Goal: Contribute content: Contribute content

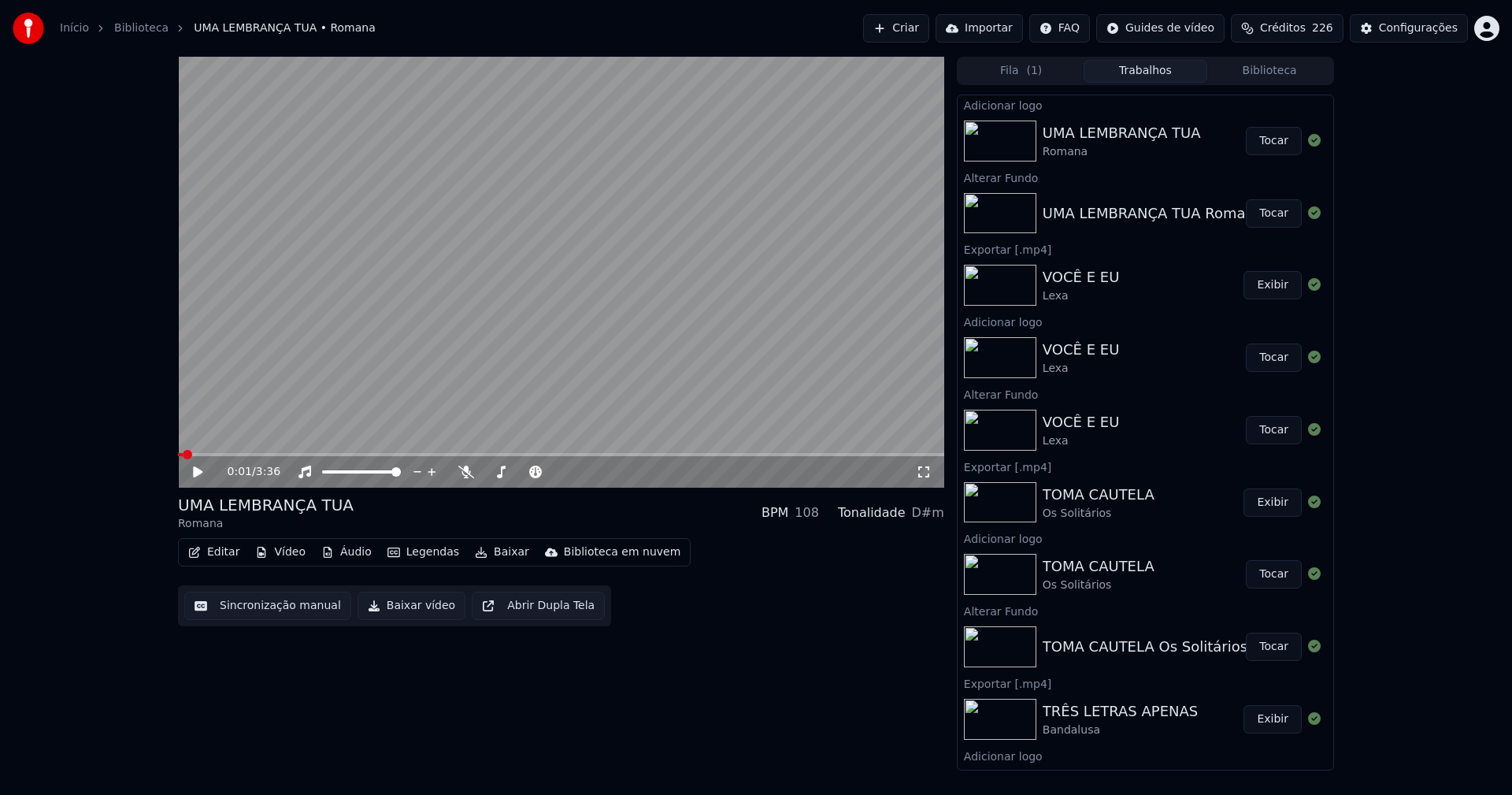
click at [1255, 139] on button "Tocar" at bounding box center [1274, 141] width 56 height 28
click at [198, 472] on icon at bounding box center [208, 472] width 37 height 12
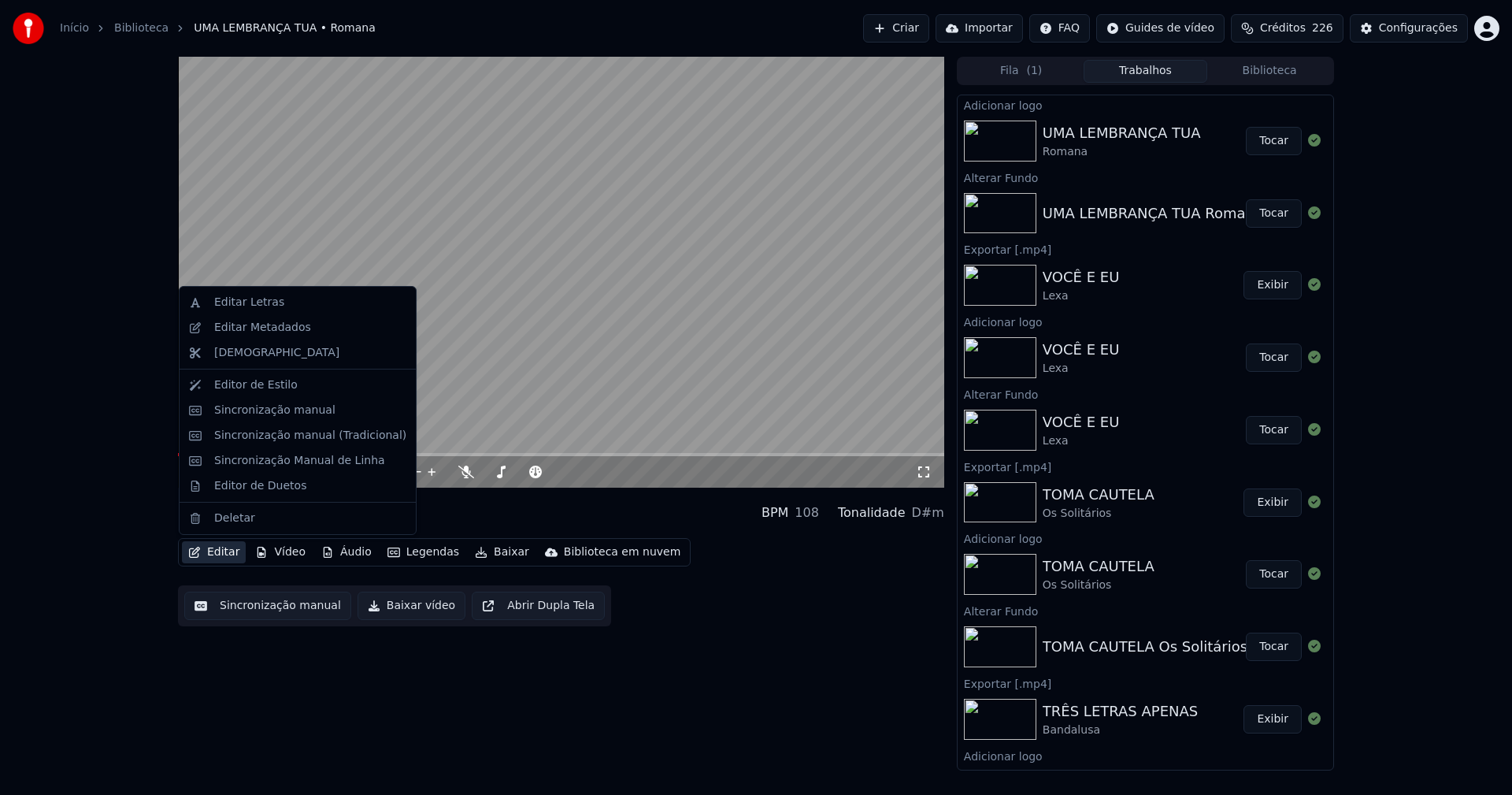
click at [225, 550] on button "Editar" at bounding box center [214, 552] width 64 height 22
click at [308, 441] on div "Sincronização manual (Tradicional)" at bounding box center [310, 435] width 193 height 16
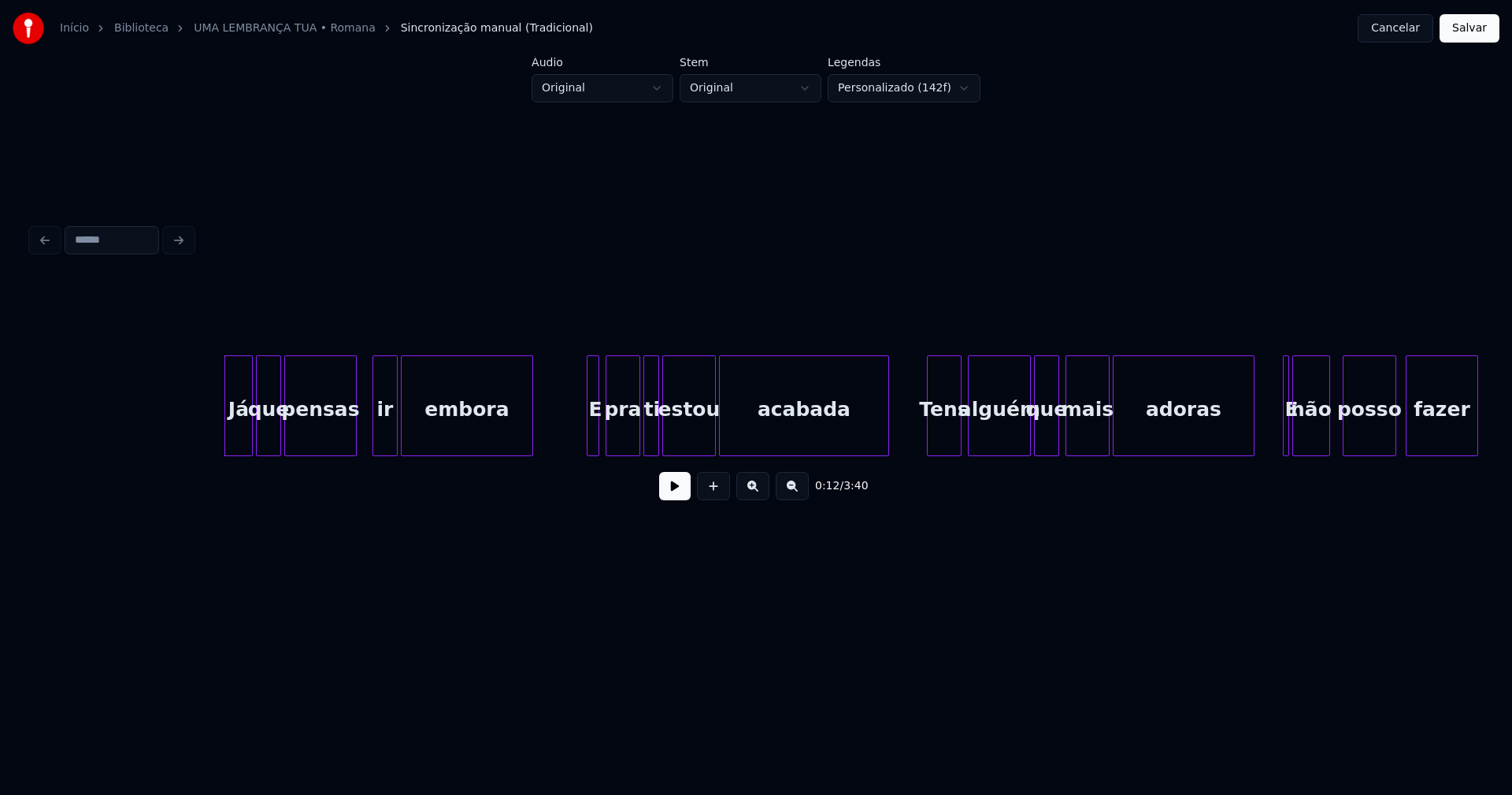
scroll to position [0, 1751]
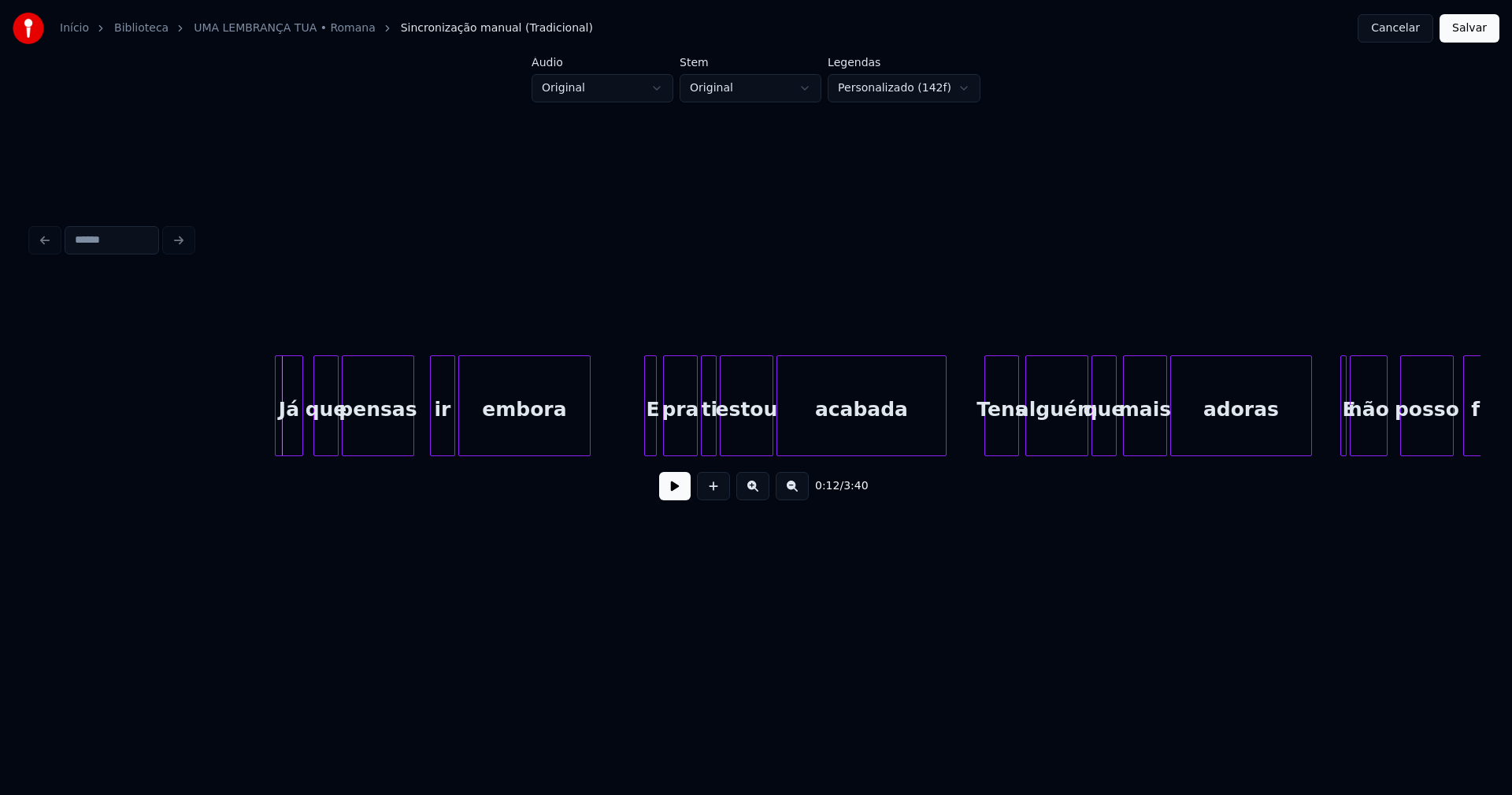
click at [285, 436] on div "Já" at bounding box center [289, 410] width 27 height 107
click at [672, 494] on button at bounding box center [675, 486] width 32 height 28
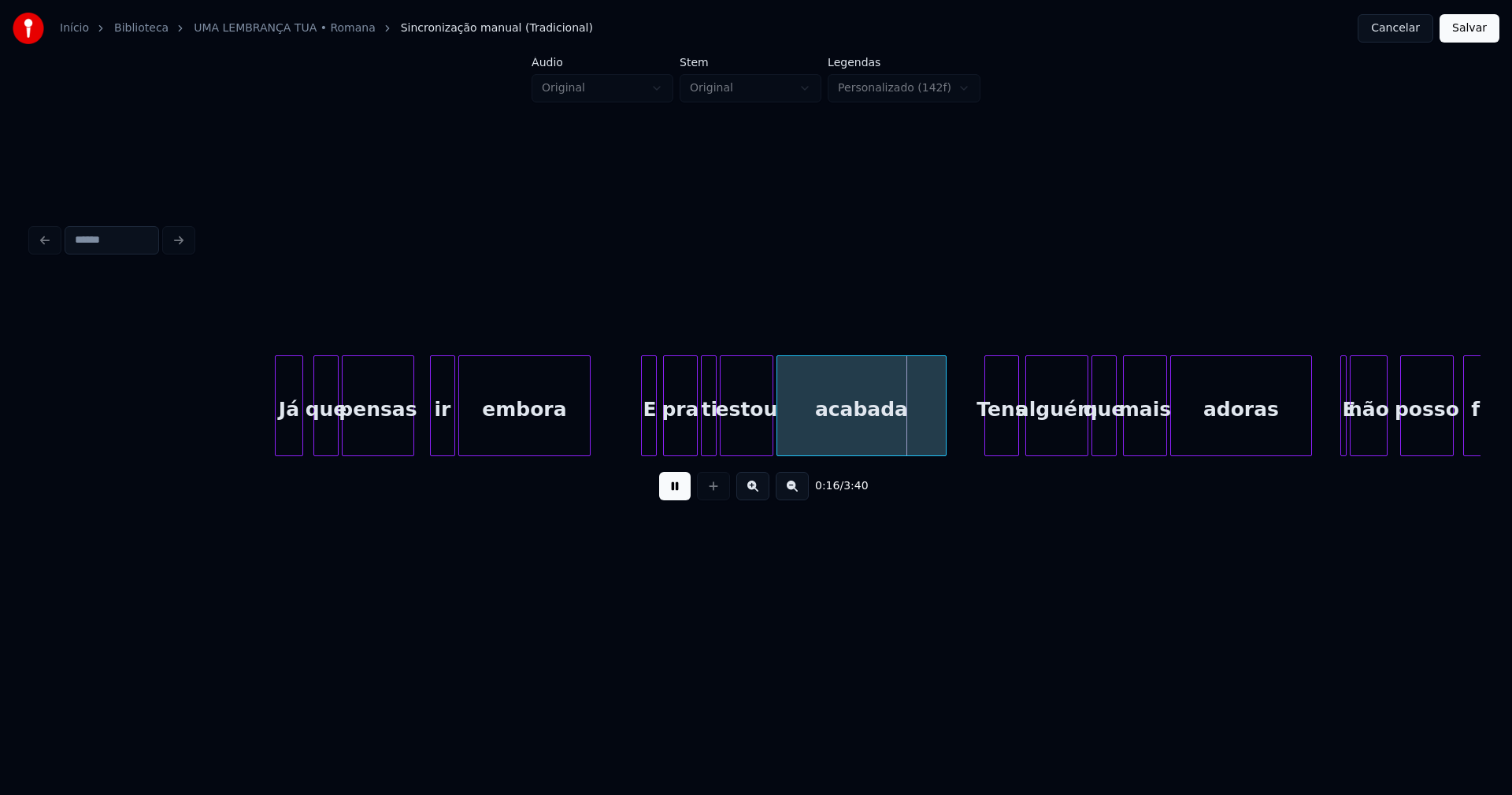
click at [642, 442] on div at bounding box center [644, 406] width 5 height 100
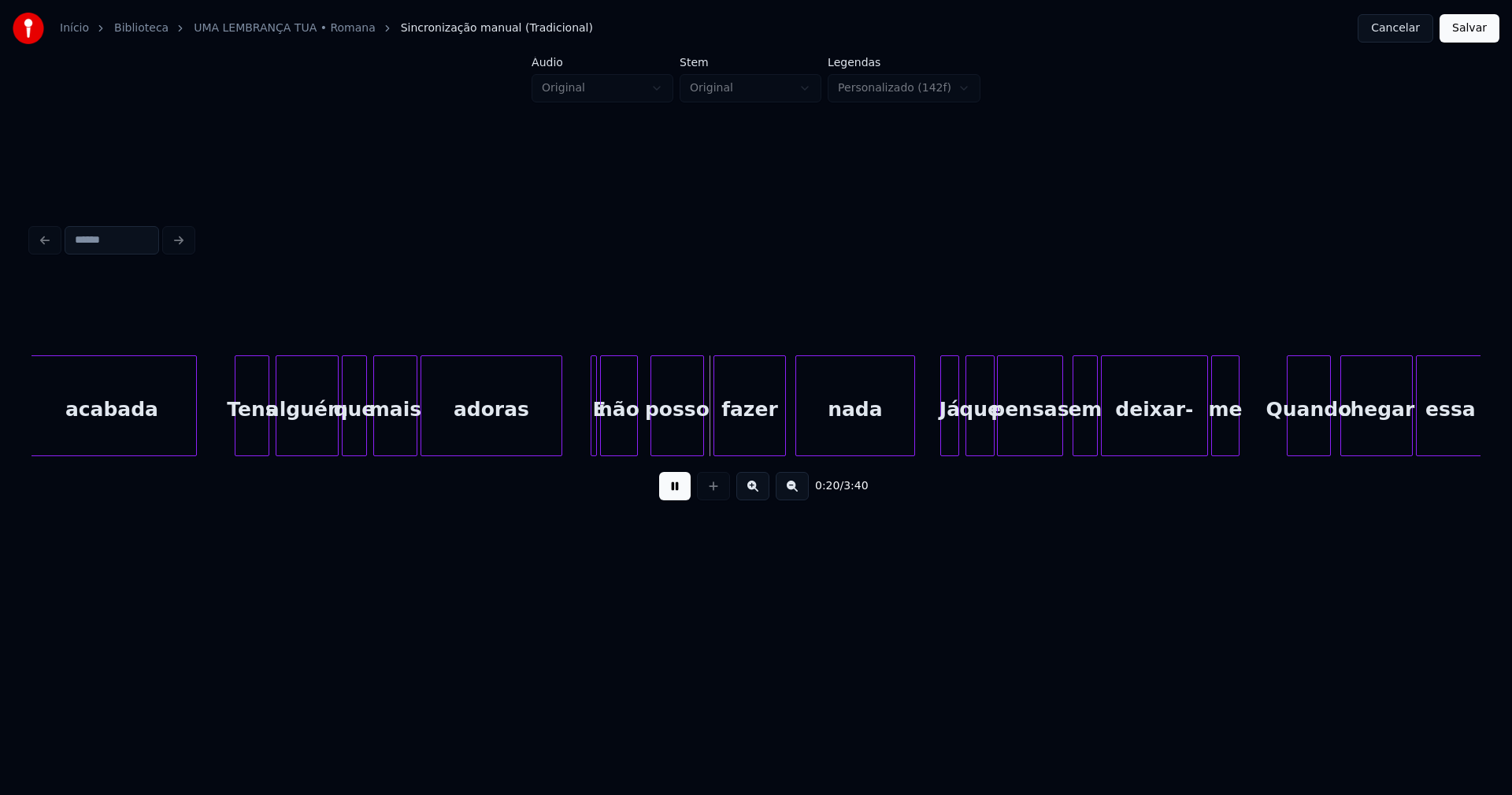
scroll to position [0, 2538]
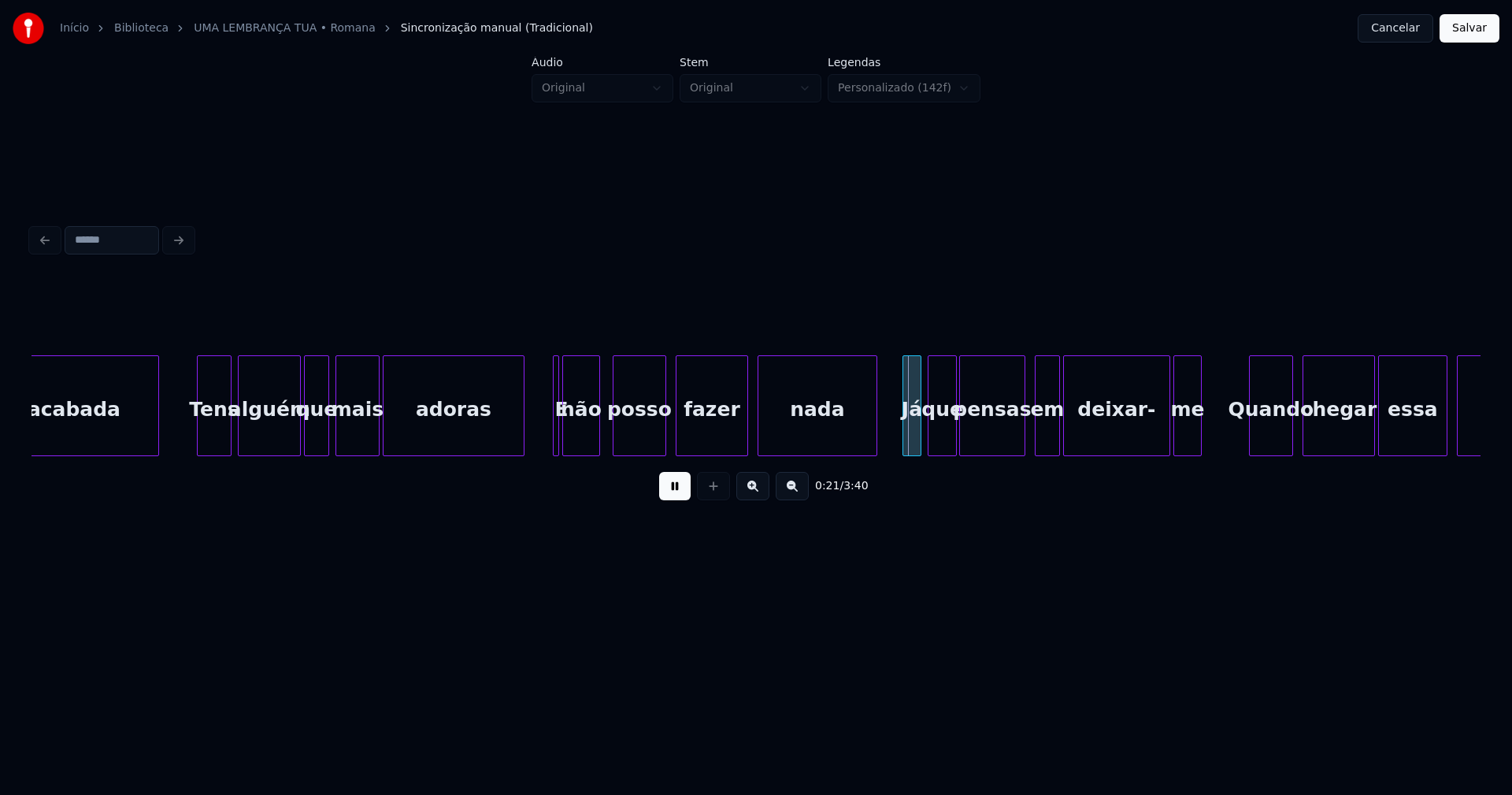
click at [429, 436] on div "adoras" at bounding box center [453, 410] width 140 height 107
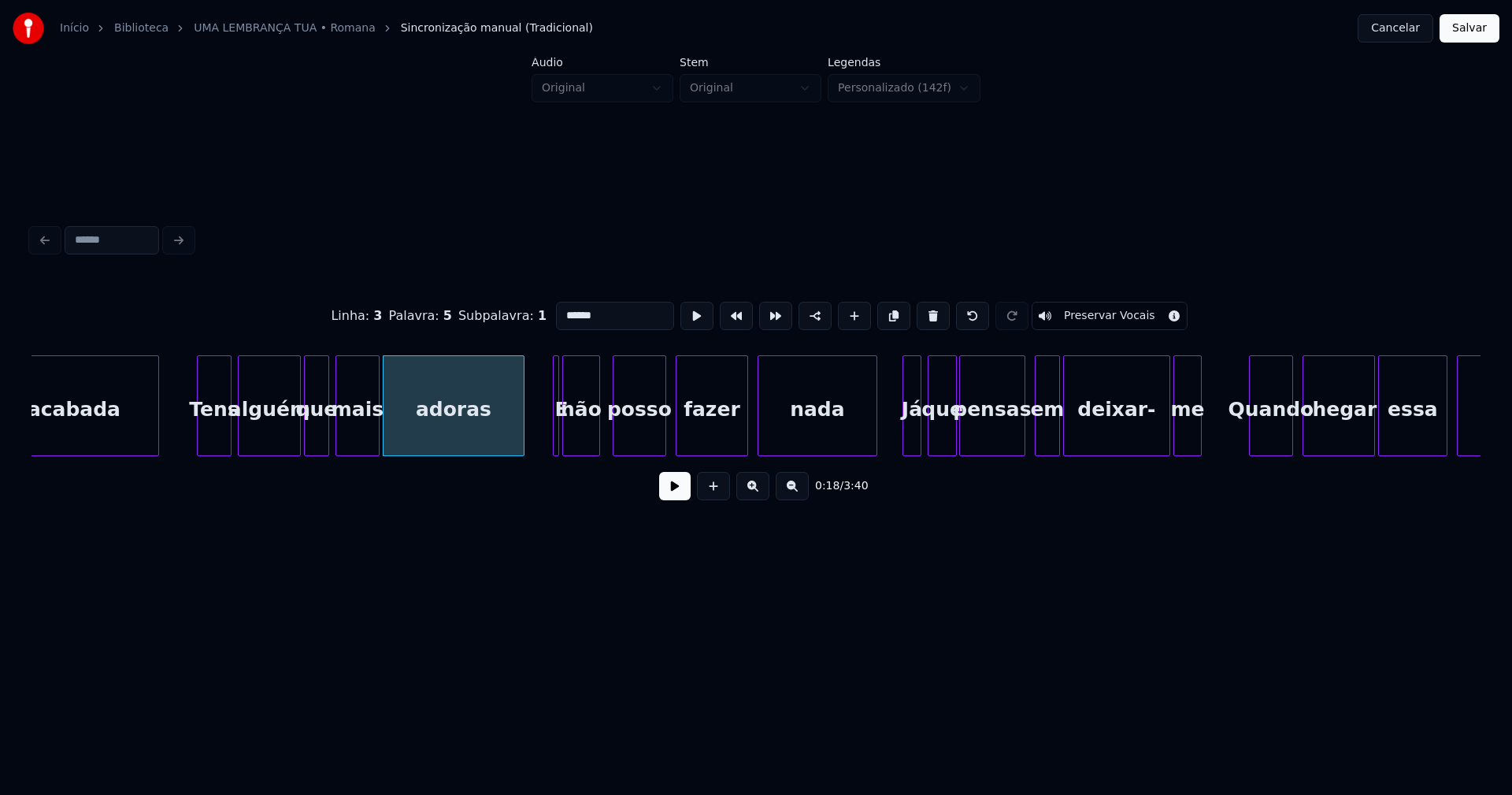
click at [671, 497] on button at bounding box center [675, 486] width 32 height 28
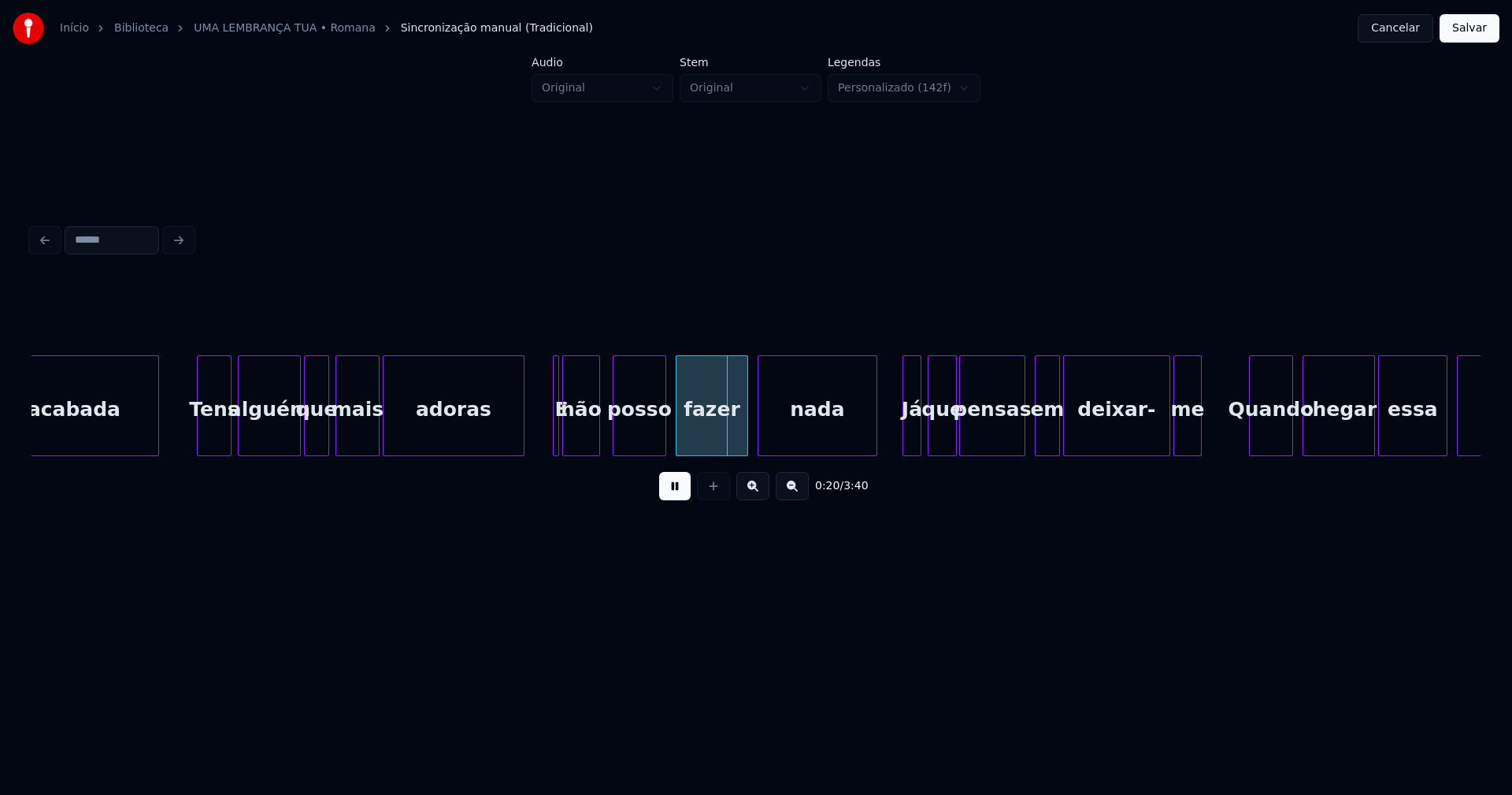
click at [671, 492] on button at bounding box center [675, 486] width 32 height 28
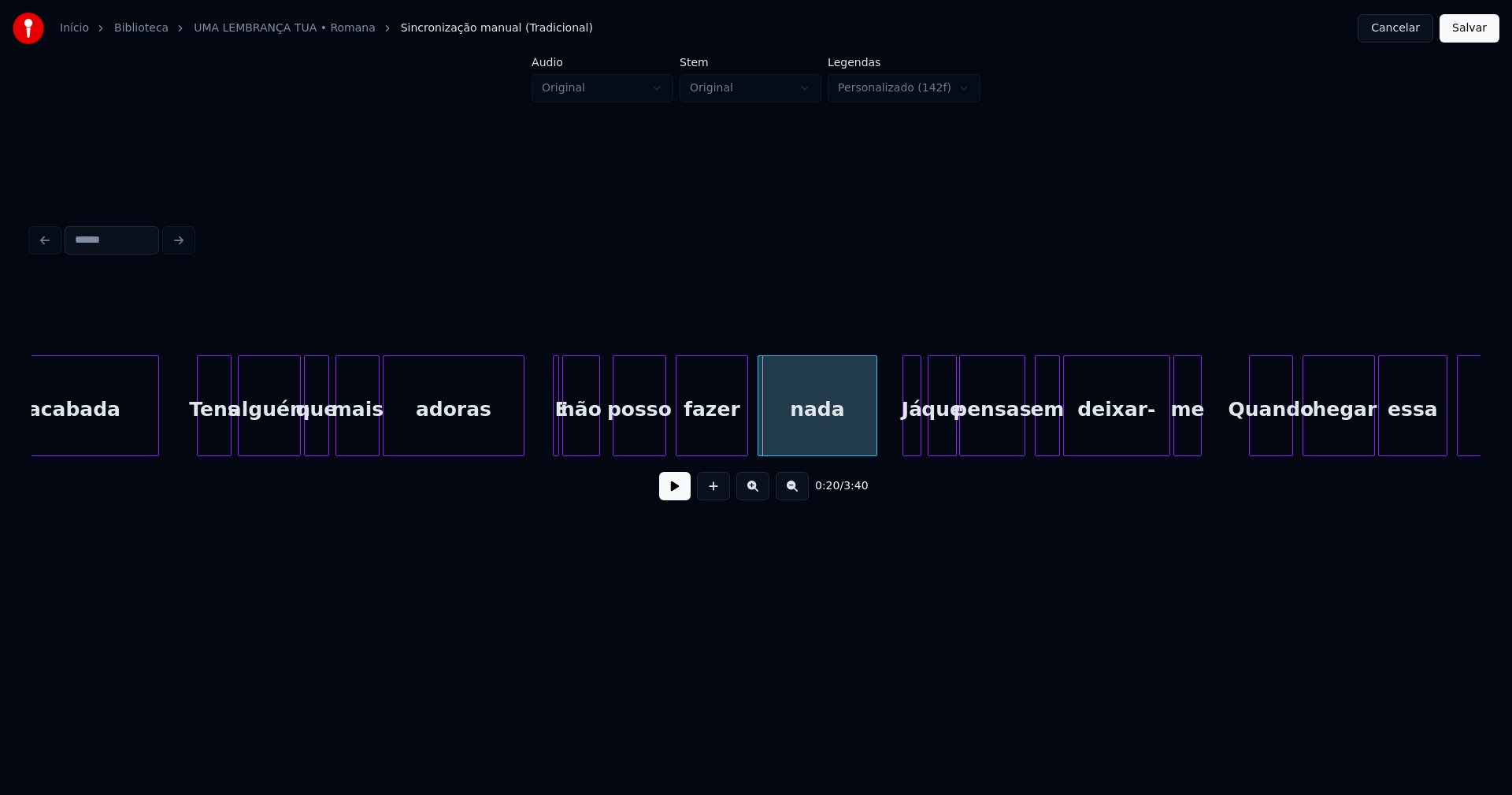
click at [554, 435] on div at bounding box center [556, 406] width 5 height 100
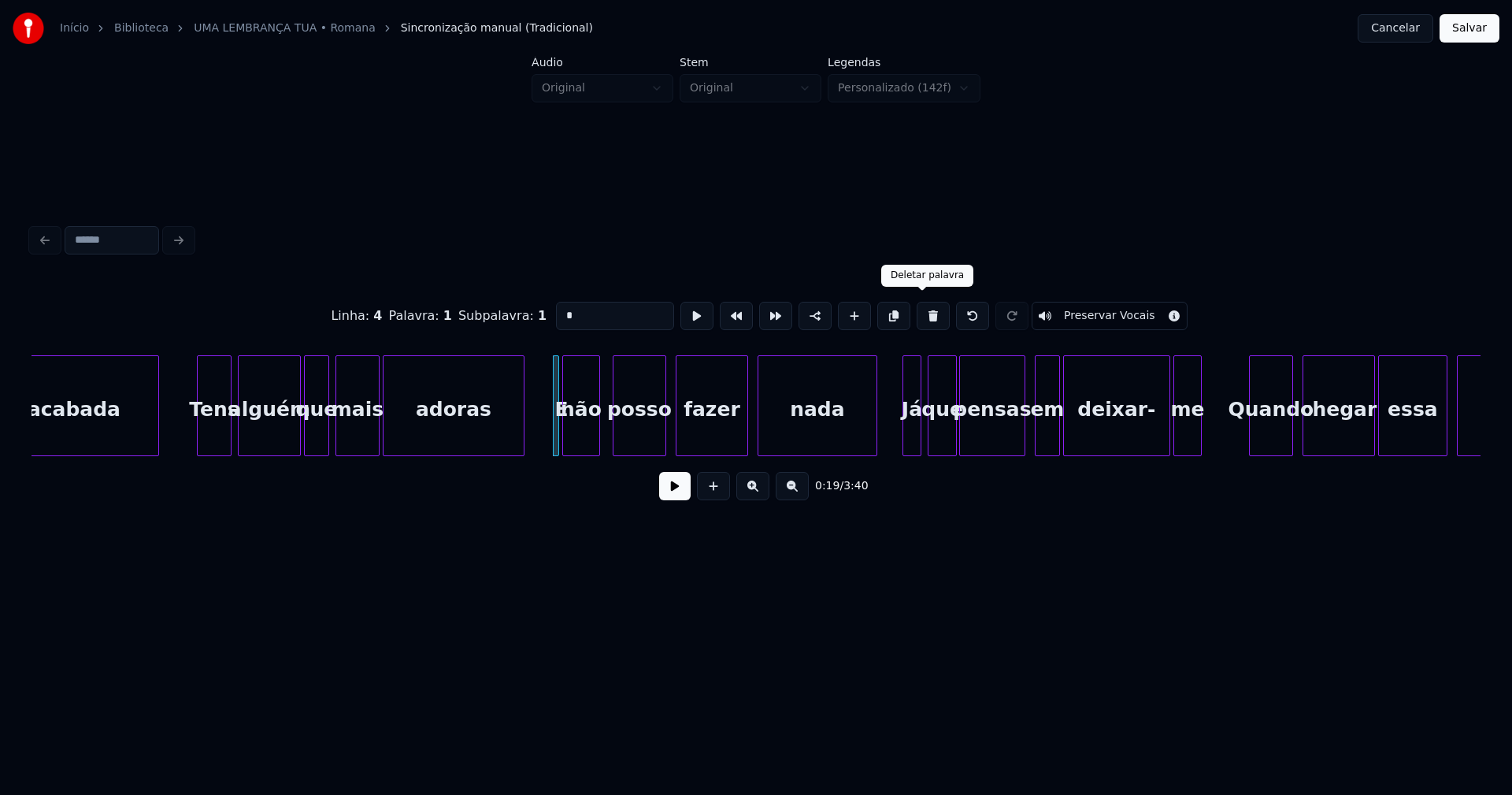
click at [919, 308] on button at bounding box center [933, 316] width 33 height 28
type input "***"
click at [672, 489] on button at bounding box center [675, 486] width 32 height 28
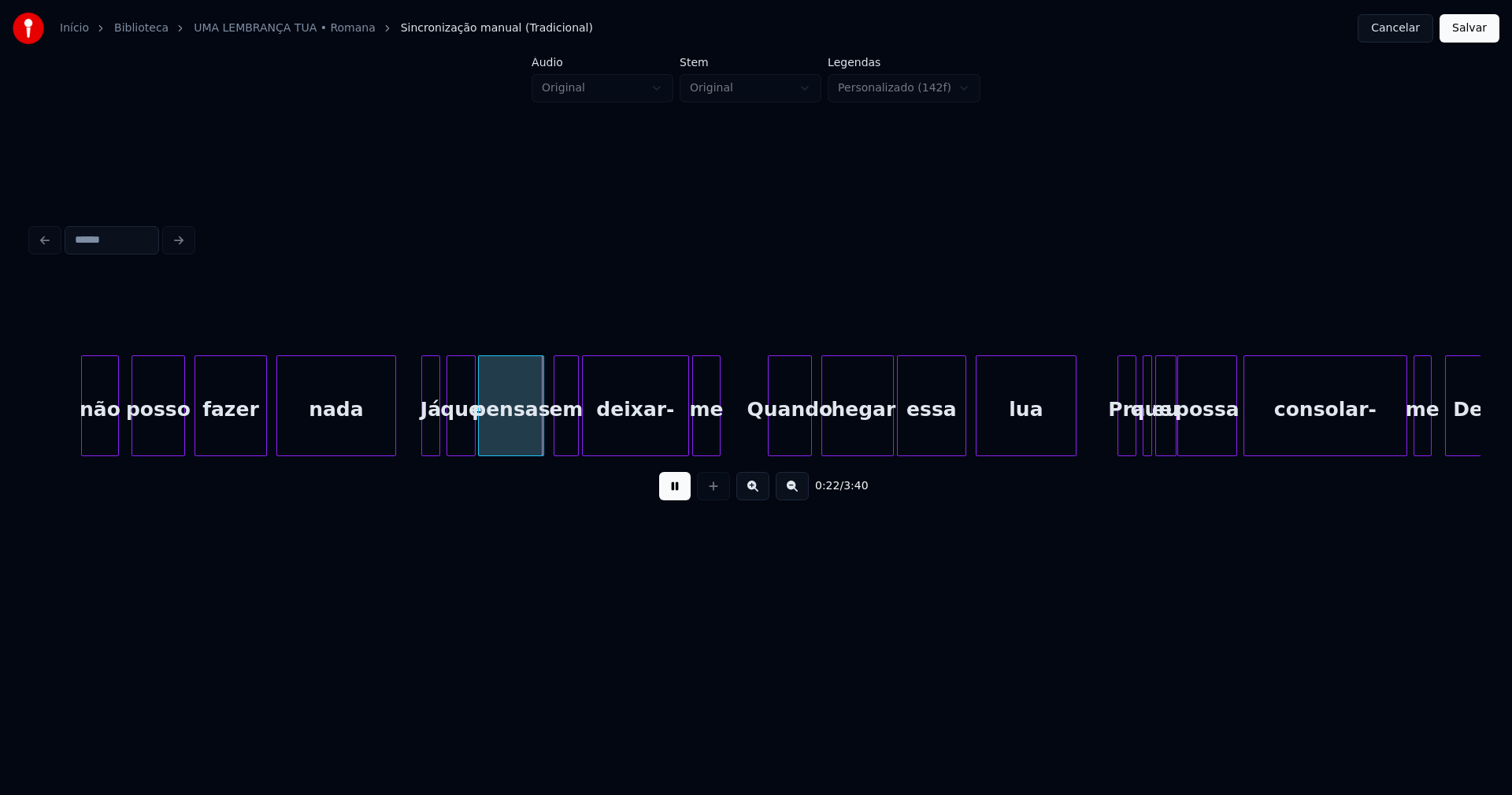
scroll to position [0, 3095]
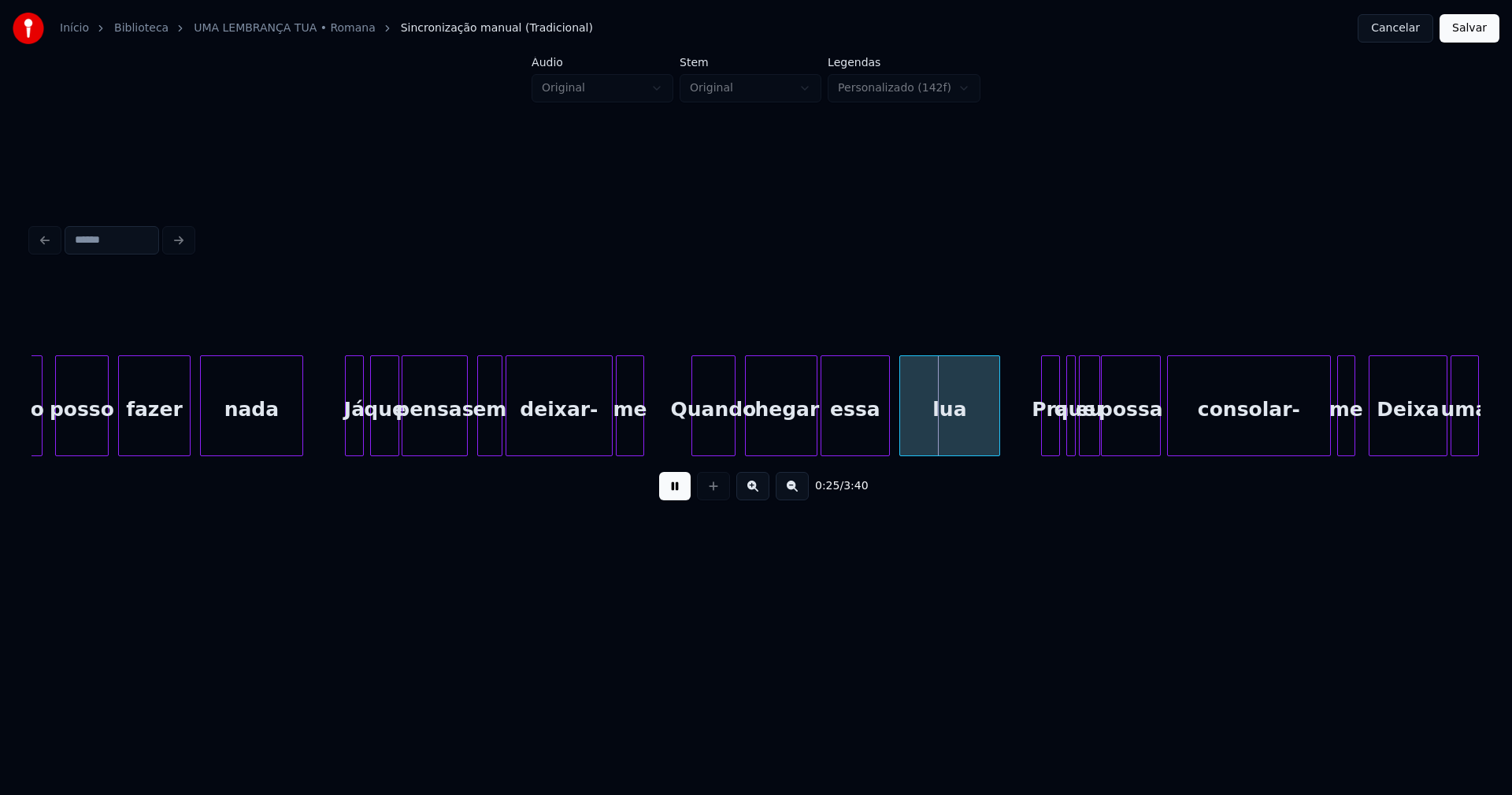
click at [301, 445] on div at bounding box center [300, 406] width 5 height 100
click at [344, 432] on div at bounding box center [344, 406] width 5 height 100
click at [599, 432] on div at bounding box center [600, 406] width 5 height 100
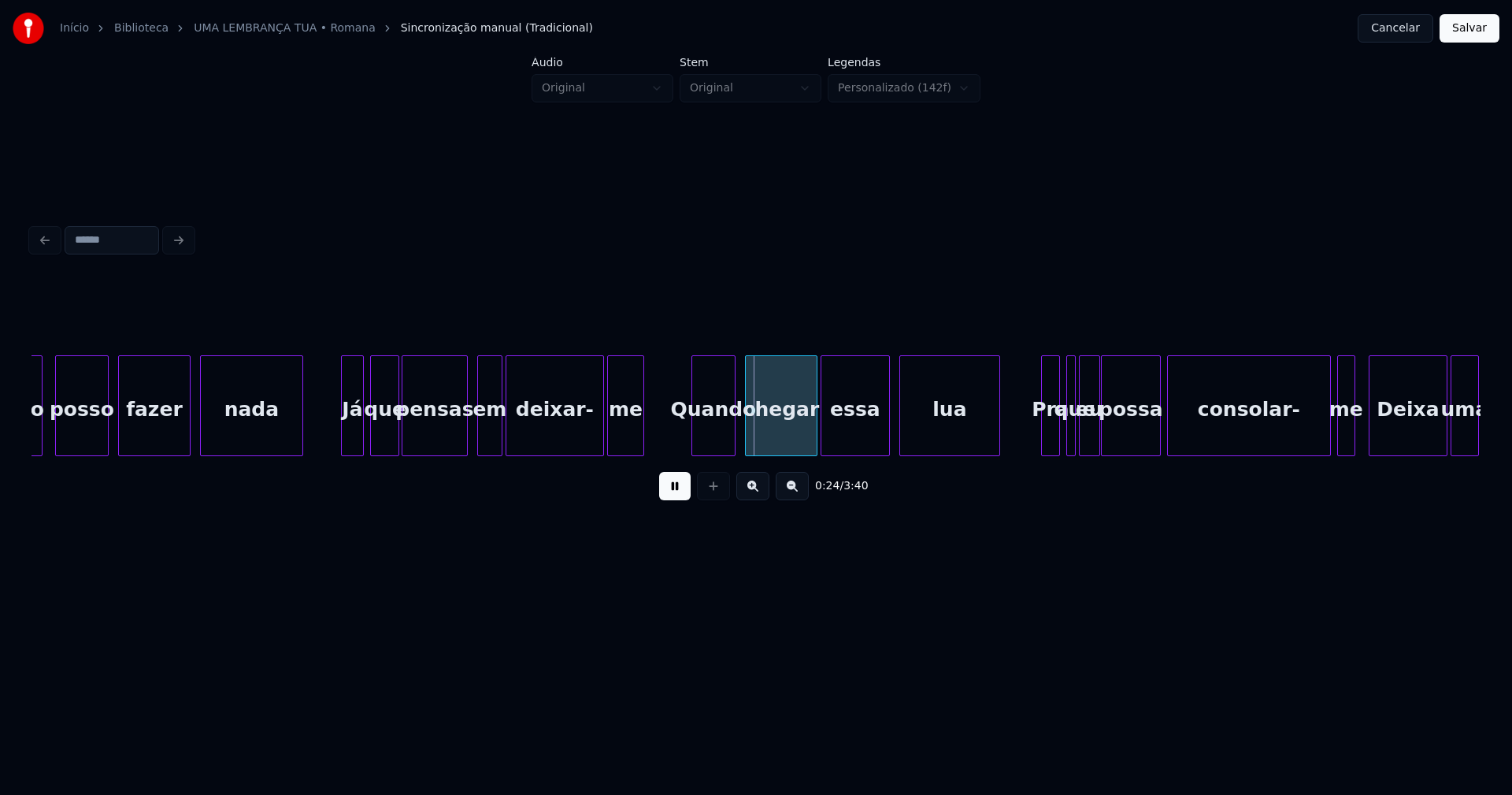
click at [609, 431] on div at bounding box center [610, 406] width 5 height 100
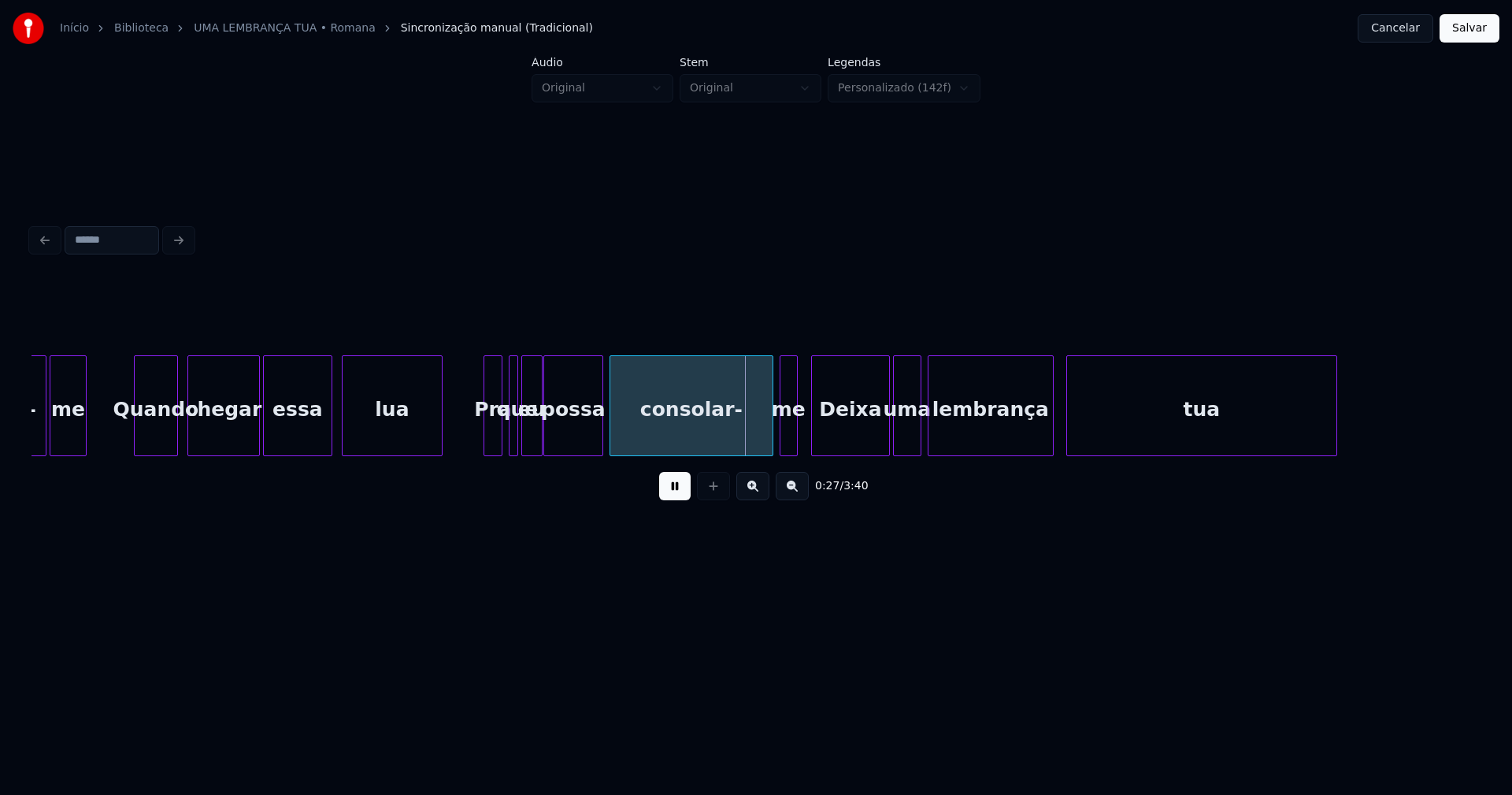
scroll to position [0, 3673]
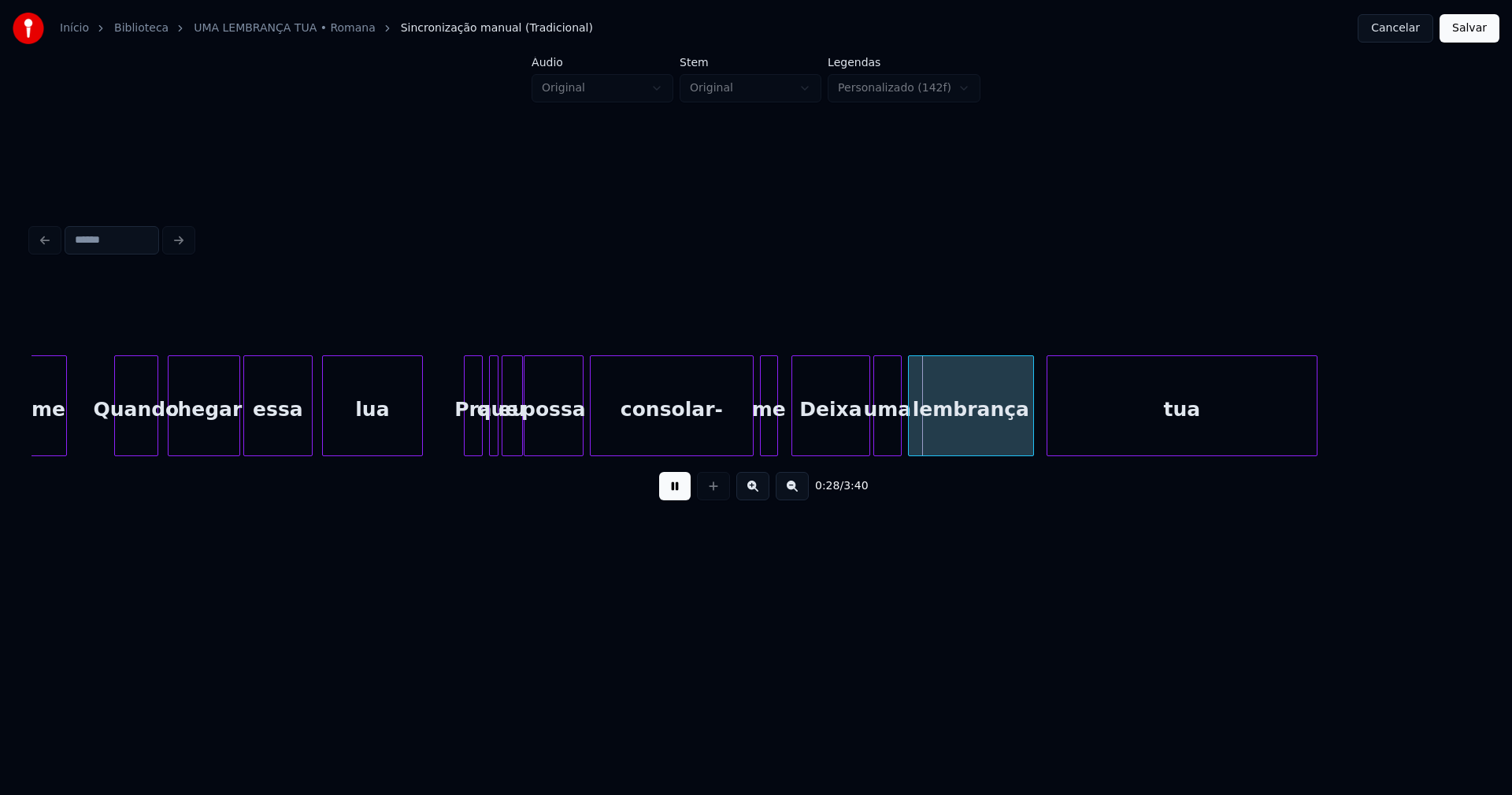
click at [486, 441] on div at bounding box center [487, 406] width 5 height 100
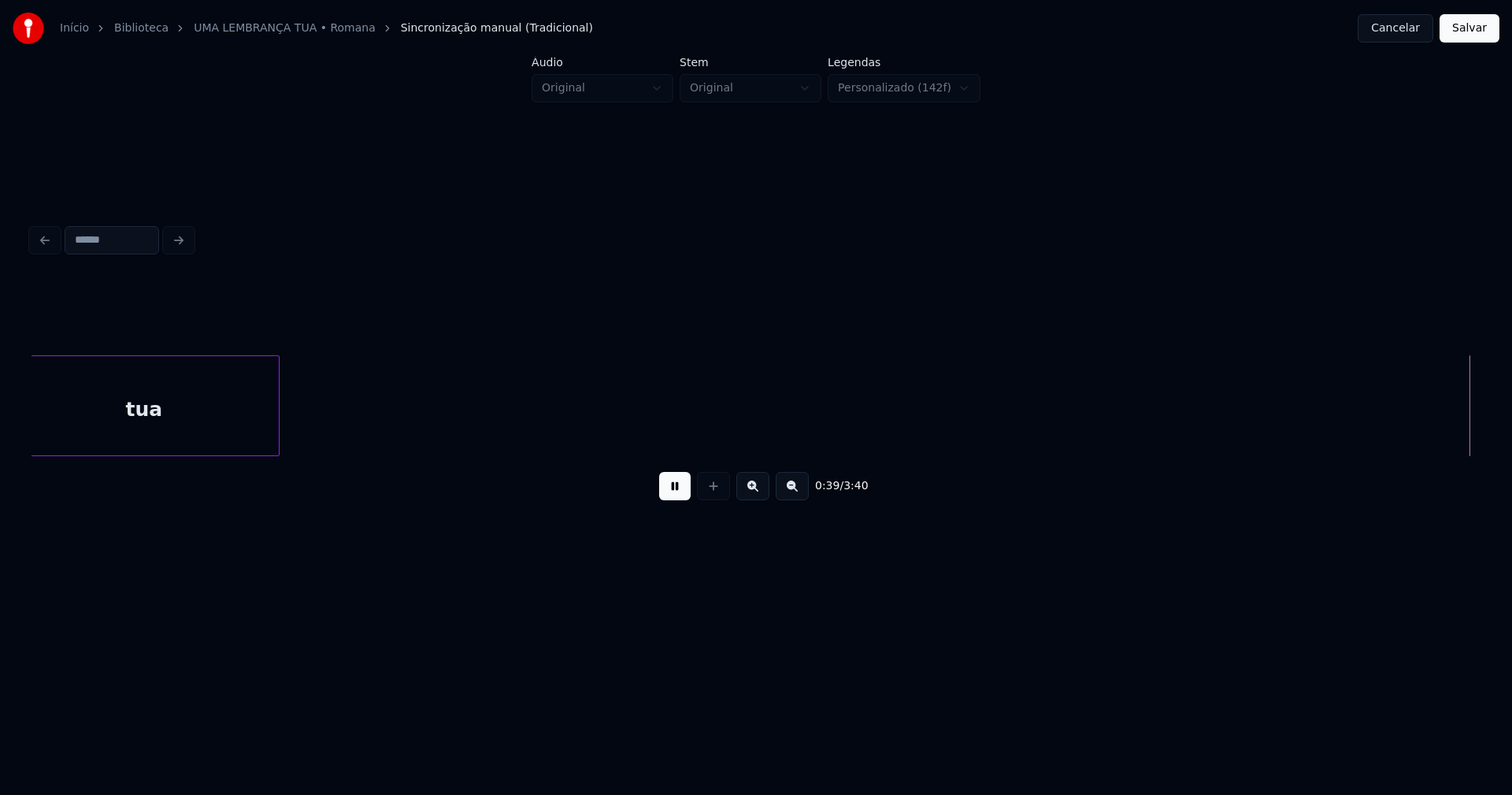
scroll to position [0, 6164]
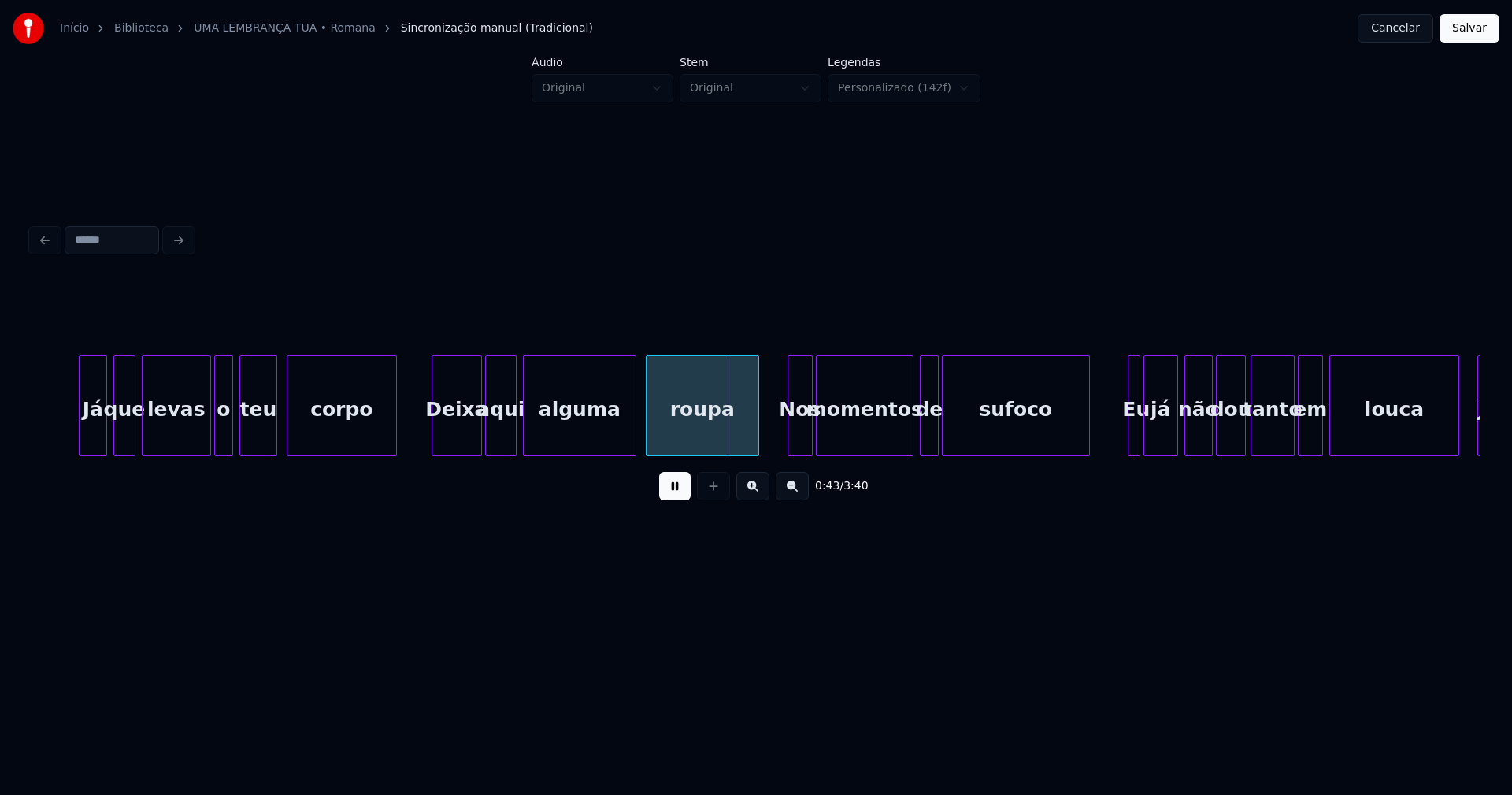
click at [463, 443] on div "Deixa" at bounding box center [456, 410] width 49 height 107
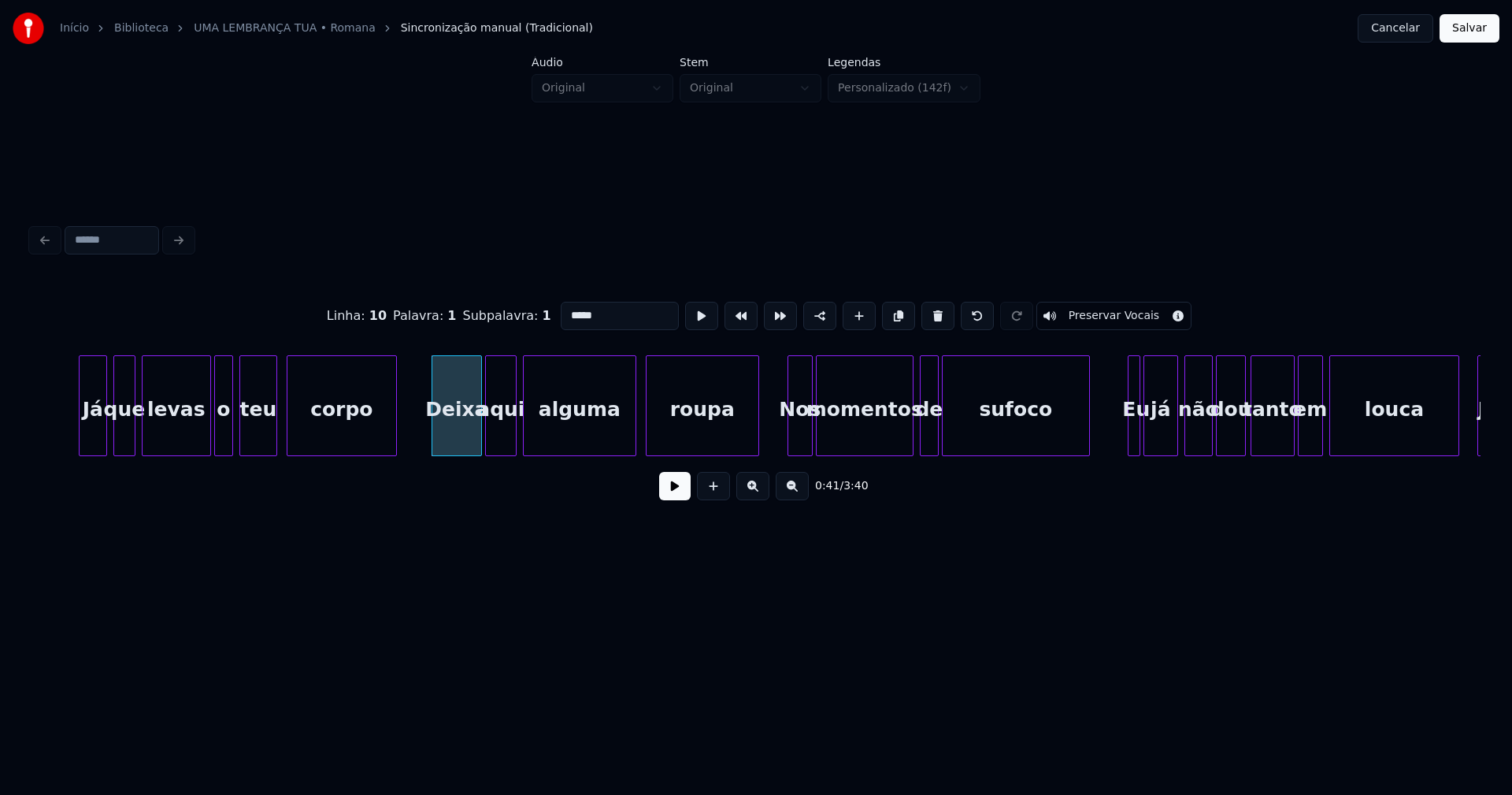
drag, startPoint x: 566, startPoint y: 307, endPoint x: 547, endPoint y: 316, distance: 21.0
click at [547, 316] on div "Linha : 10 [GEOGRAPHIC_DATA] : 1 Subpalavra : 1 ***** Preservar Vocais" at bounding box center [756, 316] width 1449 height 79
type input "*****"
click at [679, 499] on button at bounding box center [675, 486] width 32 height 28
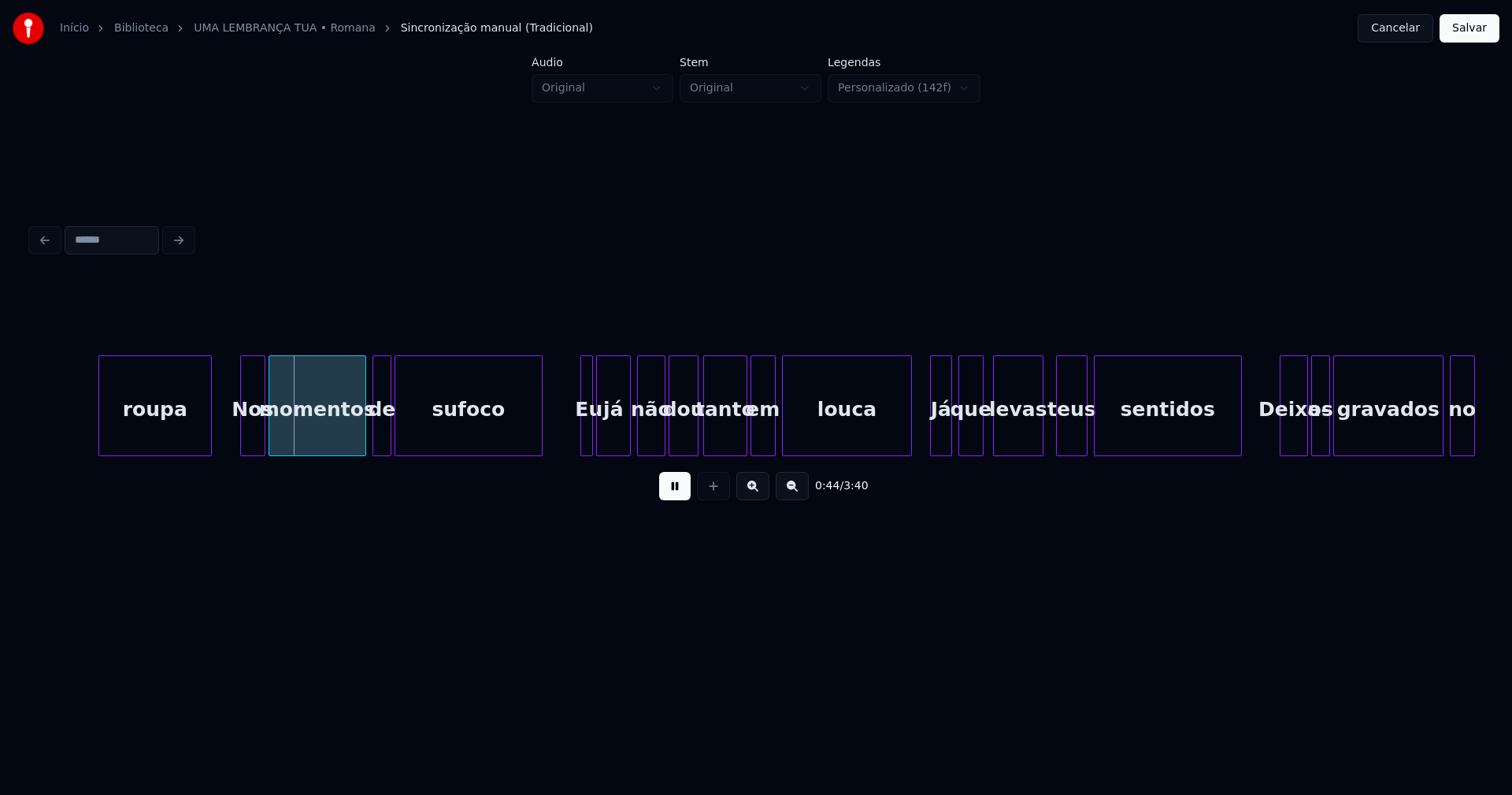
scroll to position [0, 6846]
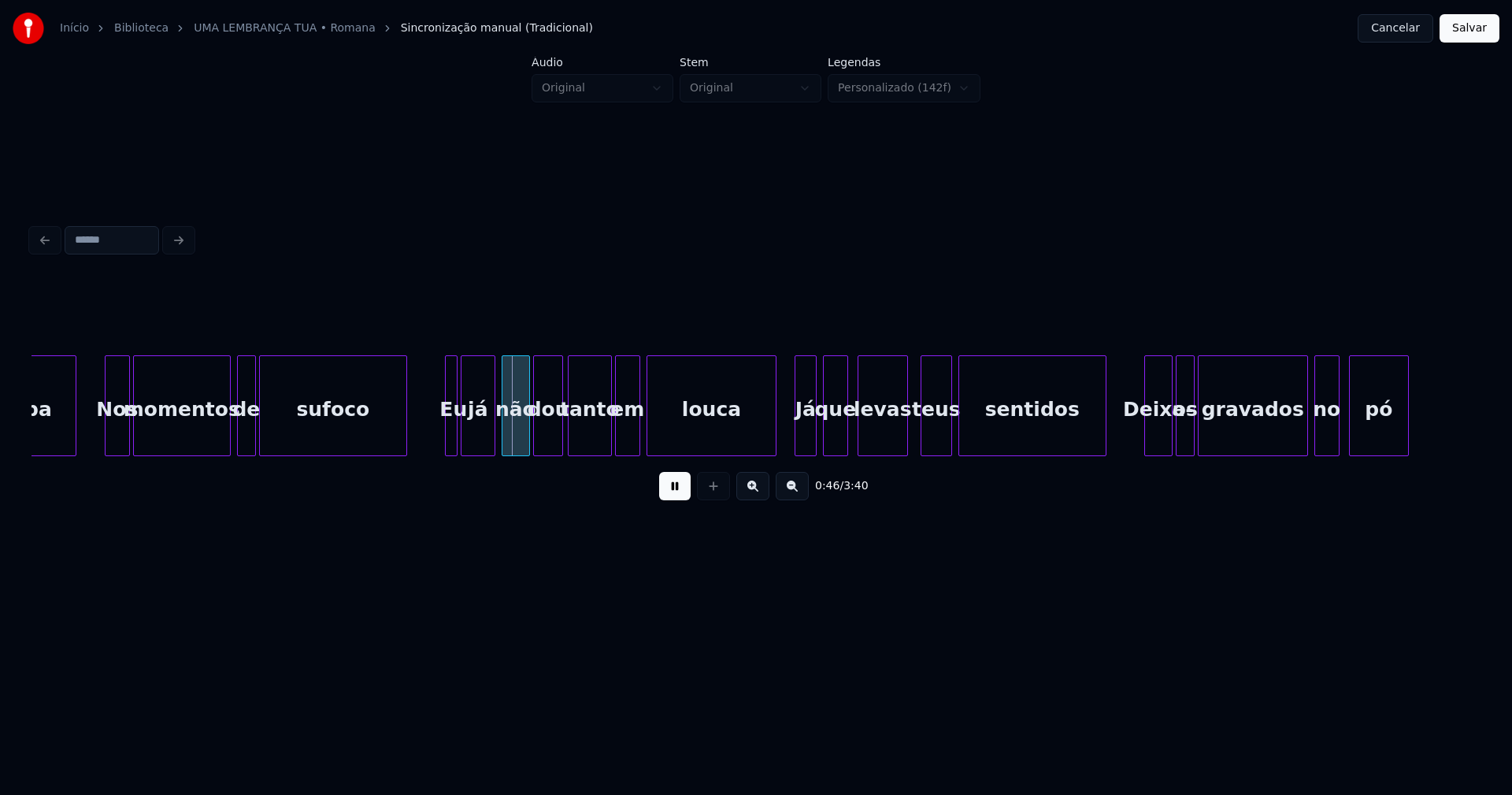
click at [447, 426] on div at bounding box center [448, 406] width 5 height 100
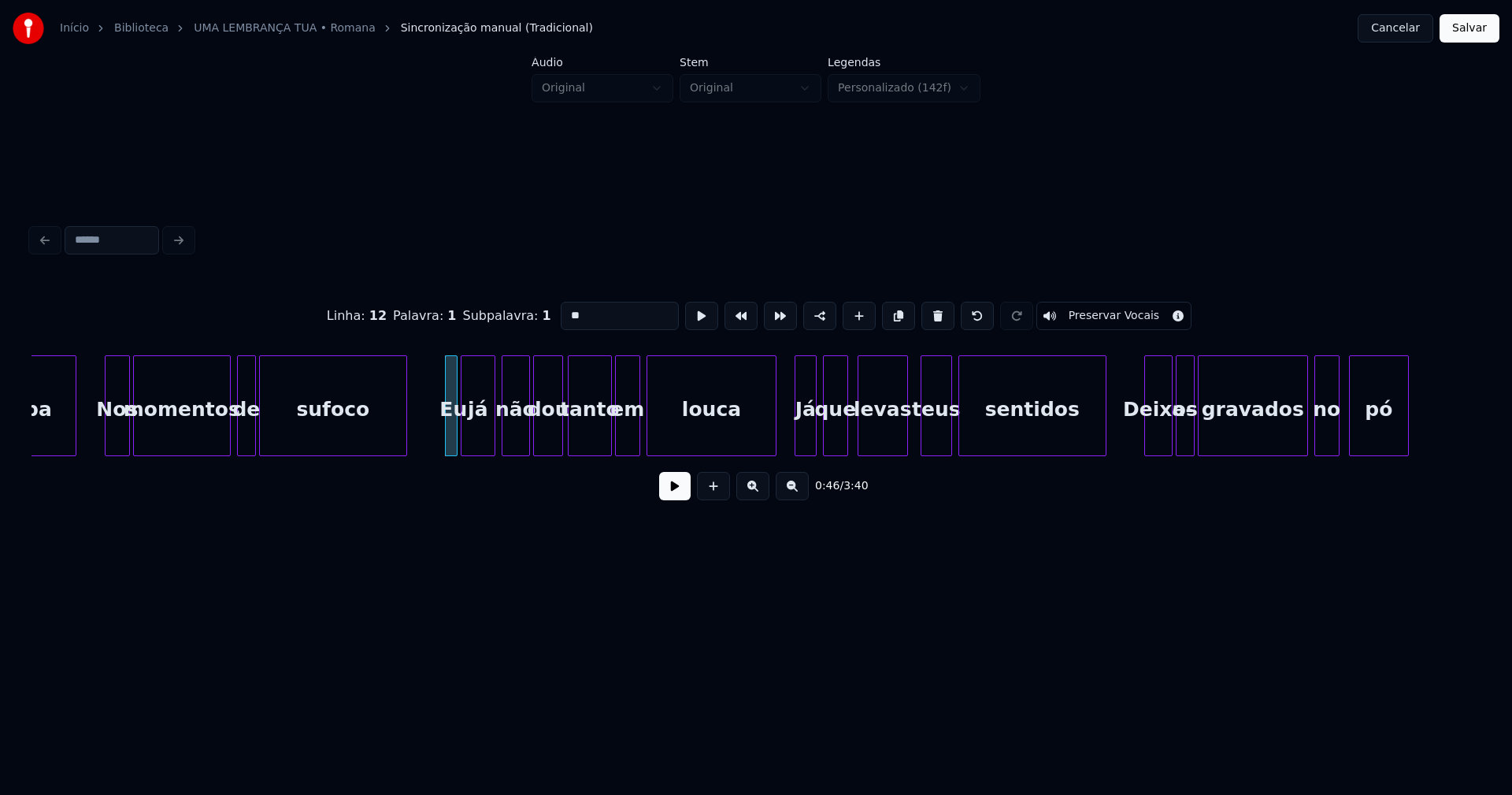
drag, startPoint x: 564, startPoint y: 304, endPoint x: 531, endPoint y: 317, distance: 35.5
click at [531, 317] on div "Linha : 12 Palavra : 1 Subpalavra : 1 ** Preservar Vocais" at bounding box center [756, 316] width 1449 height 79
type input "**"
click at [677, 493] on button at bounding box center [675, 486] width 32 height 28
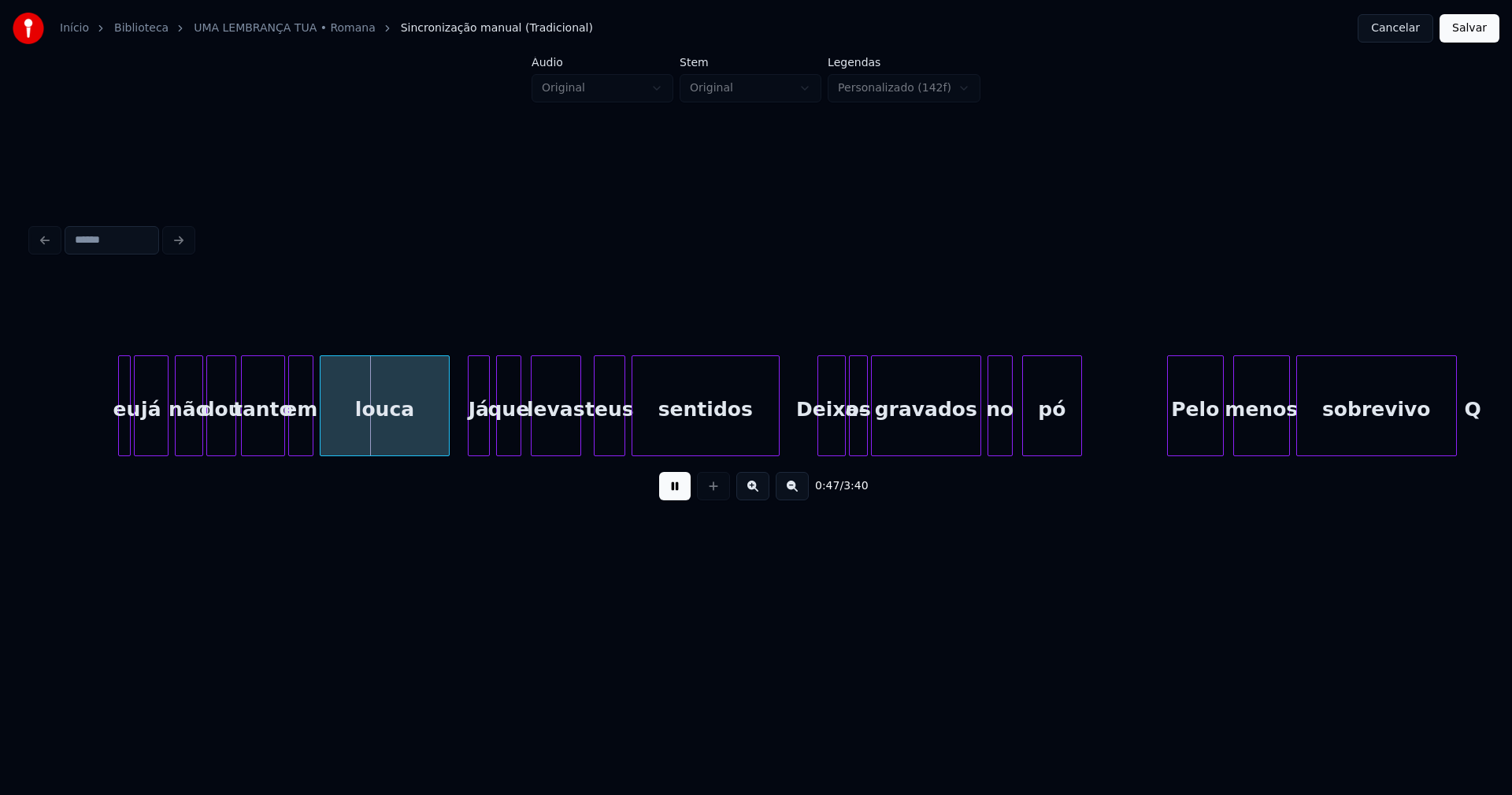
scroll to position [0, 7288]
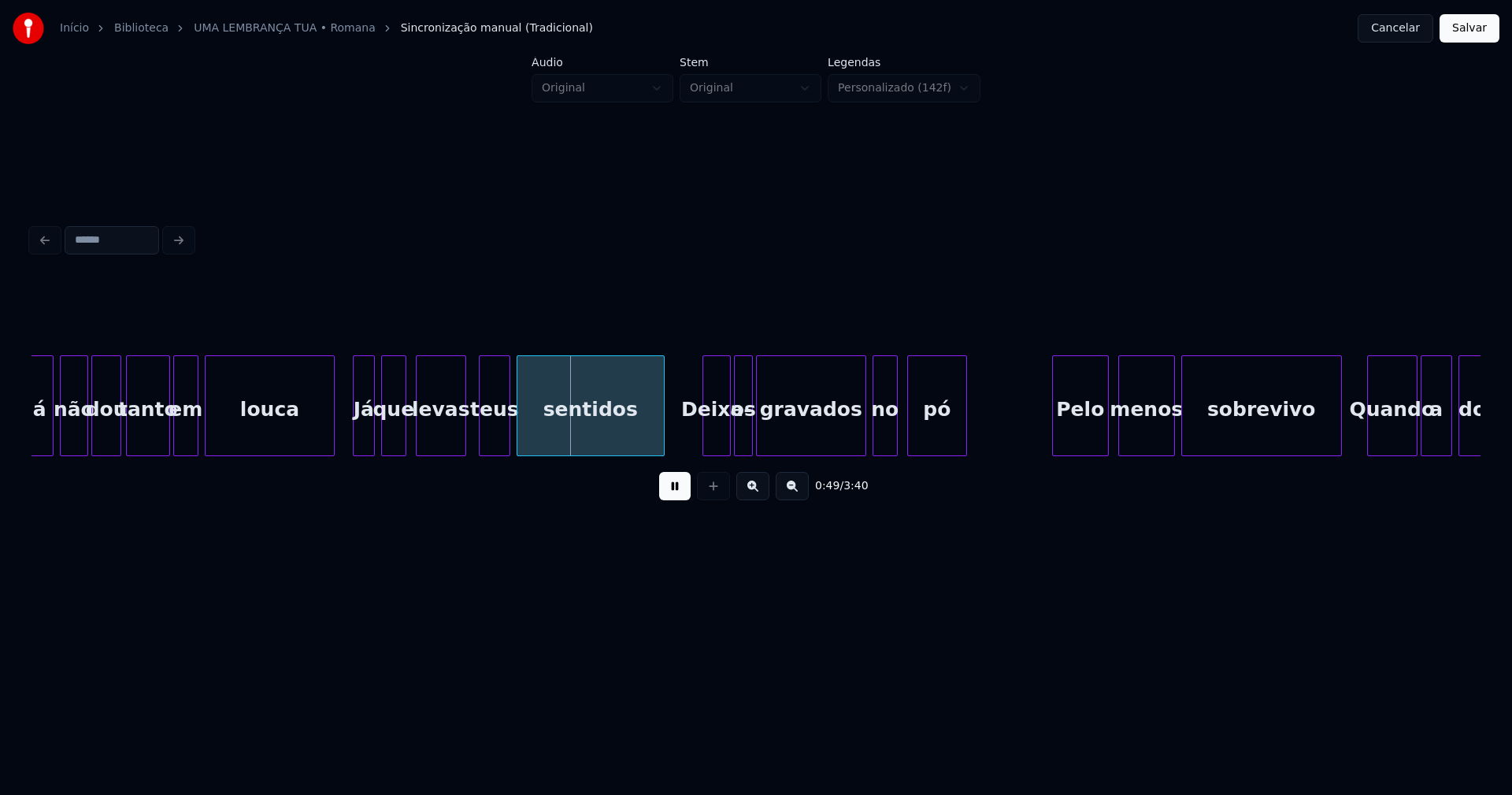
click at [718, 438] on div "Deixa-" at bounding box center [717, 410] width 27 height 107
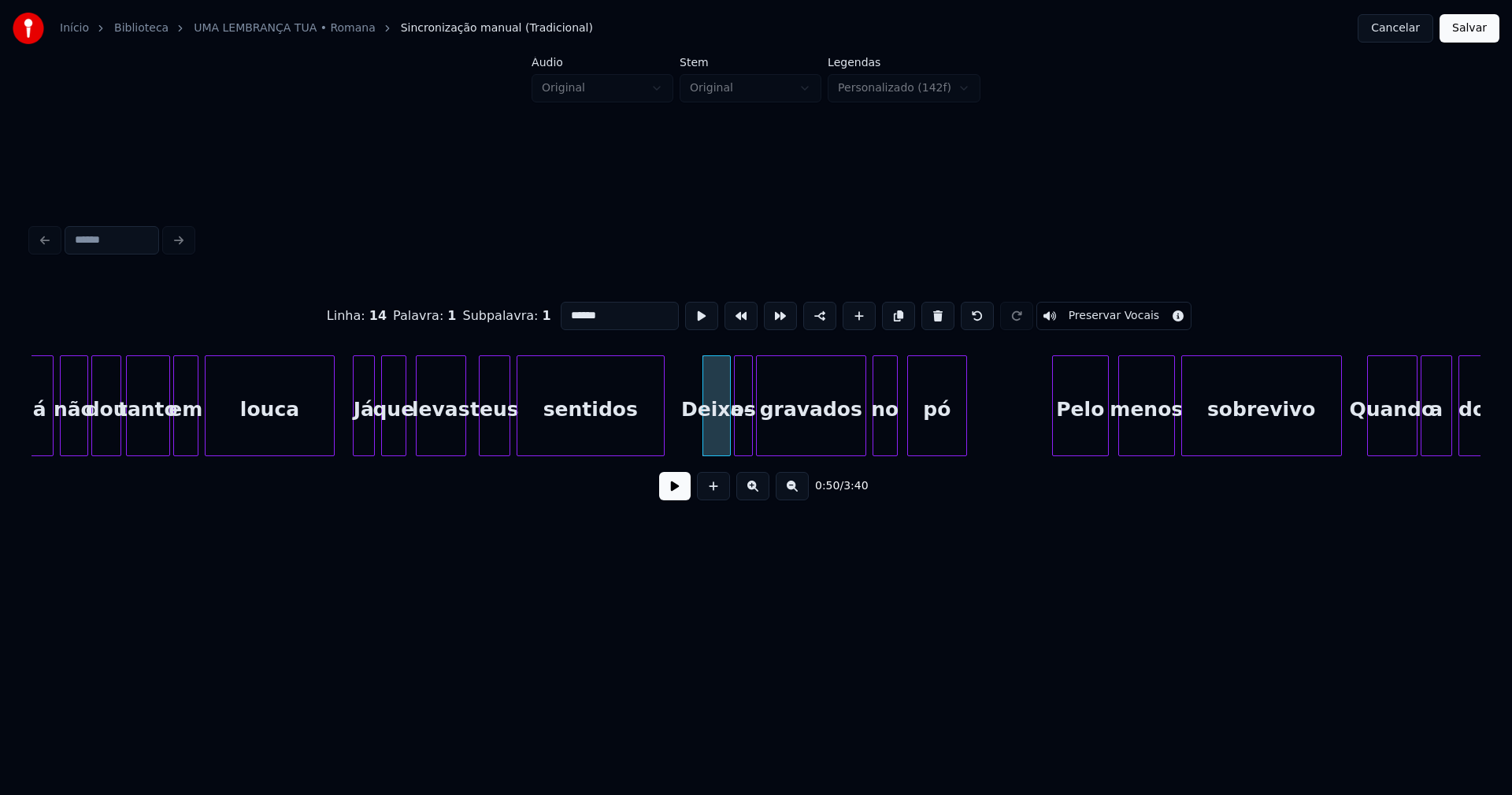
drag, startPoint x: 555, startPoint y: 312, endPoint x: 548, endPoint y: 316, distance: 8.1
click at [548, 316] on div "Linha : 14 Palavra : 1 Subpalavra : 1 ****** Preservar Vocais" at bounding box center [756, 316] width 1449 height 79
type input "******"
click at [671, 476] on div "0:50 / 3:40" at bounding box center [756, 486] width 1424 height 35
click at [677, 495] on button at bounding box center [675, 486] width 32 height 28
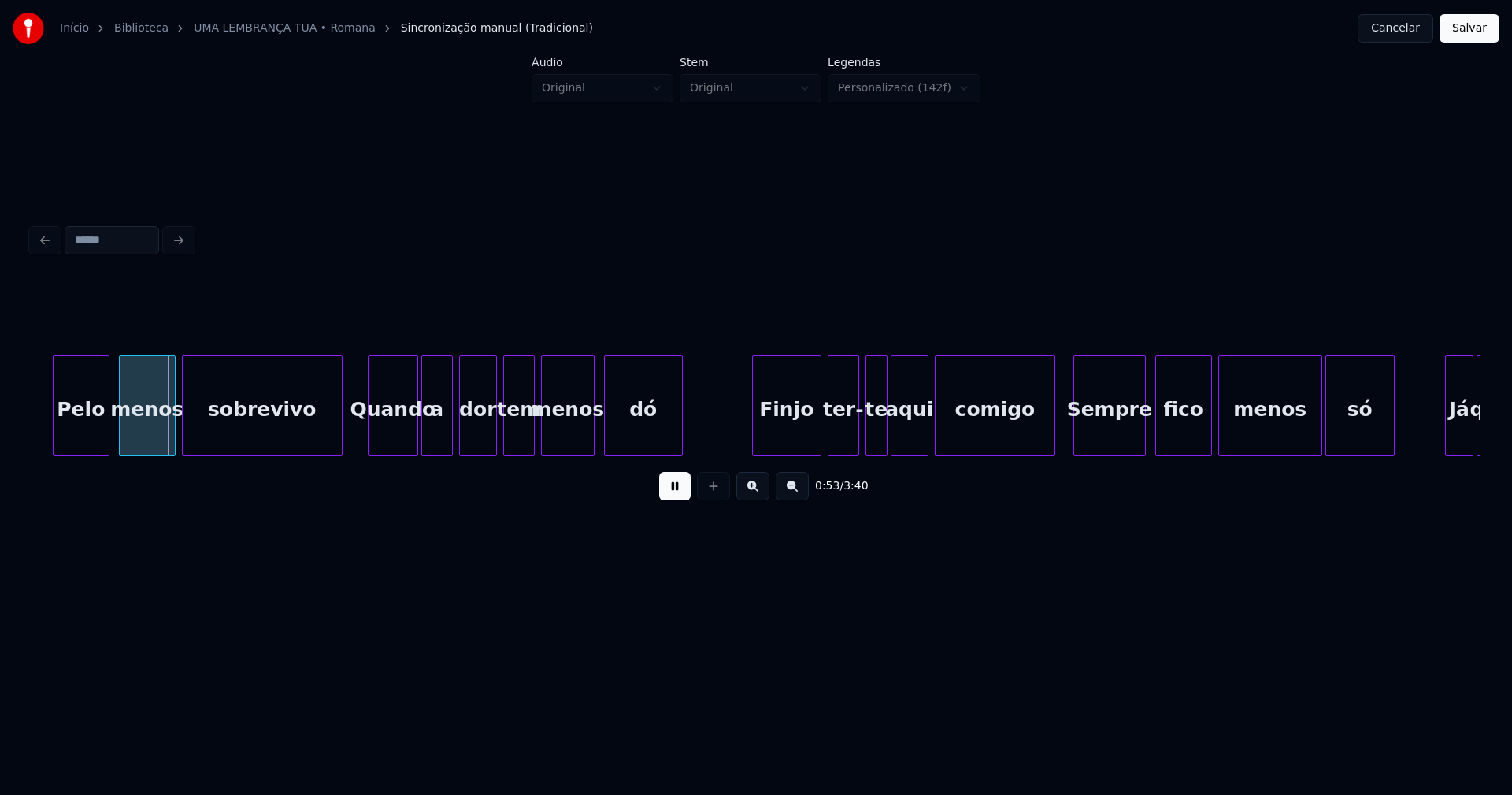
scroll to position [0, 8326]
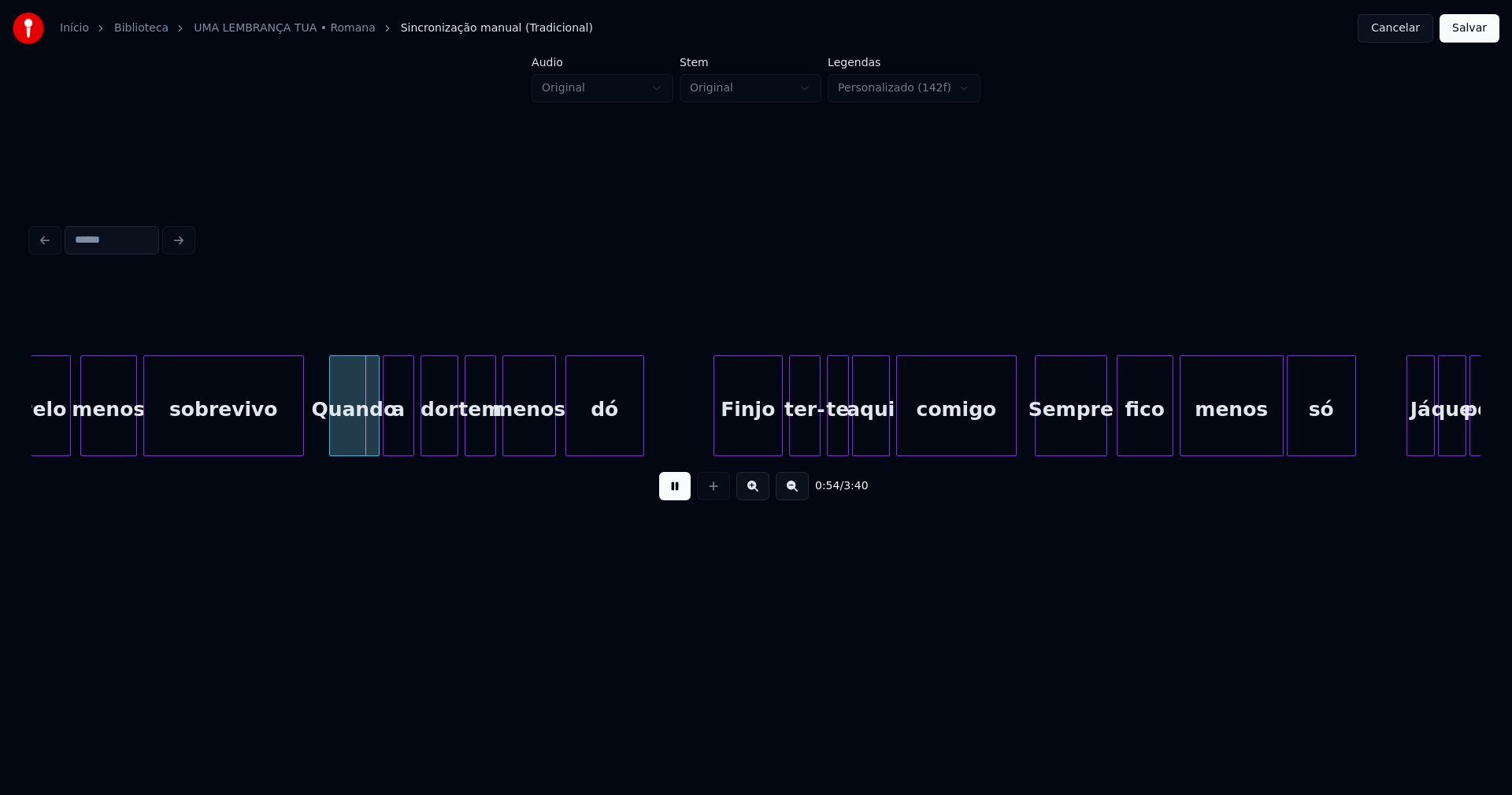
click at [364, 436] on div "Quando" at bounding box center [354, 410] width 49 height 107
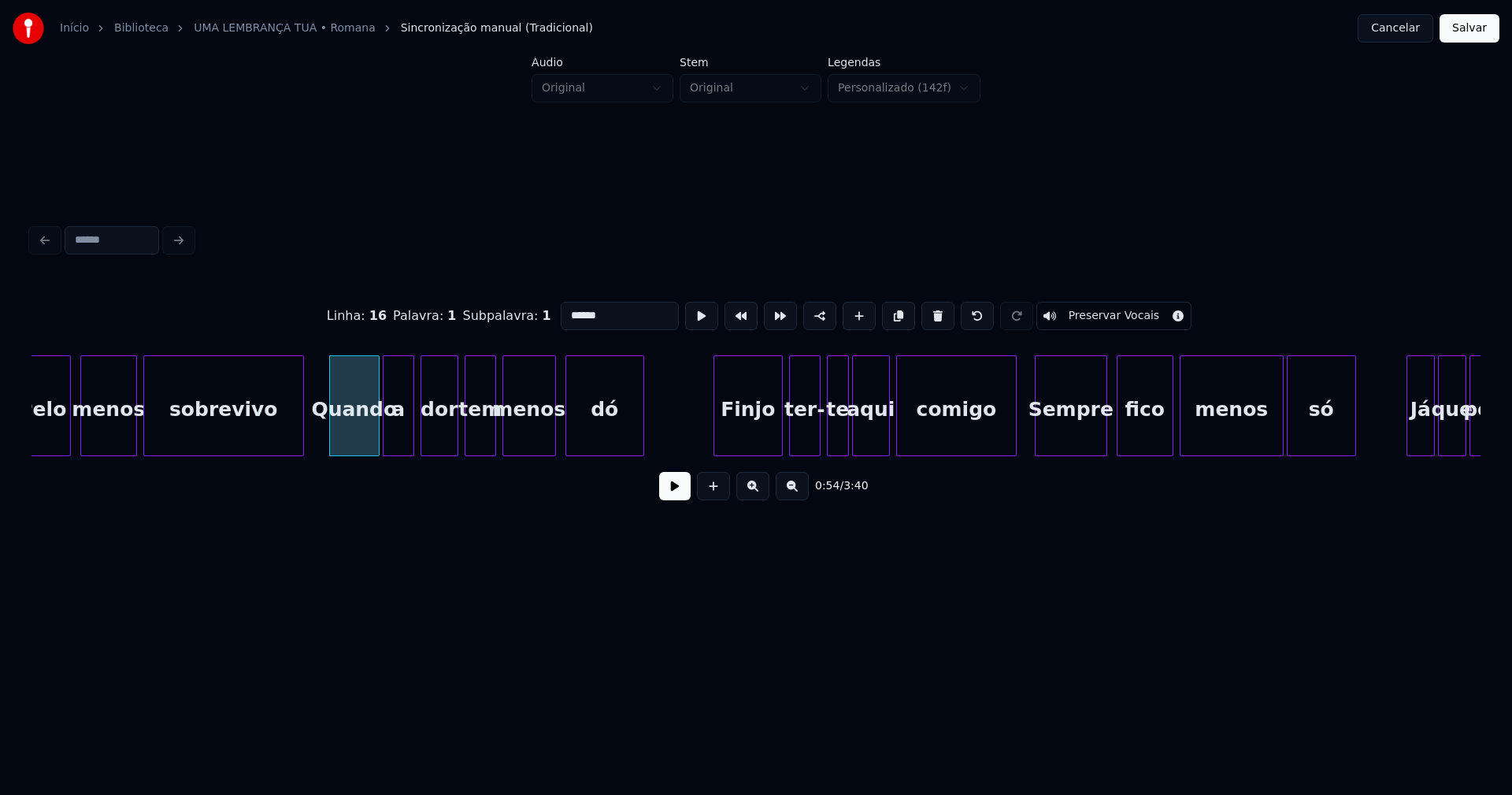
drag, startPoint x: 565, startPoint y: 305, endPoint x: 549, endPoint y: 316, distance: 19.4
click at [561, 316] on input "******" at bounding box center [620, 316] width 118 height 28
type input "******"
click at [677, 497] on button at bounding box center [675, 486] width 32 height 28
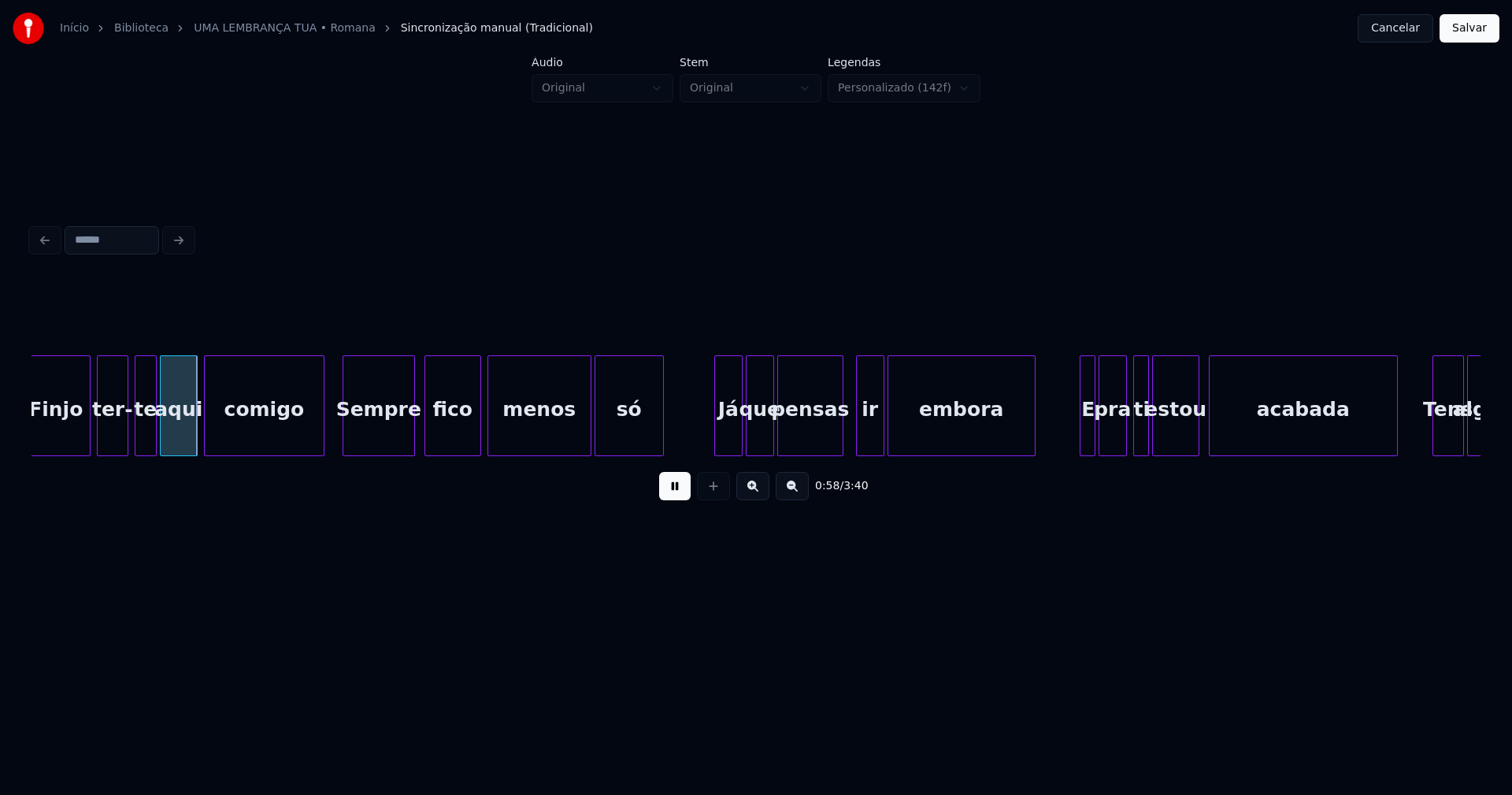
scroll to position [0, 9037]
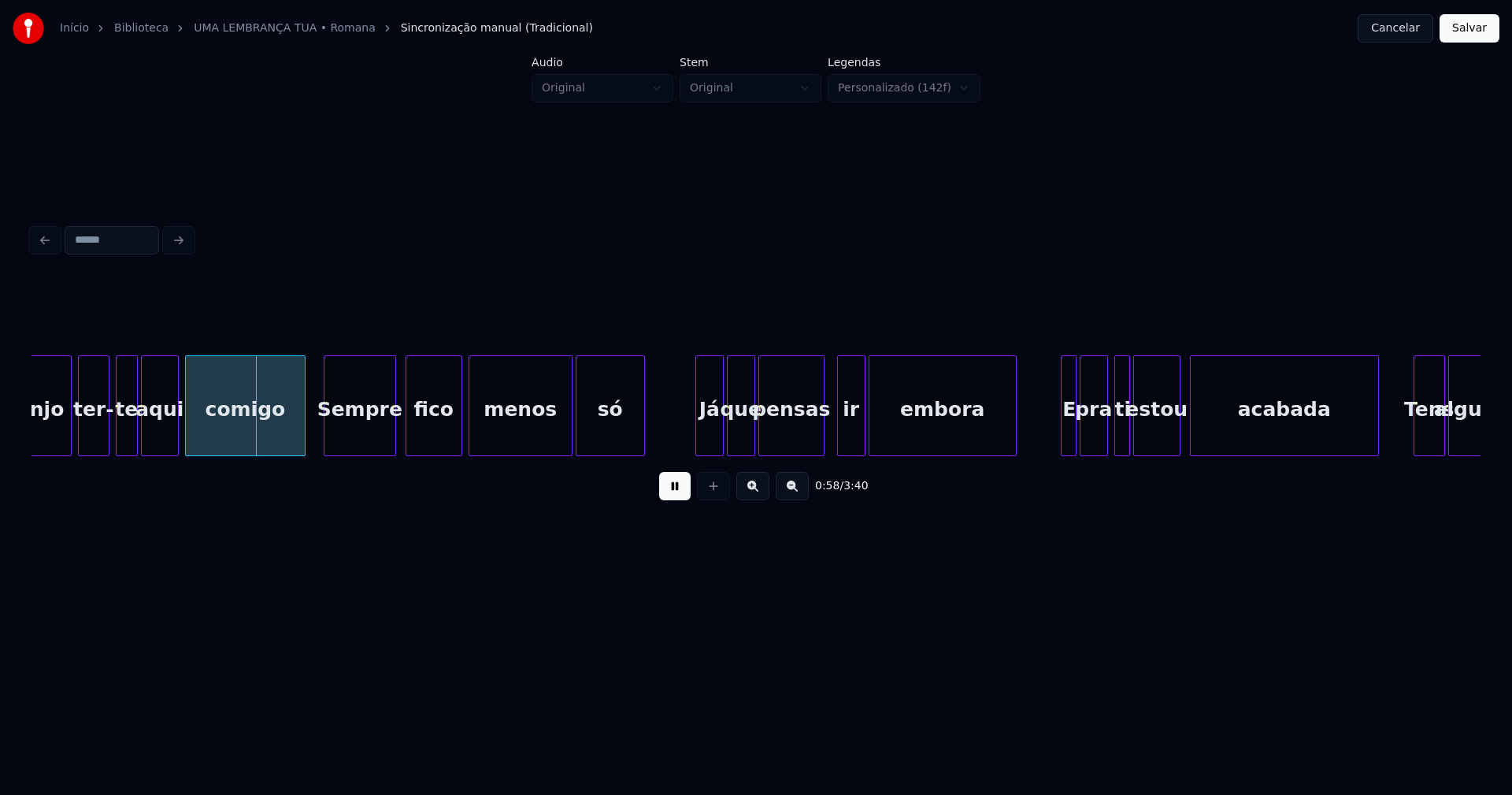
click at [366, 437] on div "Sempre" at bounding box center [360, 410] width 70 height 107
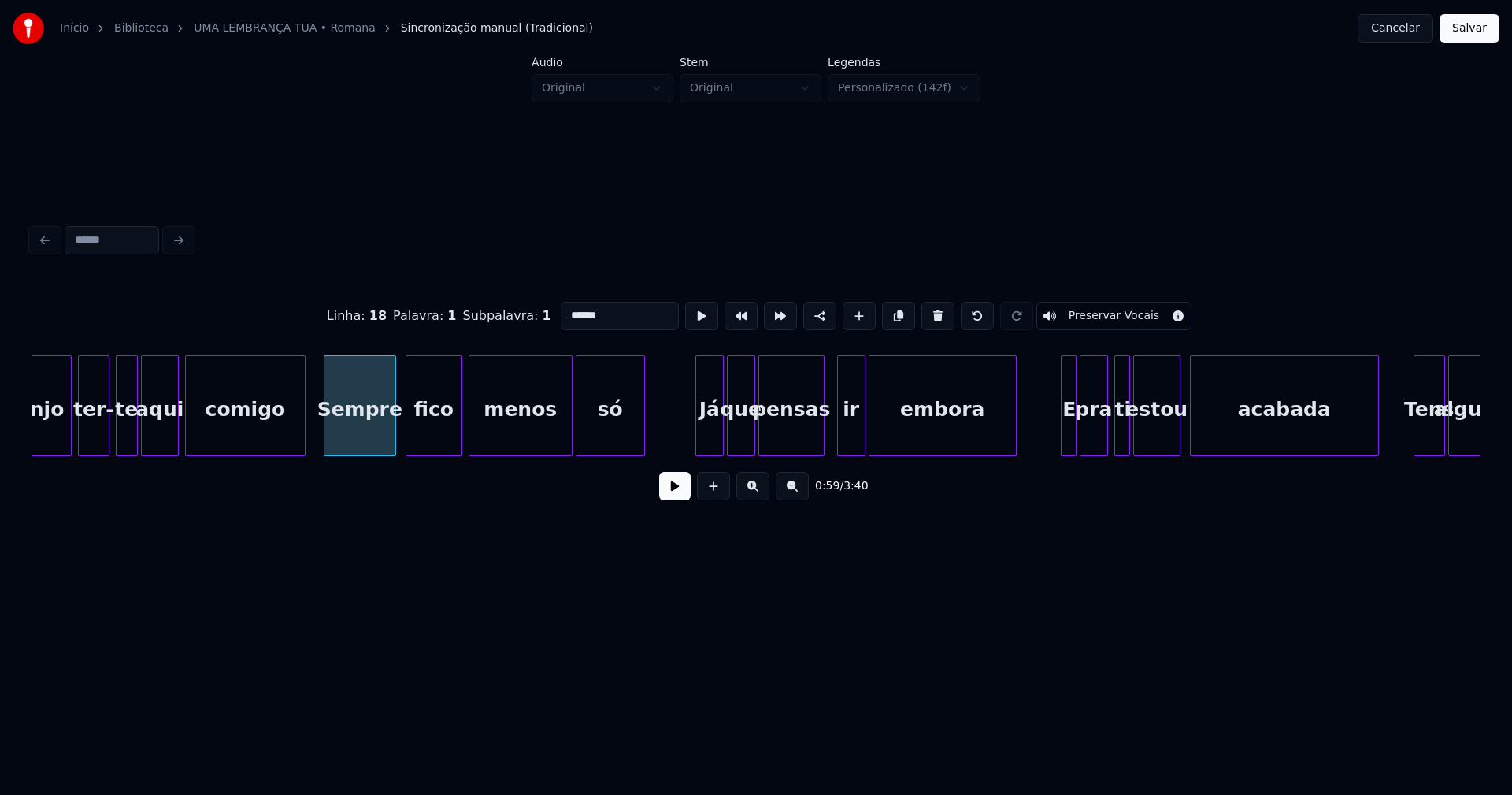
drag, startPoint x: 564, startPoint y: 308, endPoint x: 548, endPoint y: 317, distance: 18.4
click at [561, 317] on input "******" at bounding box center [620, 316] width 118 height 28
type input "******"
click at [674, 488] on button at bounding box center [675, 486] width 32 height 28
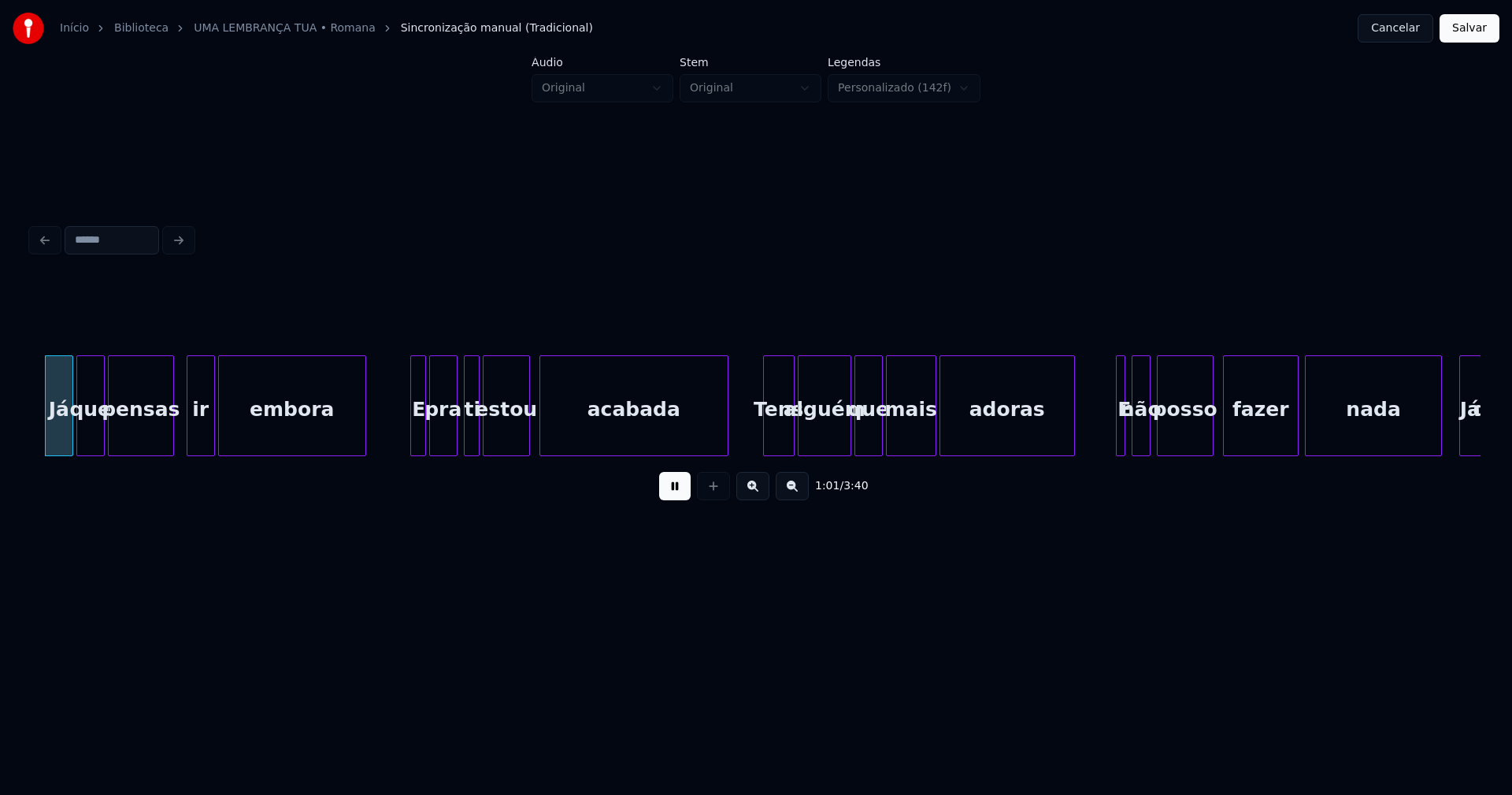
scroll to position [0, 9704]
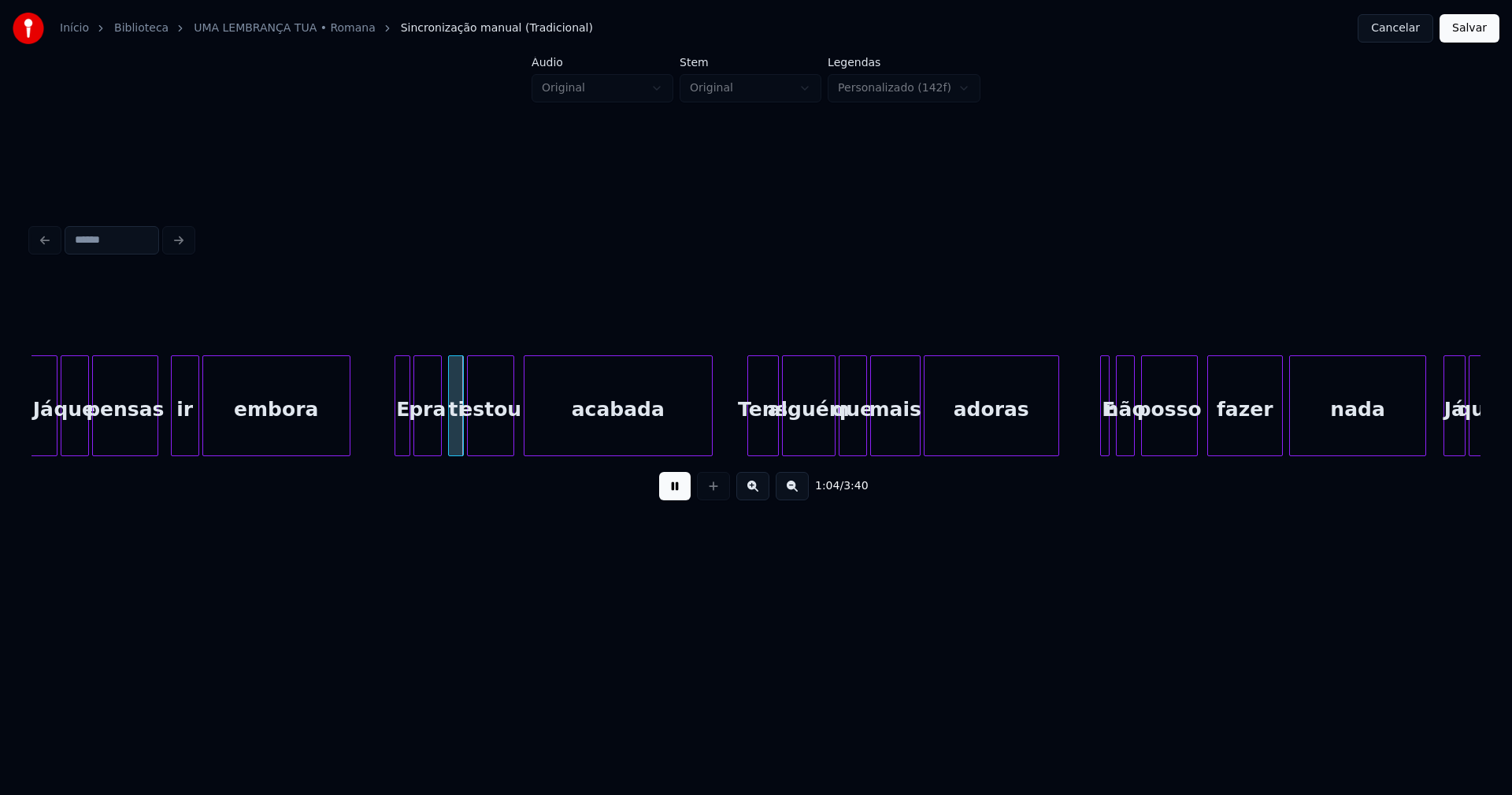
drag, startPoint x: 677, startPoint y: 491, endPoint x: 625, endPoint y: 481, distance: 53.0
click at [677, 491] on button at bounding box center [675, 486] width 32 height 28
click at [403, 429] on div "E" at bounding box center [403, 410] width 16 height 107
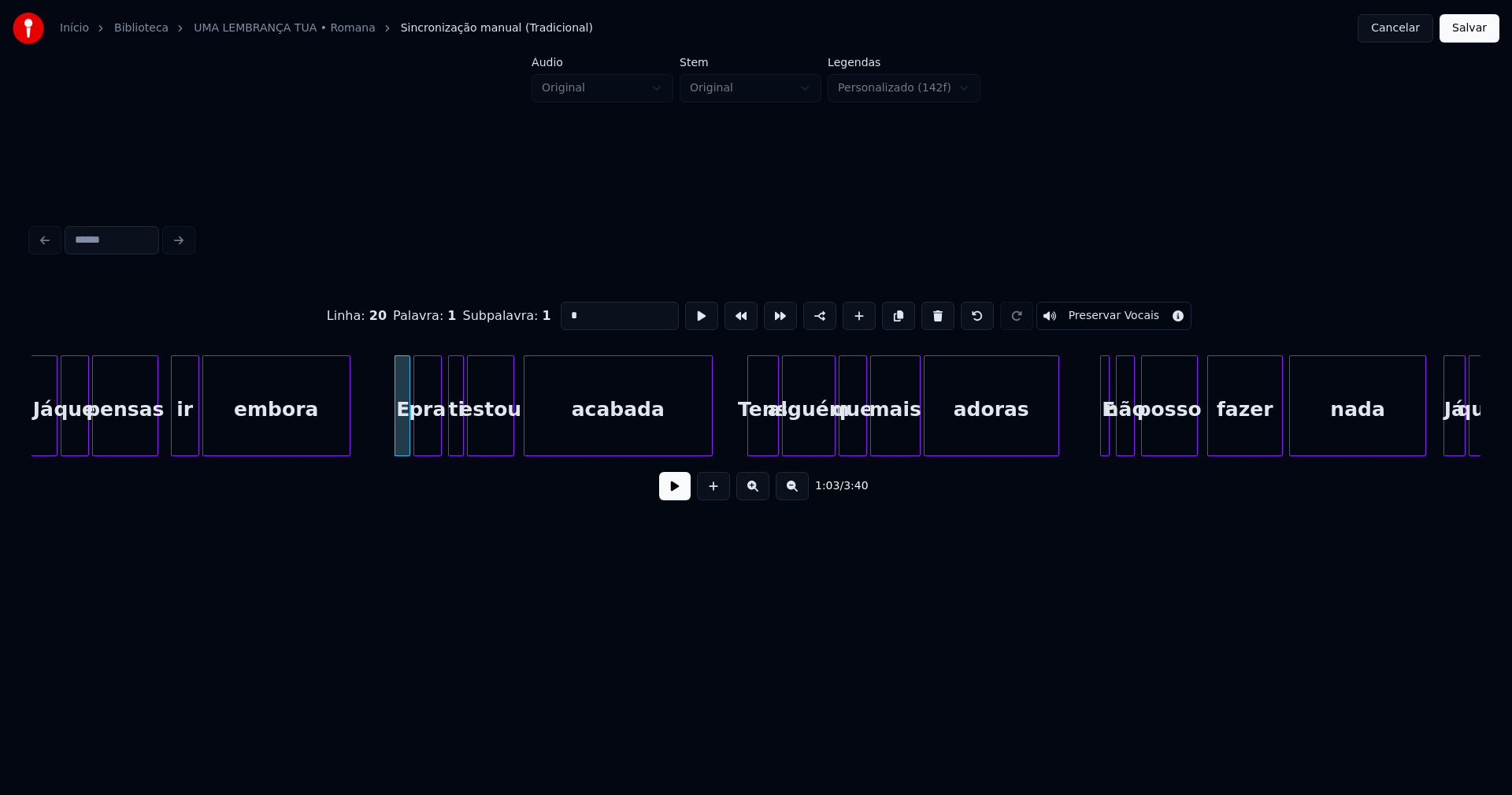
drag, startPoint x: 574, startPoint y: 311, endPoint x: 542, endPoint y: 320, distance: 33.2
click at [547, 318] on div "Linha : 20 [GEOGRAPHIC_DATA] : 1 Subpalavra : 1 * Preservar Vocais" at bounding box center [756, 316] width 1449 height 79
type input "*"
click at [677, 496] on button at bounding box center [675, 486] width 32 height 28
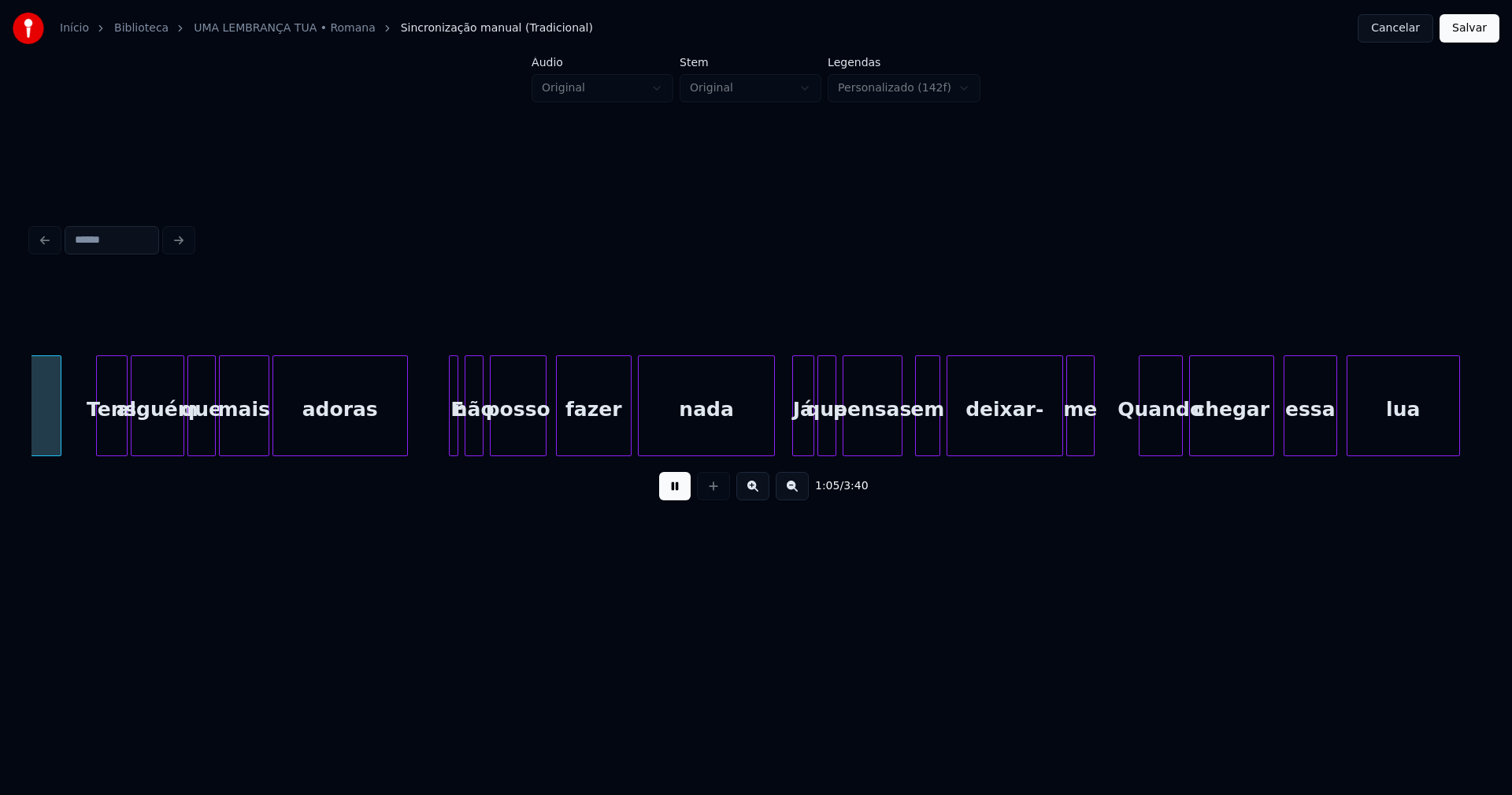
scroll to position [0, 10371]
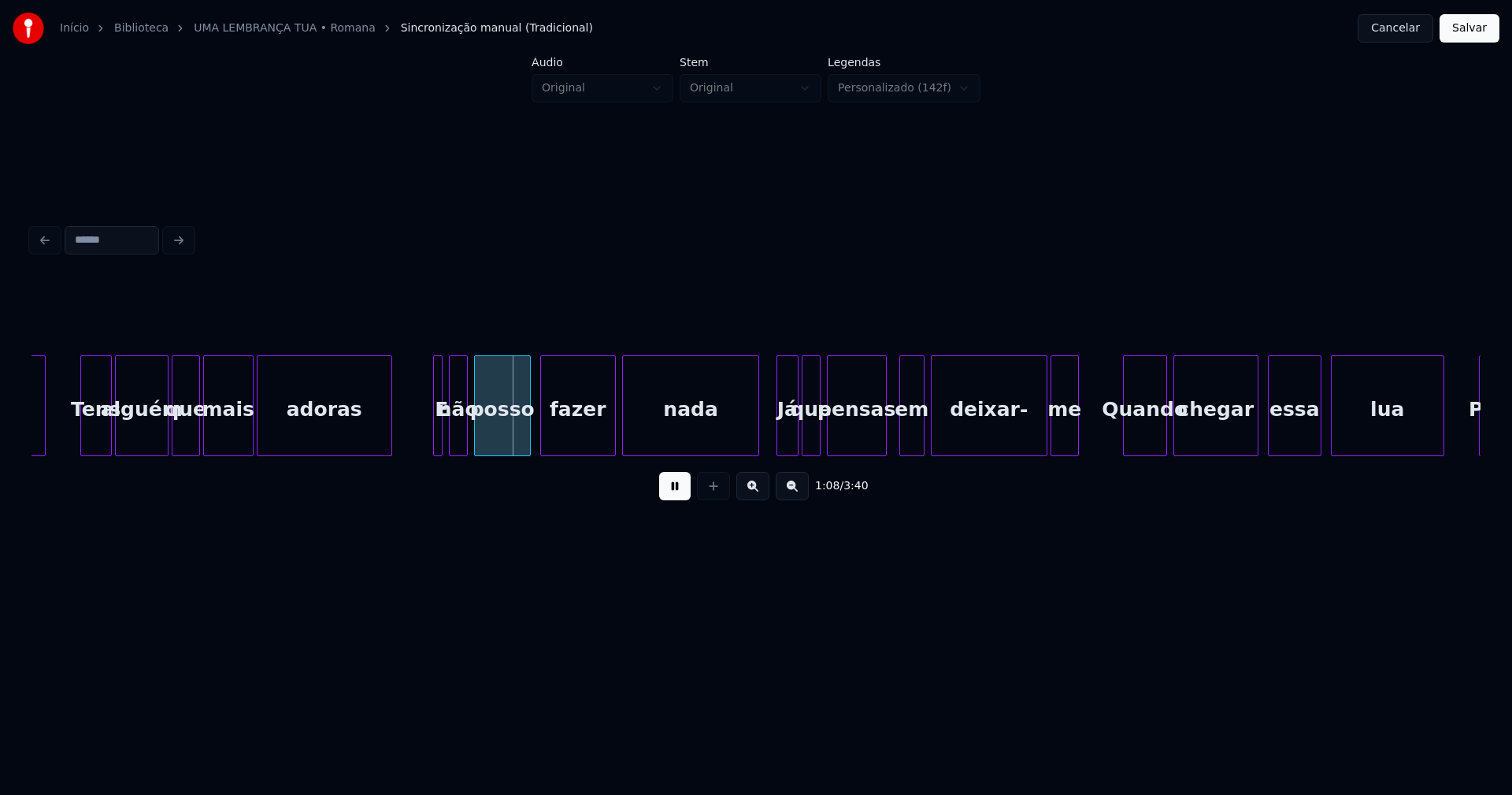
click at [677, 491] on button at bounding box center [675, 486] width 32 height 28
click at [438, 428] on div at bounding box center [440, 406] width 5 height 100
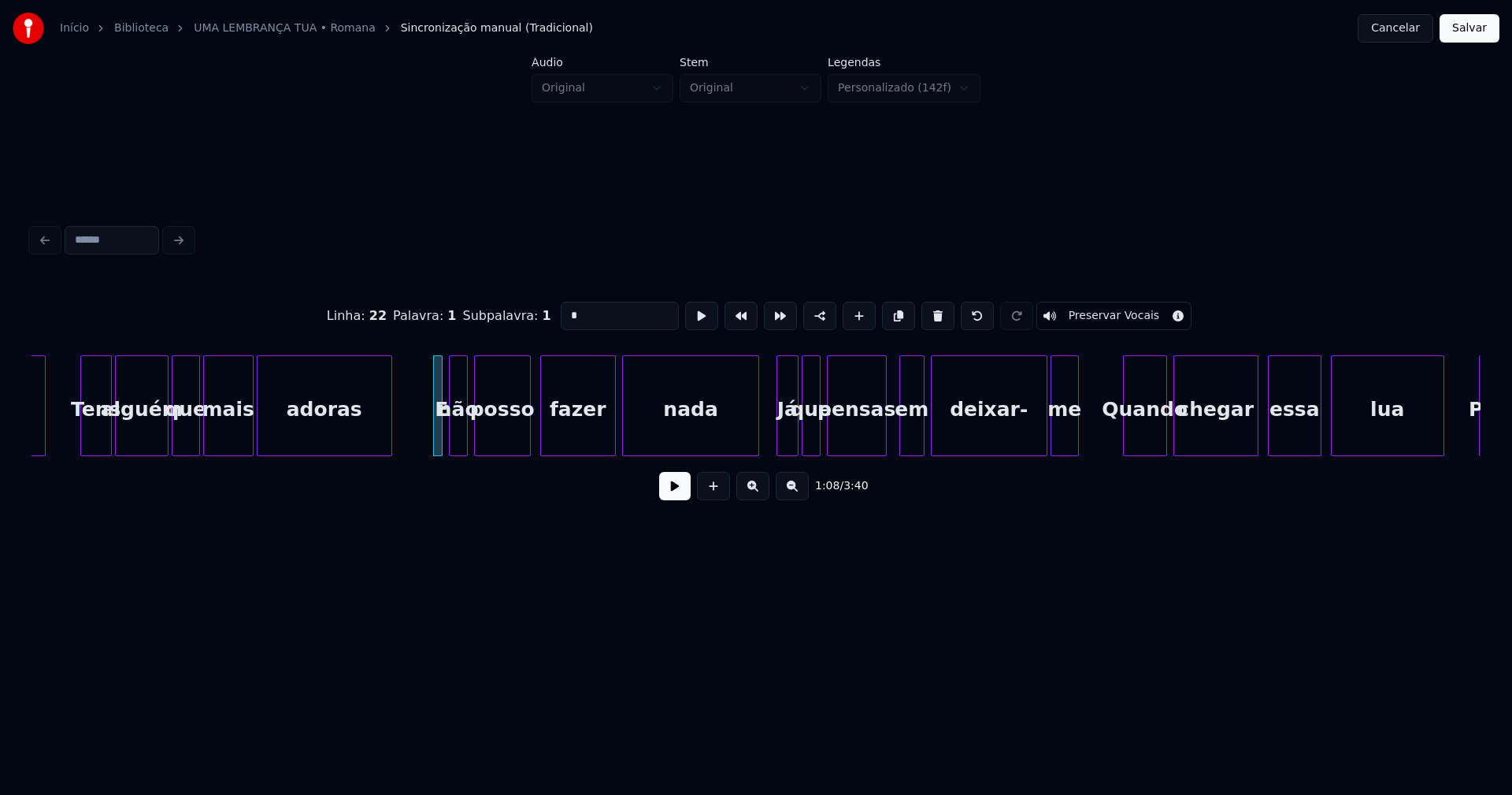
drag, startPoint x: 566, startPoint y: 313, endPoint x: 545, endPoint y: 319, distance: 21.8
click at [545, 319] on div "Linha : 22 Palavra : 1 Subpalavra : 1 * Preservar Vocais" at bounding box center [756, 316] width 1449 height 79
type input "*"
click at [679, 496] on button at bounding box center [675, 486] width 32 height 28
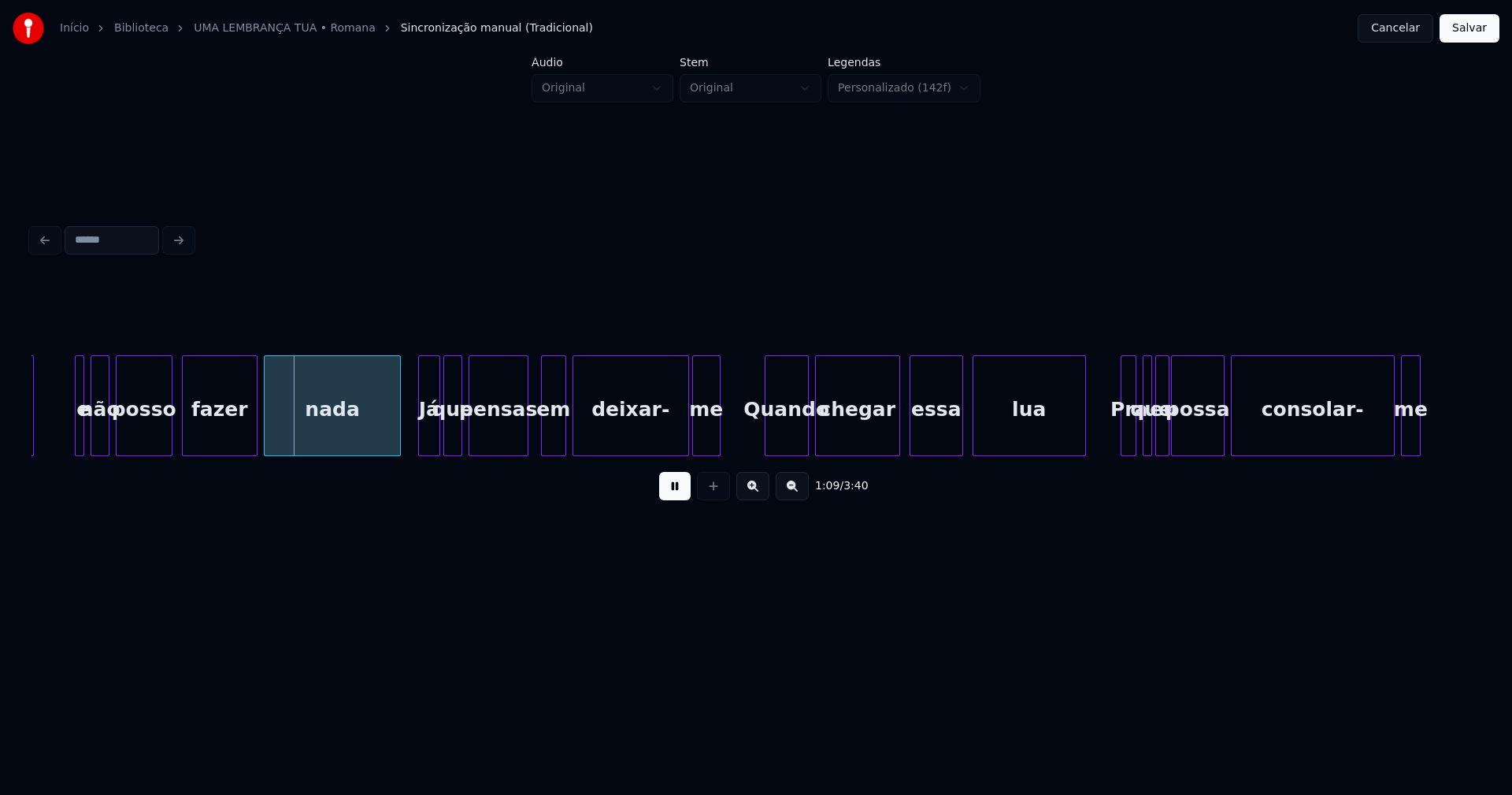
scroll to position [0, 10749]
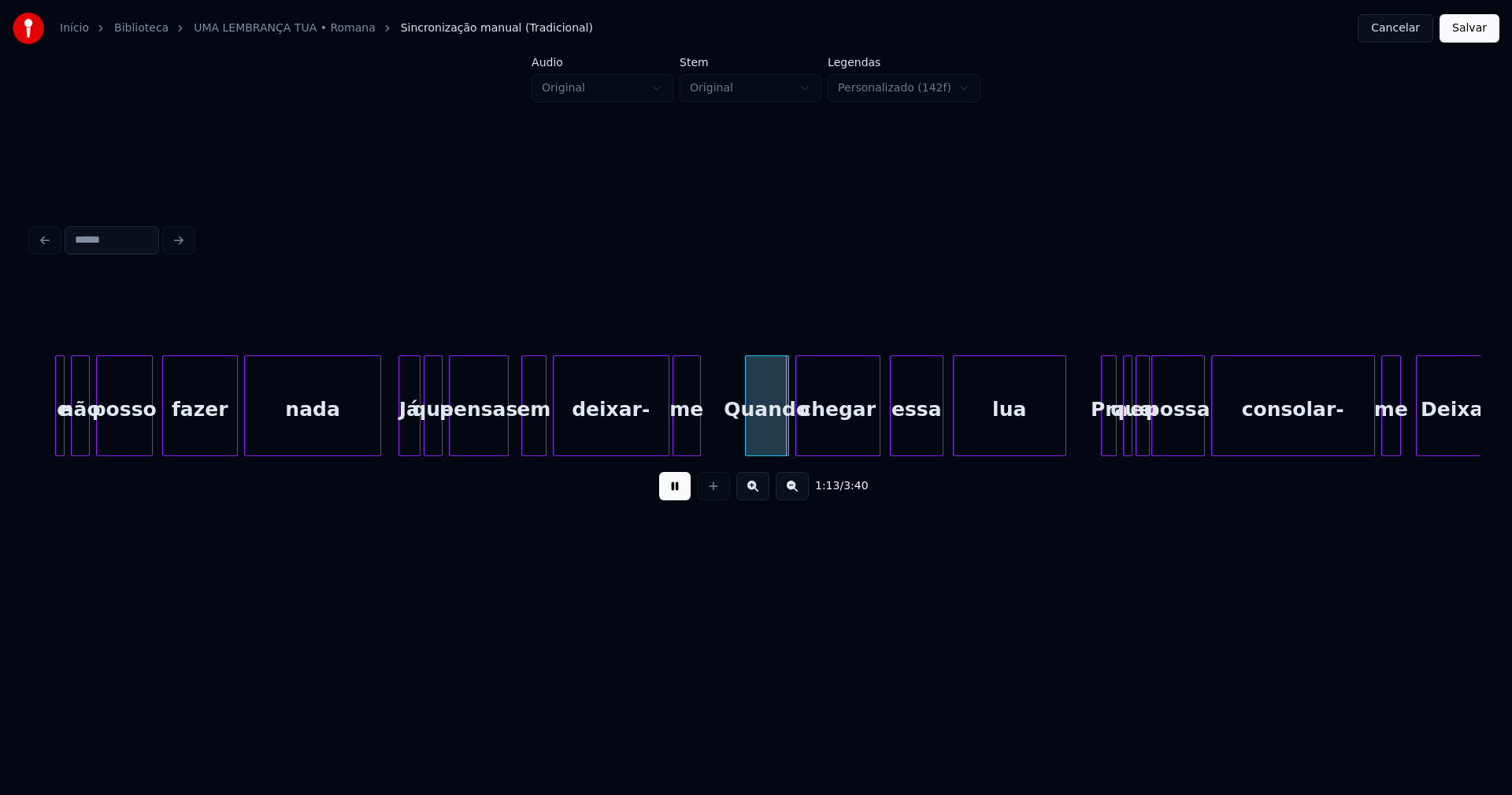
click at [224, 444] on div "fazer" at bounding box center [200, 410] width 74 height 107
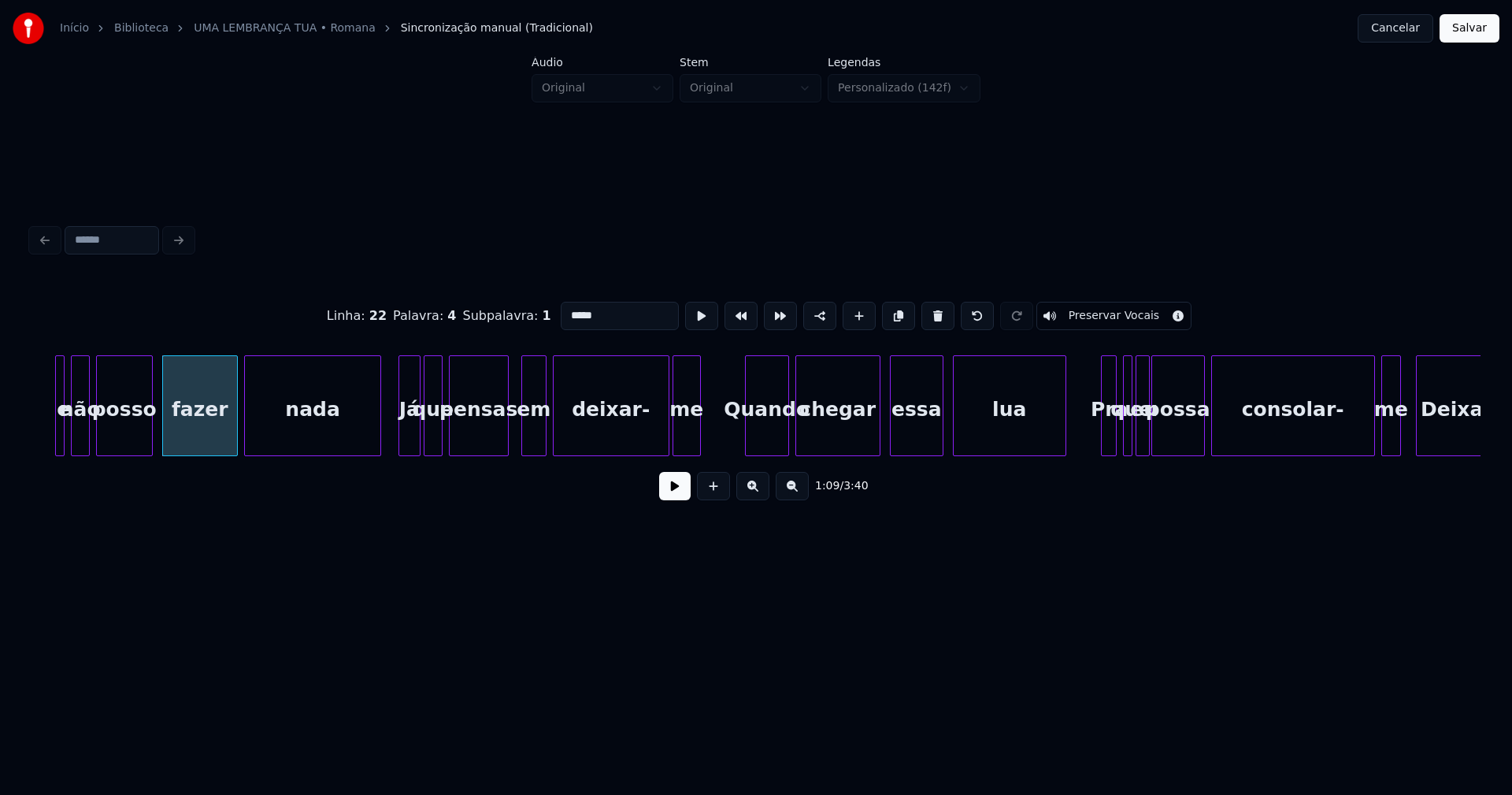
click at [680, 494] on button at bounding box center [675, 486] width 32 height 28
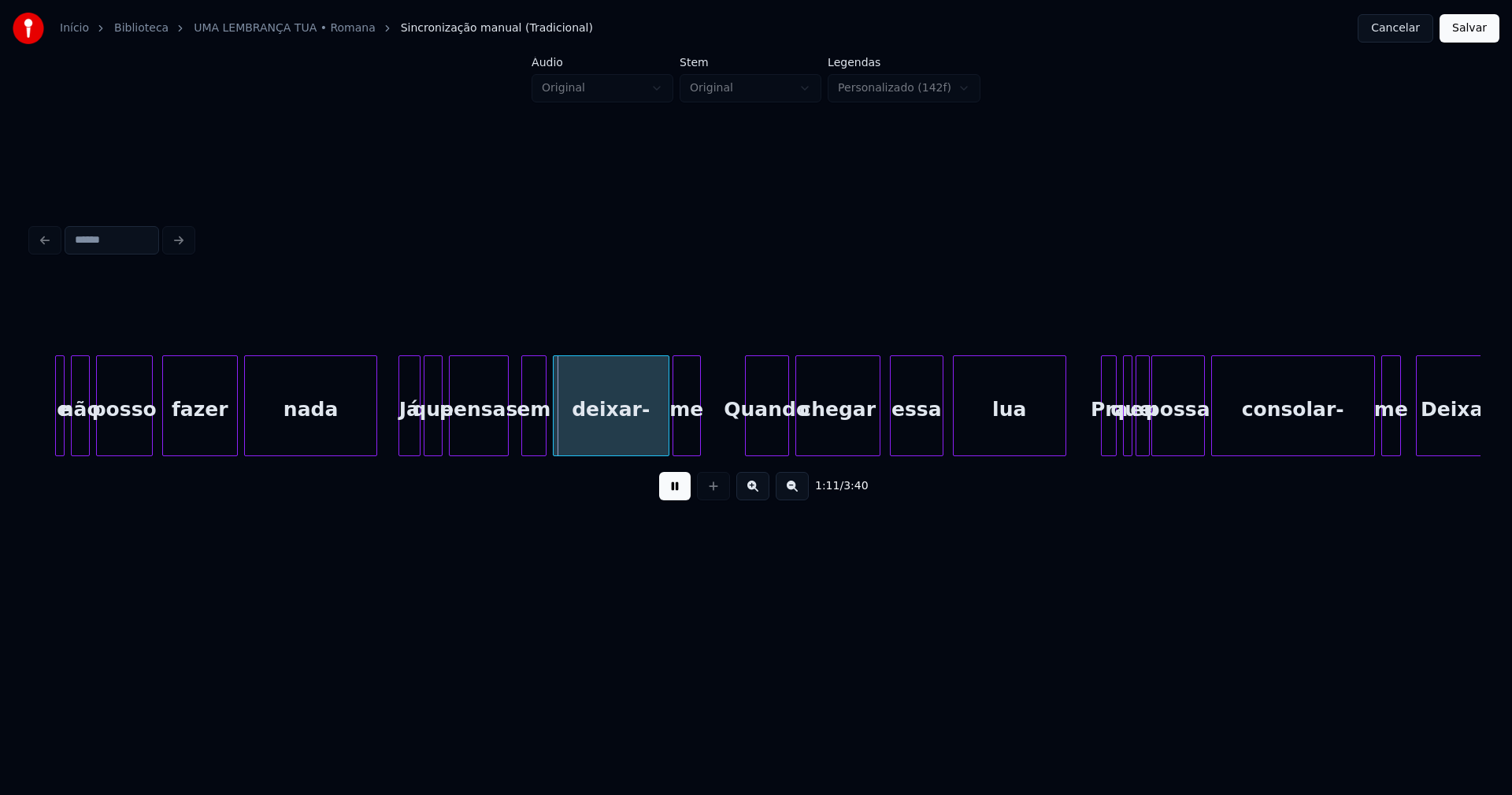
click at [377, 431] on div at bounding box center [374, 406] width 5 height 100
click at [653, 449] on div "deixar-" at bounding box center [604, 405] width 101 height 101
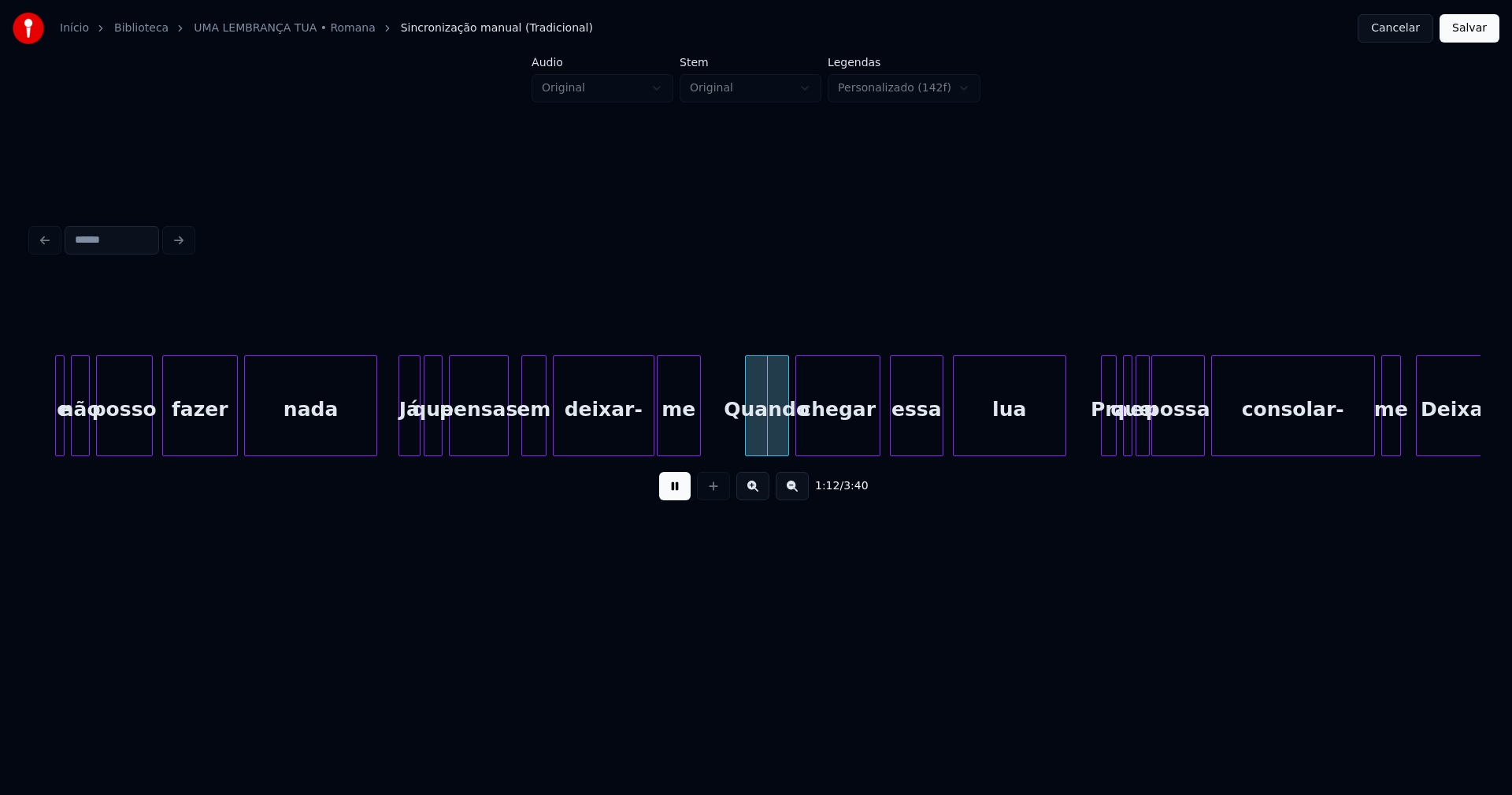
click at [659, 453] on div "e não posso fazer nada Já que pensas em deixar- me Quando chegar essa lua Pra q…" at bounding box center [756, 405] width 1449 height 101
click at [775, 434] on div "Quando" at bounding box center [766, 410] width 42 height 107
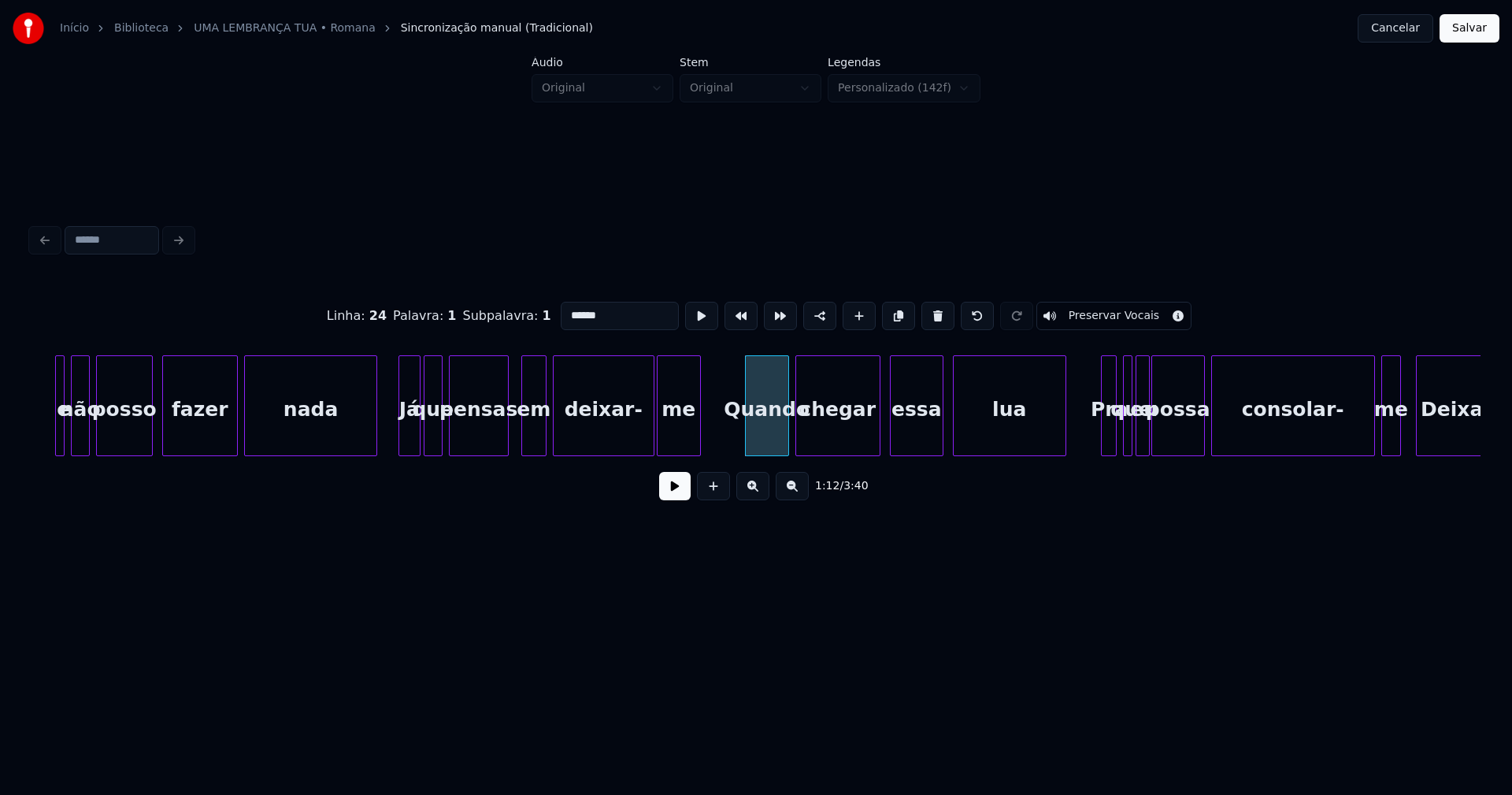
drag, startPoint x: 568, startPoint y: 307, endPoint x: 548, endPoint y: 318, distance: 22.8
click at [561, 318] on input "******" at bounding box center [620, 316] width 118 height 28
type input "******"
click at [665, 495] on button at bounding box center [675, 486] width 32 height 28
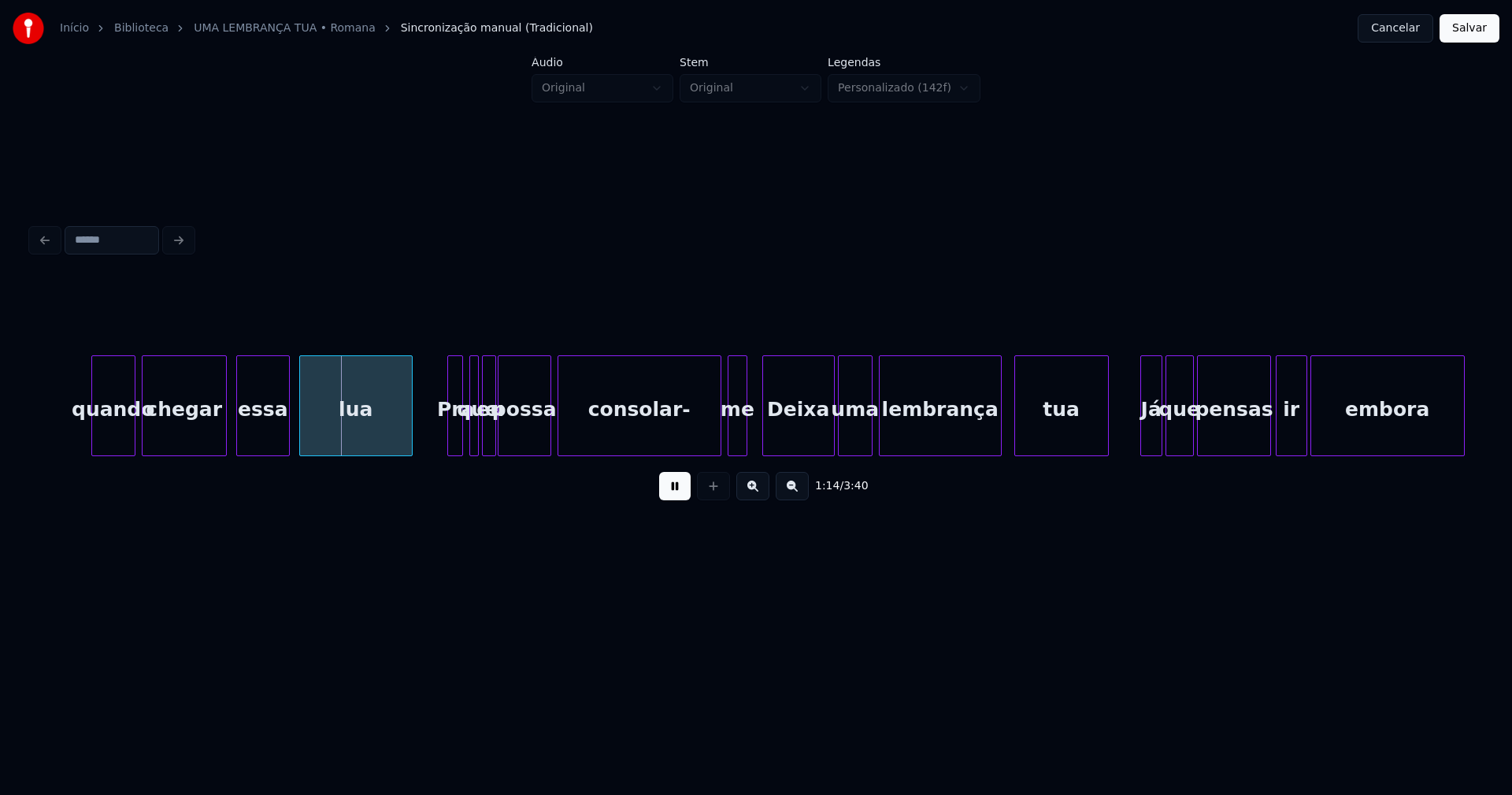
scroll to position [0, 11479]
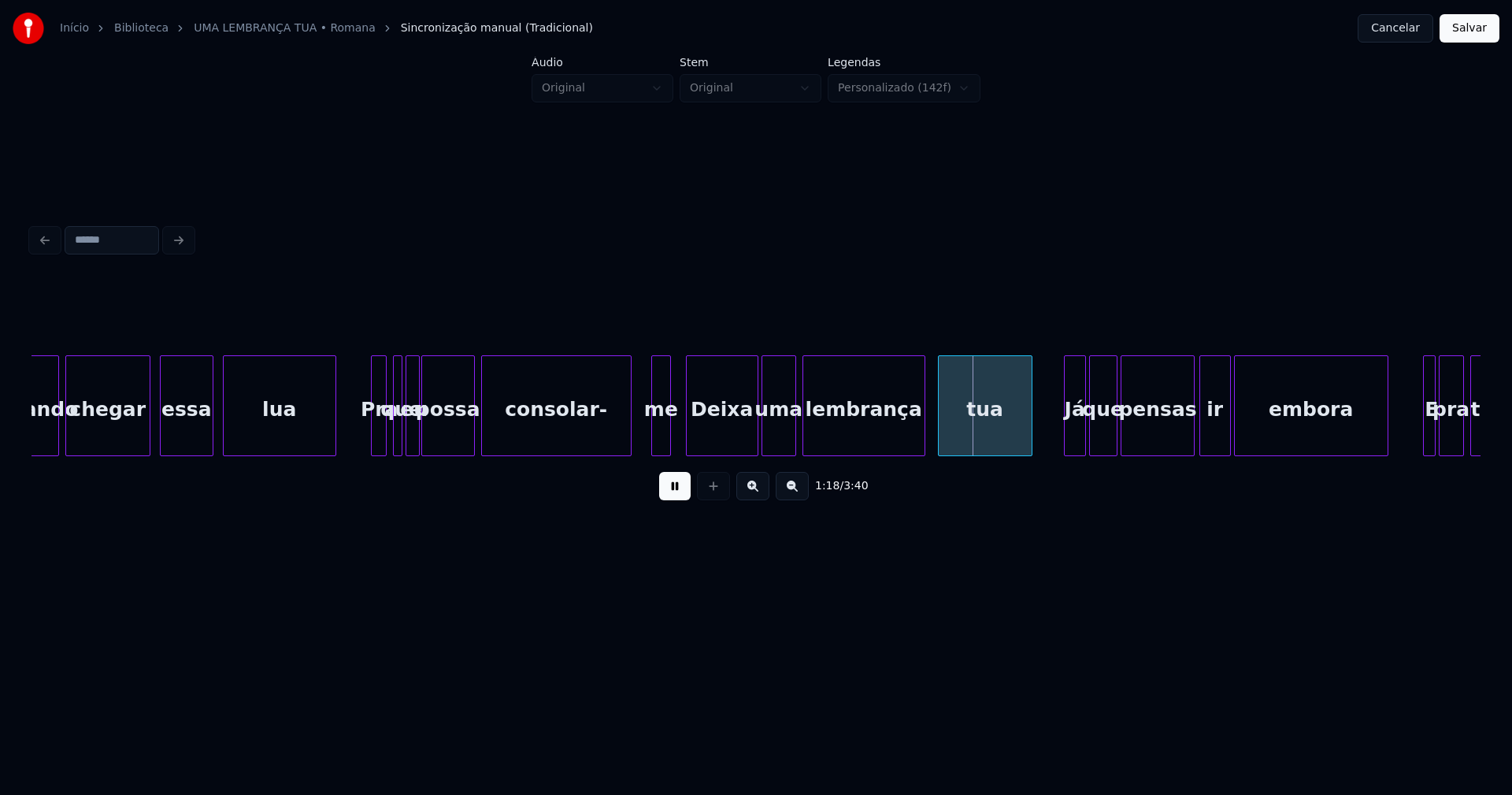
click at [629, 452] on div "quando chegar essa lua Pra que eu possa consolar- me Deixa uma lembrança tua Já…" at bounding box center [756, 405] width 1449 height 101
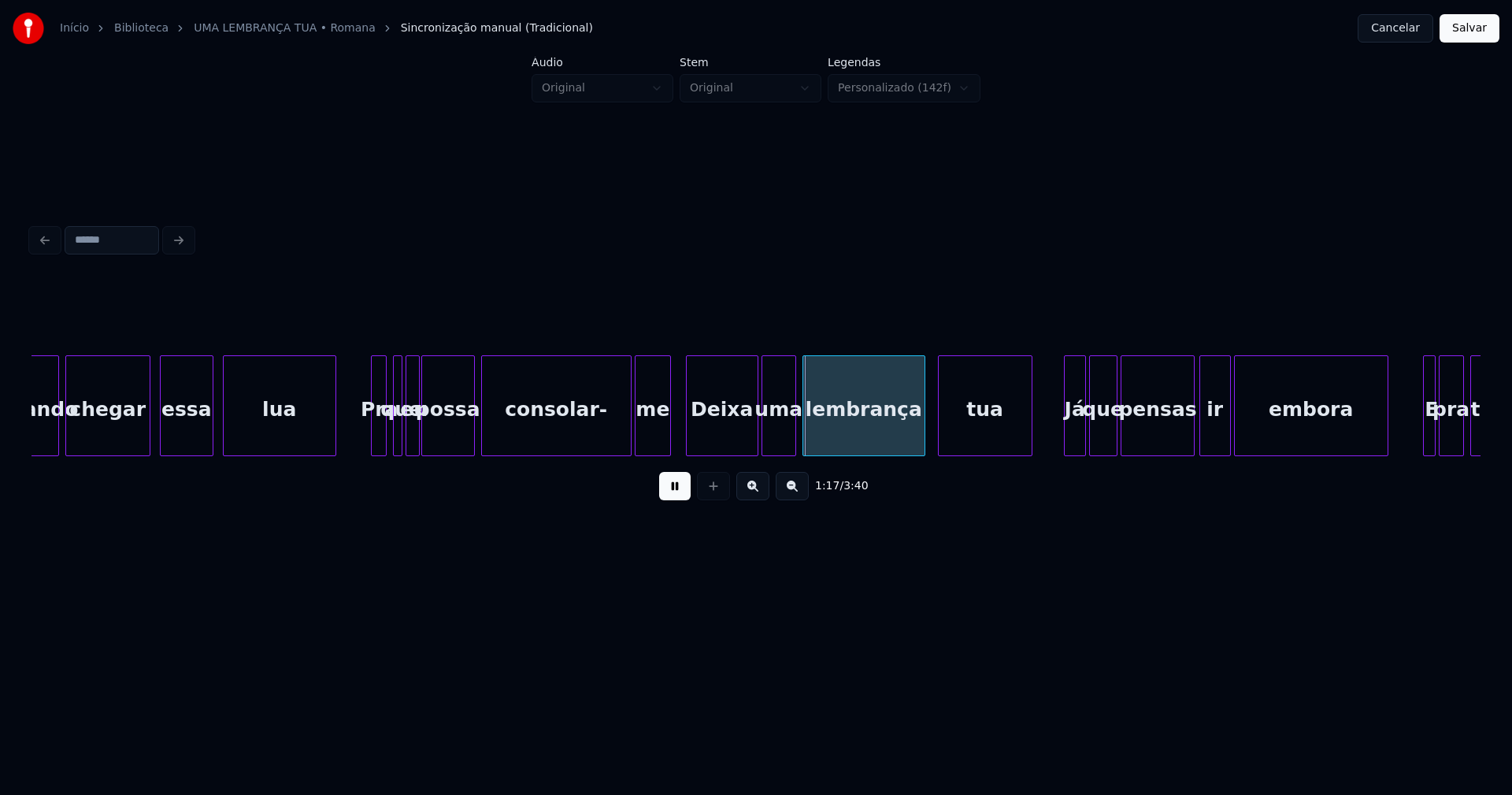
click at [640, 444] on div at bounding box center [638, 406] width 5 height 100
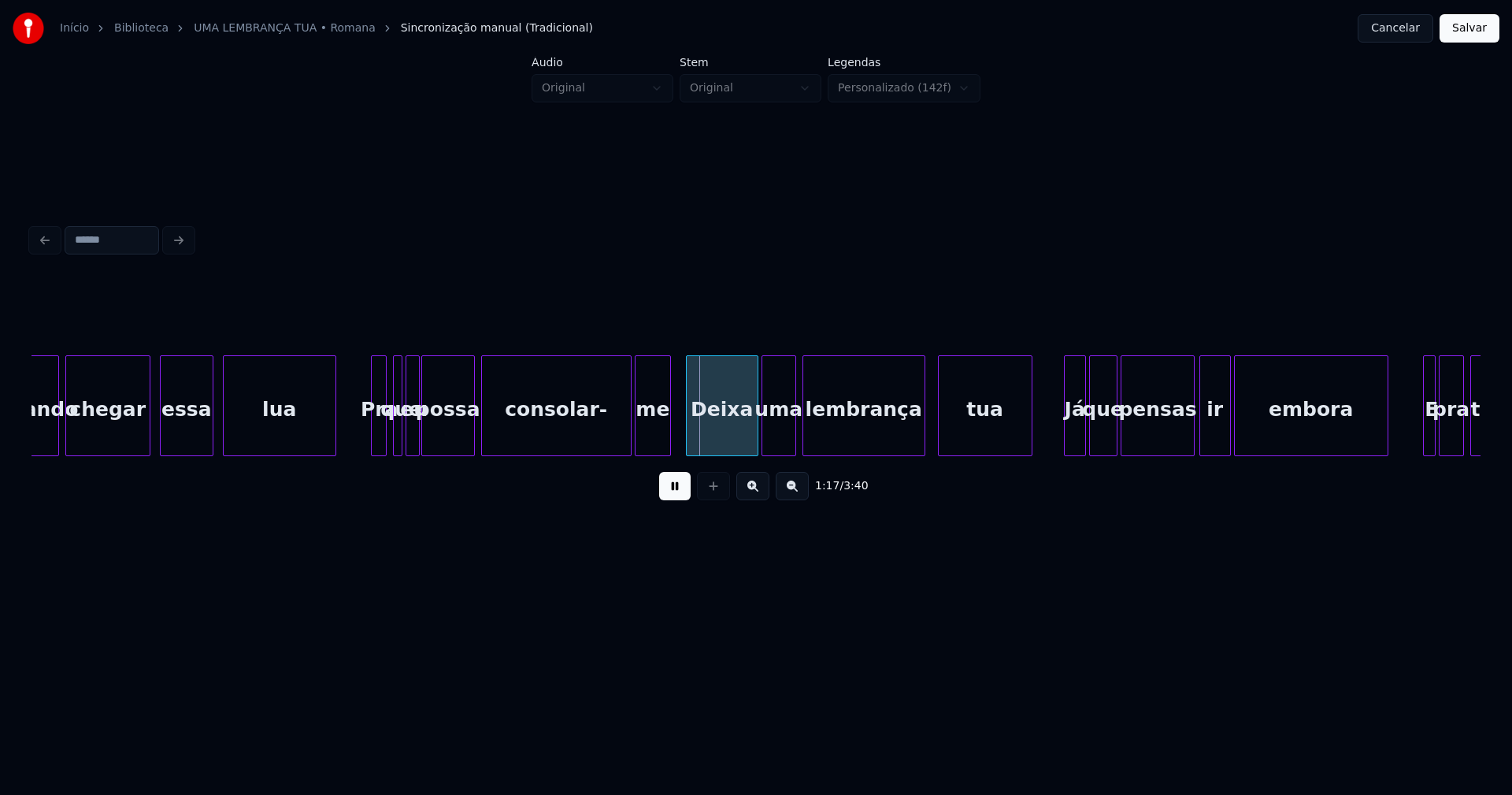
click at [718, 432] on div "Deixa" at bounding box center [721, 410] width 70 height 107
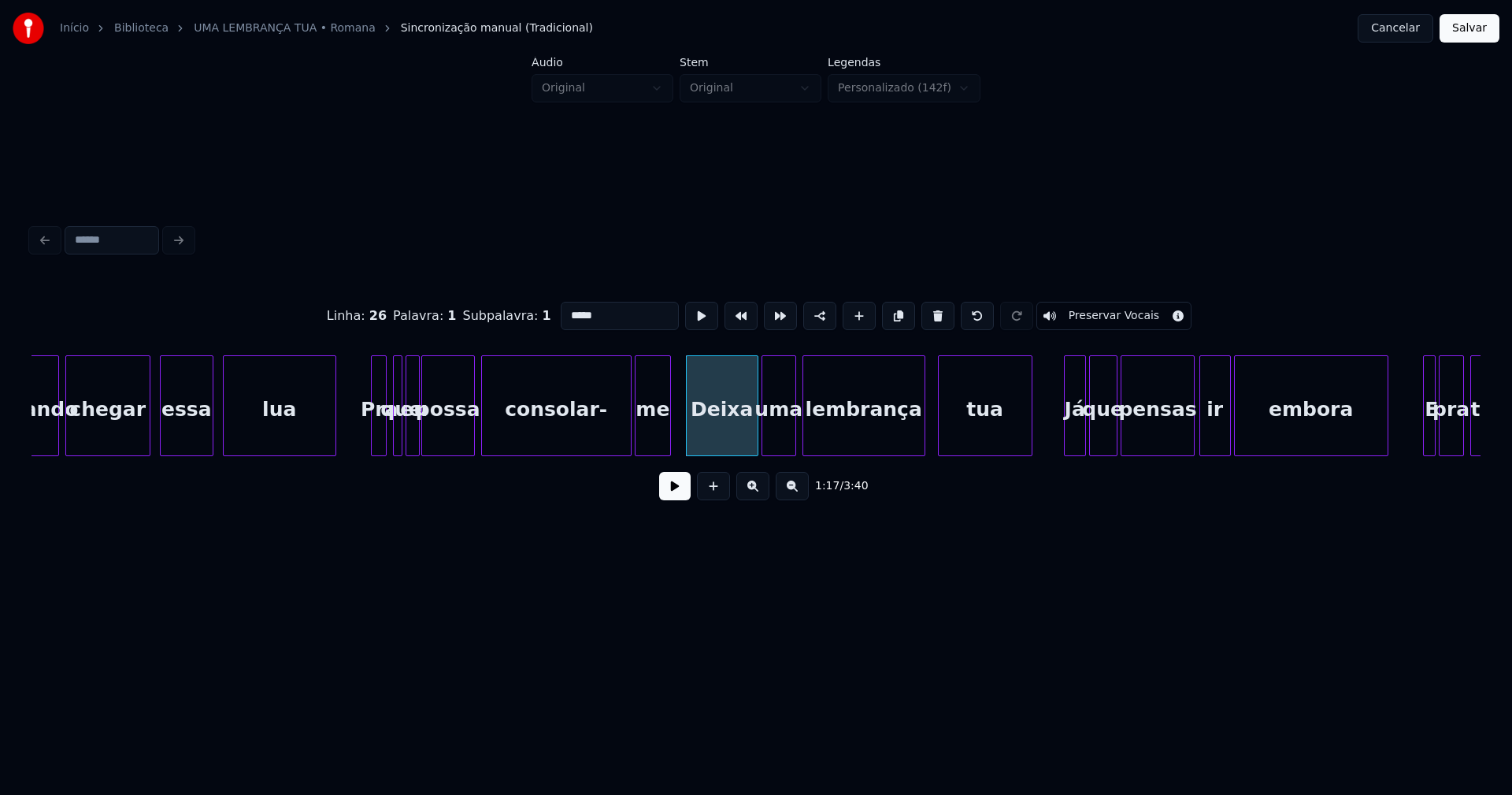
drag, startPoint x: 565, startPoint y: 306, endPoint x: 536, endPoint y: 321, distance: 32.6
click at [536, 321] on div "Linha : 26 [GEOGRAPHIC_DATA] : 1 Subpalavra : 1 ***** Preservar Vocais" at bounding box center [756, 316] width 1449 height 79
type input "*****"
click at [667, 492] on button at bounding box center [675, 486] width 32 height 28
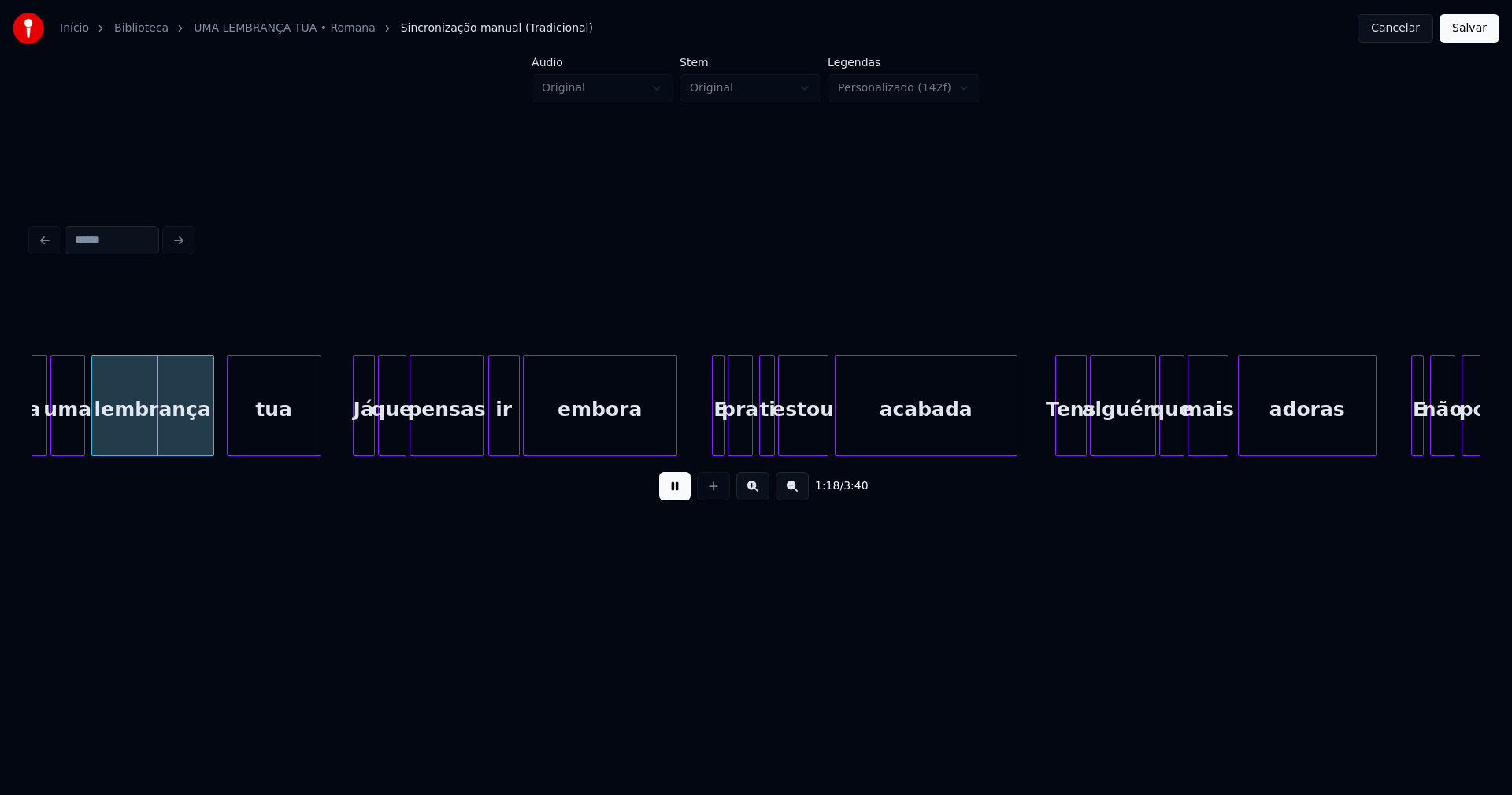
scroll to position [0, 12211]
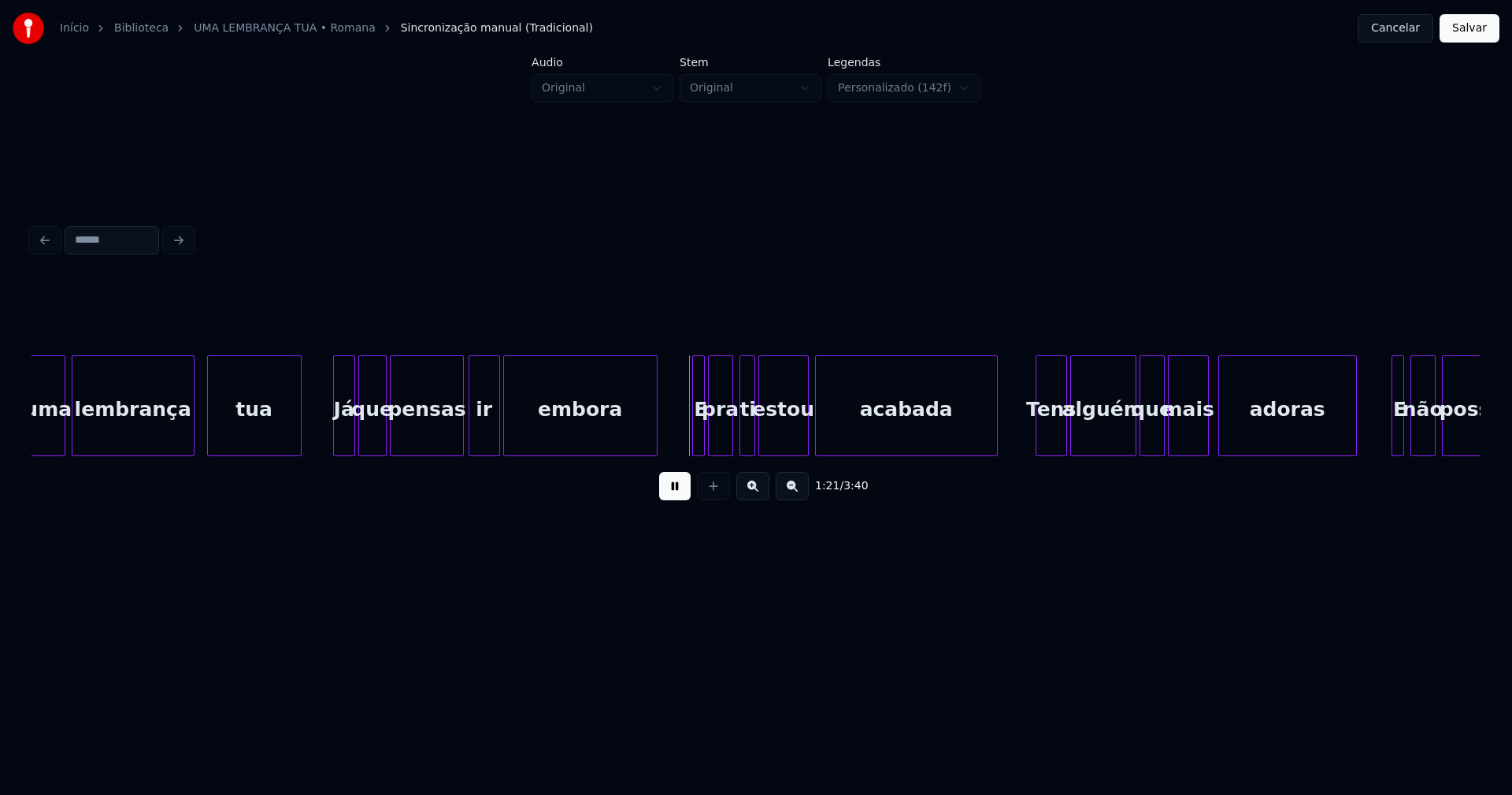
click at [698, 439] on div "E" at bounding box center [701, 410] width 16 height 107
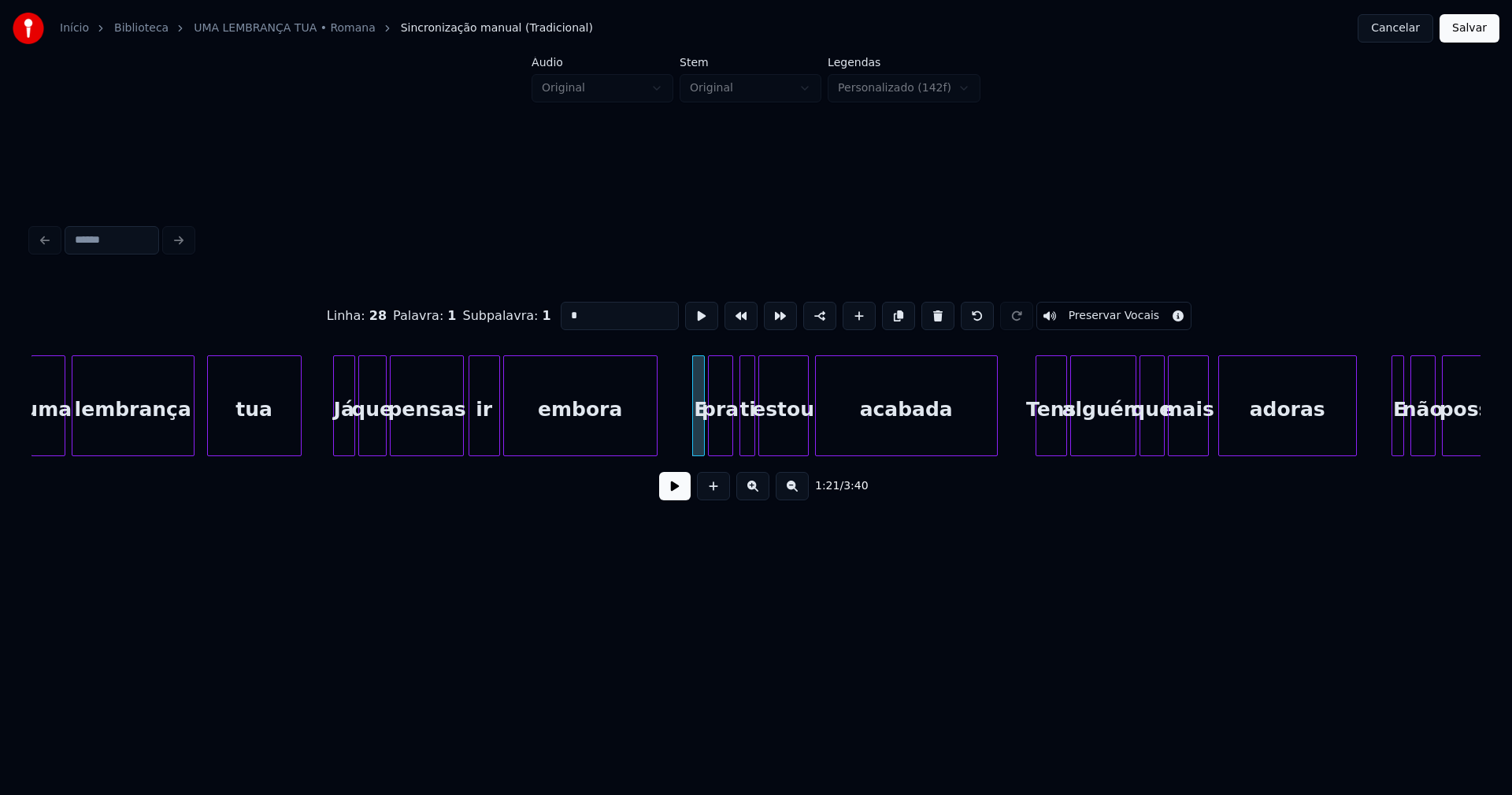
drag, startPoint x: 578, startPoint y: 313, endPoint x: 544, endPoint y: 316, distance: 34.1
click at [544, 316] on div "Linha : 28 [GEOGRAPHIC_DATA] : 1 Subpalavra : 1 * Preservar Vocais" at bounding box center [756, 316] width 1449 height 79
type input "*"
click at [682, 499] on button at bounding box center [675, 486] width 32 height 28
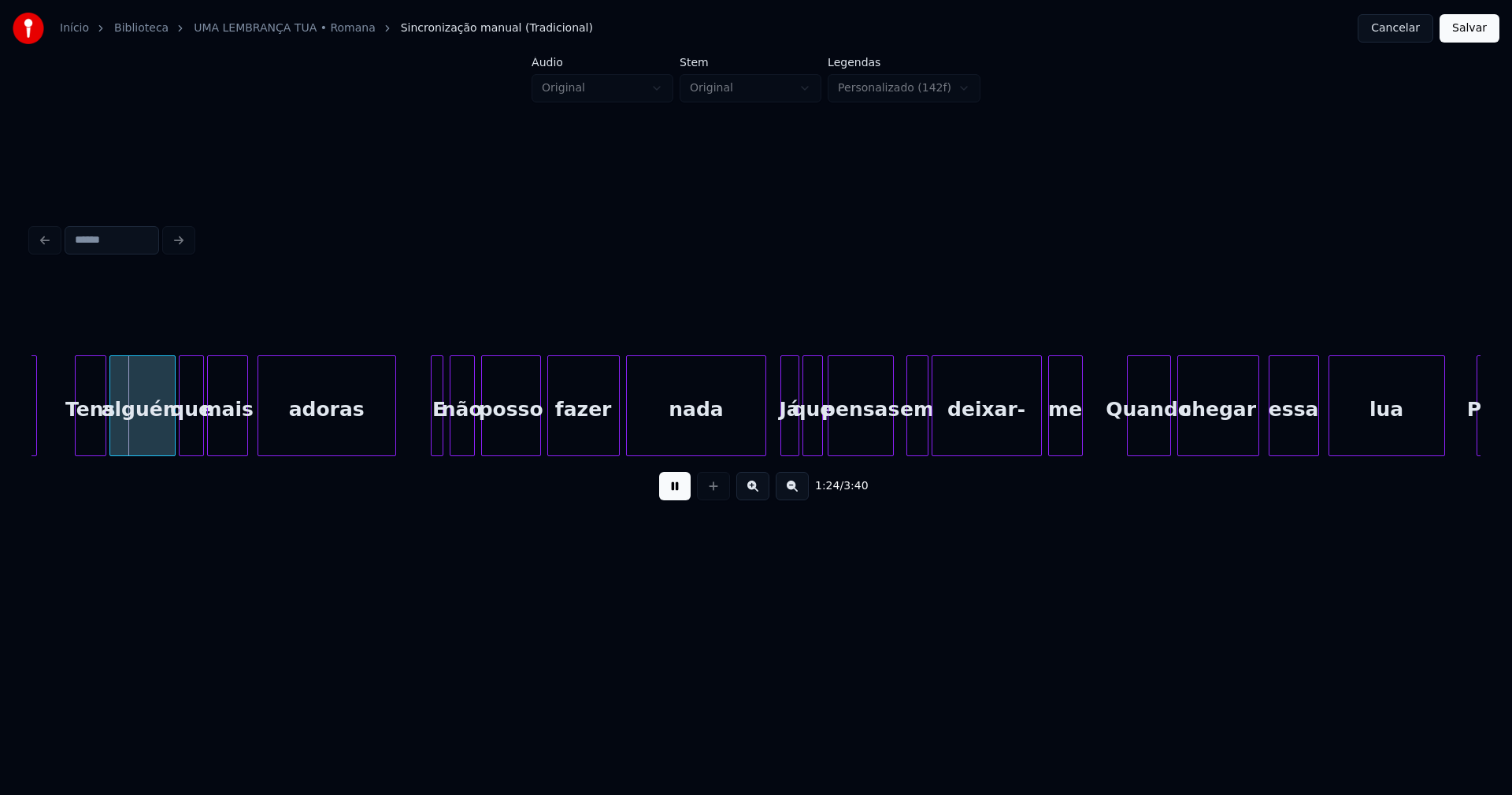
scroll to position [0, 13191]
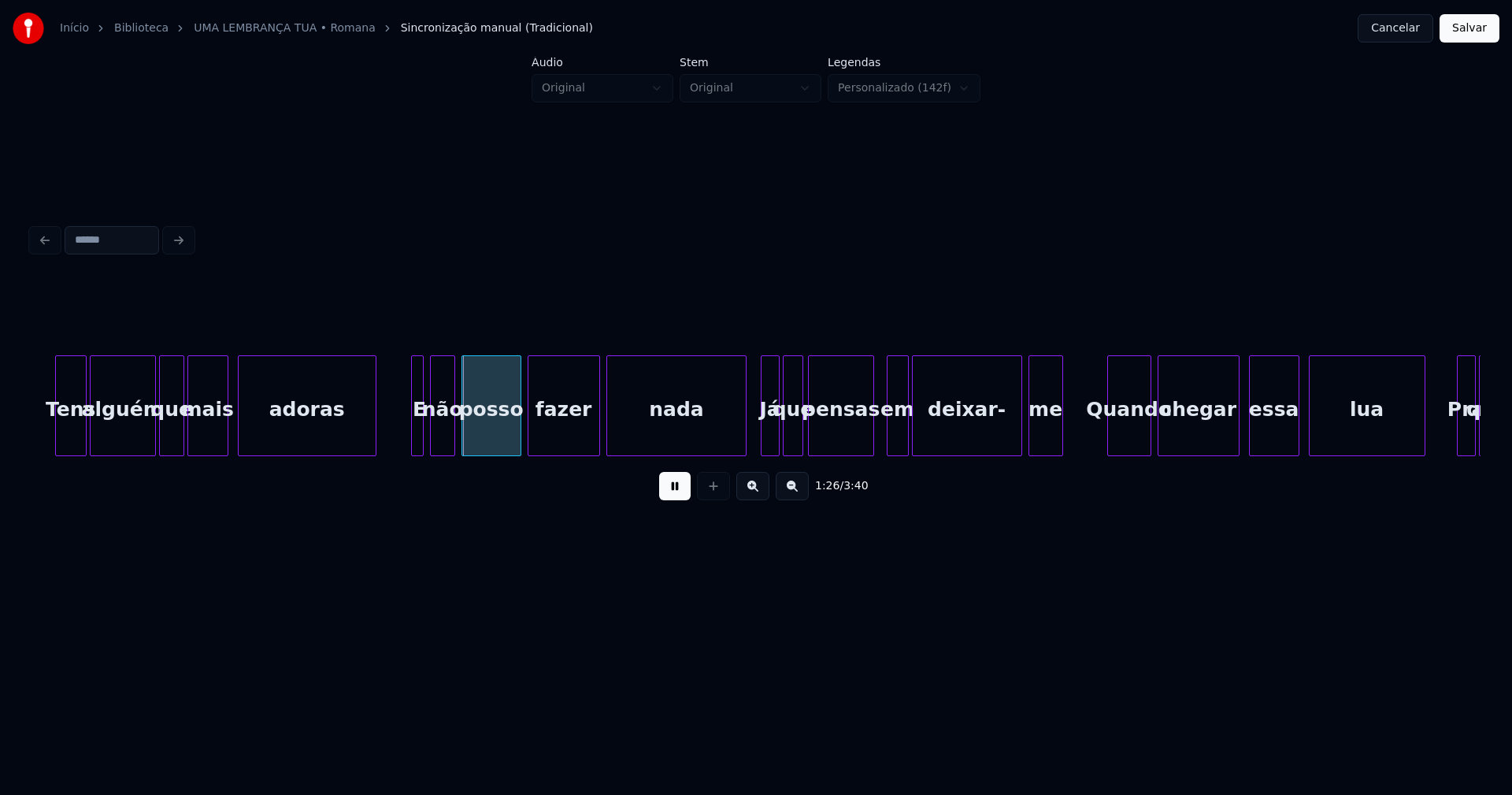
click at [415, 437] on div at bounding box center [414, 406] width 5 height 100
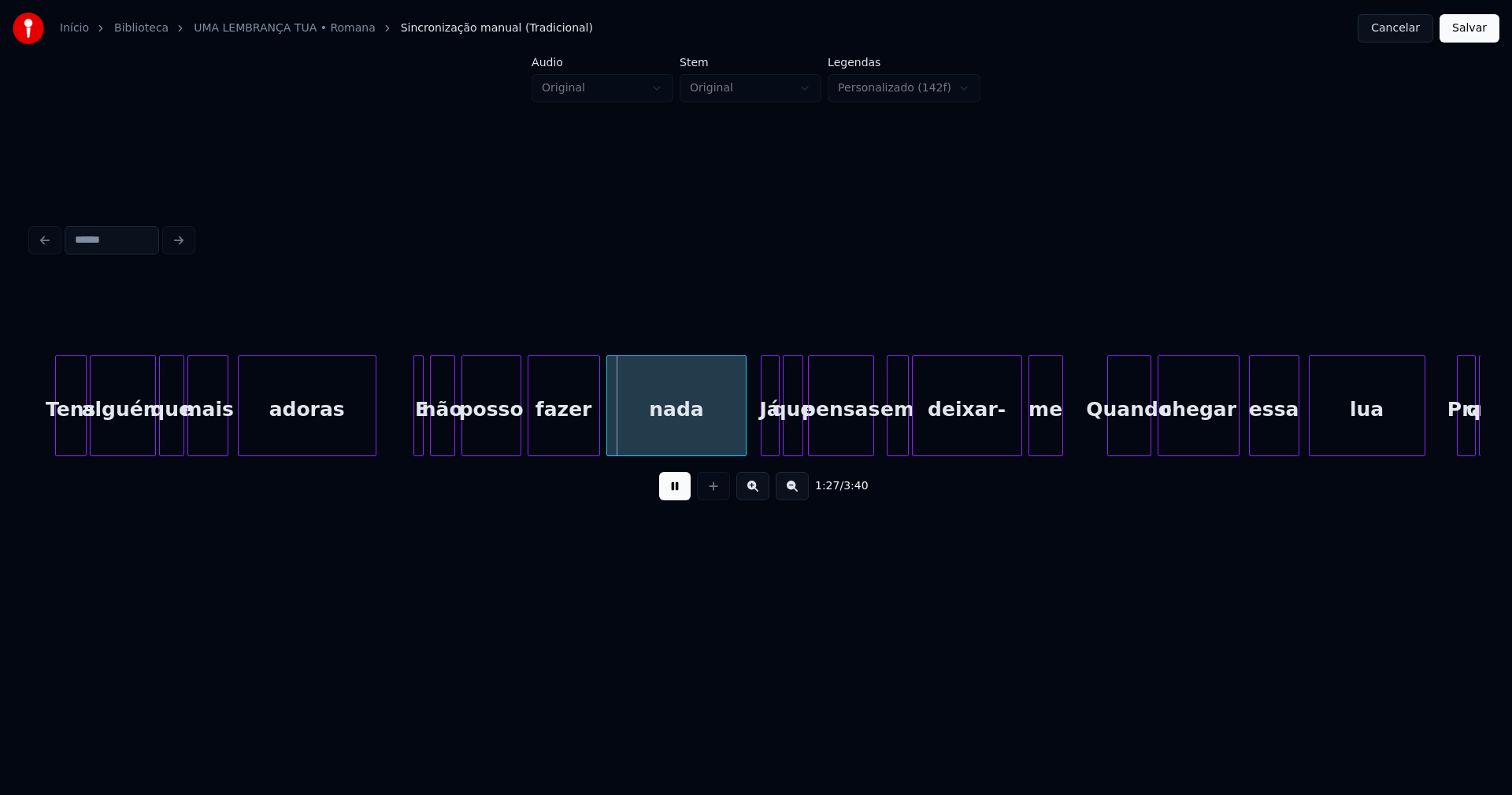
click at [420, 428] on div at bounding box center [420, 406] width 5 height 100
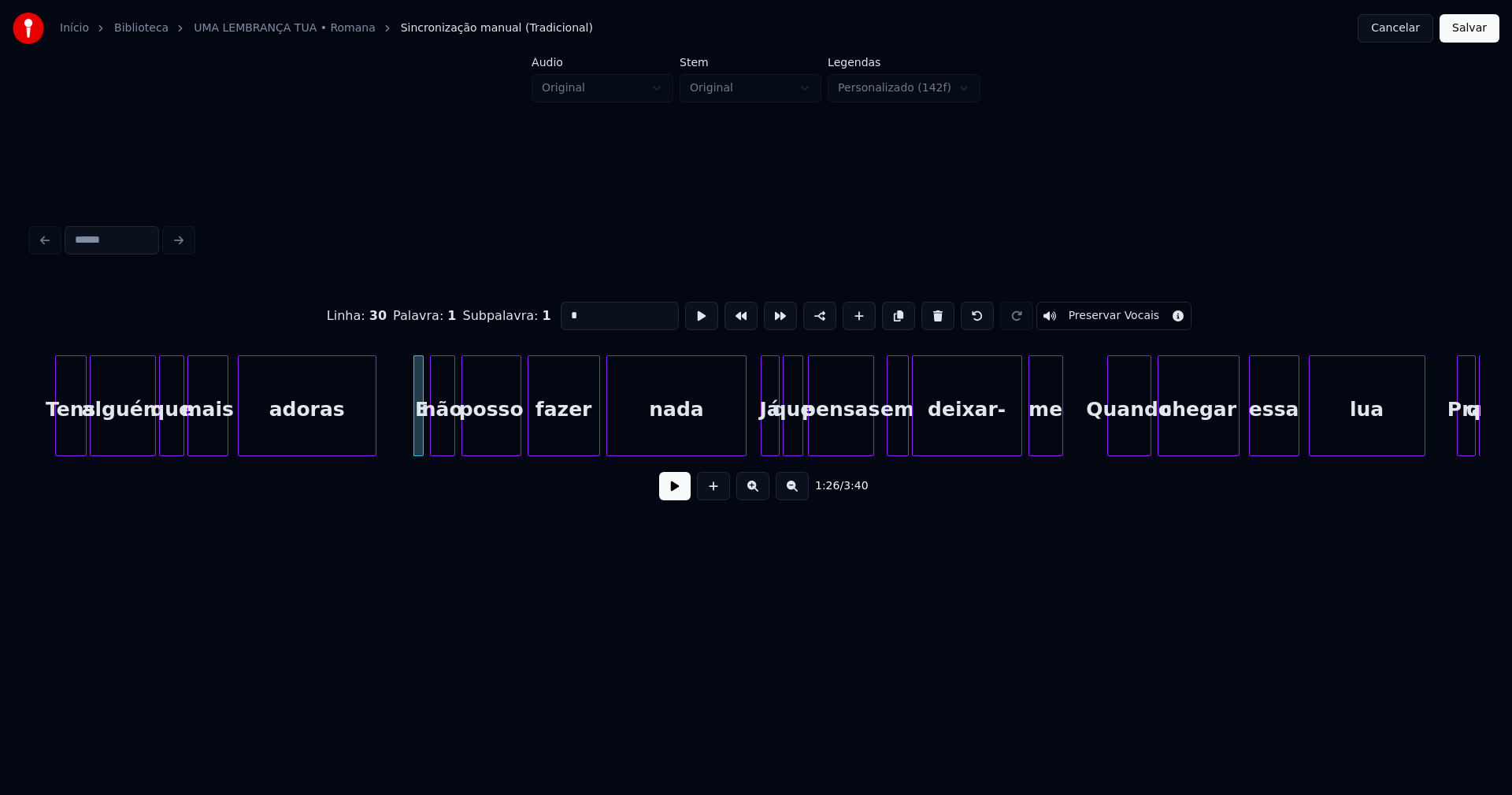
drag, startPoint x: 576, startPoint y: 311, endPoint x: 520, endPoint y: 316, distance: 56.2
click at [520, 316] on div "Linha : 30 [GEOGRAPHIC_DATA] : 1 Subpalavra : 1 * Preservar Vocais" at bounding box center [756, 316] width 1449 height 79
type input "*"
drag, startPoint x: 676, startPoint y: 491, endPoint x: 548, endPoint y: 450, distance: 134.4
click at [672, 491] on button at bounding box center [675, 486] width 32 height 28
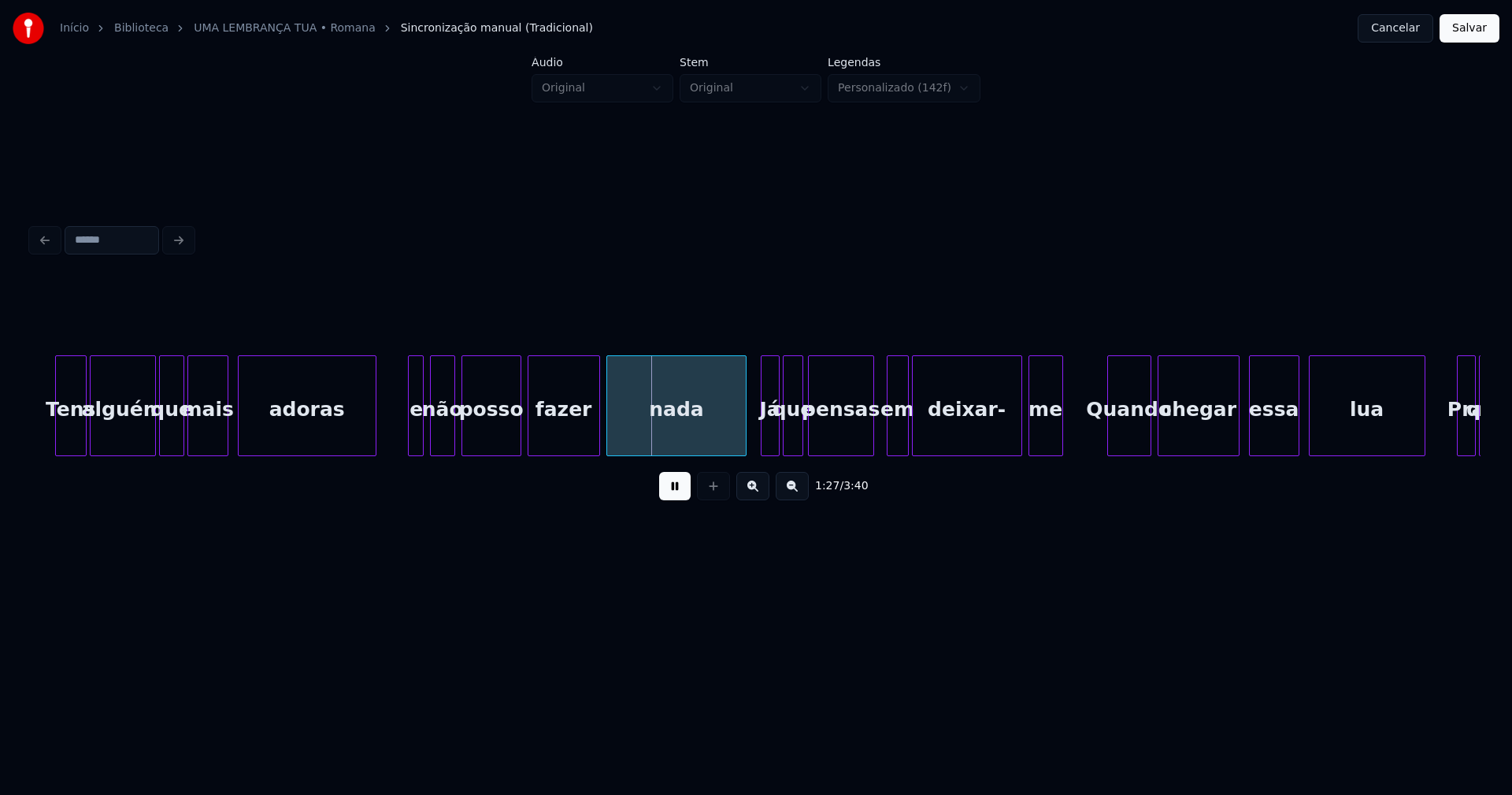
click at [410, 438] on div at bounding box center [410, 406] width 5 height 100
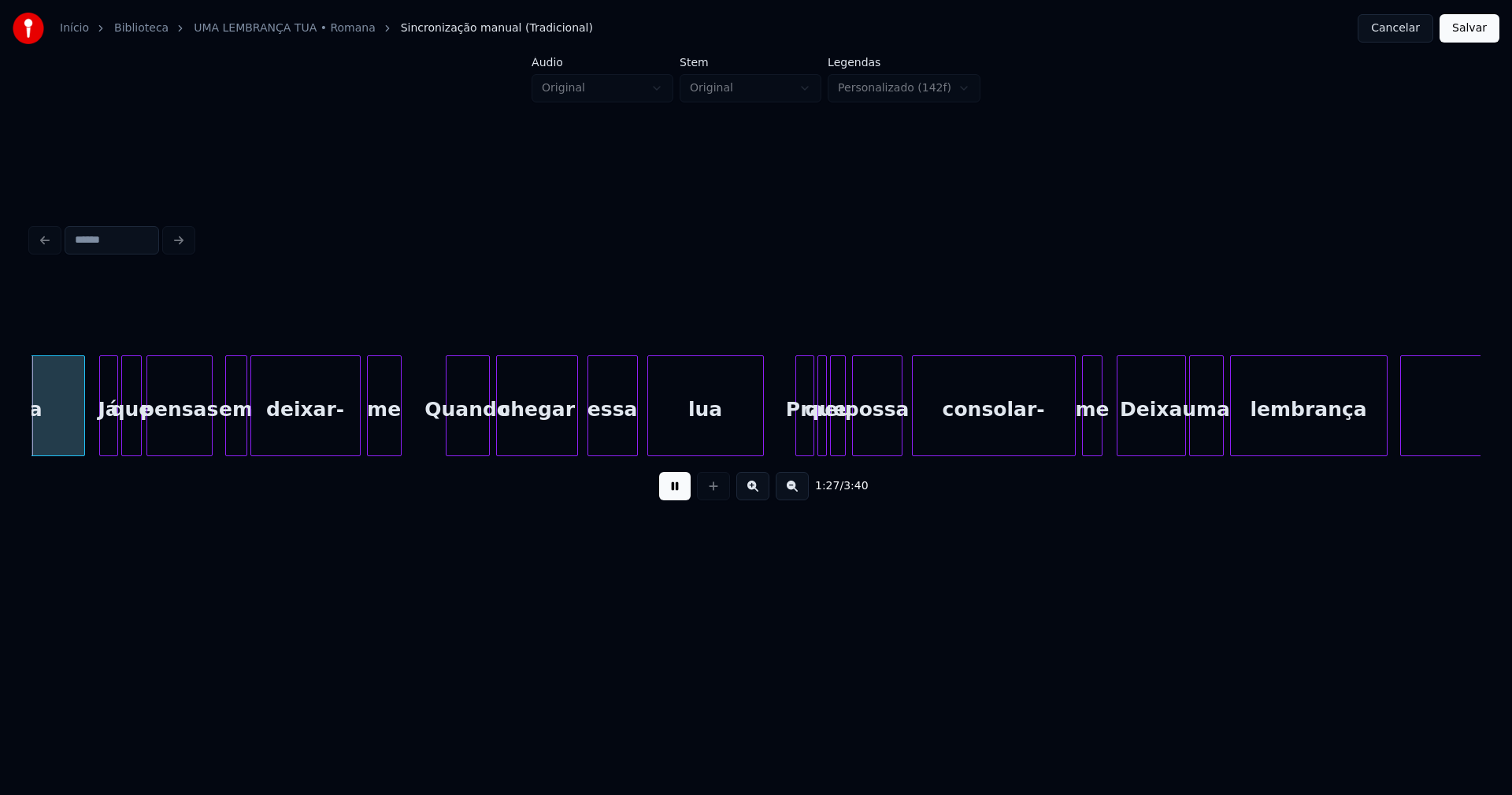
scroll to position [0, 13856]
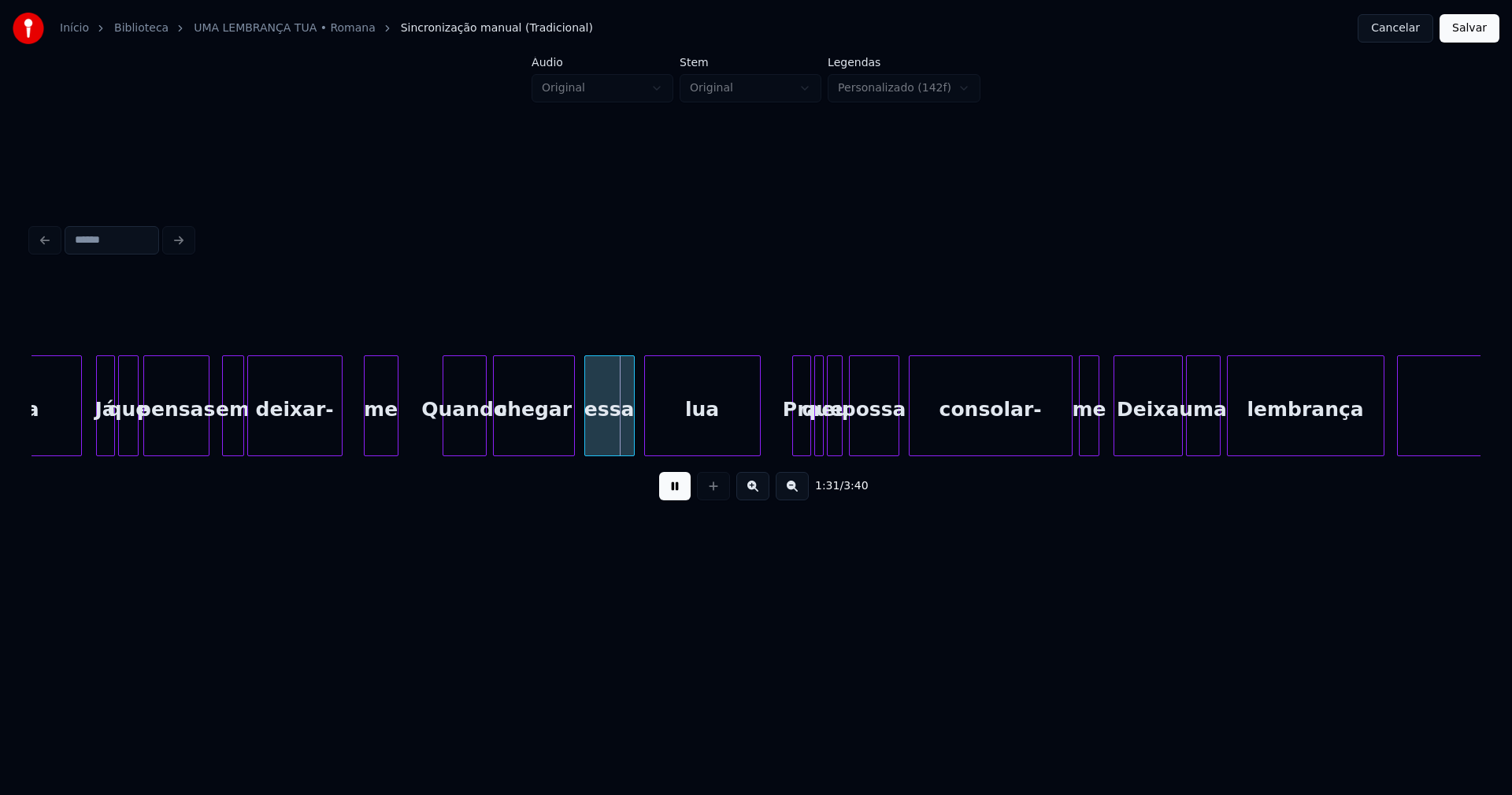
click at [340, 444] on div at bounding box center [339, 406] width 5 height 100
click at [221, 438] on div "em" at bounding box center [226, 410] width 21 height 107
click at [348, 443] on div at bounding box center [349, 406] width 5 height 100
click at [457, 432] on div "Quando" at bounding box center [464, 410] width 42 height 107
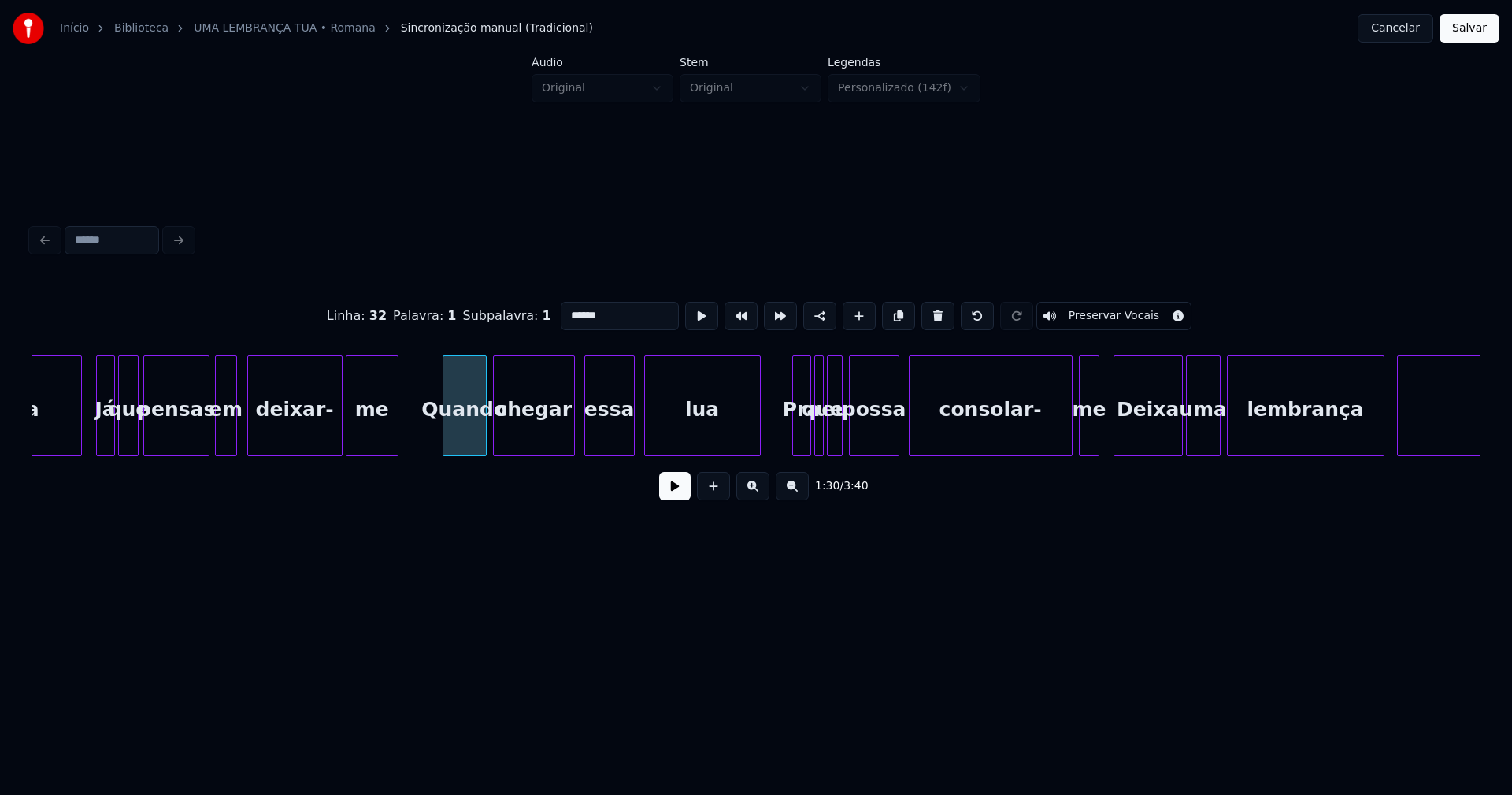
click at [566, 307] on input "******" at bounding box center [620, 316] width 118 height 28
type input "*******"
click at [675, 490] on button at bounding box center [675, 486] width 32 height 28
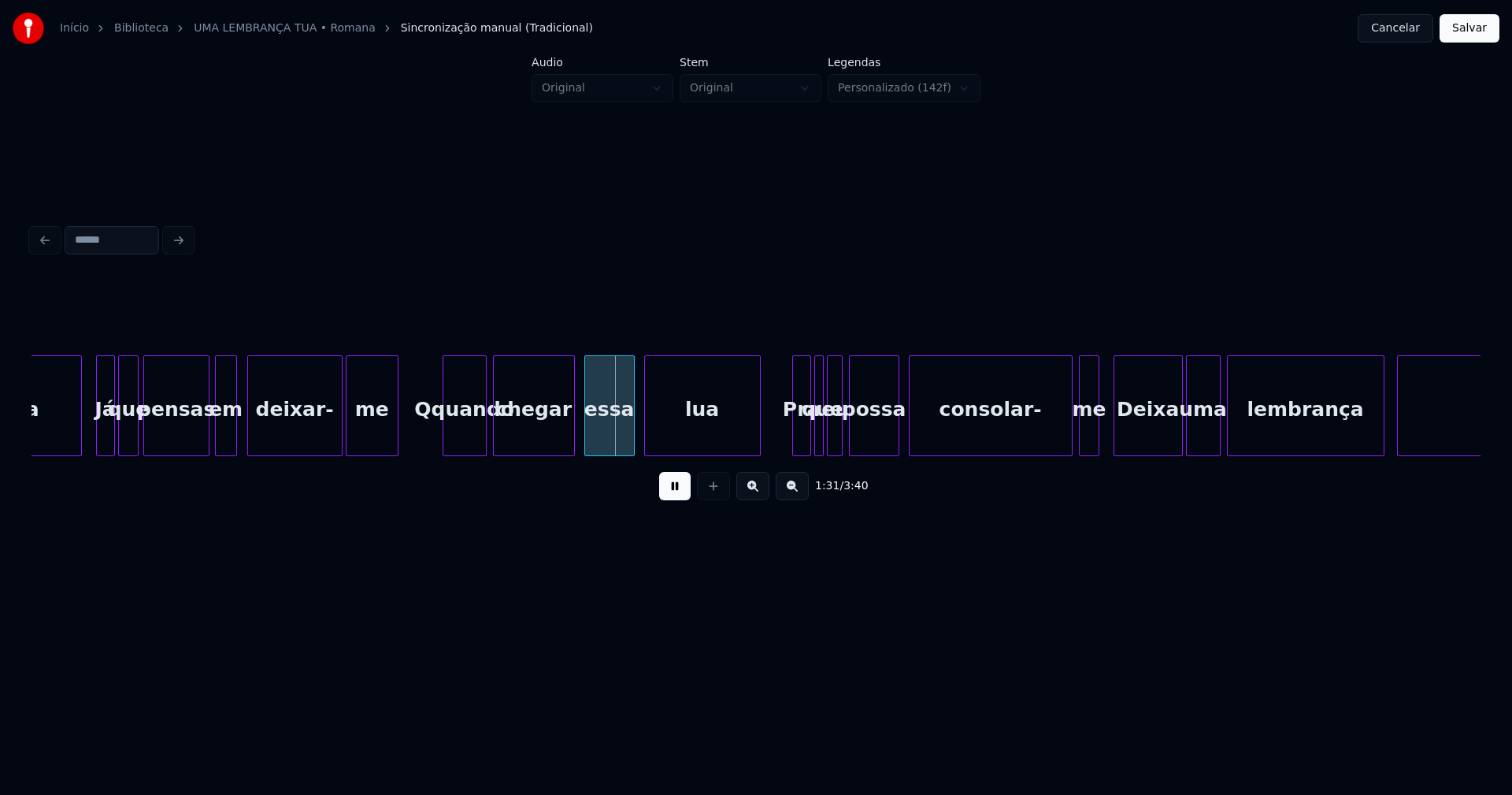
click at [682, 496] on button at bounding box center [675, 486] width 32 height 28
click at [457, 426] on div "Qquando" at bounding box center [464, 410] width 42 height 107
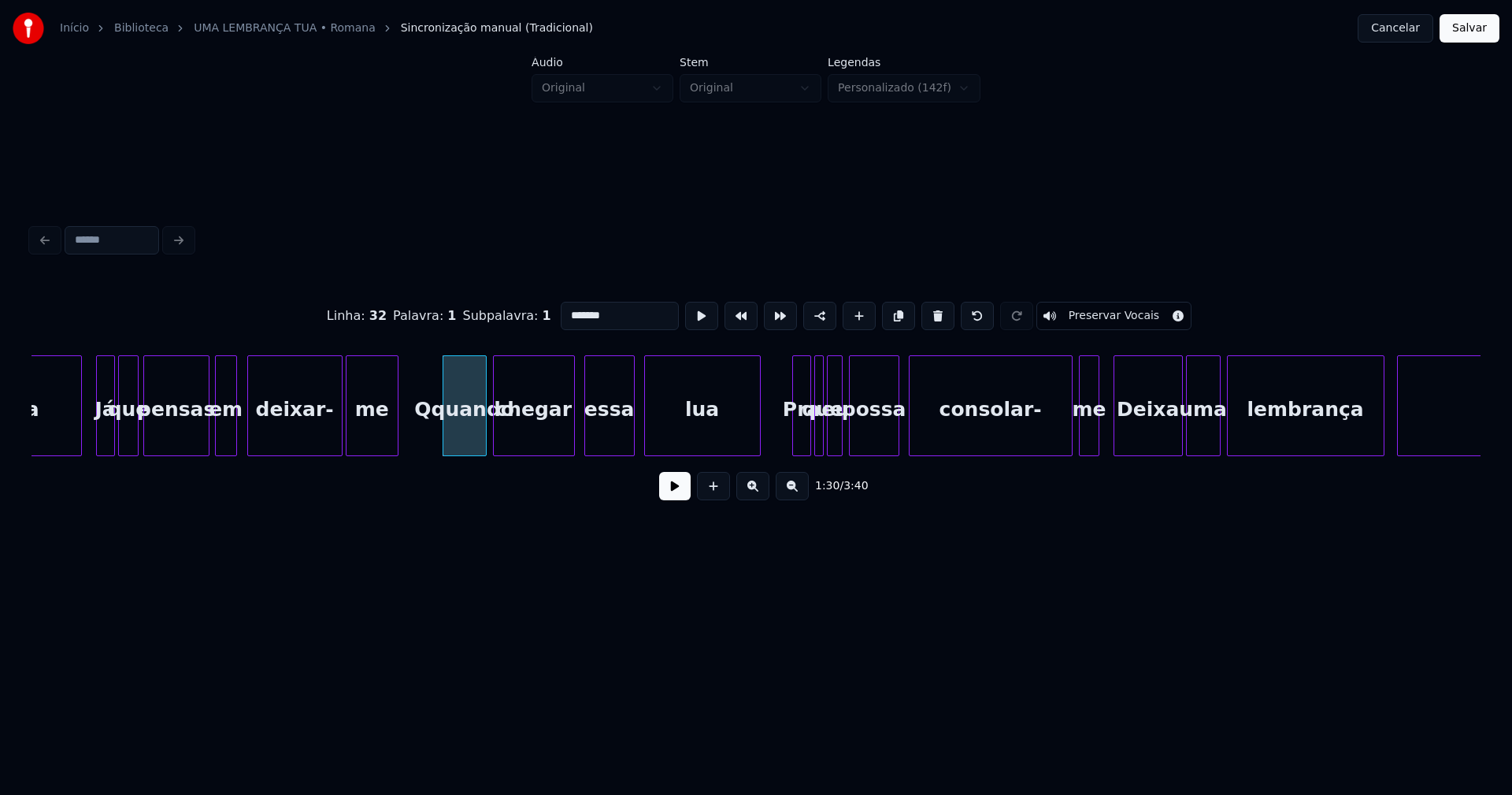
click at [567, 307] on input "*******" at bounding box center [620, 316] width 118 height 28
type input "******"
click at [665, 489] on button at bounding box center [675, 486] width 32 height 28
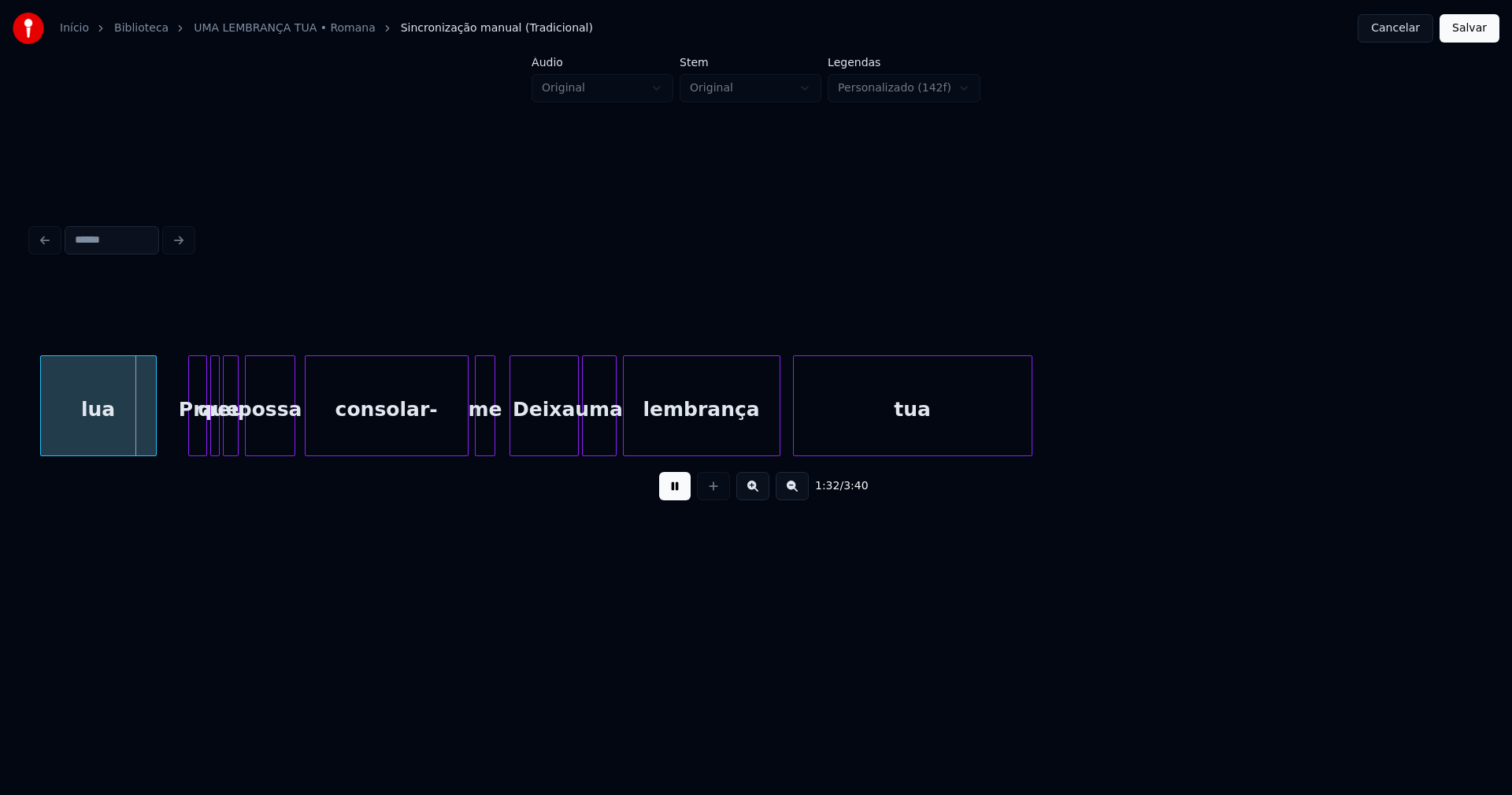
scroll to position [0, 14537]
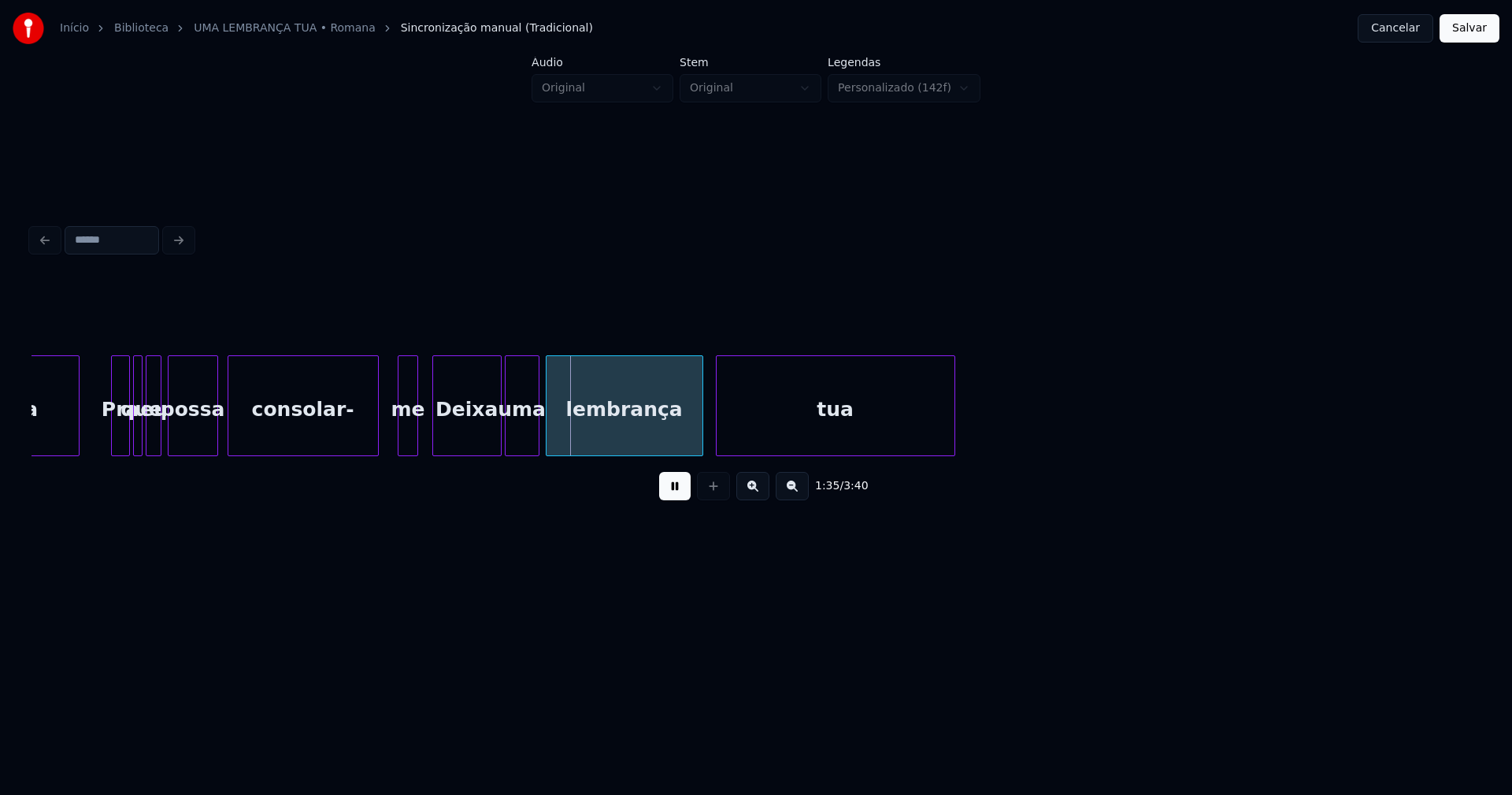
click at [378, 442] on div at bounding box center [376, 406] width 5 height 100
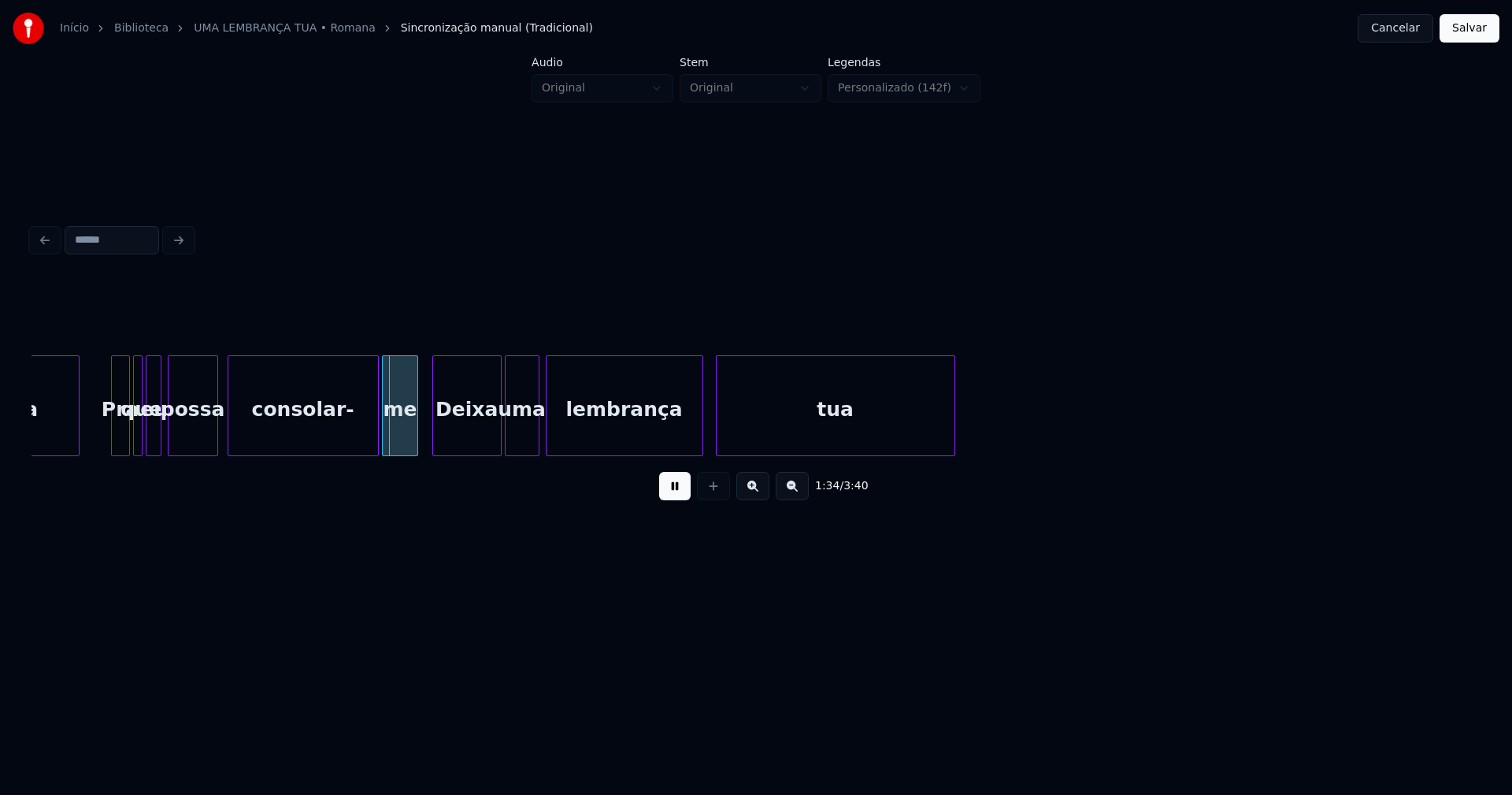
click at [385, 441] on div at bounding box center [385, 406] width 5 height 100
click at [481, 436] on div "Deixa" at bounding box center [467, 410] width 68 height 107
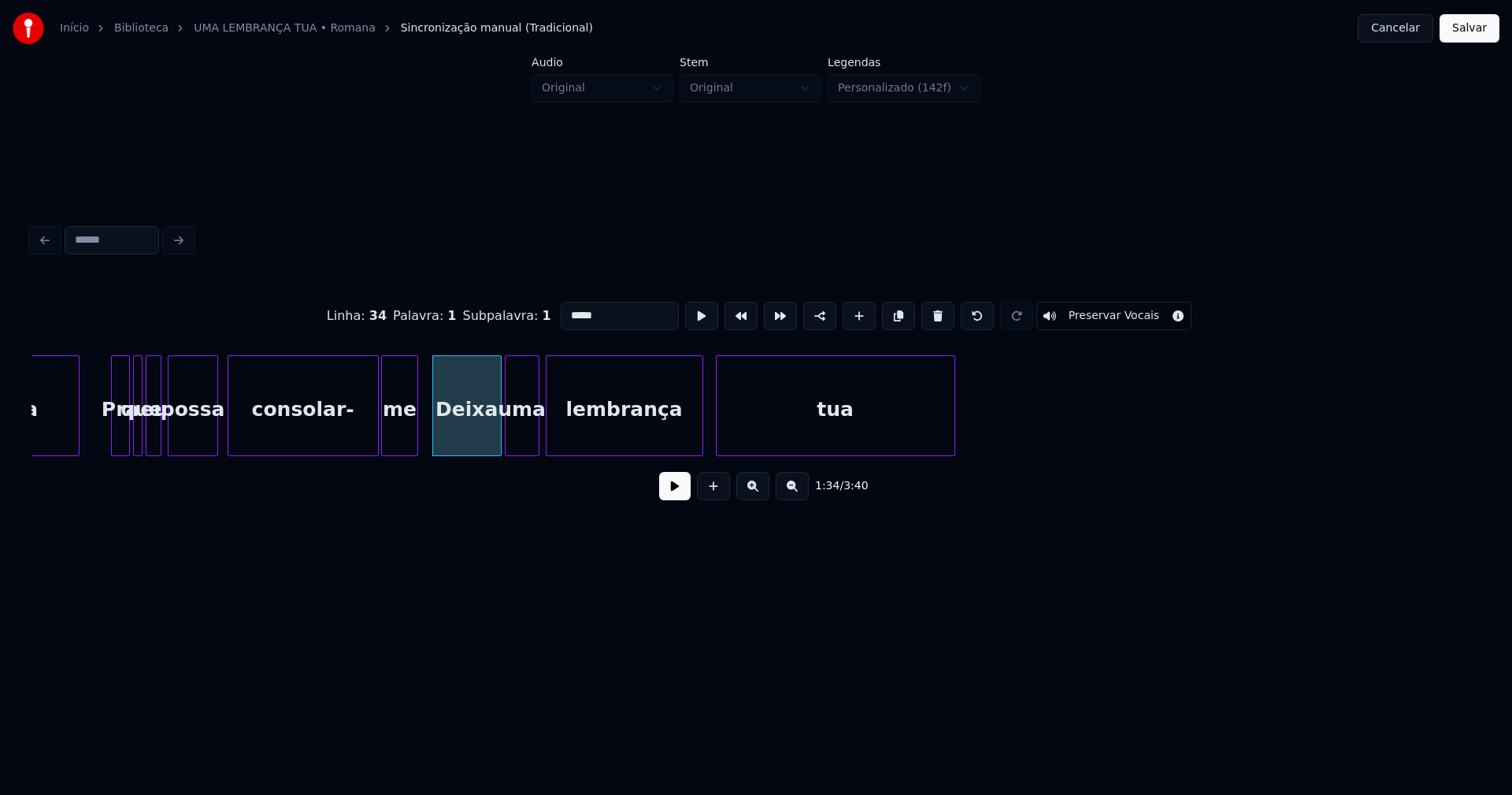
drag, startPoint x: 565, startPoint y: 307, endPoint x: 532, endPoint y: 312, distance: 33.4
click at [532, 312] on div "Linha : 34 [GEOGRAPHIC_DATA] : 1 Subpalavra : 1 ***** Preservar Vocais" at bounding box center [756, 316] width 1449 height 79
type input "*****"
click at [682, 490] on button at bounding box center [675, 486] width 32 height 28
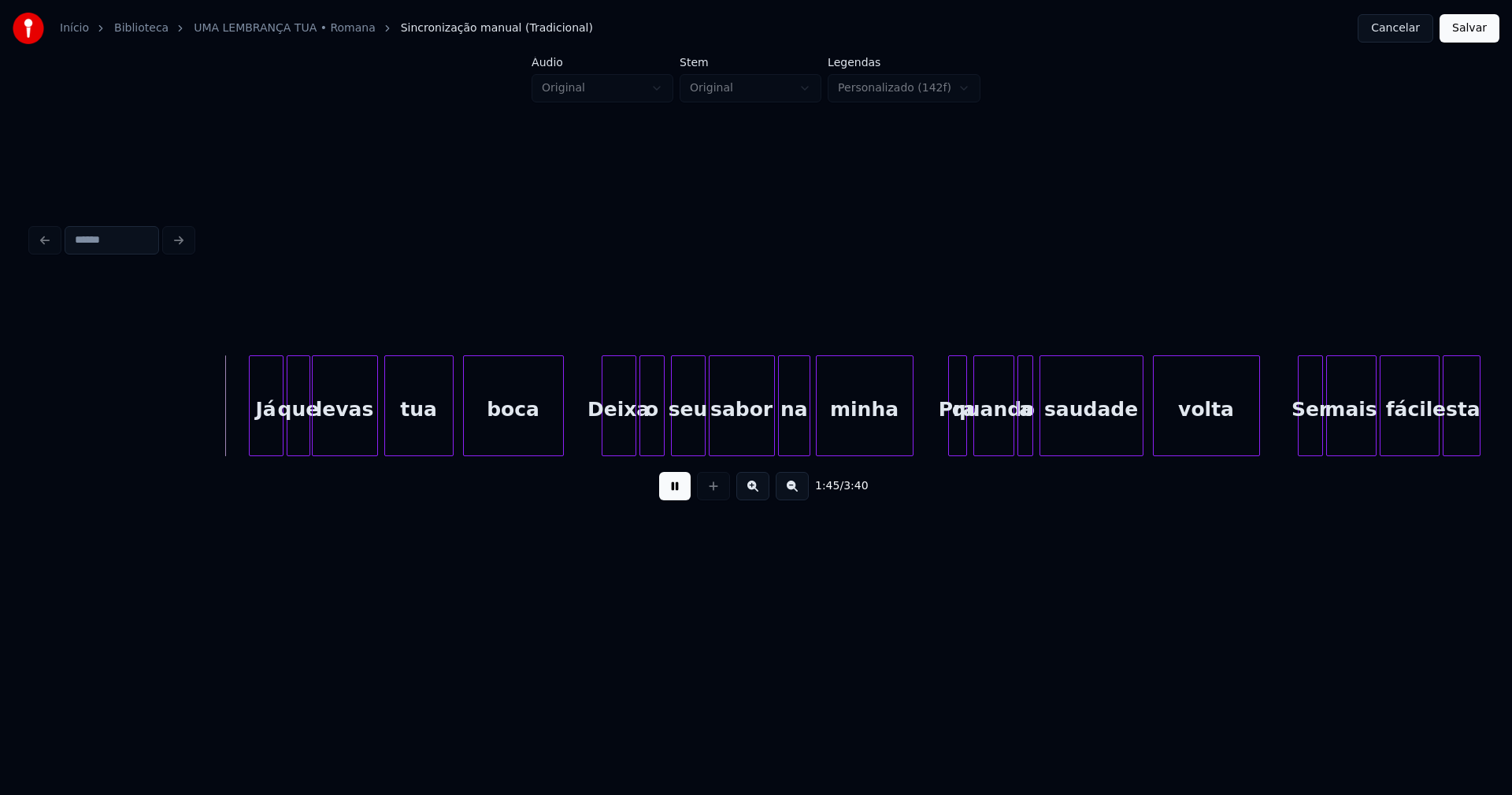
scroll to position [0, 16499]
click at [256, 438] on div "Já" at bounding box center [261, 410] width 33 height 107
click at [626, 438] on div "Deixa" at bounding box center [618, 410] width 33 height 107
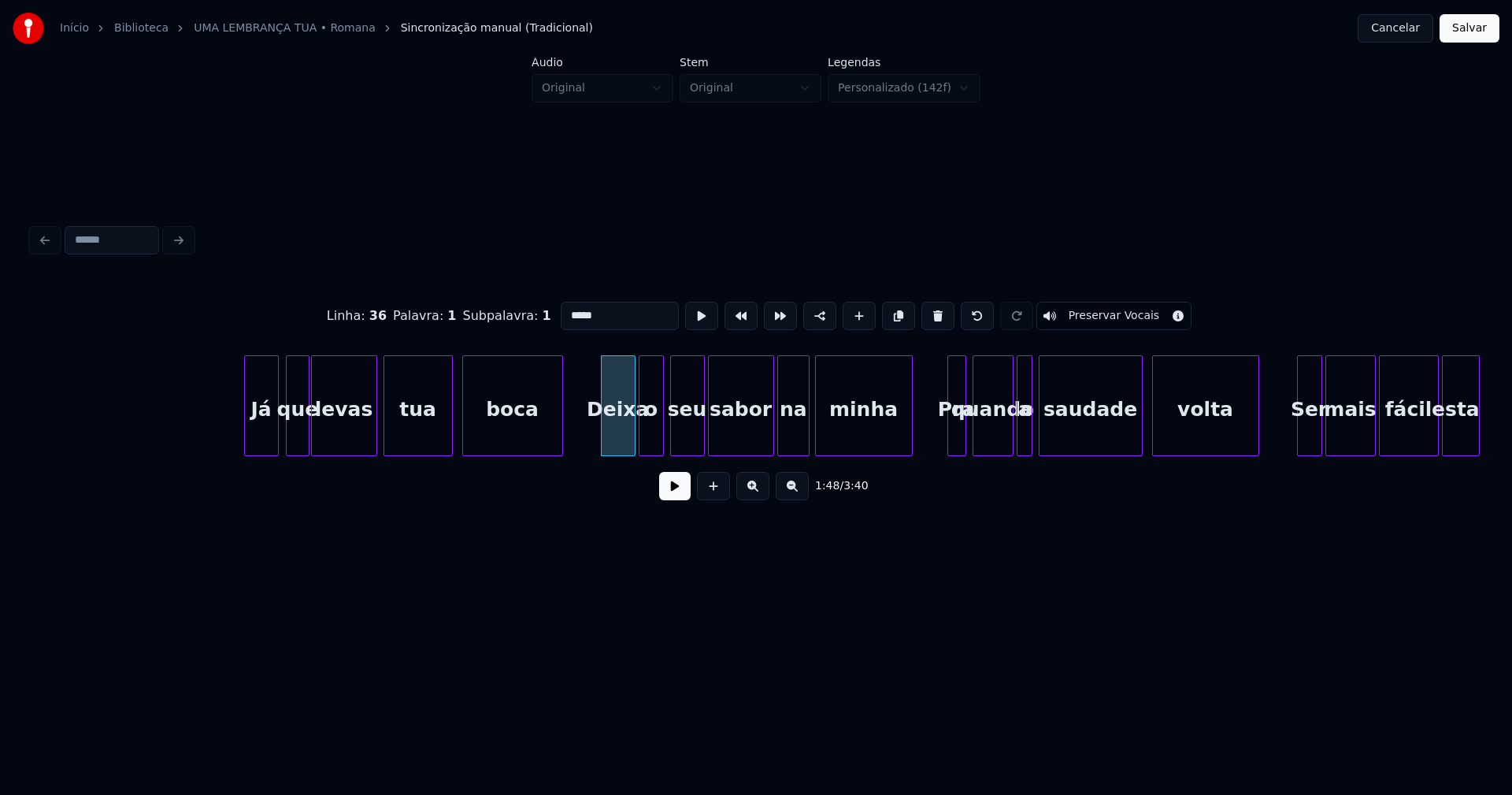
drag, startPoint x: 565, startPoint y: 307, endPoint x: 550, endPoint y: 316, distance: 17.5
click at [561, 316] on input "*****" at bounding box center [620, 316] width 118 height 28
type input "*****"
click at [677, 494] on button at bounding box center [675, 486] width 32 height 28
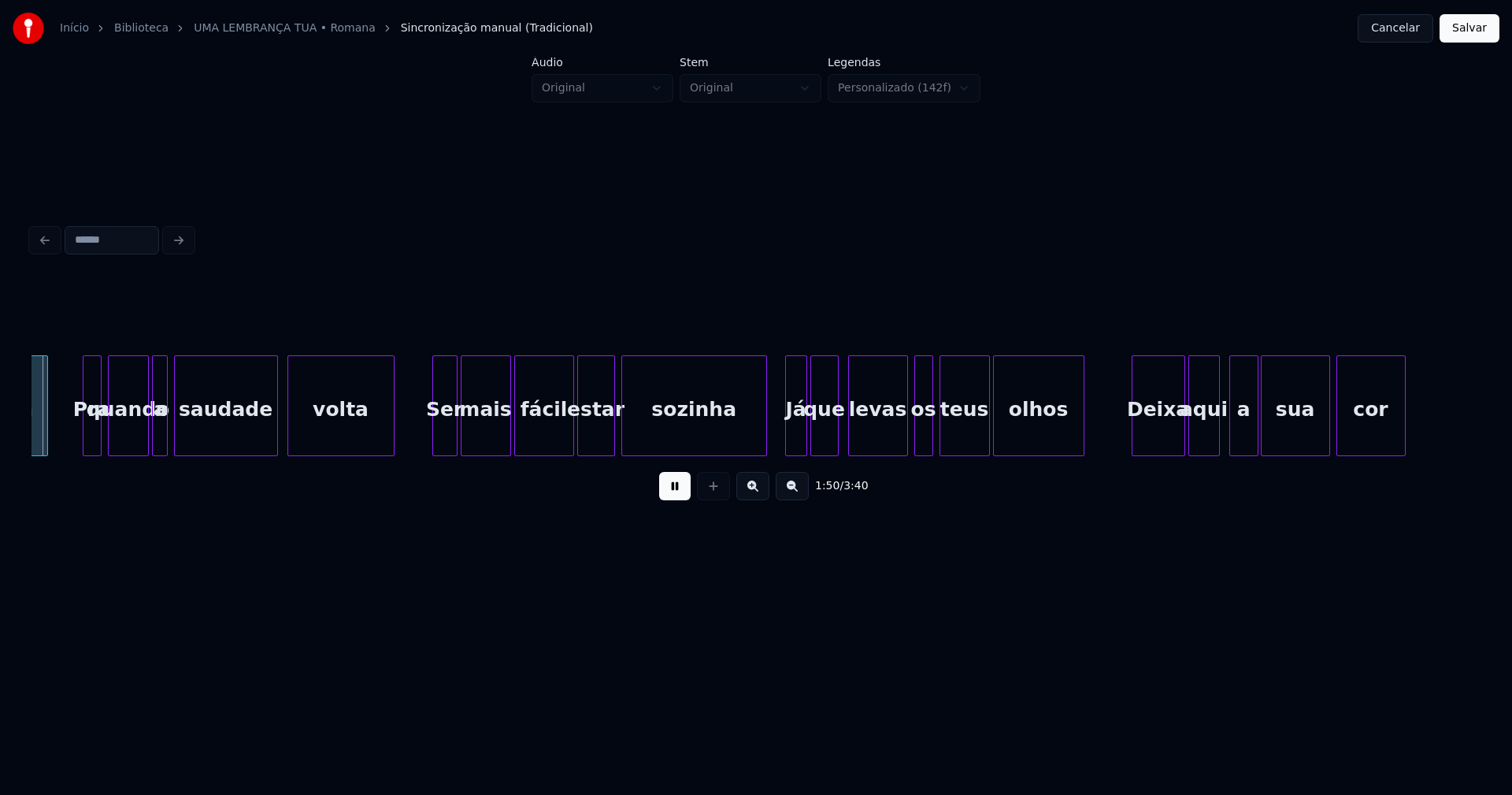
scroll to position [0, 17382]
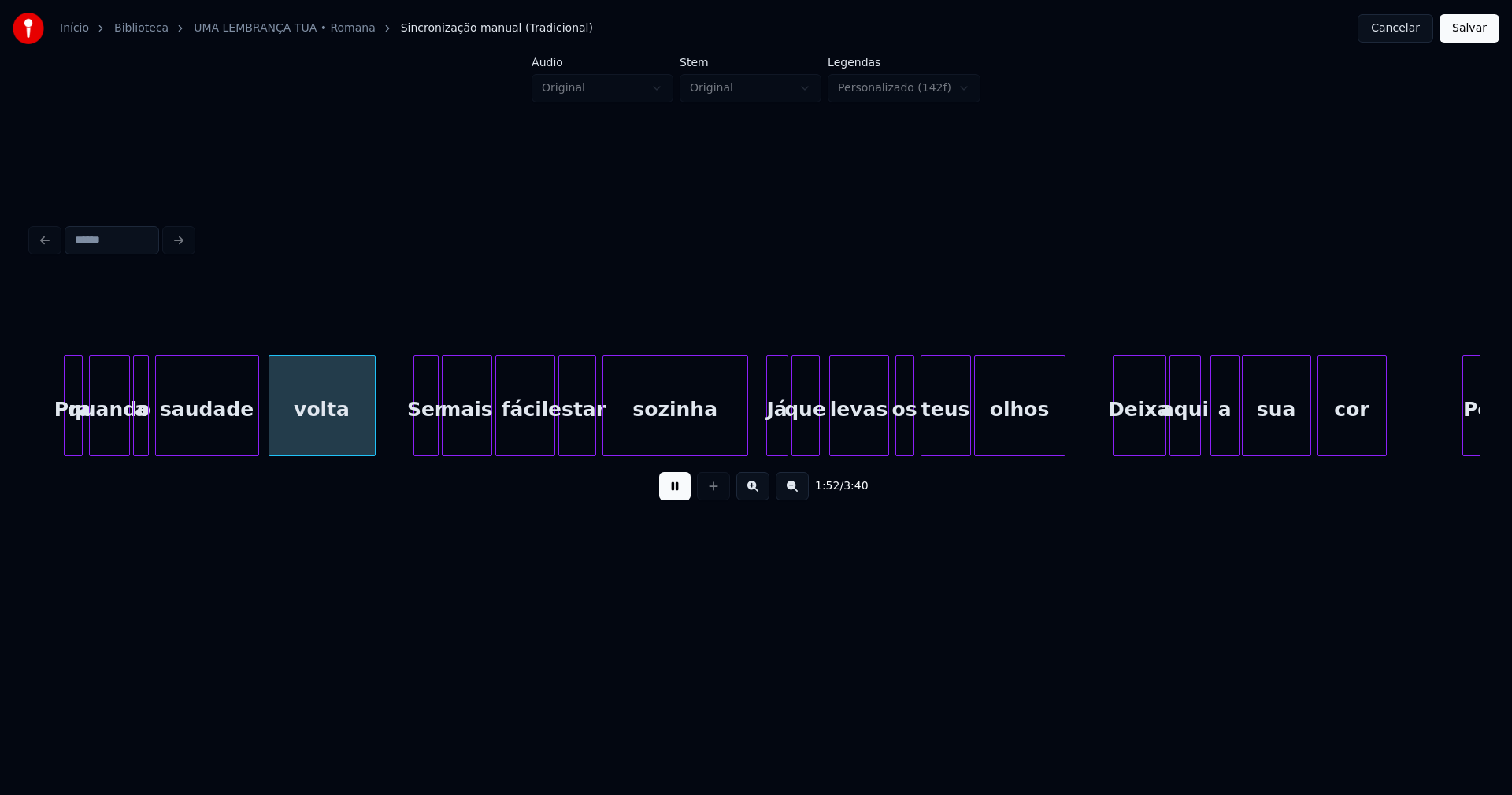
click at [427, 437] on div "Ser" at bounding box center [425, 410] width 23 height 107
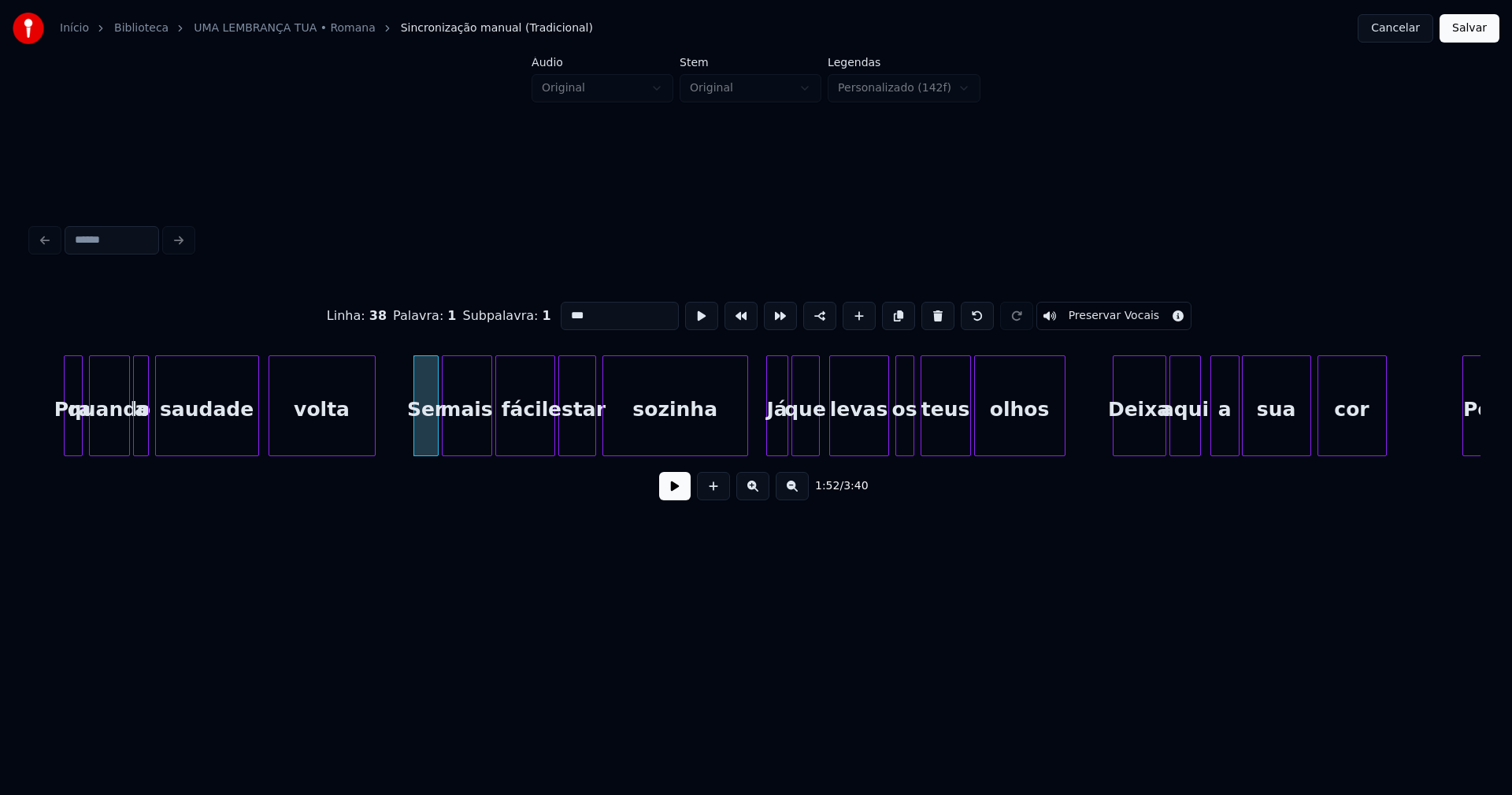
drag, startPoint x: 565, startPoint y: 305, endPoint x: 537, endPoint y: 324, distance: 33.8
click at [537, 324] on div "Linha : 38 [GEOGRAPHIC_DATA] : 1 Subpalavra : 1 *** Preservar Vocais" at bounding box center [756, 316] width 1449 height 79
type input "***"
click at [685, 498] on button at bounding box center [675, 486] width 32 height 28
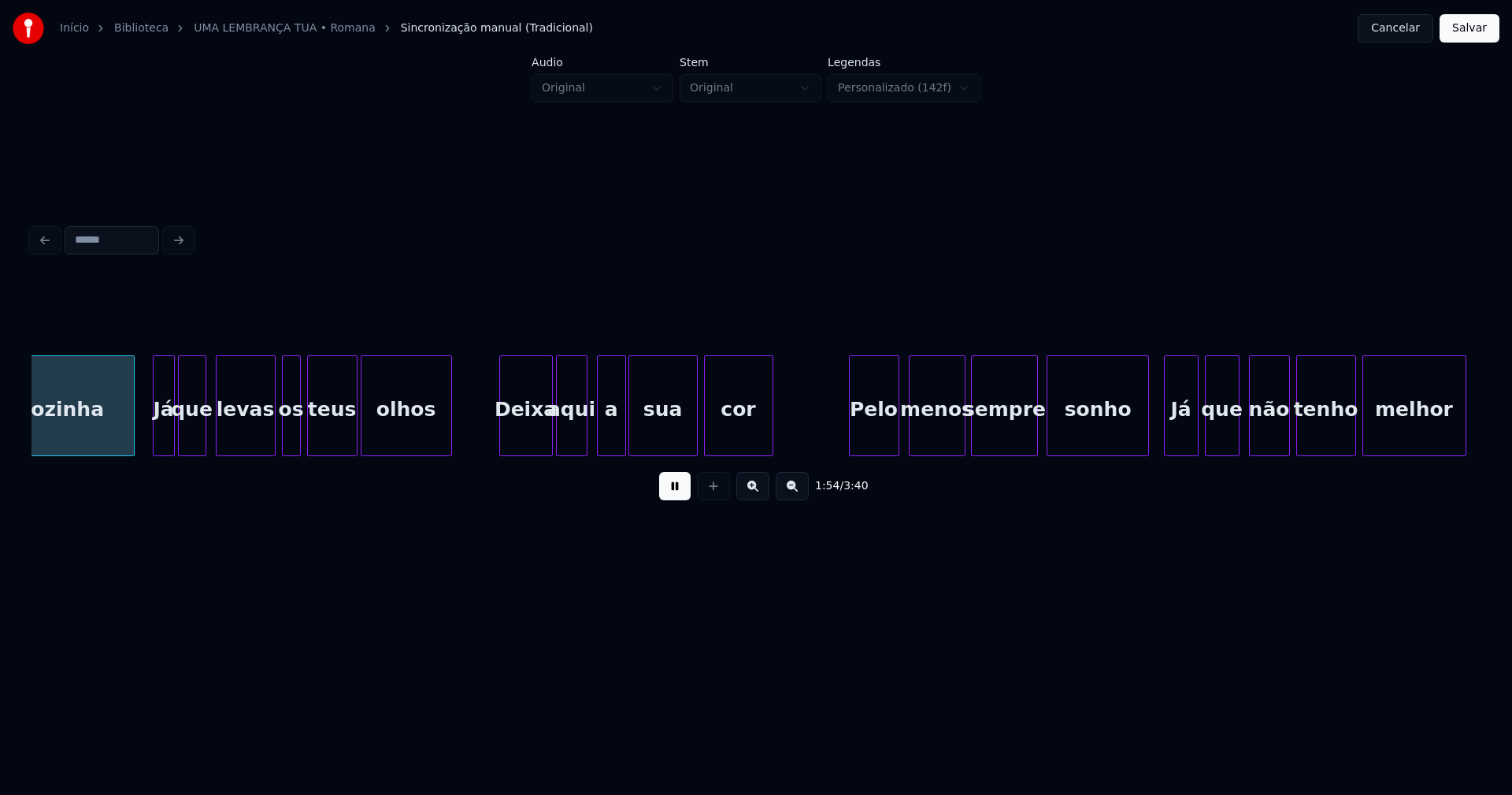
scroll to position [0, 17997]
click at [537, 435] on div "Deixa" at bounding box center [526, 410] width 52 height 107
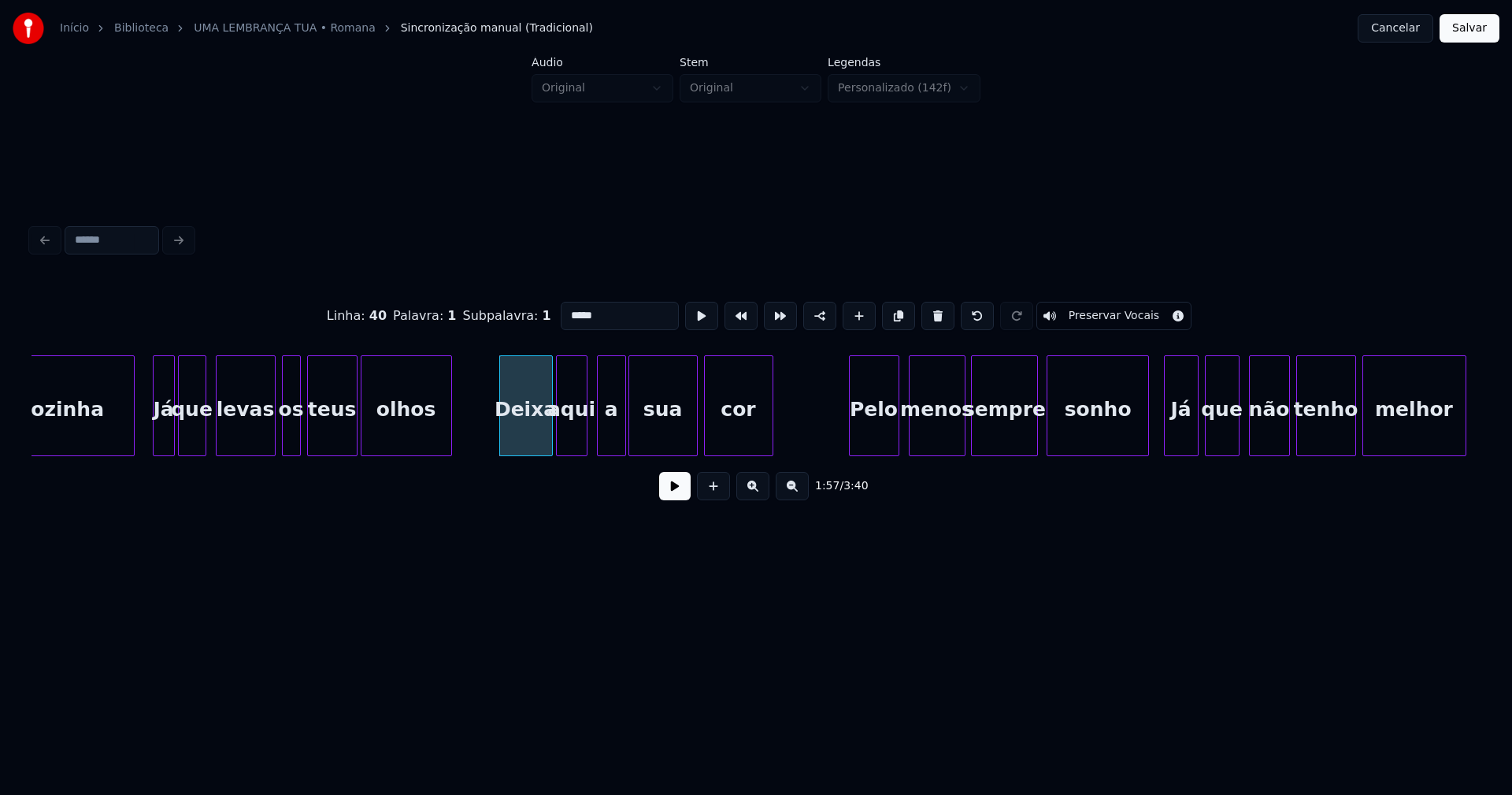
drag, startPoint x: 566, startPoint y: 310, endPoint x: 544, endPoint y: 316, distance: 22.8
click at [544, 316] on div "Linha : 40 [GEOGRAPHIC_DATA] : 1 Subpalavra : 1 ***** Preservar Vocais" at bounding box center [756, 316] width 1449 height 79
type input "*****"
click at [674, 499] on button at bounding box center [675, 486] width 32 height 28
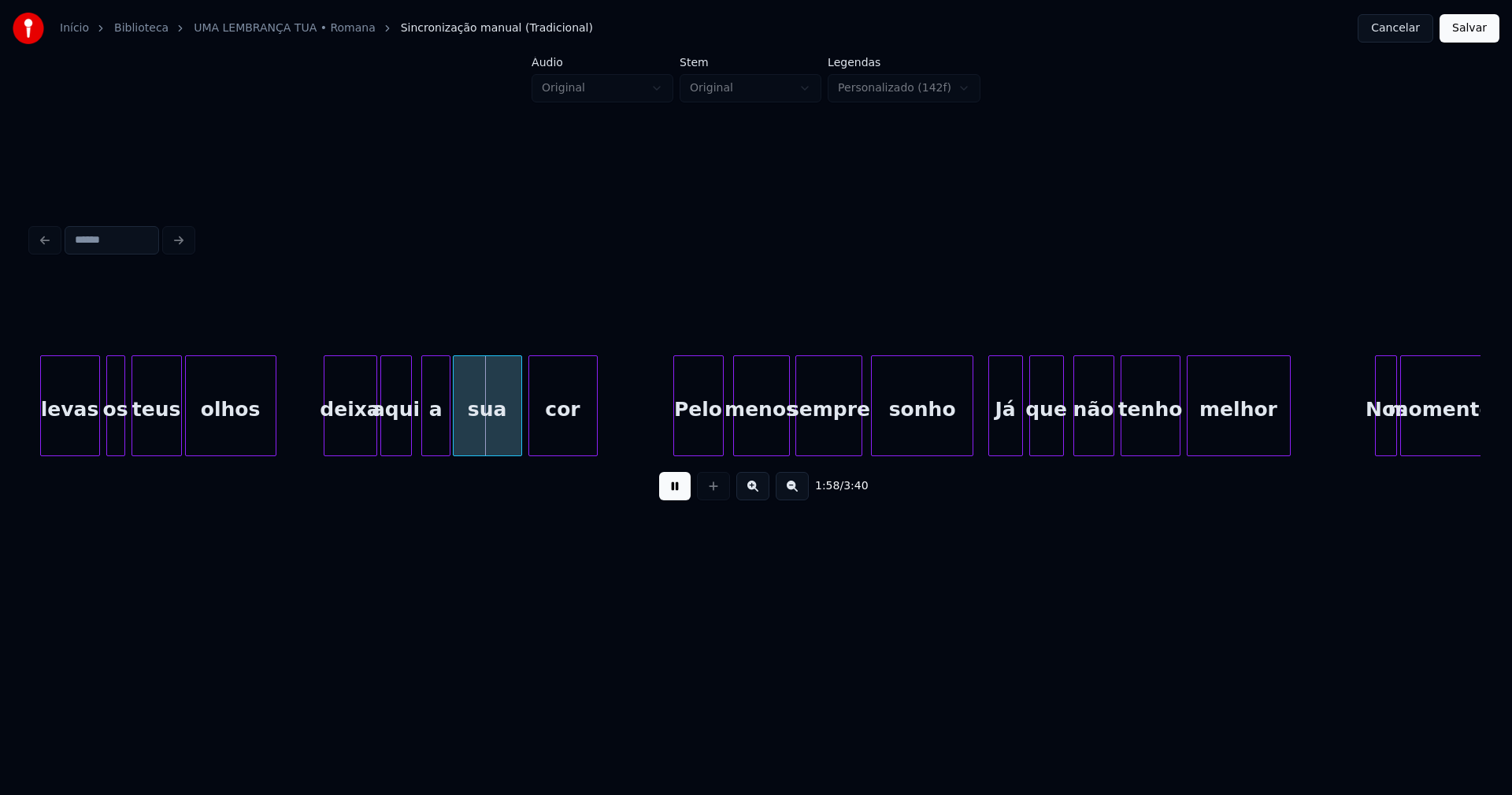
scroll to position [0, 18383]
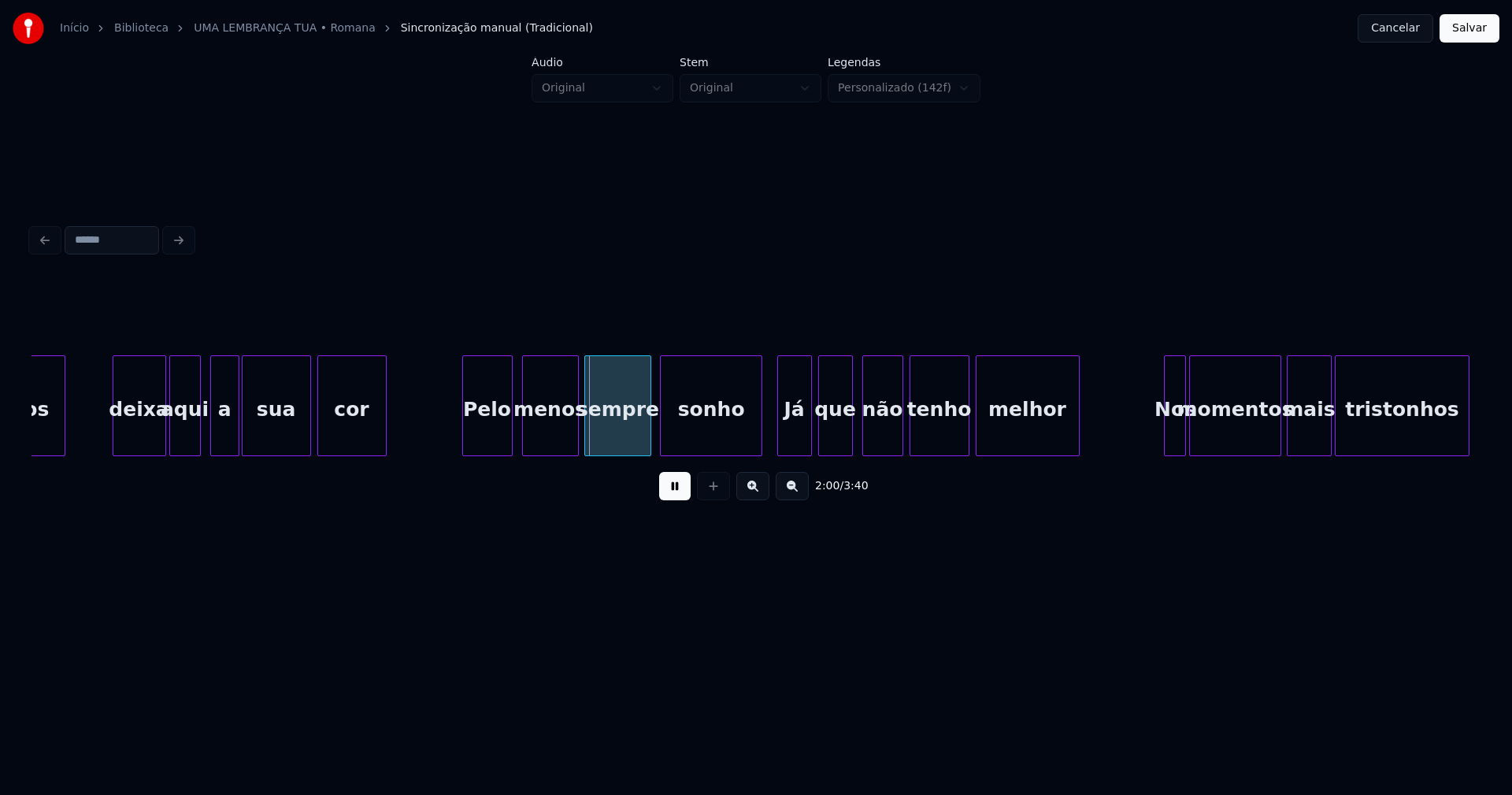
click at [795, 439] on div "Já" at bounding box center [795, 410] width 33 height 107
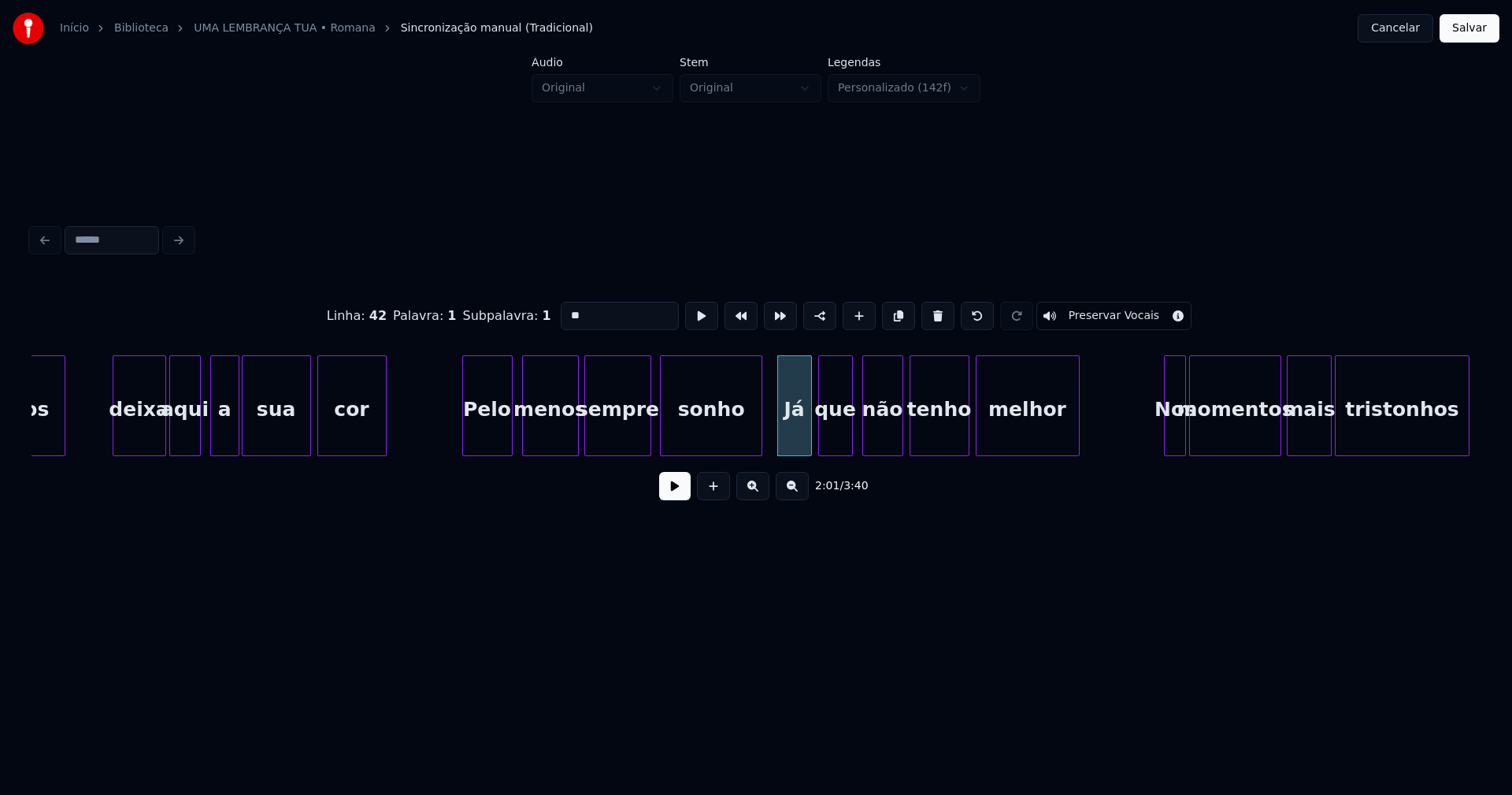
drag, startPoint x: 551, startPoint y: 317, endPoint x: 540, endPoint y: 325, distance: 13.6
click at [540, 325] on div "Linha : 42 [GEOGRAPHIC_DATA] : 1 Subpalavra : 1 ** Preservar Vocais" at bounding box center [756, 316] width 1449 height 79
click at [565, 306] on input "***" at bounding box center [620, 316] width 118 height 28
type input "**"
click at [679, 495] on button at bounding box center [675, 486] width 32 height 28
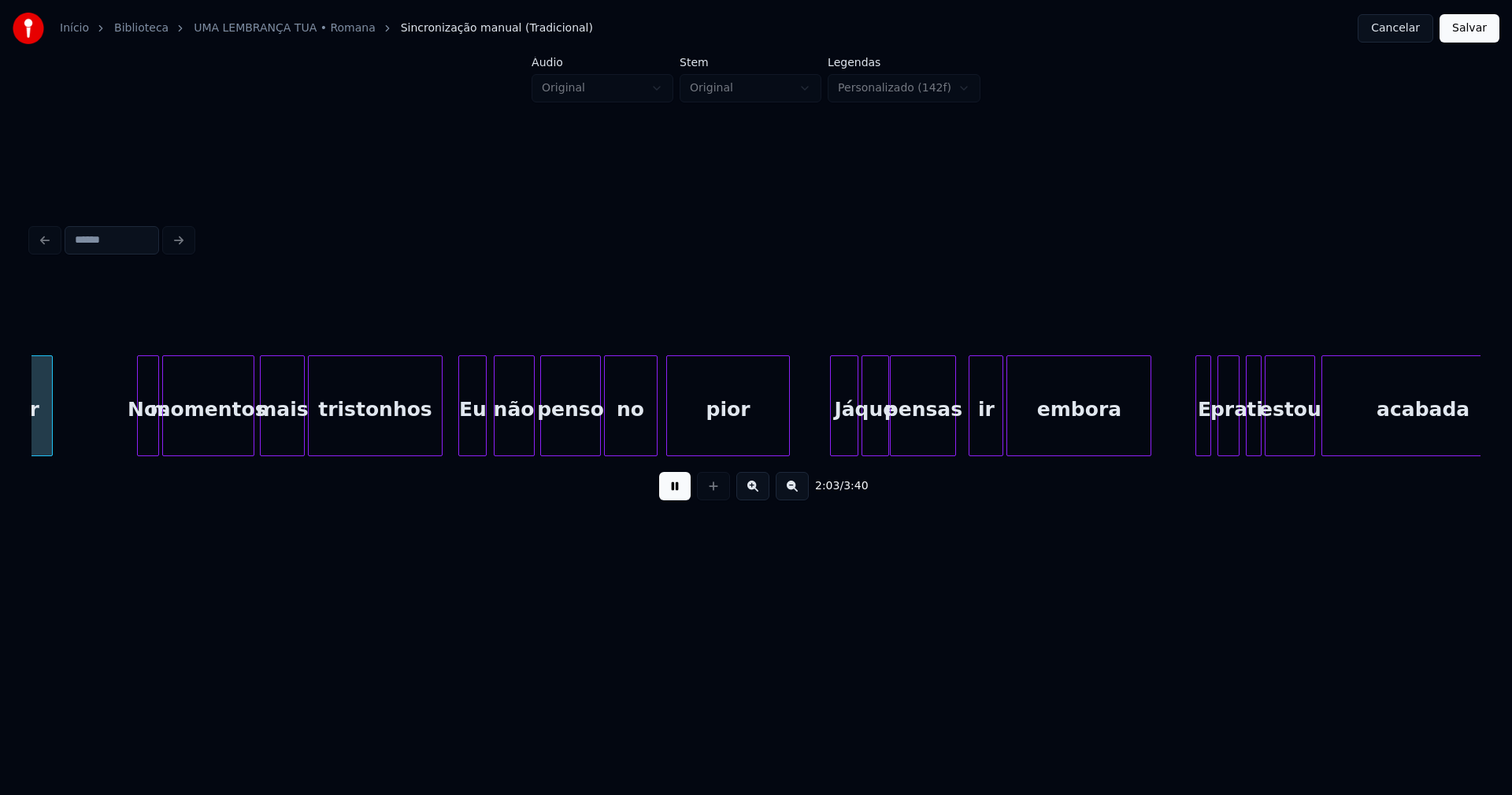
scroll to position [0, 19420]
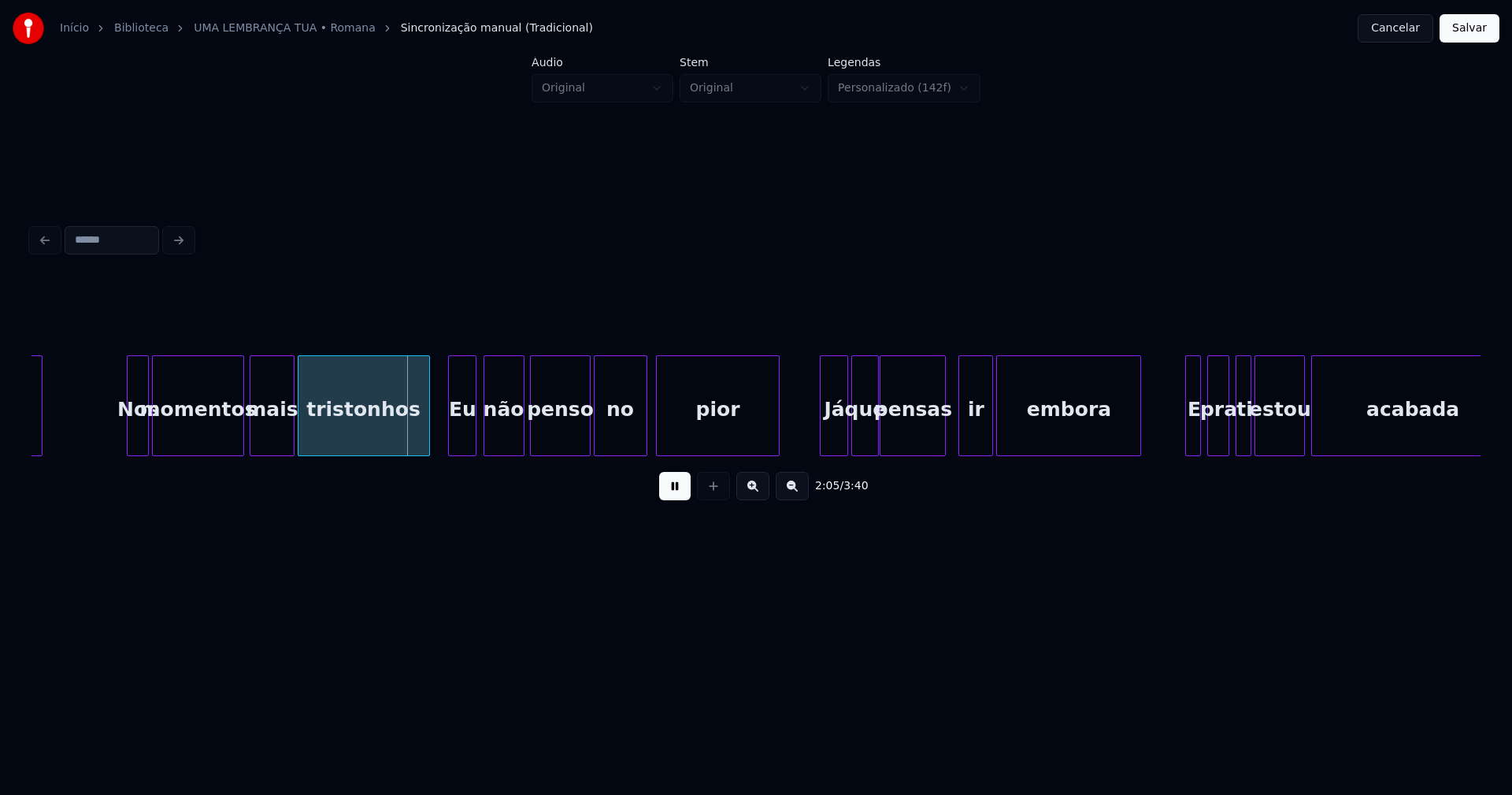
click at [427, 441] on div at bounding box center [426, 406] width 5 height 100
click at [464, 438] on div "Eu" at bounding box center [462, 410] width 27 height 107
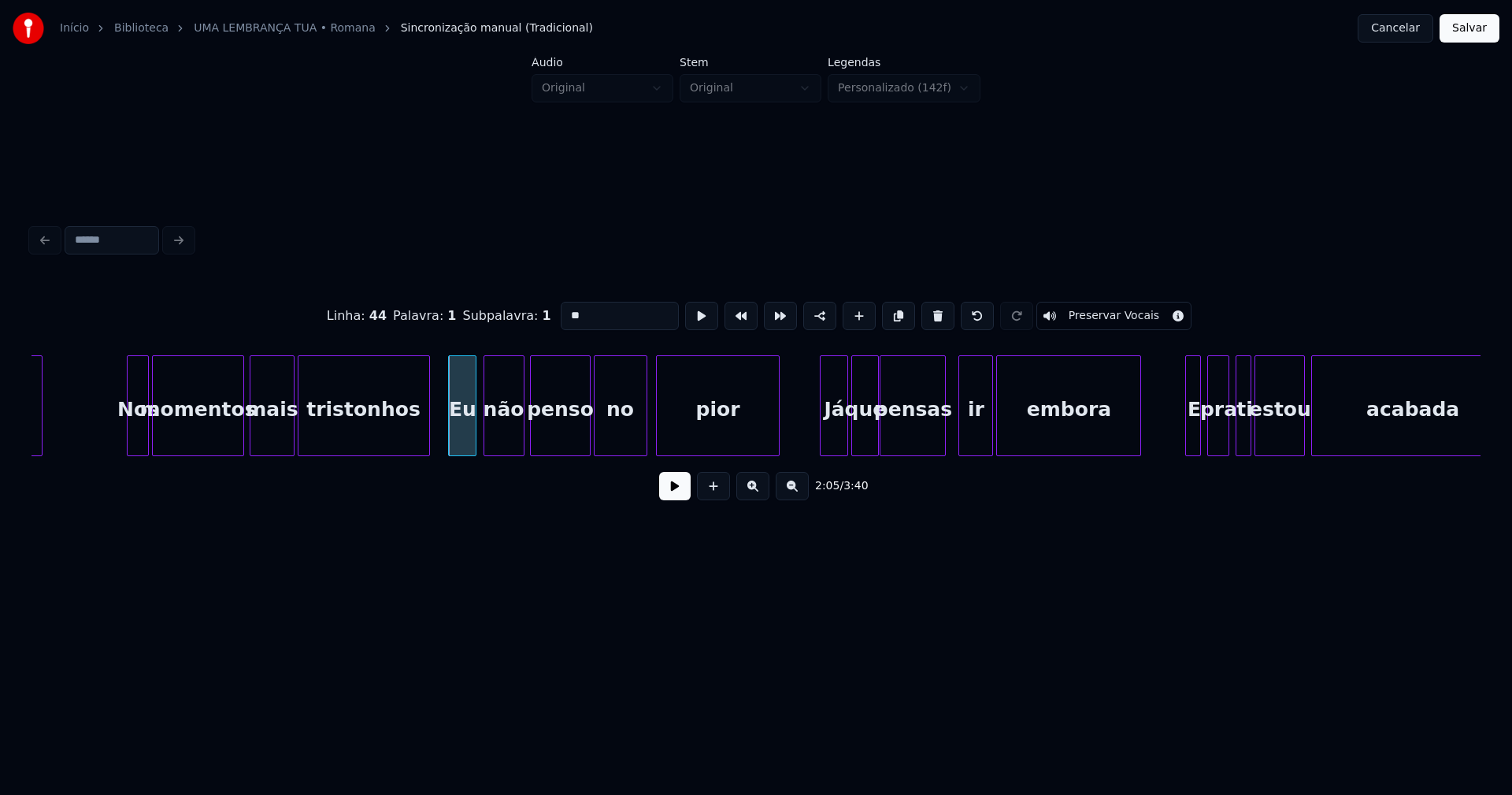
drag, startPoint x: 556, startPoint y: 313, endPoint x: 538, endPoint y: 323, distance: 20.6
click at [538, 323] on div "Linha : 44 [GEOGRAPHIC_DATA] : 1 Subpalavra : 1 ** Preservar Vocais" at bounding box center [756, 316] width 1449 height 79
type input "**"
click at [675, 497] on button at bounding box center [675, 486] width 32 height 28
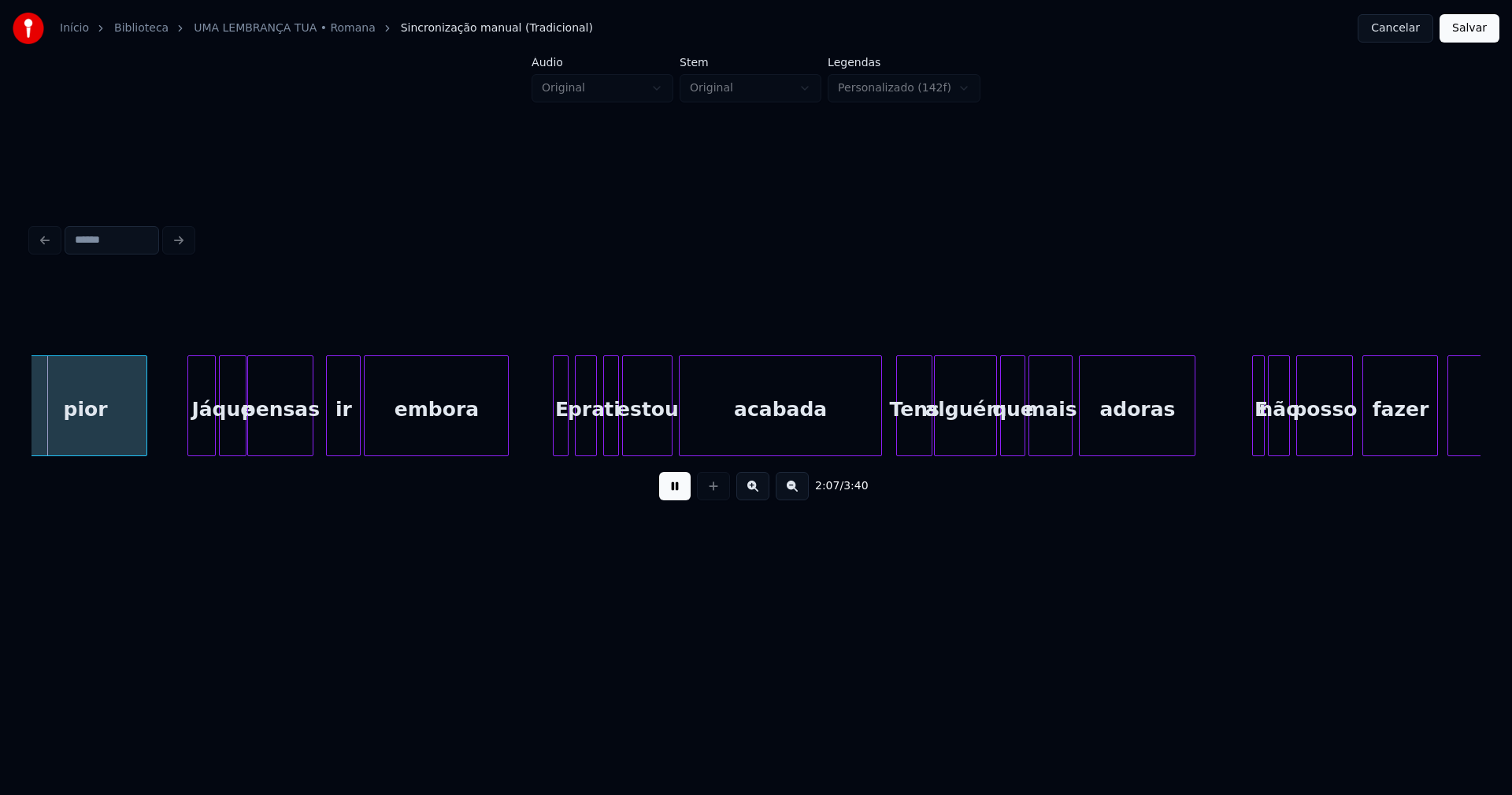
scroll to position [0, 20063]
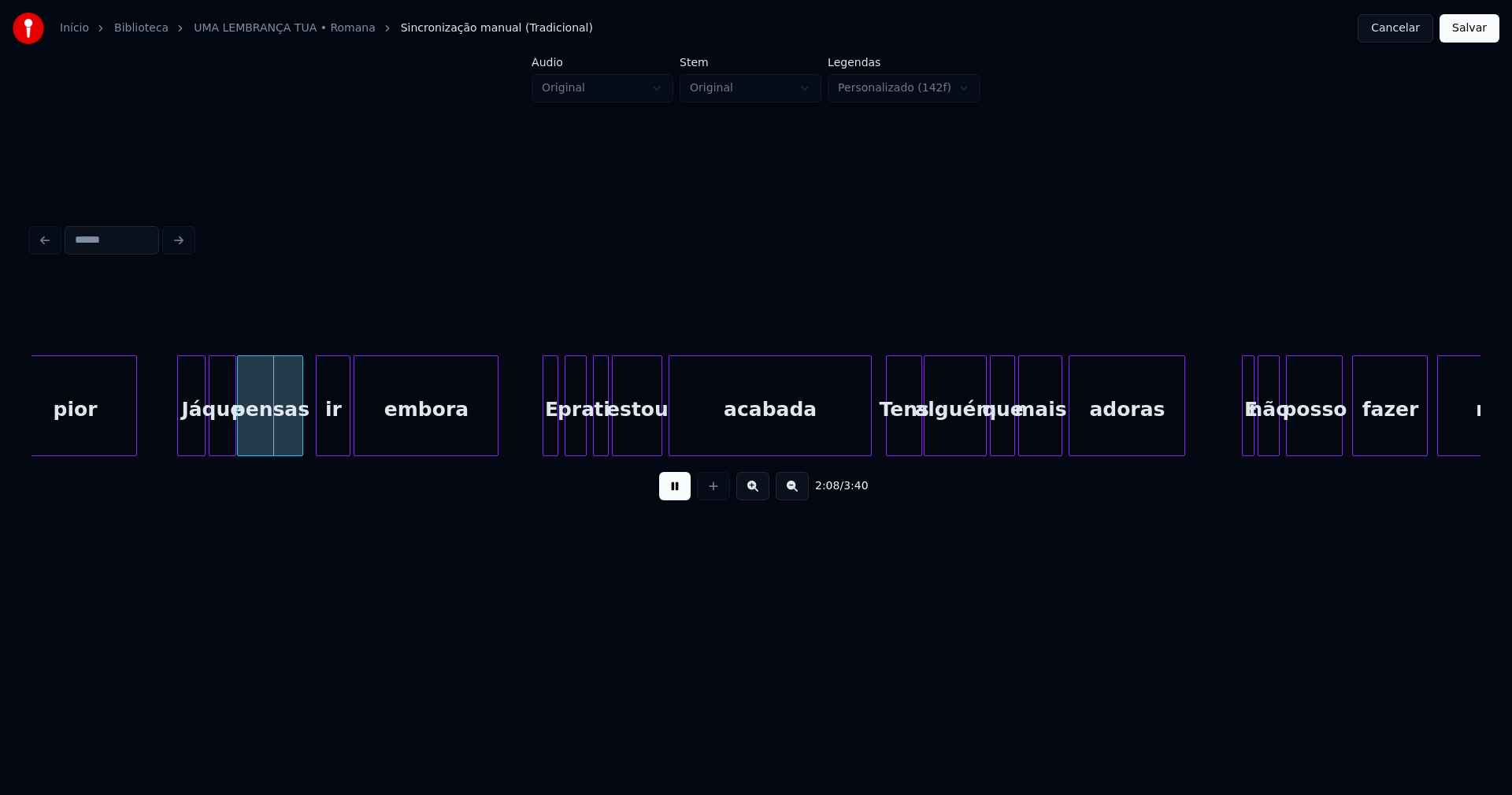
click at [558, 432] on div at bounding box center [555, 406] width 5 height 100
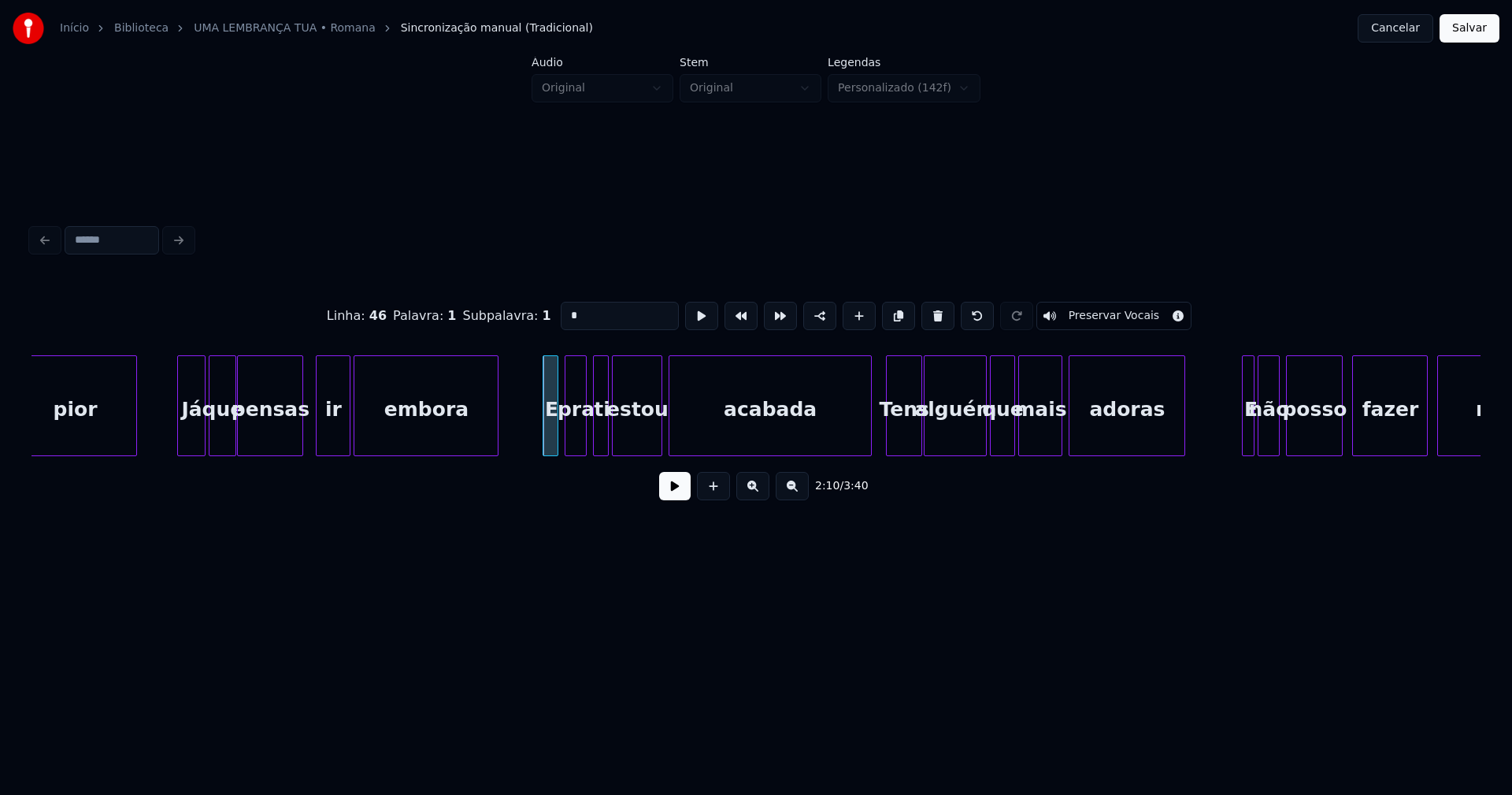
drag, startPoint x: 570, startPoint y: 309, endPoint x: 517, endPoint y: 310, distance: 53.0
click at [517, 310] on div "Linha : 46 [GEOGRAPHIC_DATA] : 1 Subpalavra : 1 * Preservar Vocais" at bounding box center [756, 316] width 1449 height 79
type input "*"
click at [672, 496] on button at bounding box center [675, 486] width 32 height 28
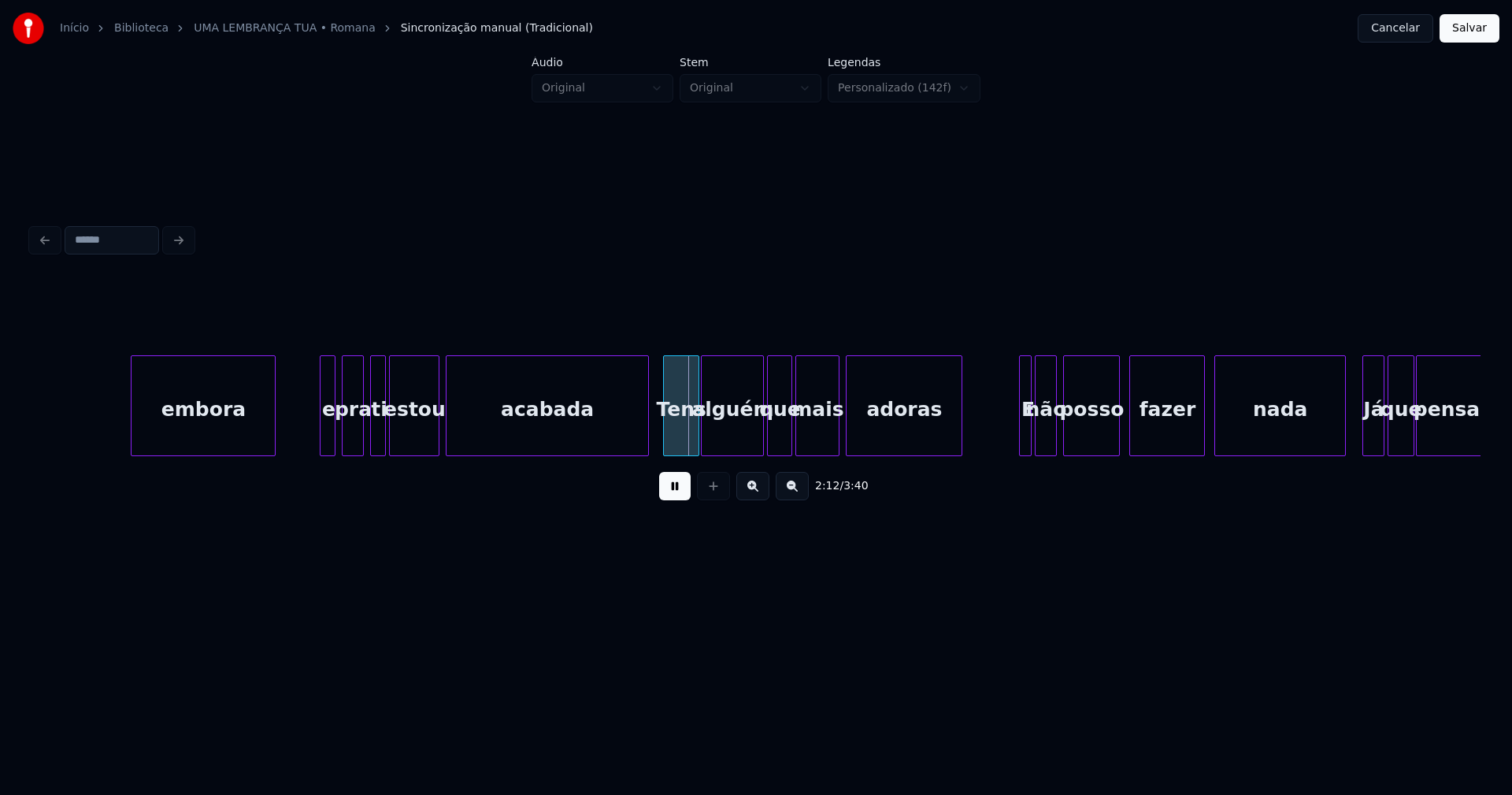
scroll to position [0, 20747]
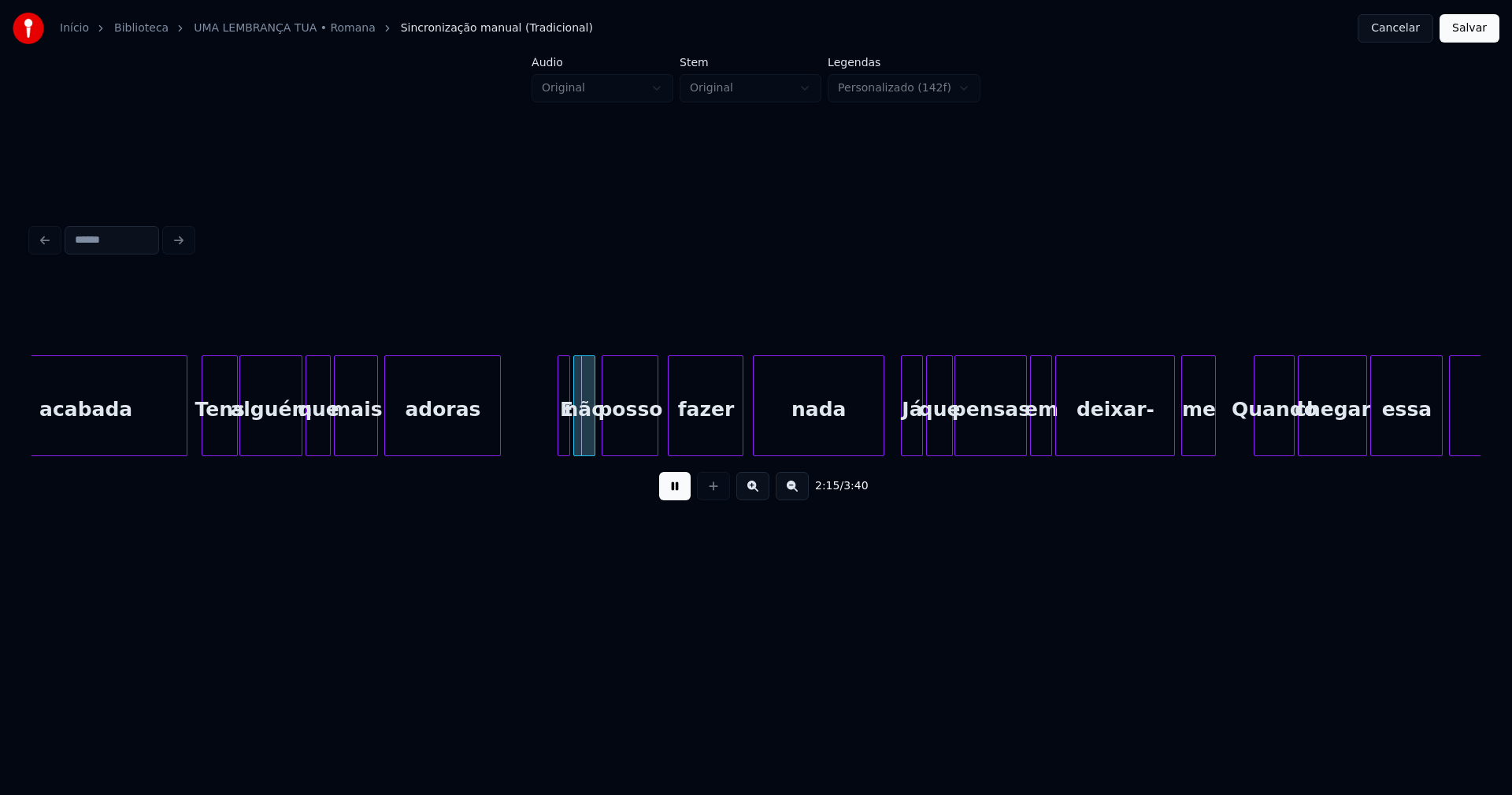
click at [564, 433] on div at bounding box center [566, 406] width 5 height 100
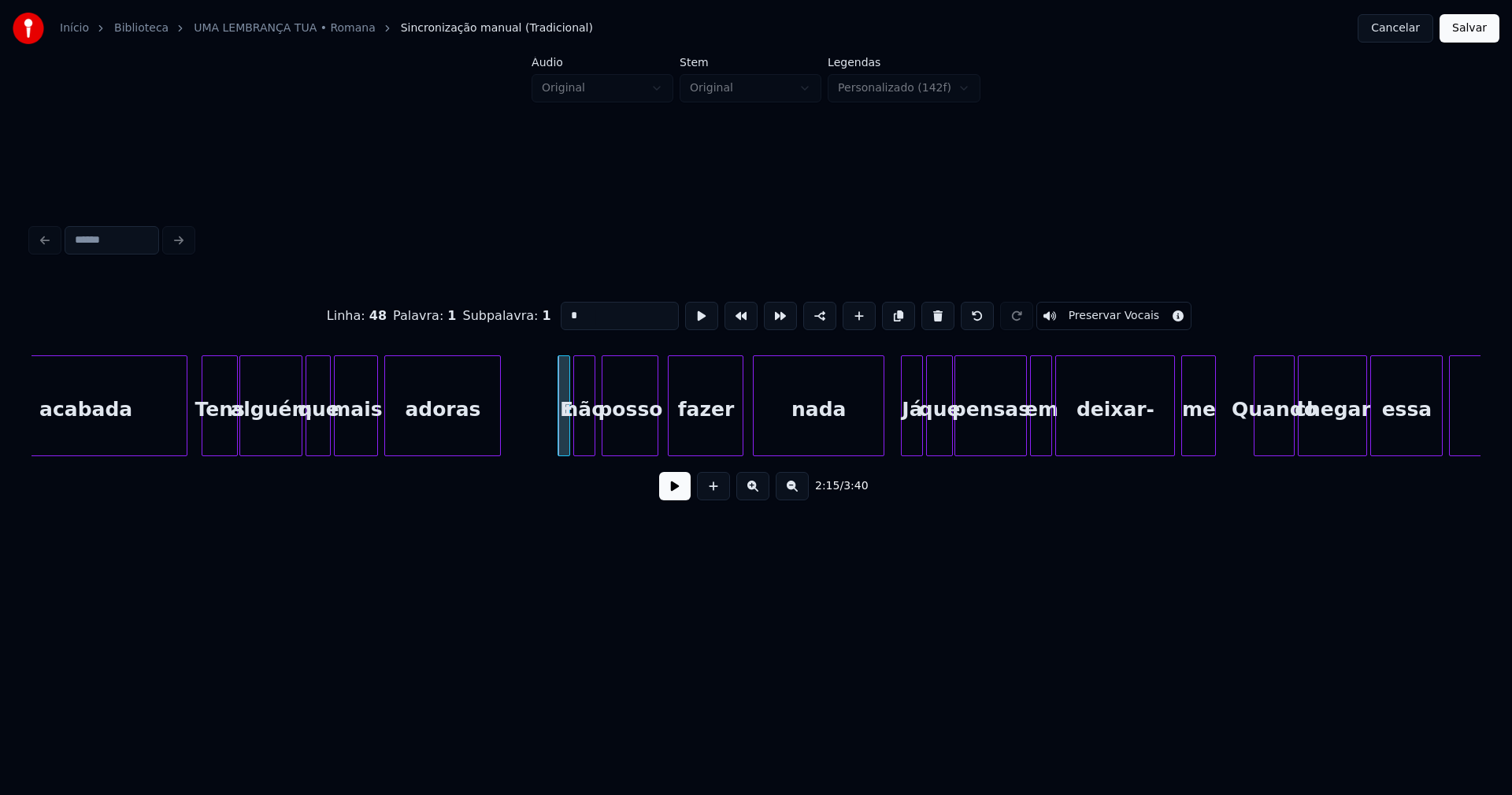
drag, startPoint x: 569, startPoint y: 307, endPoint x: 532, endPoint y: 323, distance: 40.3
click at [532, 323] on div "Linha : 48 [GEOGRAPHIC_DATA] : 1 Subpalavra : 1 * Preservar Vocais" at bounding box center [756, 316] width 1449 height 79
type input "*"
drag, startPoint x: 674, startPoint y: 496, endPoint x: 791, endPoint y: 484, distance: 117.6
click at [675, 496] on button at bounding box center [675, 486] width 32 height 28
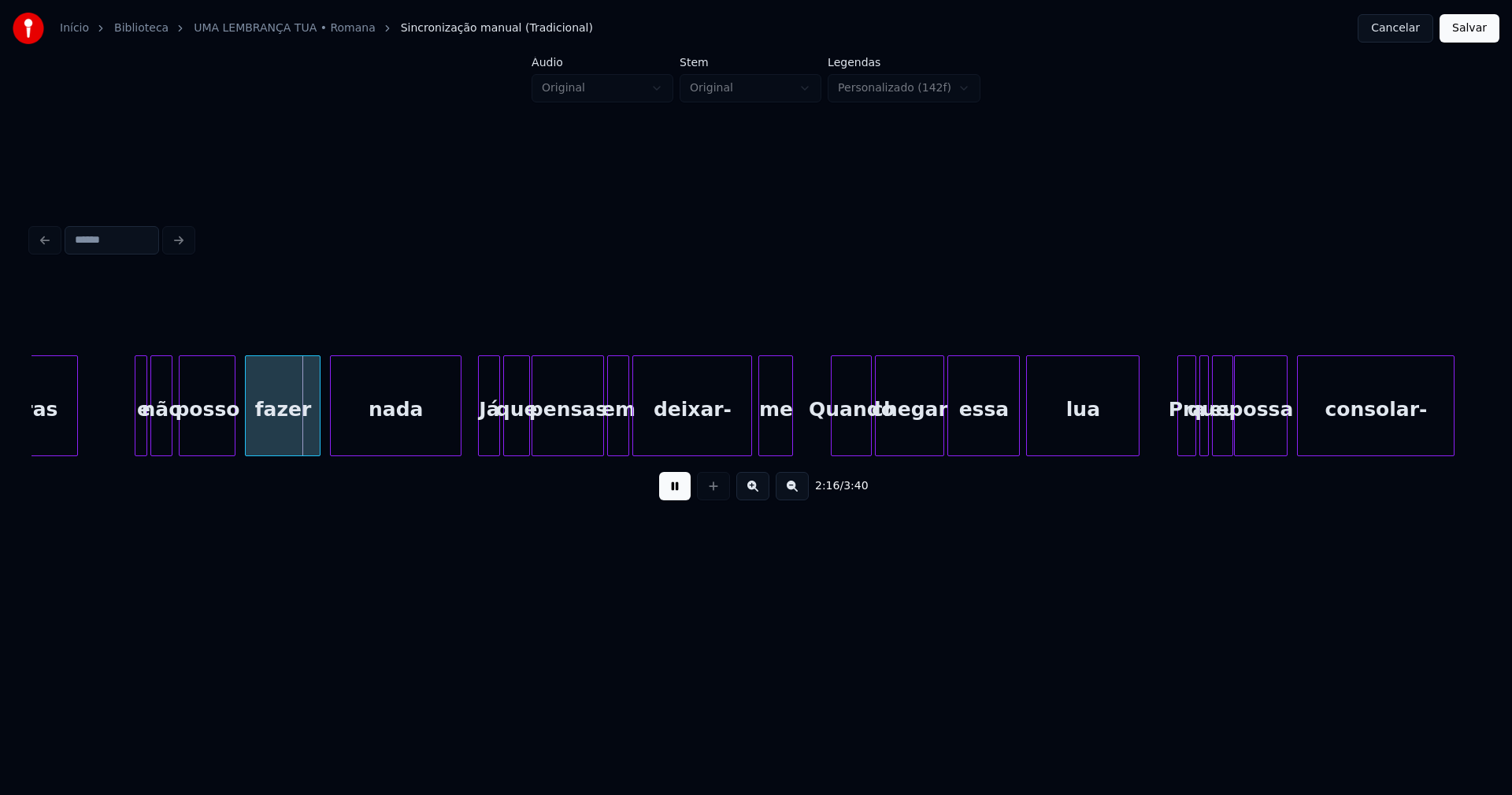
scroll to position [0, 21286]
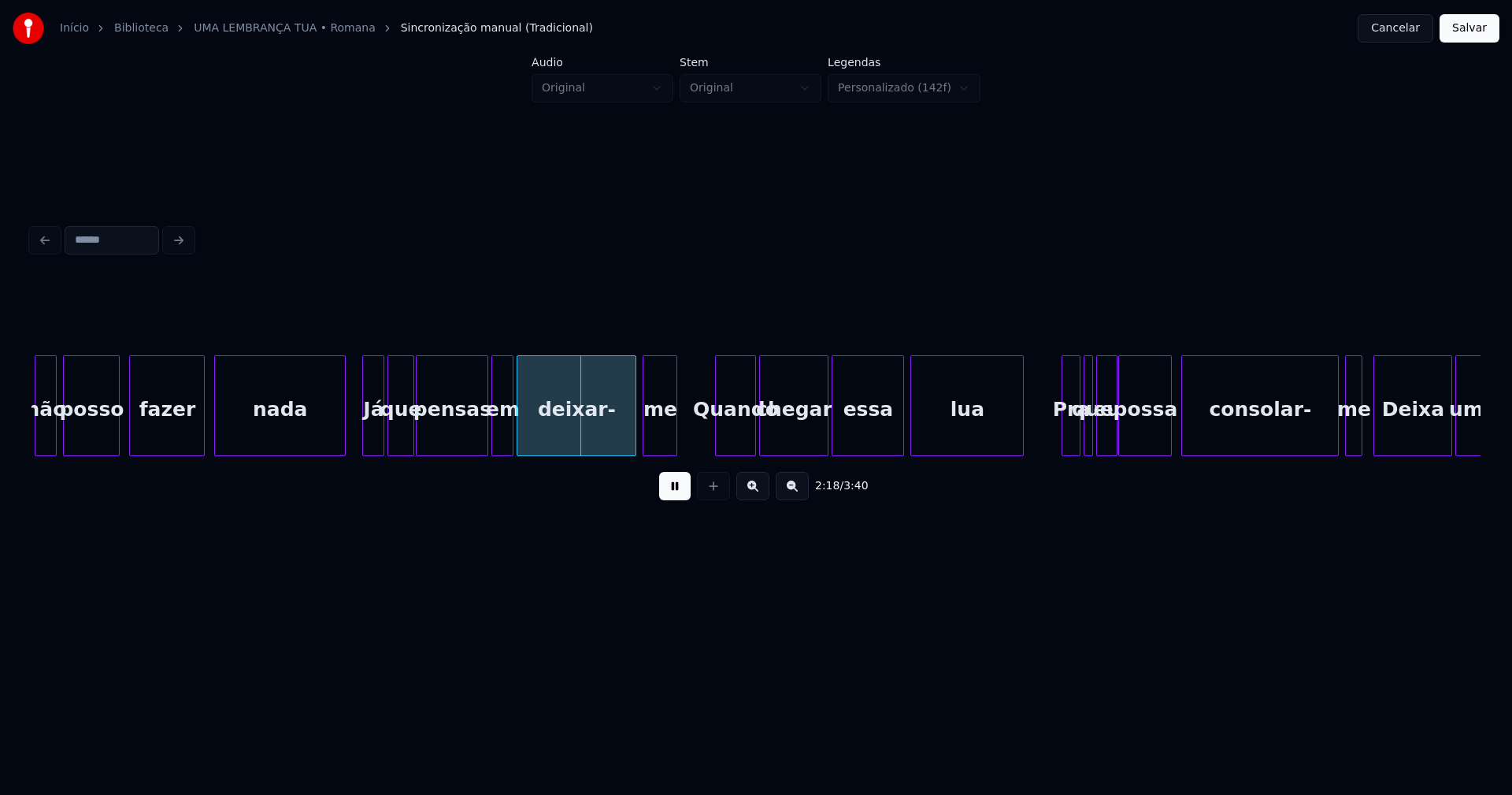
click at [733, 431] on div "Quando" at bounding box center [735, 410] width 39 height 107
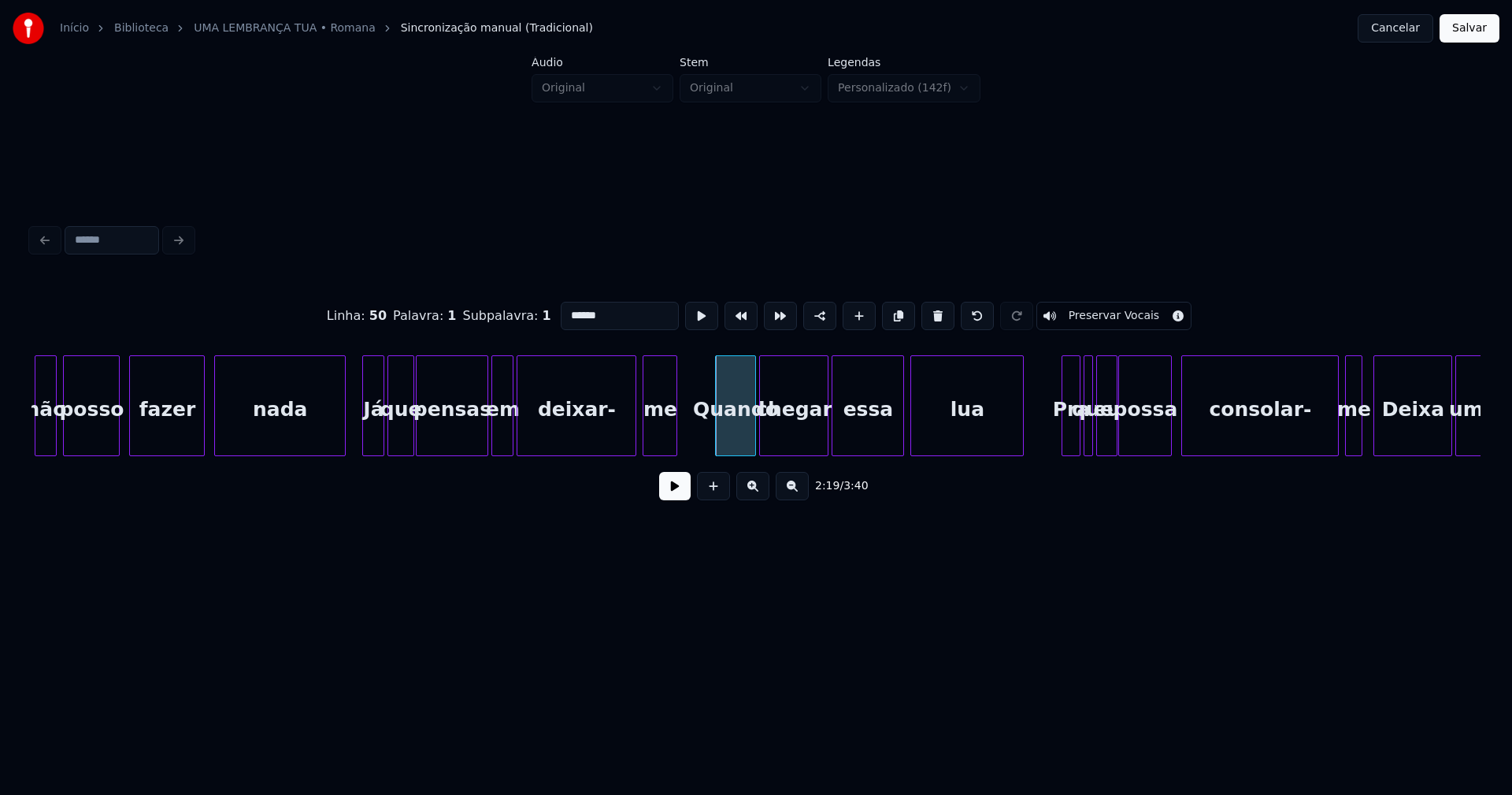
drag, startPoint x: 562, startPoint y: 311, endPoint x: 539, endPoint y: 331, distance: 30.5
click at [540, 324] on div "Linha : 50 Palavra : 1 Subpalavra : 1 ****** Preservar Vocais" at bounding box center [756, 316] width 1449 height 79
drag, startPoint x: 572, startPoint y: 304, endPoint x: 579, endPoint y: 345, distance: 41.6
click at [574, 309] on input "*******" at bounding box center [620, 316] width 118 height 28
type input "******"
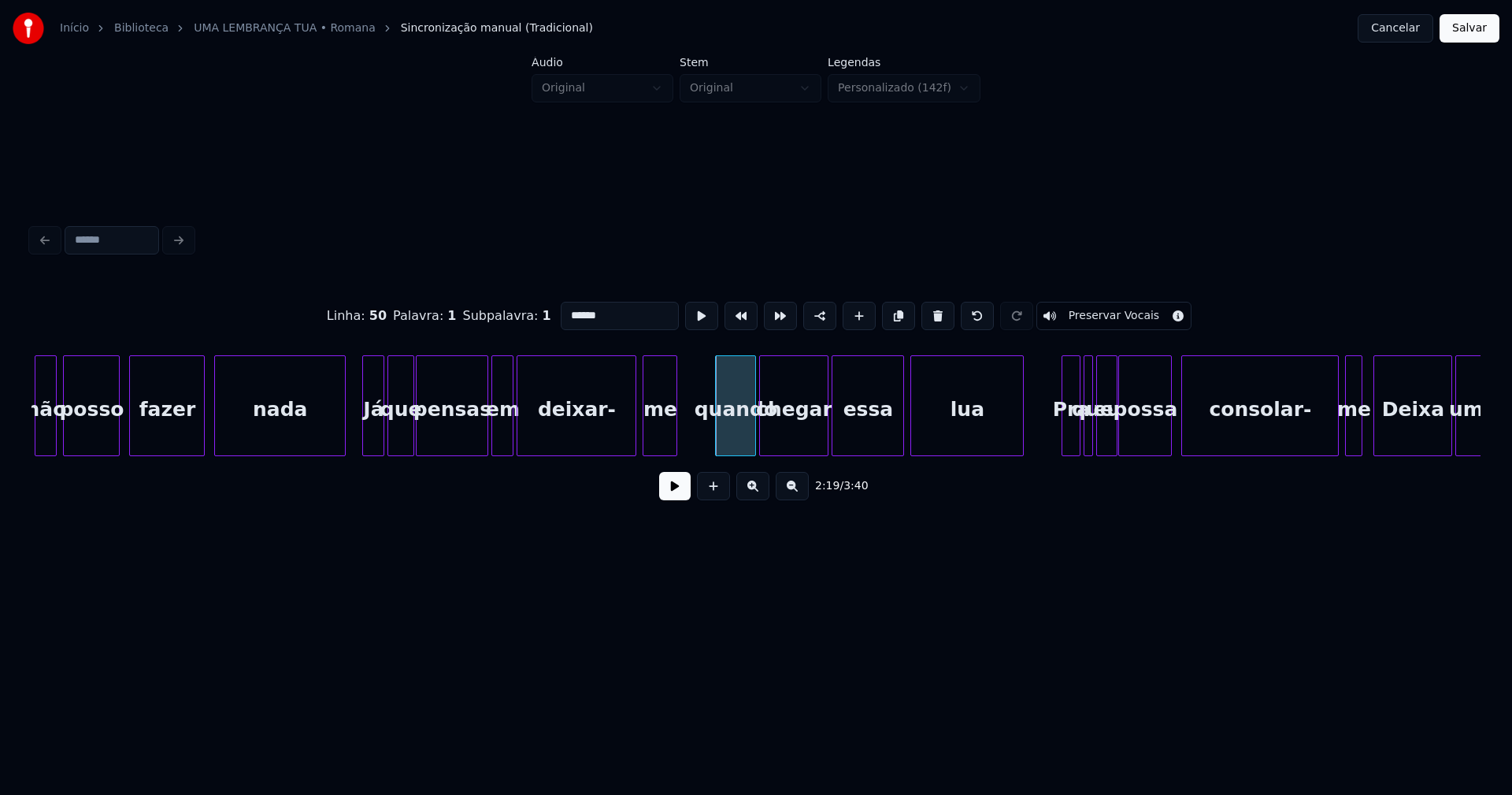
click at [667, 491] on button at bounding box center [675, 486] width 32 height 28
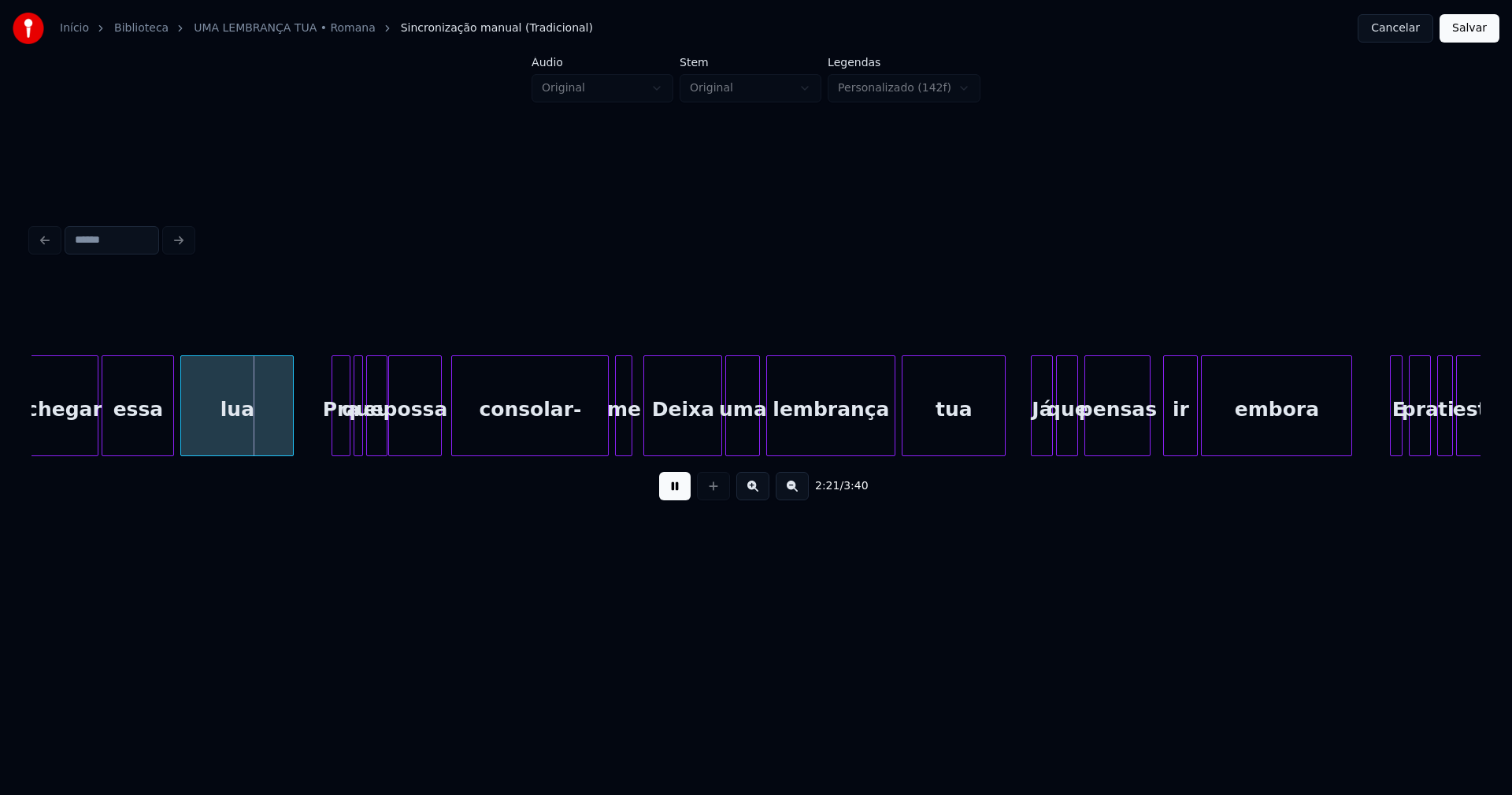
scroll to position [0, 22037]
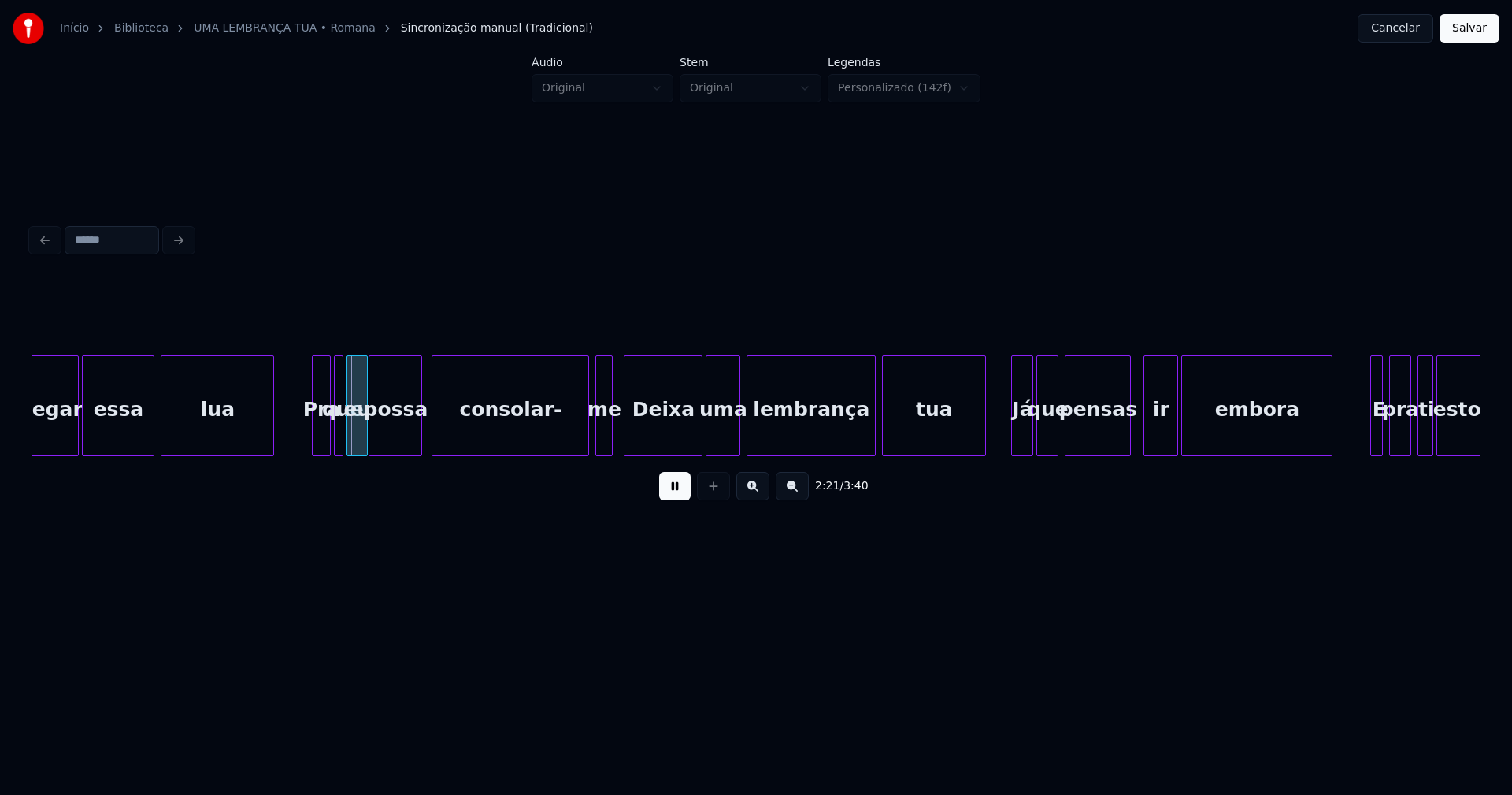
click at [682, 435] on div "Deixa" at bounding box center [663, 410] width 77 height 107
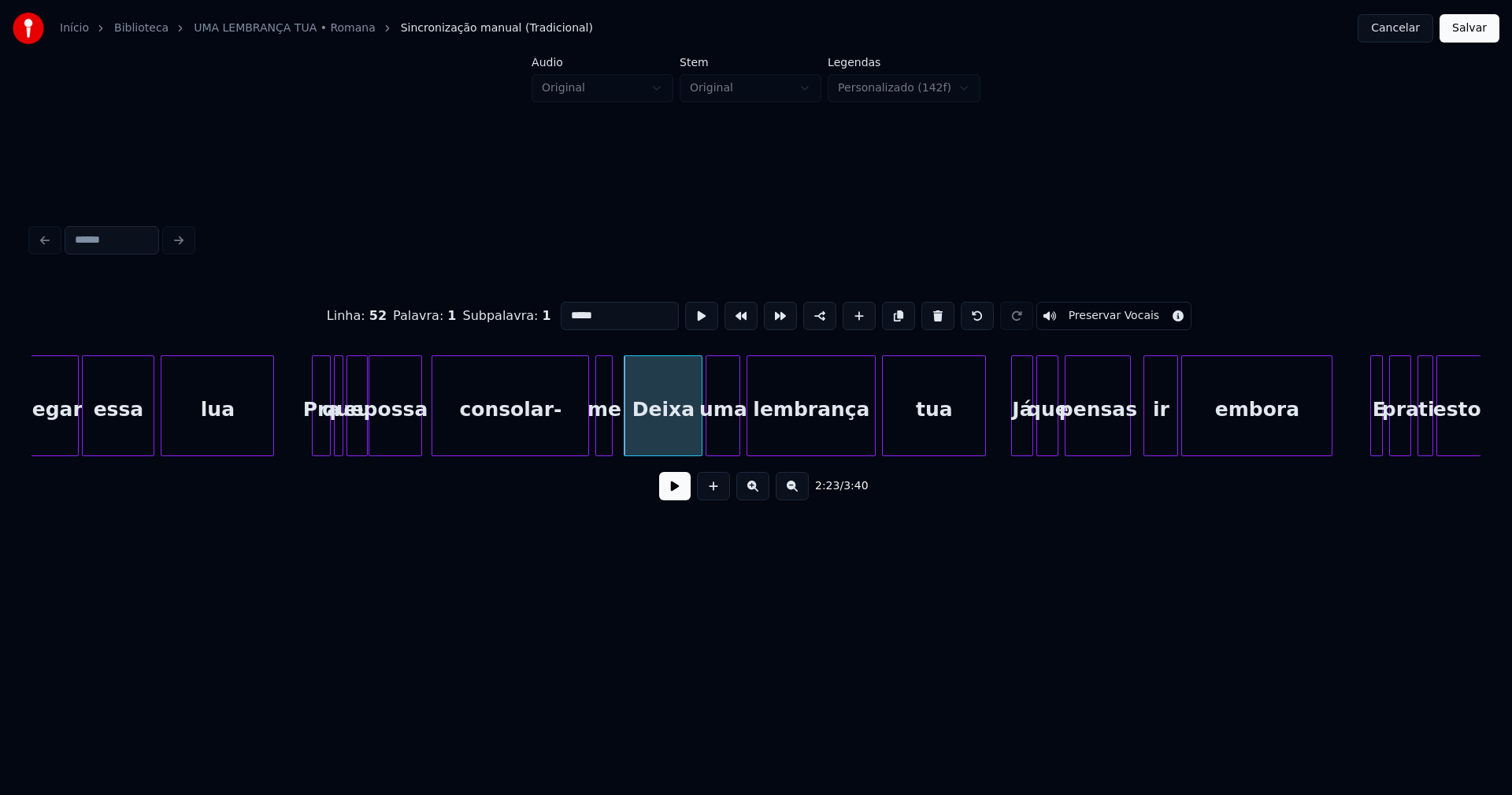
drag, startPoint x: 564, startPoint y: 310, endPoint x: 555, endPoint y: 314, distance: 9.8
click at [561, 314] on input "*****" at bounding box center [620, 316] width 118 height 28
click at [573, 452] on div "chegar essa lua Pra que eu possa consolar- me deixa uma lembrança tua Já que pe…" at bounding box center [756, 405] width 1449 height 101
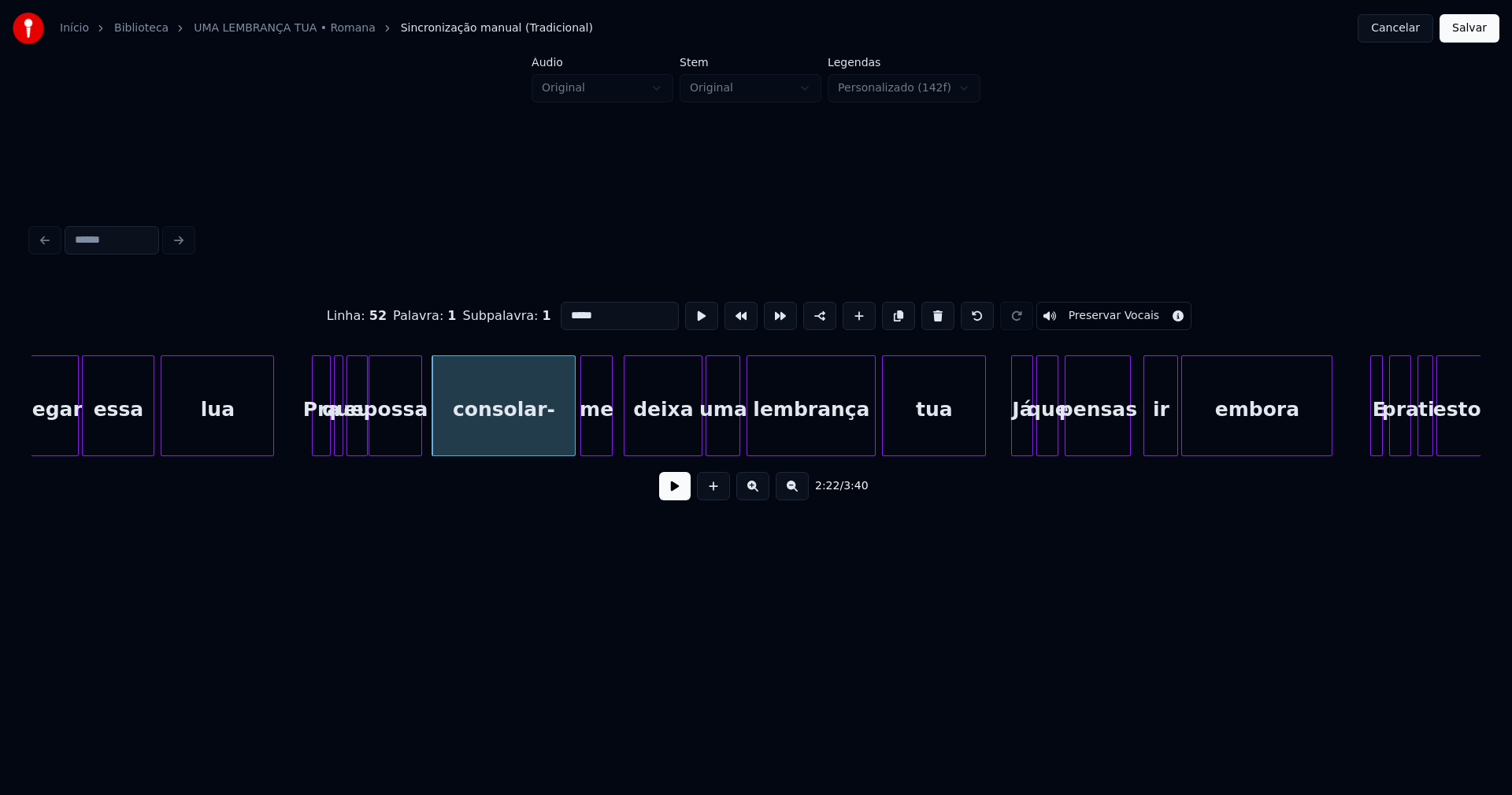
click at [581, 449] on div "me" at bounding box center [596, 405] width 32 height 101
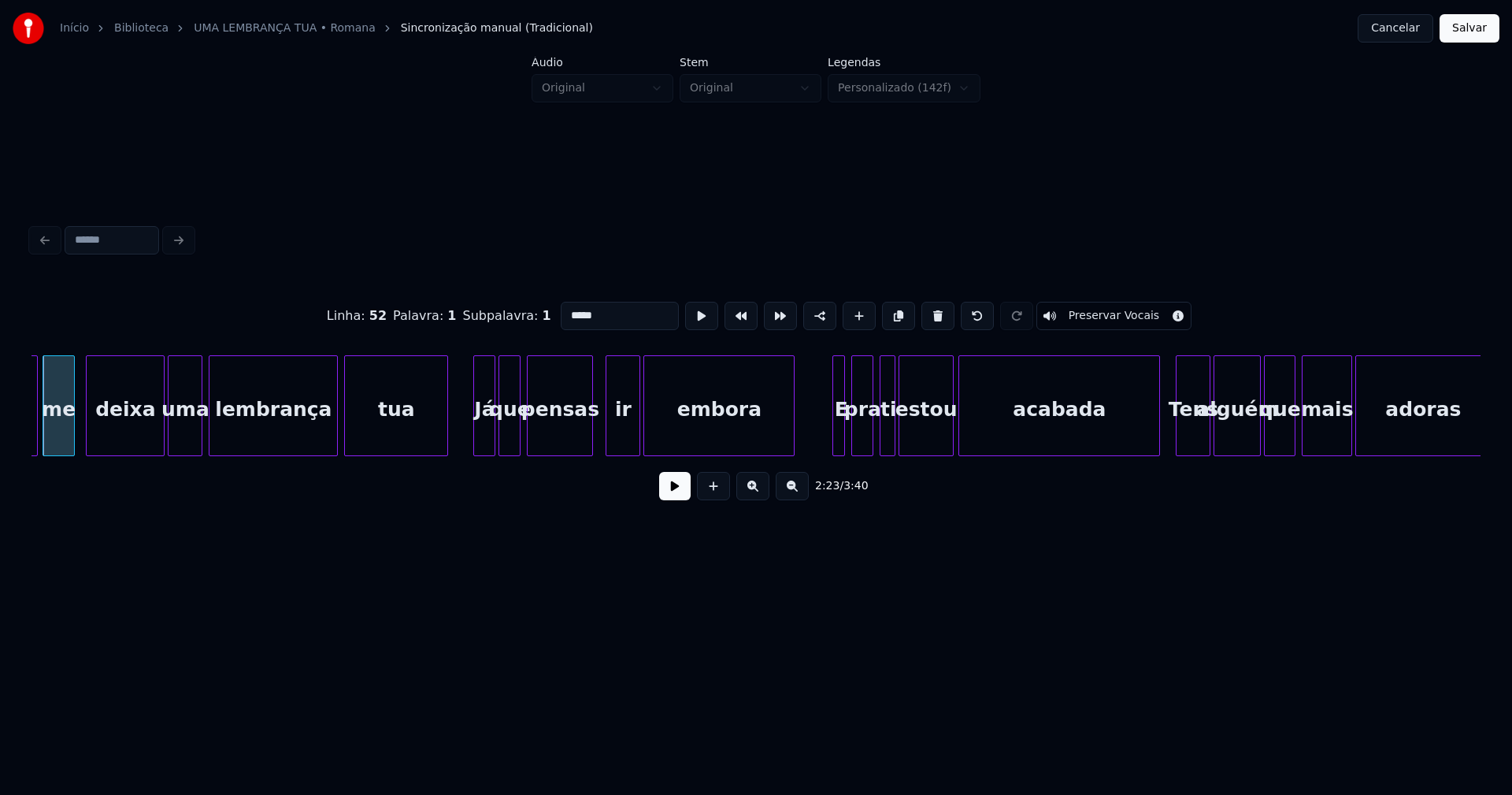
scroll to position [0, 22613]
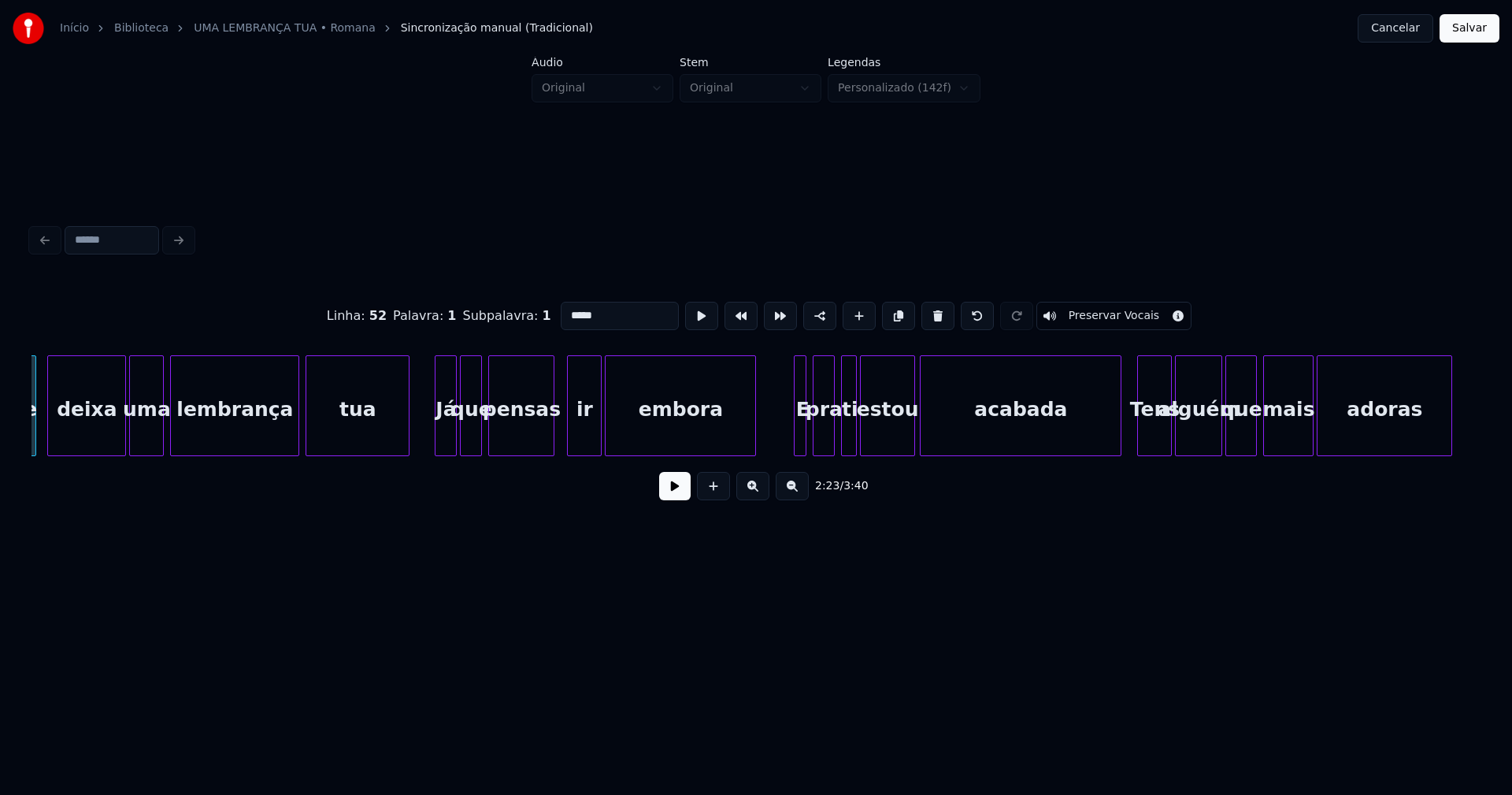
click at [795, 433] on div at bounding box center [796, 406] width 5 height 100
drag, startPoint x: 579, startPoint y: 315, endPoint x: 542, endPoint y: 325, distance: 38.3
click at [542, 325] on div "Linha : 54 [GEOGRAPHIC_DATA] : 1 Subpalavra : 1 * Preservar Vocais" at bounding box center [756, 316] width 1449 height 79
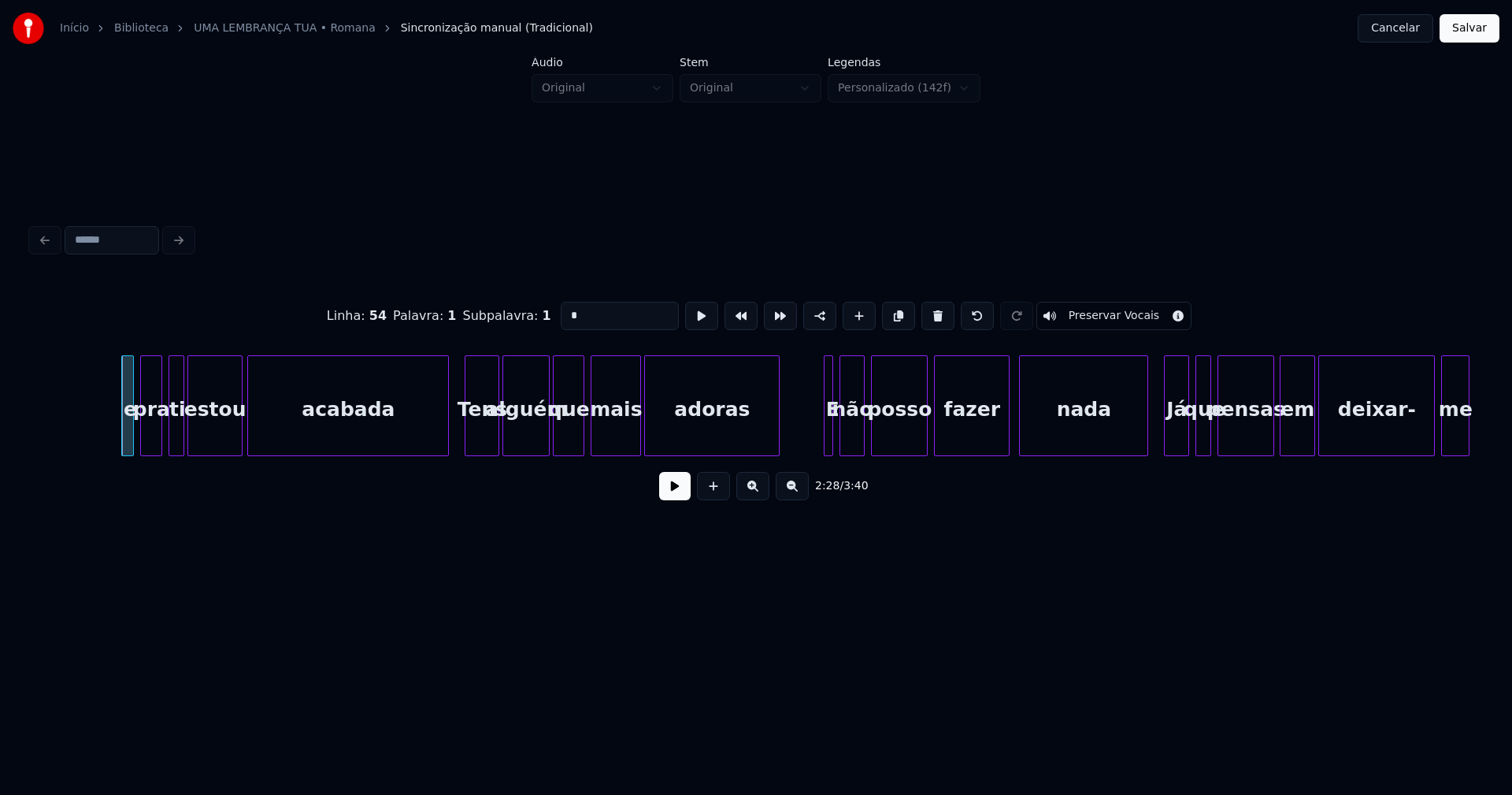
scroll to position [0, 23363]
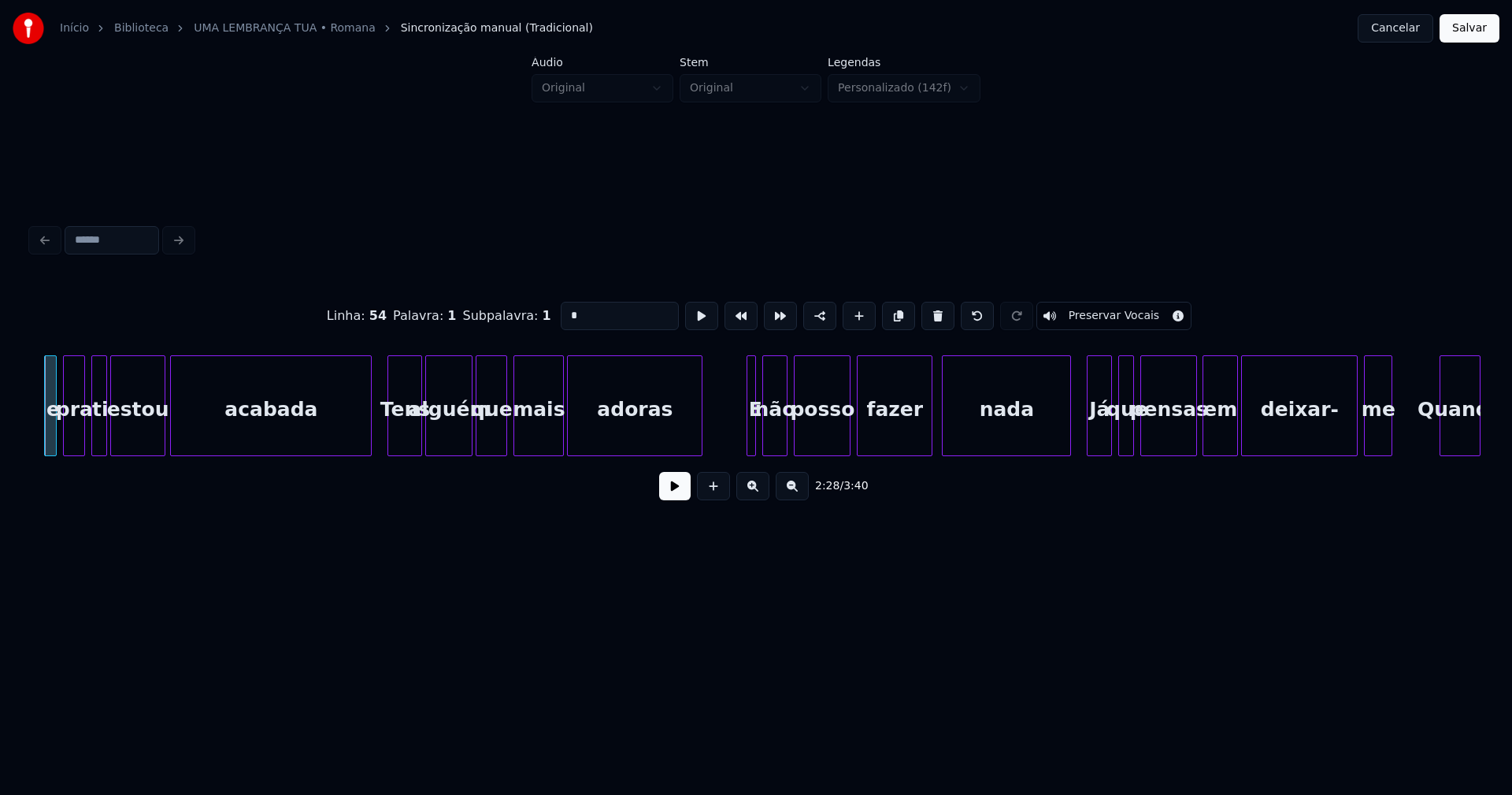
click at [755, 435] on div at bounding box center [752, 406] width 5 height 100
drag, startPoint x: 574, startPoint y: 311, endPoint x: 530, endPoint y: 321, distance: 45.1
click at [532, 321] on div "Linha : 56 [GEOGRAPHIC_DATA] : 1 Subpalavra : 1 * Preservar Vocais" at bounding box center [756, 316] width 1449 height 79
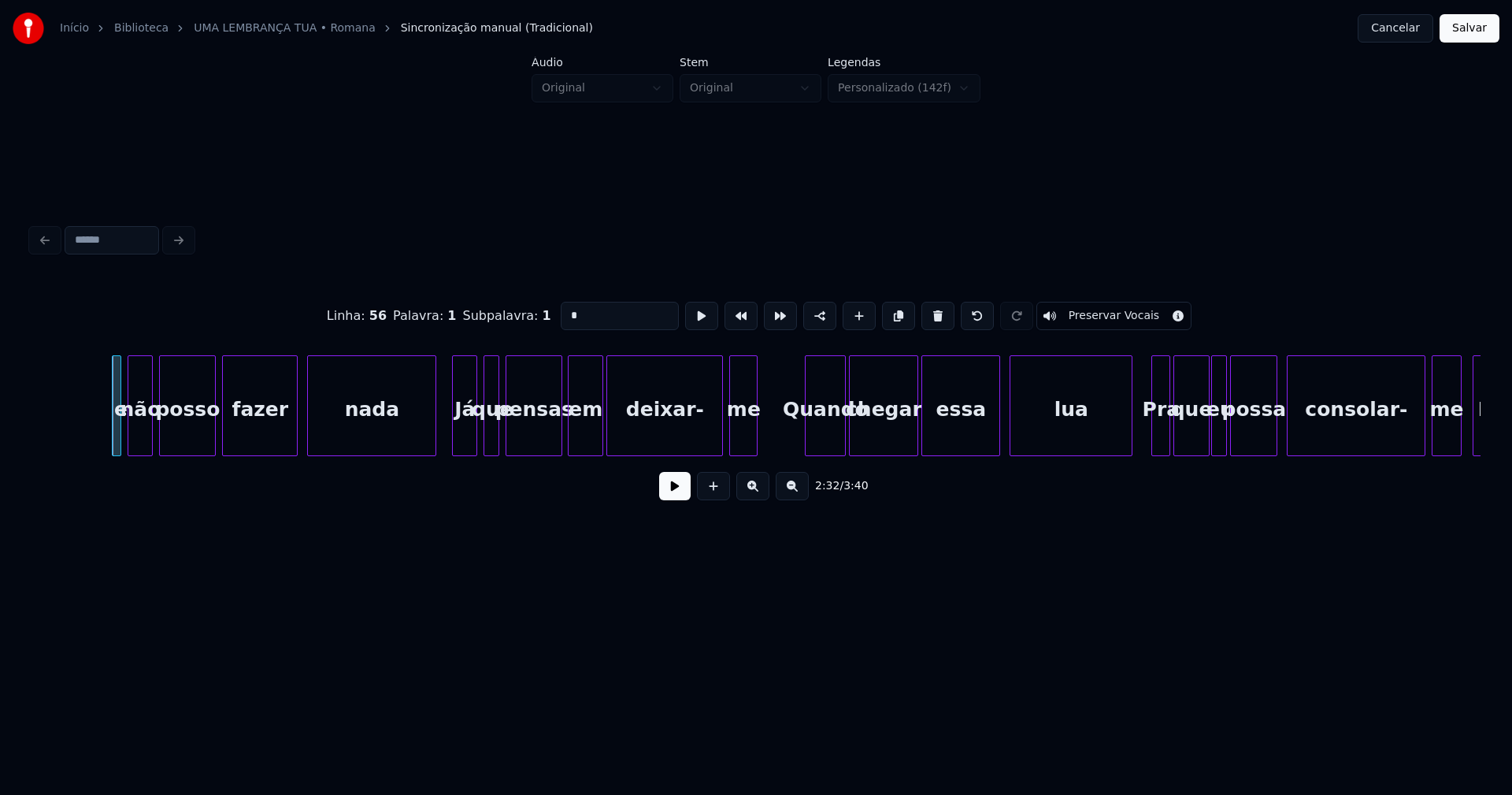
scroll to position [0, 24075]
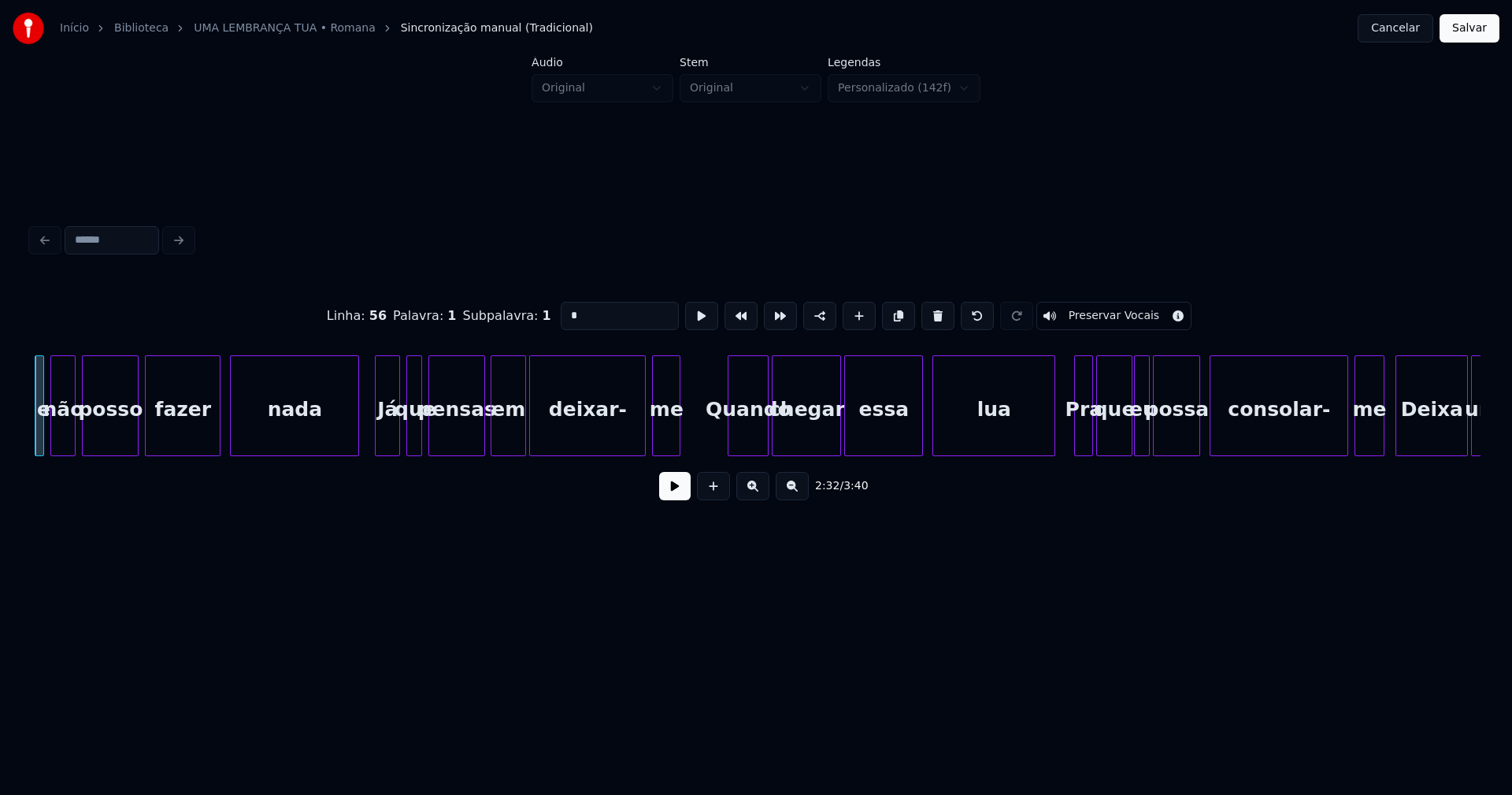
click at [748, 438] on div "Quando" at bounding box center [748, 410] width 39 height 107
drag, startPoint x: 566, startPoint y: 308, endPoint x: 553, endPoint y: 318, distance: 16.4
click at [561, 312] on input "******" at bounding box center [620, 316] width 118 height 28
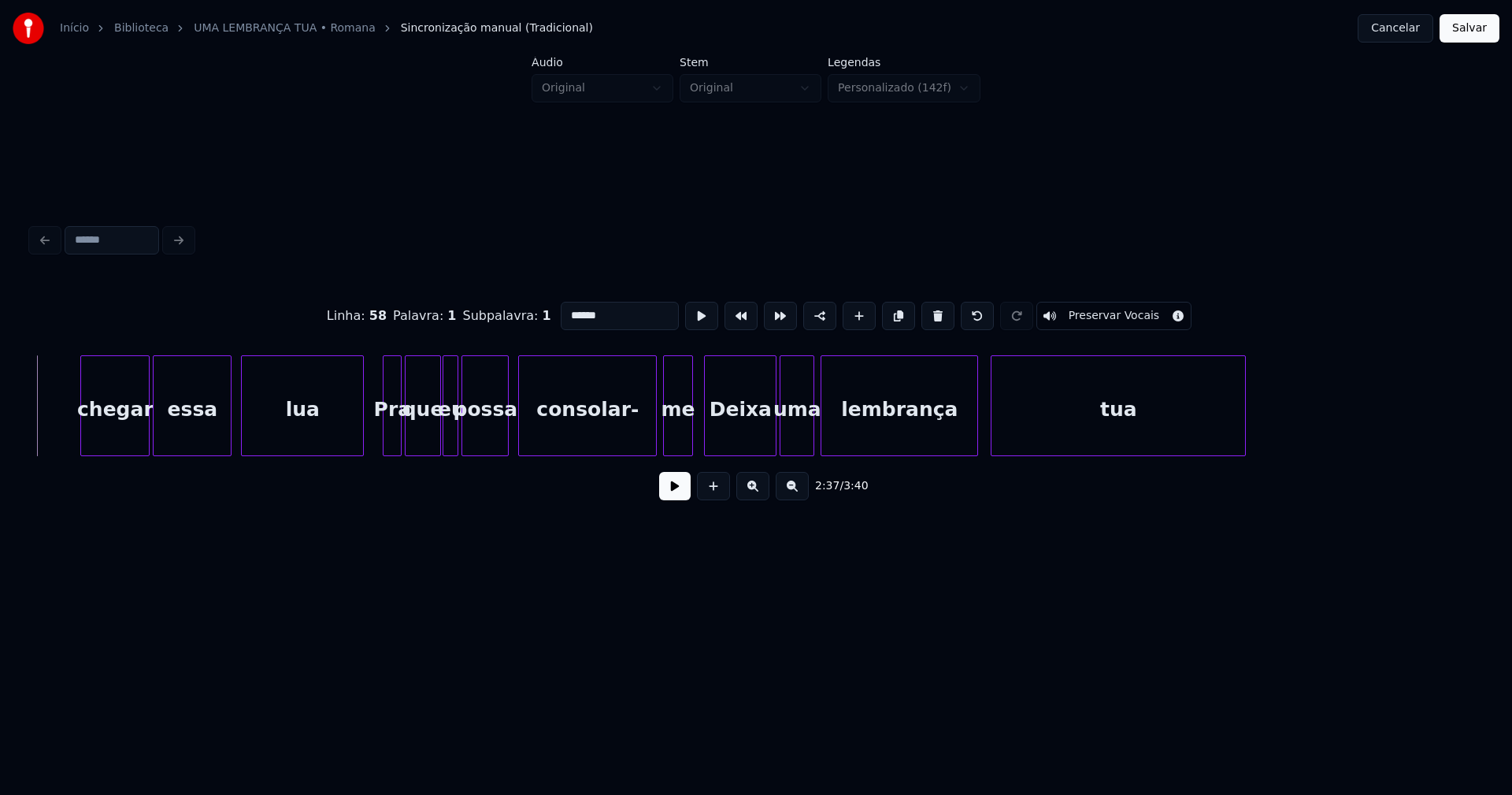
scroll to position [0, 24863]
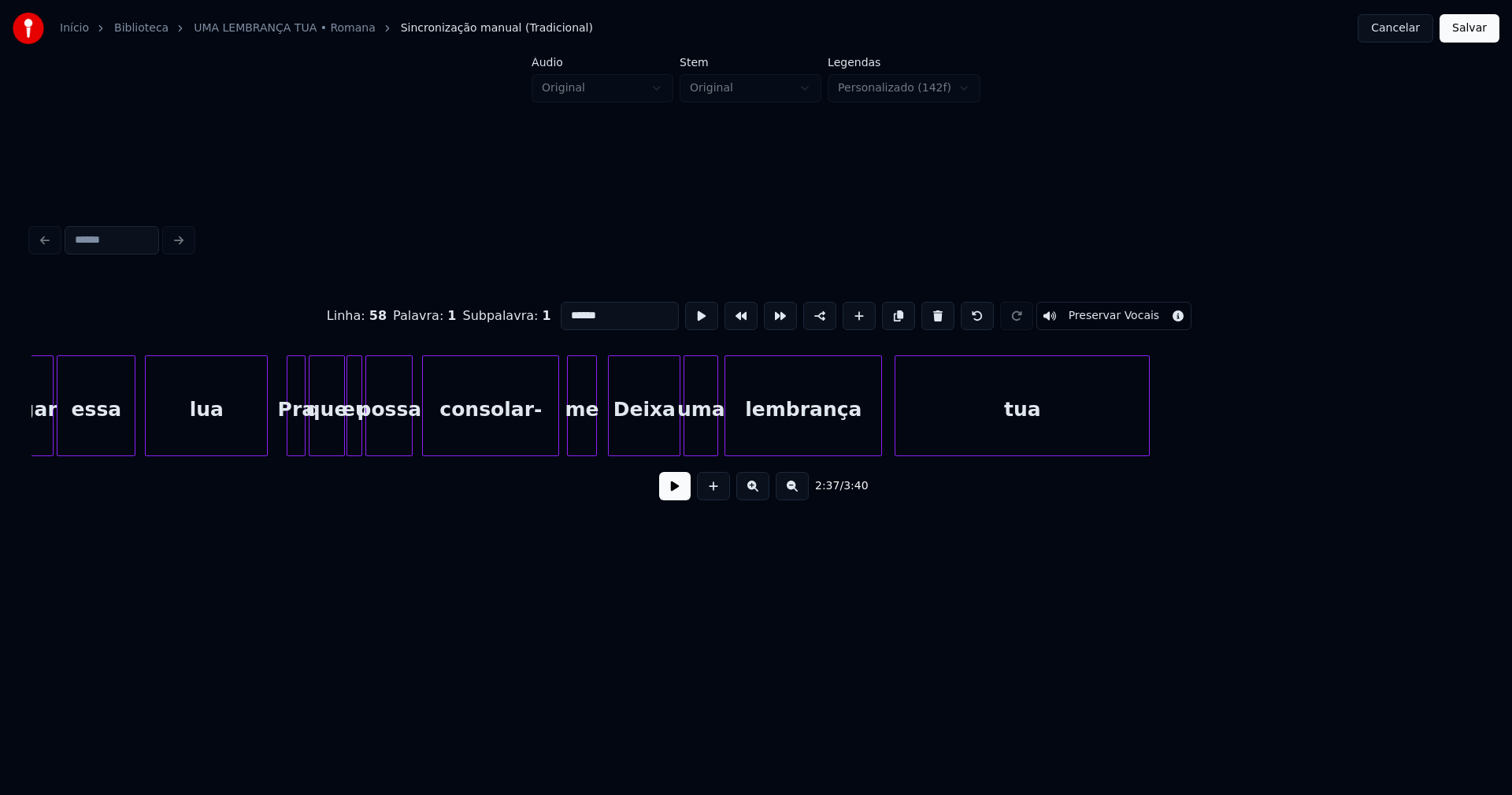
click at [557, 432] on div at bounding box center [556, 406] width 5 height 100
click at [569, 432] on div at bounding box center [566, 406] width 5 height 100
click at [643, 429] on div "Deixa" at bounding box center [643, 410] width 70 height 107
click at [561, 311] on input "*****" at bounding box center [620, 316] width 118 height 28
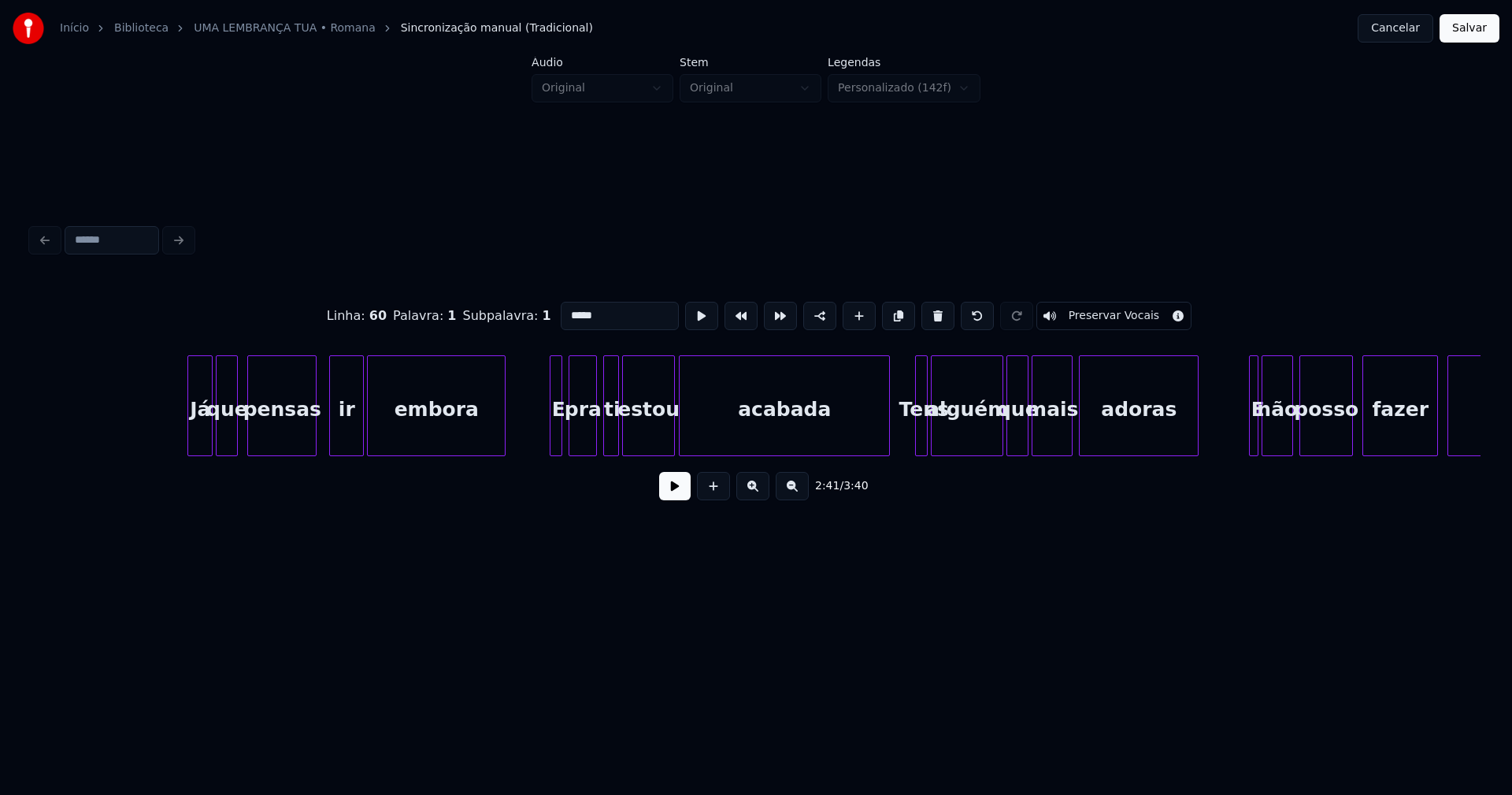
scroll to position [0, 27074]
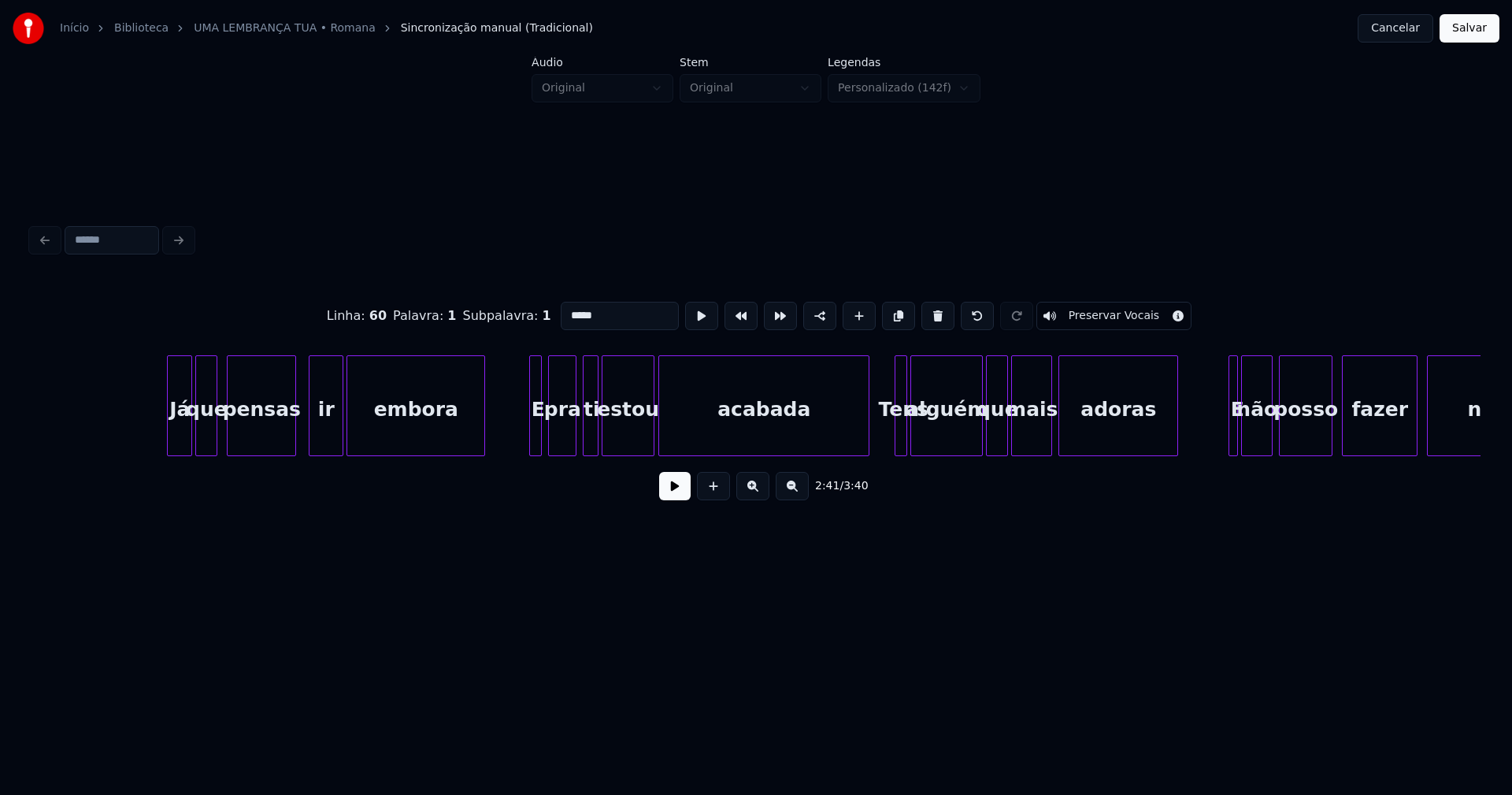
click at [536, 436] on div at bounding box center [538, 406] width 5 height 100
drag, startPoint x: 568, startPoint y: 309, endPoint x: 518, endPoint y: 318, distance: 50.8
click at [518, 318] on div "Linha : 62 [GEOGRAPHIC_DATA] : 1 Subpalavra : 1 * Preservar Vocais" at bounding box center [756, 316] width 1449 height 79
click at [1234, 433] on div at bounding box center [1235, 406] width 5 height 100
drag, startPoint x: 523, startPoint y: 313, endPoint x: 506, endPoint y: 315, distance: 17.1
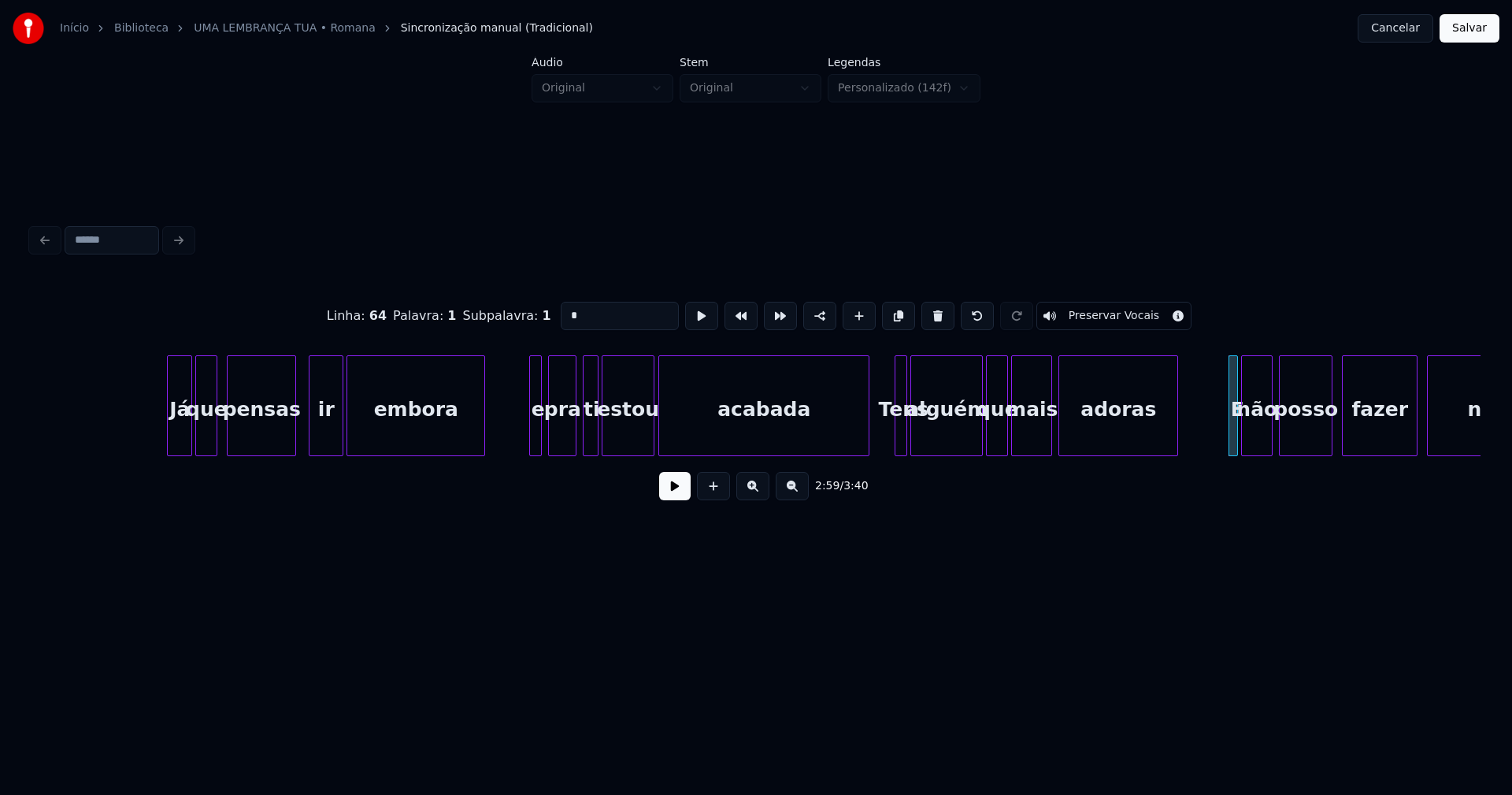
click at [511, 314] on div "Linha : 64 [GEOGRAPHIC_DATA] : 1 Subpalavra : 1 * Preservar Vocais" at bounding box center [756, 316] width 1449 height 79
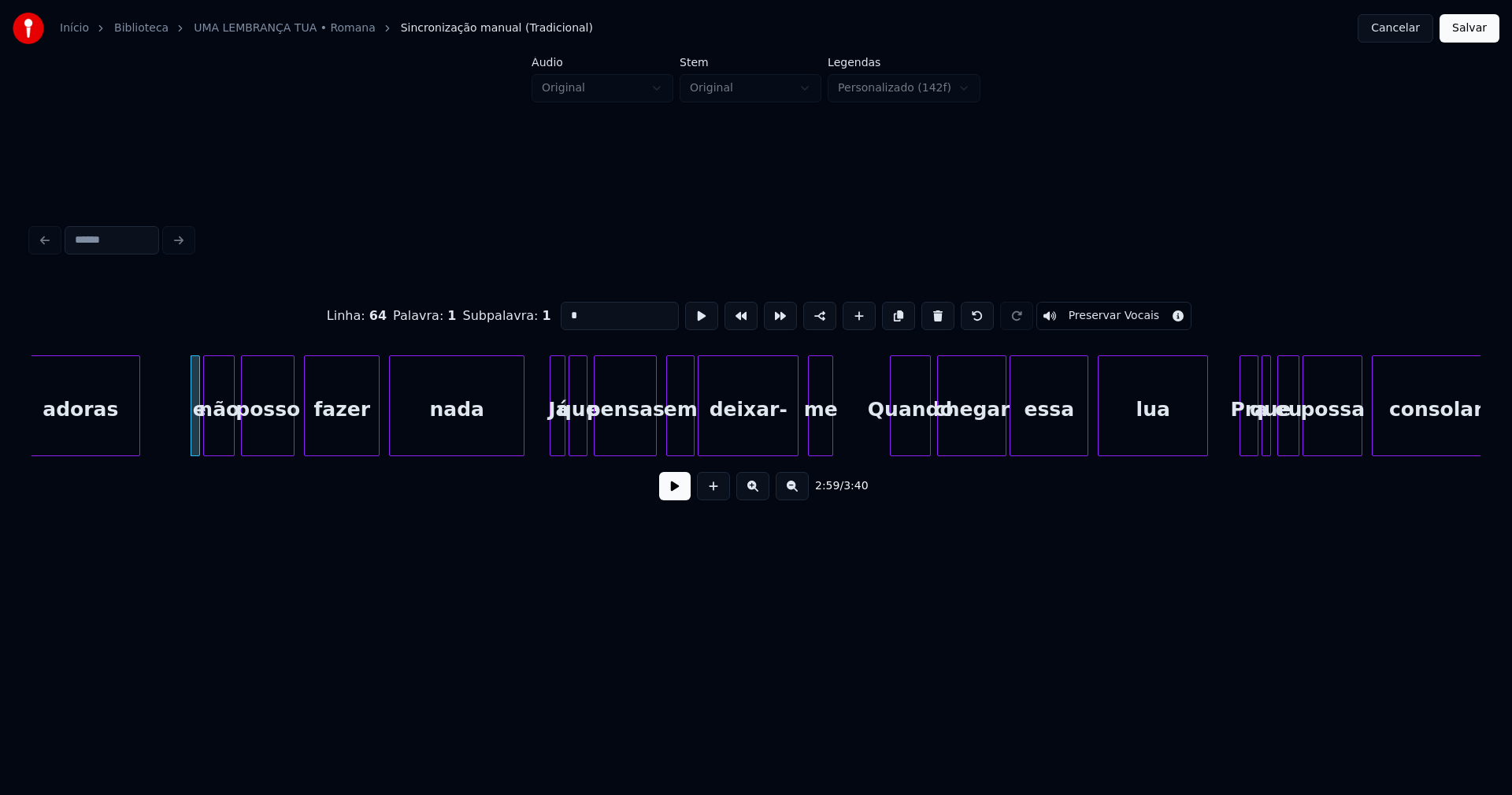
scroll to position [0, 28131]
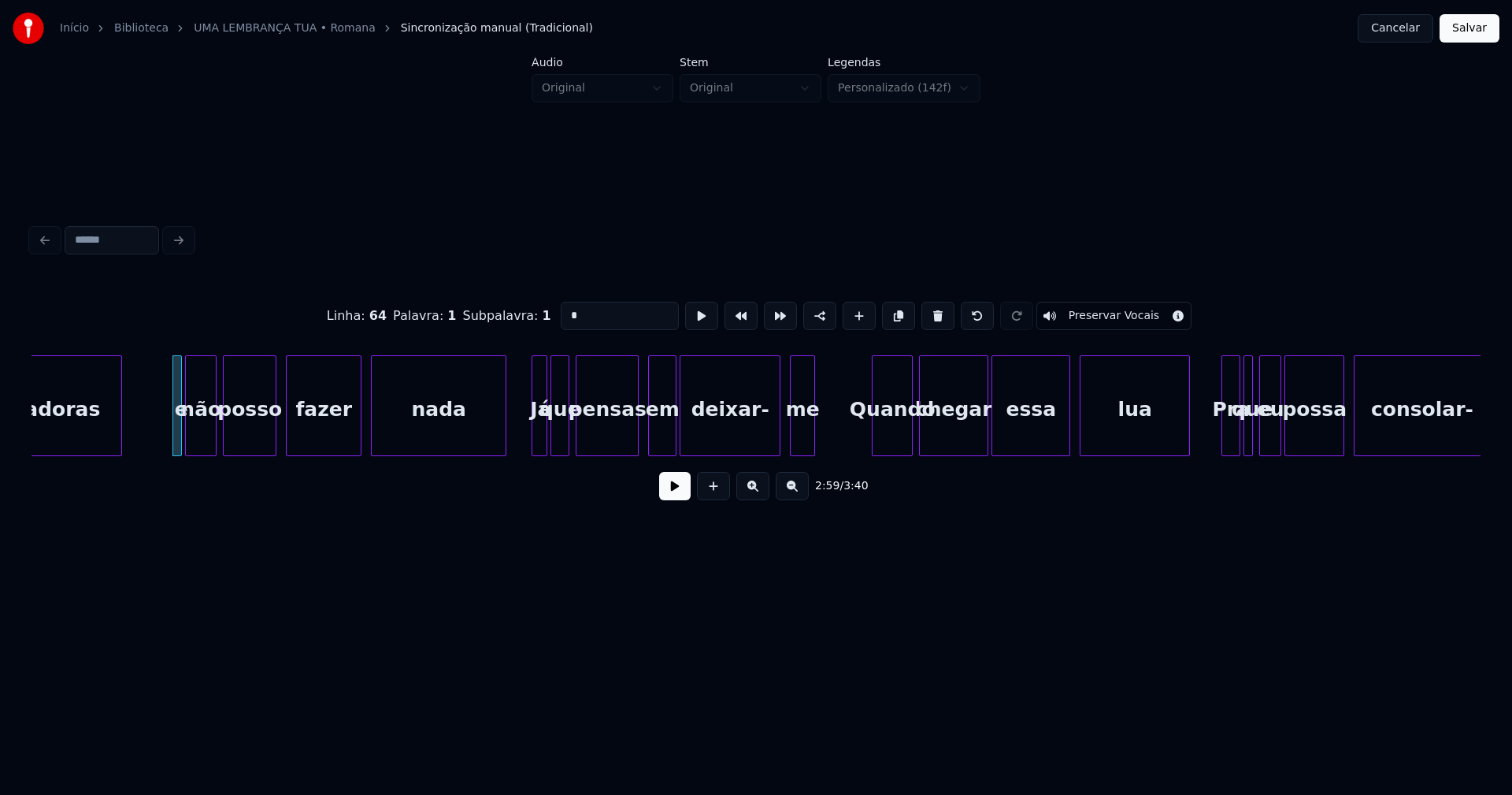
click at [891, 437] on div "Quando" at bounding box center [892, 410] width 39 height 107
drag, startPoint x: 565, startPoint y: 309, endPoint x: 532, endPoint y: 318, distance: 34.2
click at [532, 318] on div "Linha : 66 Palavra : 1 Subpalavra : 1 ****** Preservar Vocais" at bounding box center [756, 316] width 1449 height 79
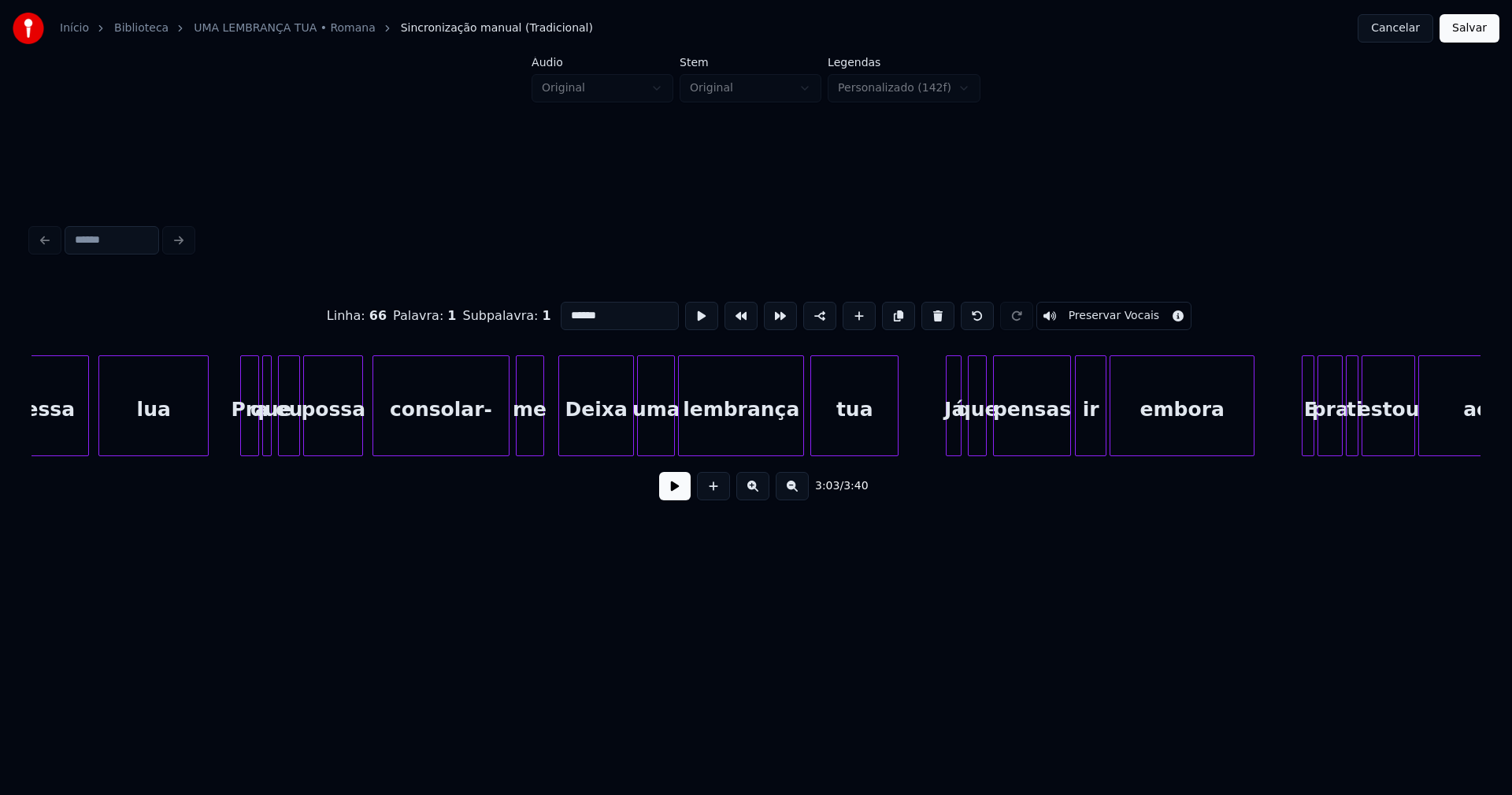
scroll to position [0, 29131]
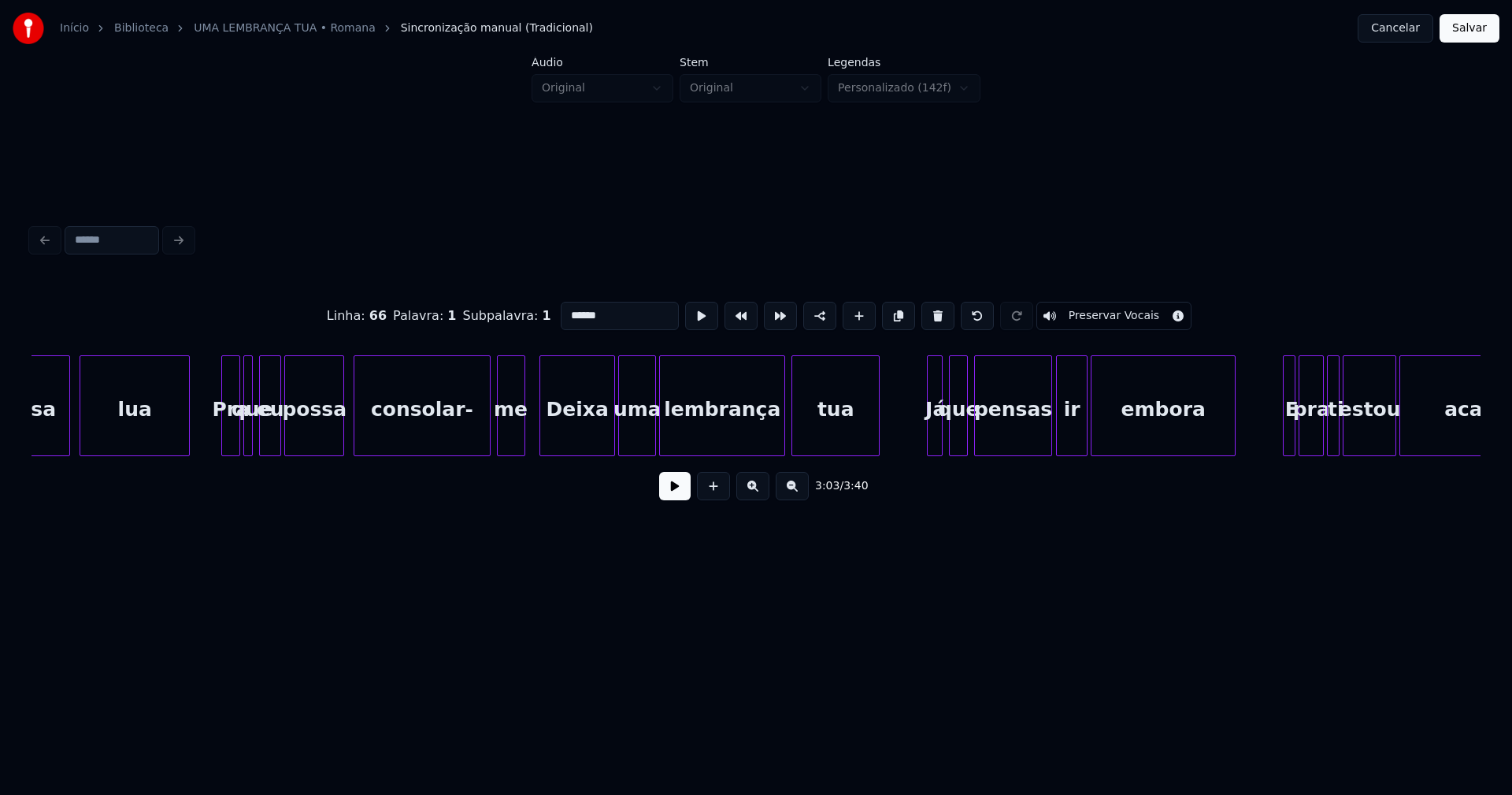
click at [603, 442] on div "Deixa" at bounding box center [577, 410] width 74 height 107
drag, startPoint x: 567, startPoint y: 306, endPoint x: 559, endPoint y: 312, distance: 10.0
click at [561, 312] on input "*****" at bounding box center [620, 316] width 118 height 28
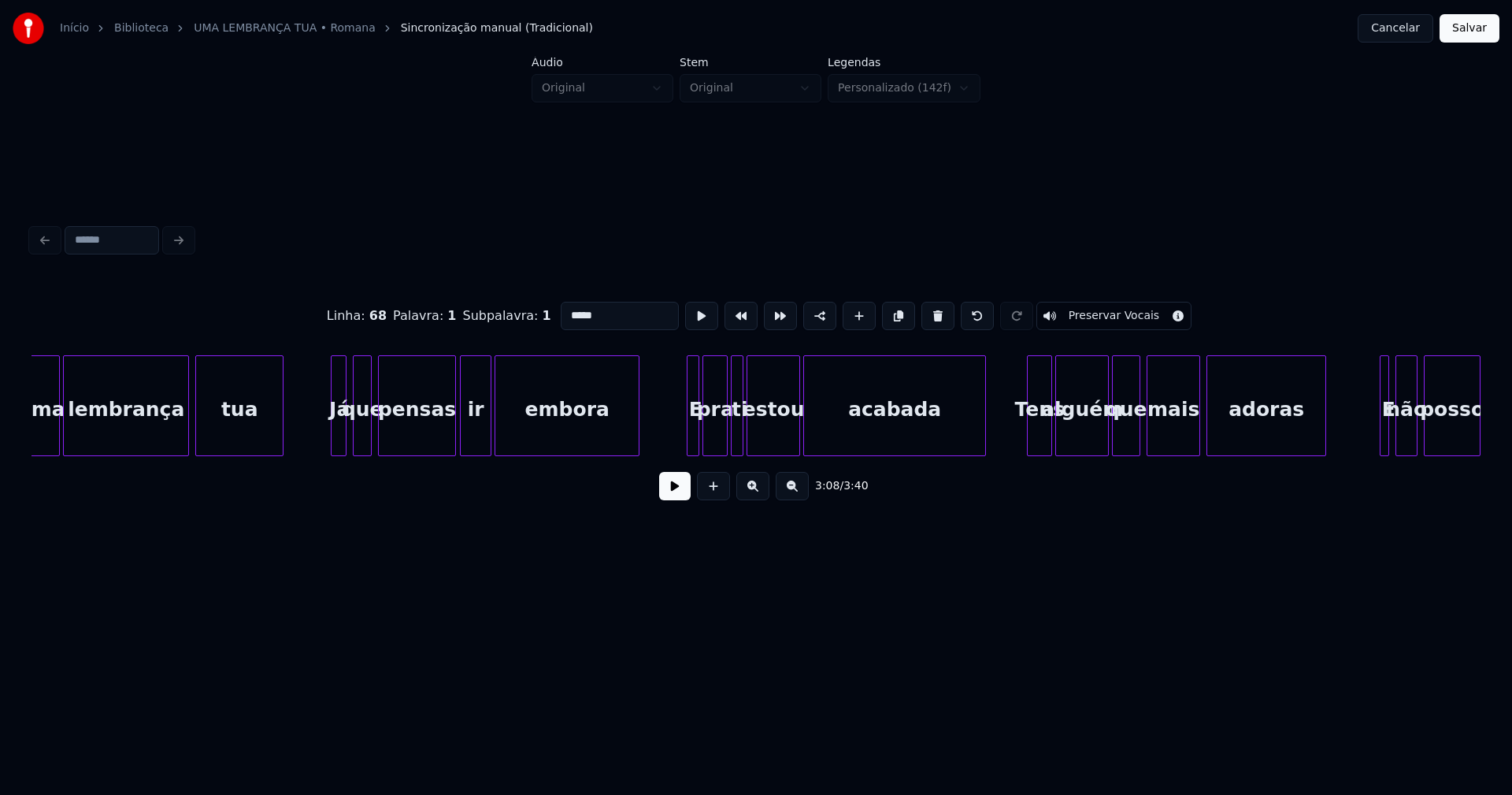
scroll to position [0, 29747]
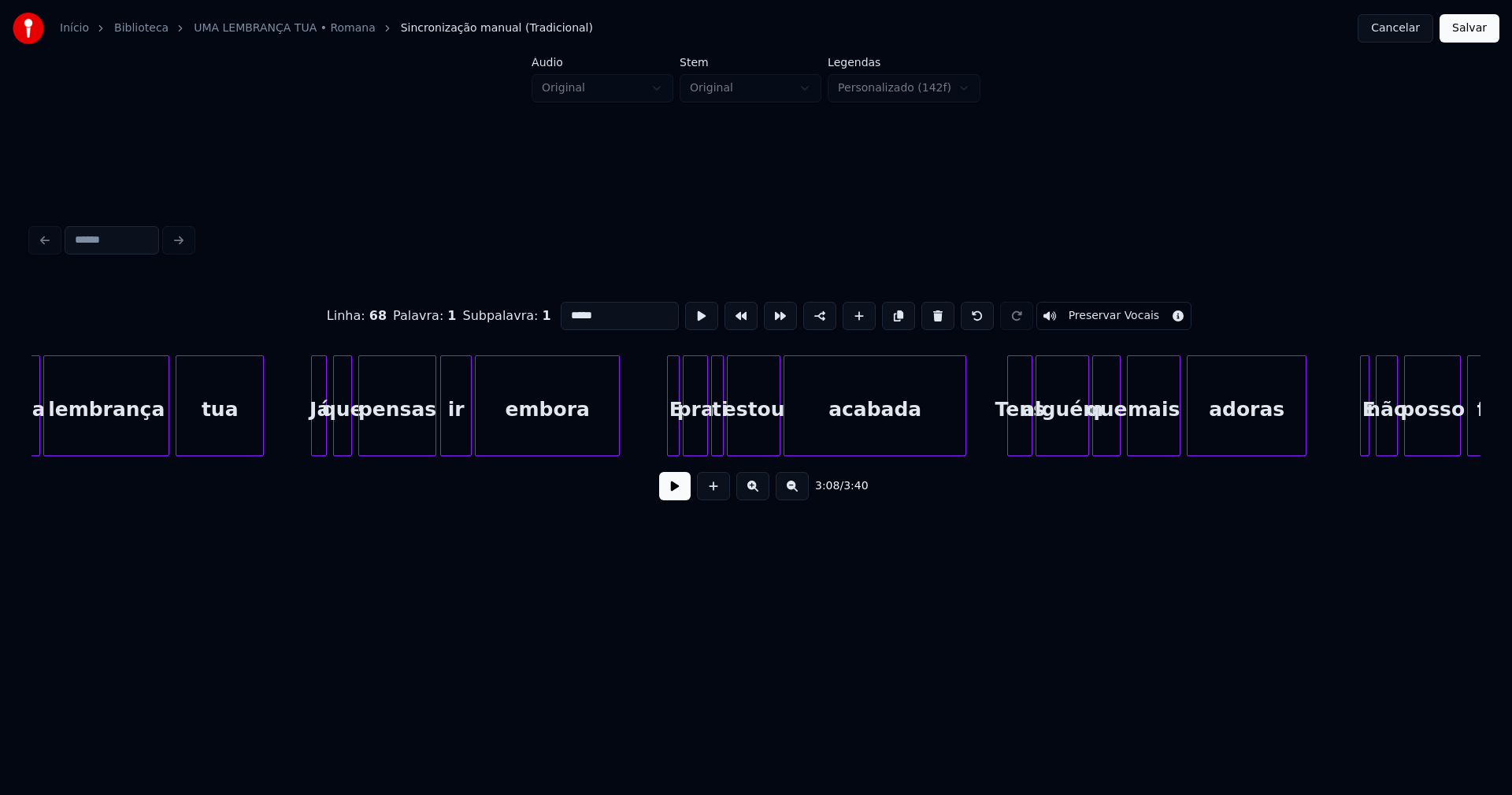
click at [670, 441] on div at bounding box center [670, 406] width 5 height 100
drag, startPoint x: 574, startPoint y: 314, endPoint x: 506, endPoint y: 321, distance: 68.4
click at [506, 321] on div "Linha : 70 Palavra : 1 Subpalavra : 1 * Preservar Vocais" at bounding box center [756, 316] width 1449 height 79
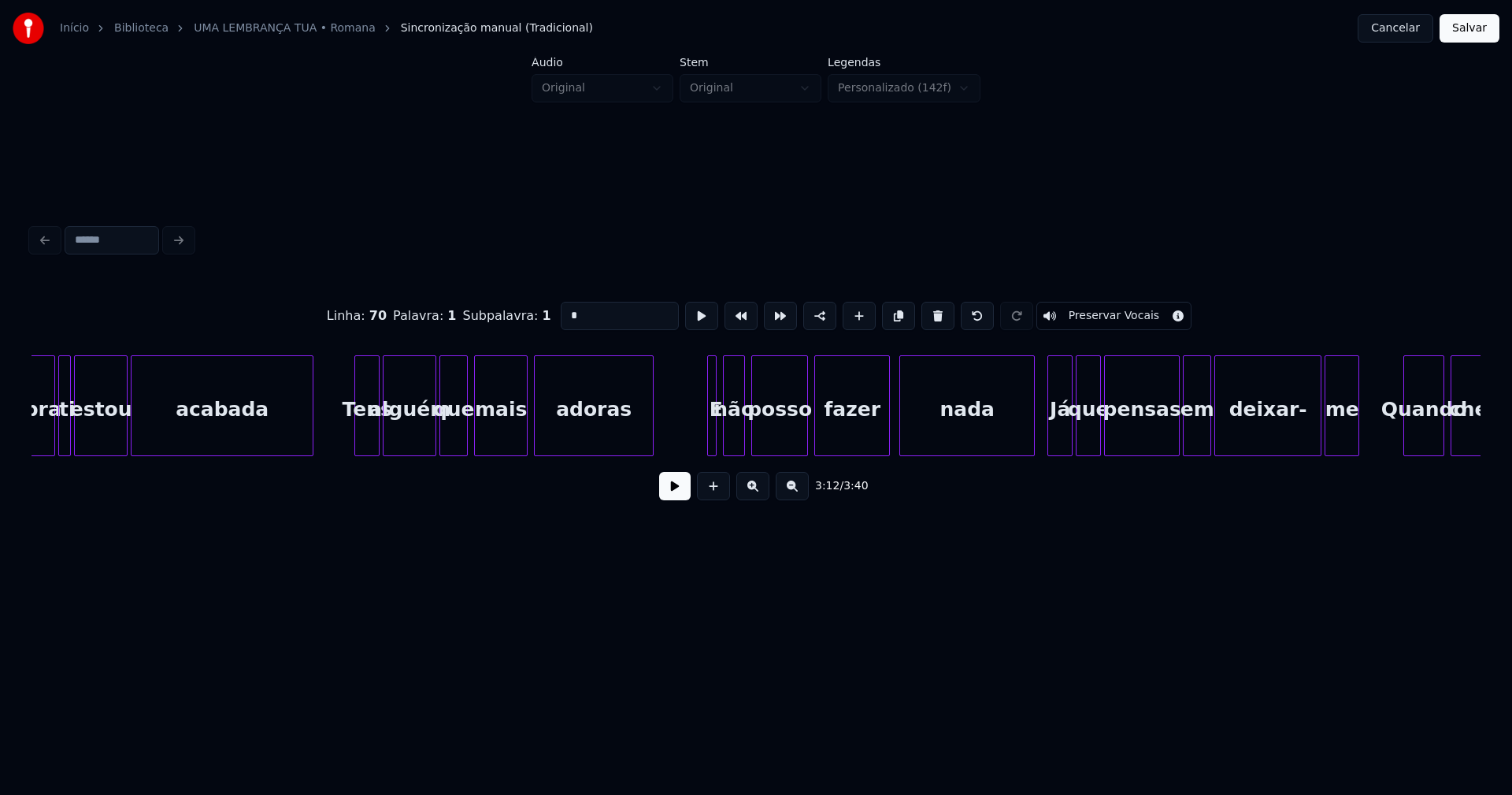
scroll to position [0, 30420]
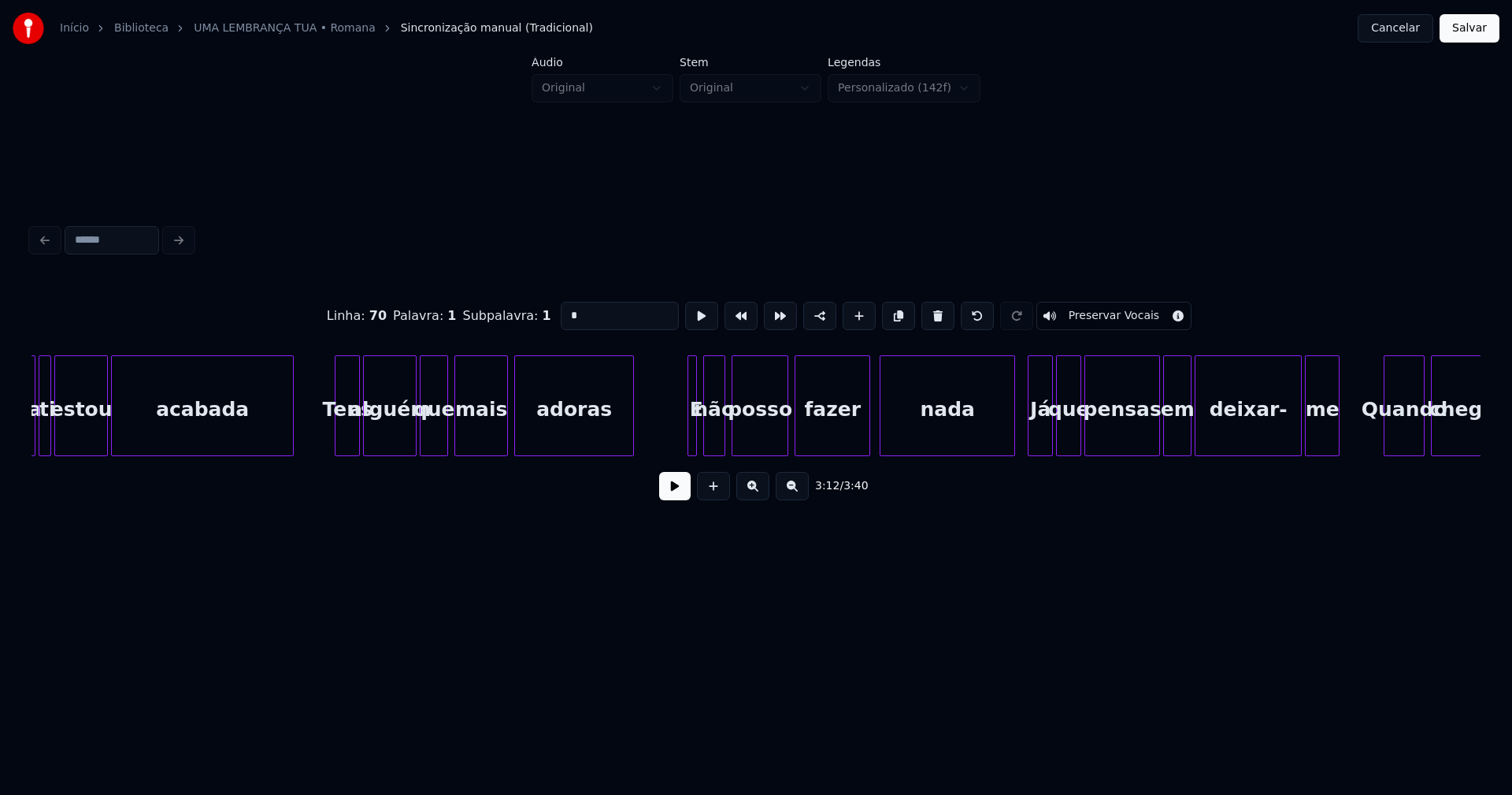
click at [693, 431] on div at bounding box center [693, 406] width 5 height 100
drag, startPoint x: 567, startPoint y: 310, endPoint x: 510, endPoint y: 325, distance: 58.9
click at [521, 322] on div "Linha : 72 [GEOGRAPHIC_DATA] : 1 Subpalavra : 1 * Preservar Vocais" at bounding box center [756, 316] width 1449 height 79
click at [1395, 429] on div "Quando" at bounding box center [1405, 410] width 39 height 107
drag, startPoint x: 566, startPoint y: 310, endPoint x: 516, endPoint y: 322, distance: 51.4
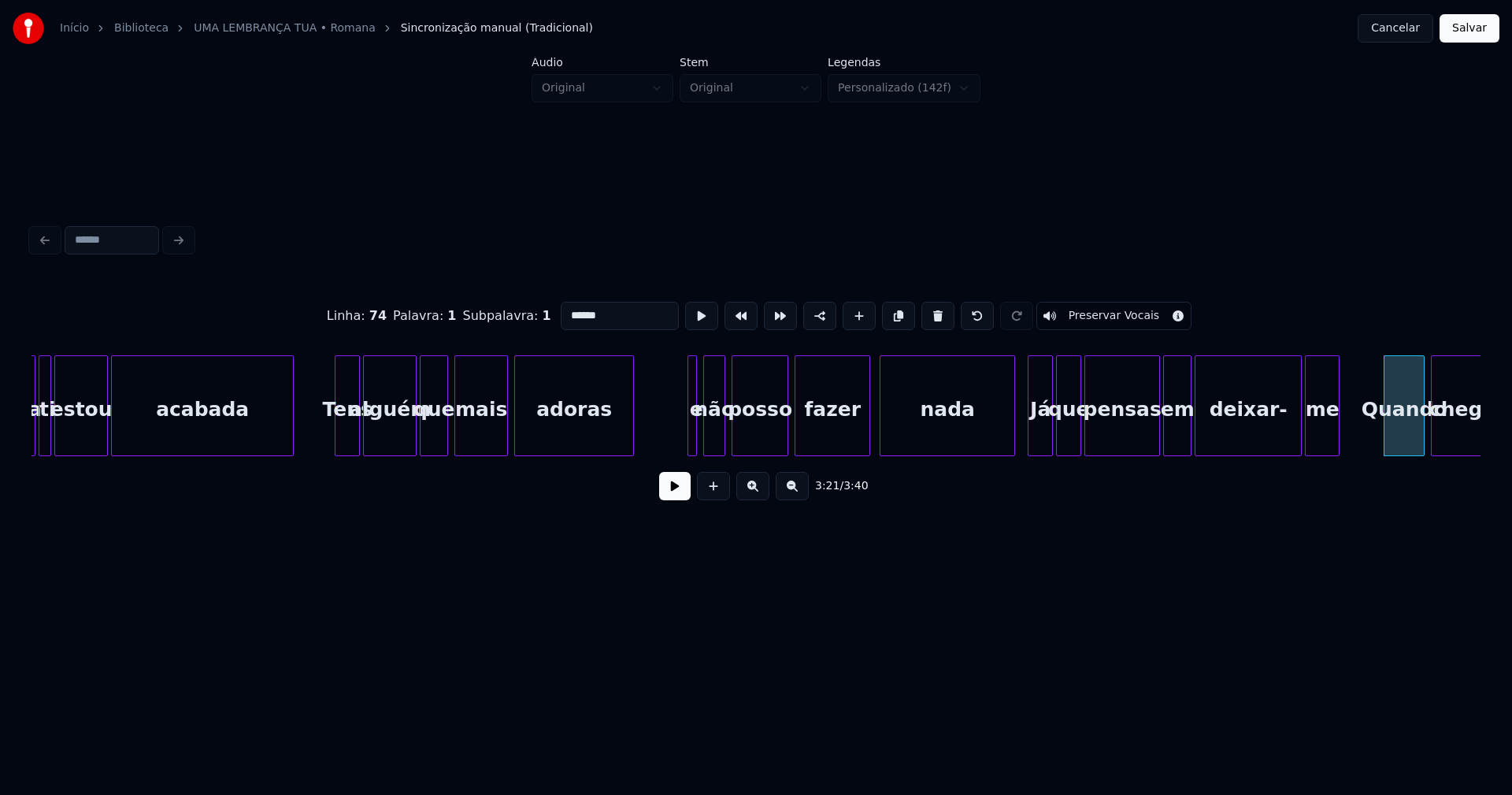
click at [518, 322] on div "Linha : 74 Palavra : 1 Subpalavra : 1 ****** Preservar Vocais" at bounding box center [756, 316] width 1449 height 79
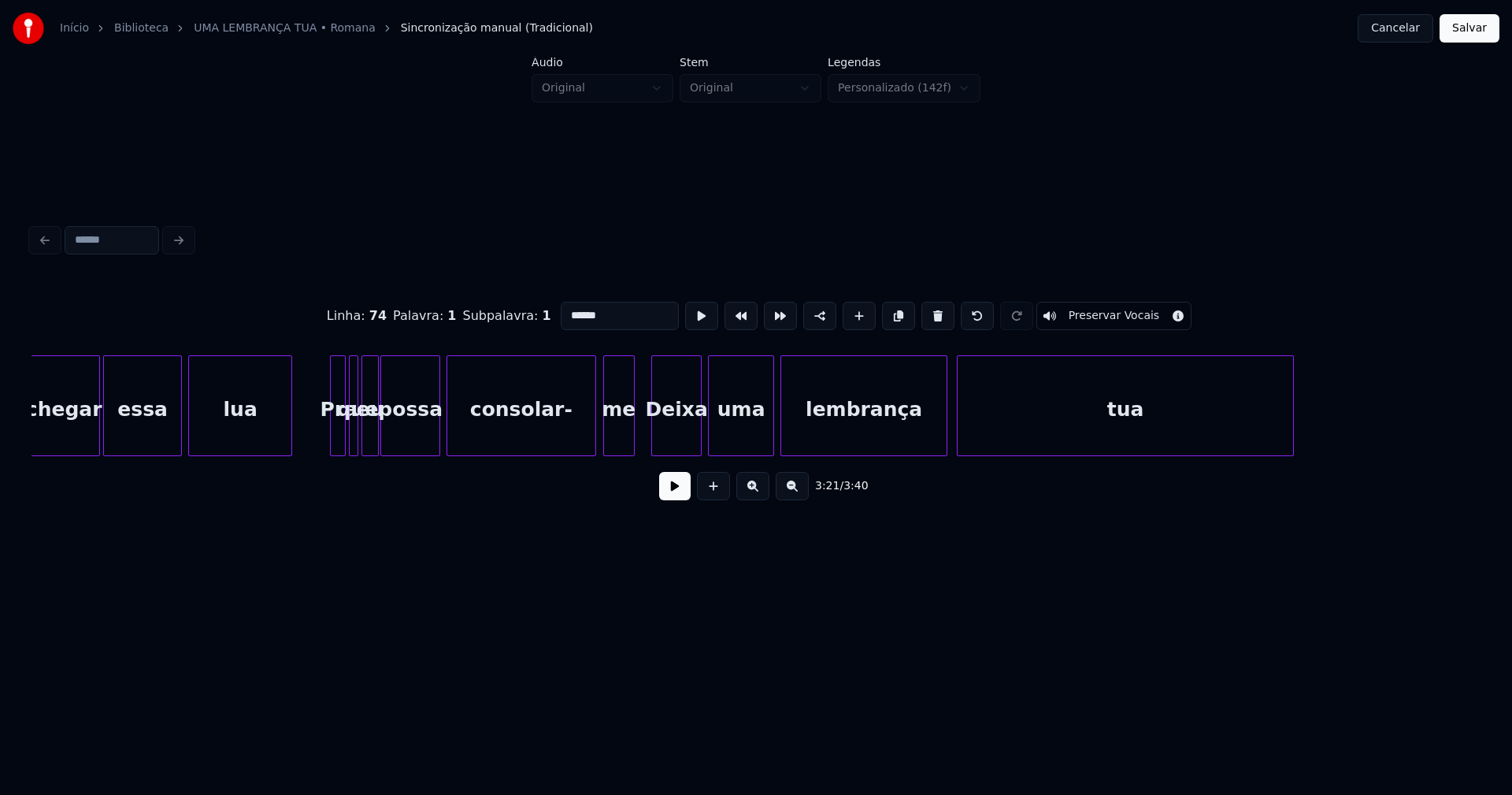
scroll to position [0, 31842]
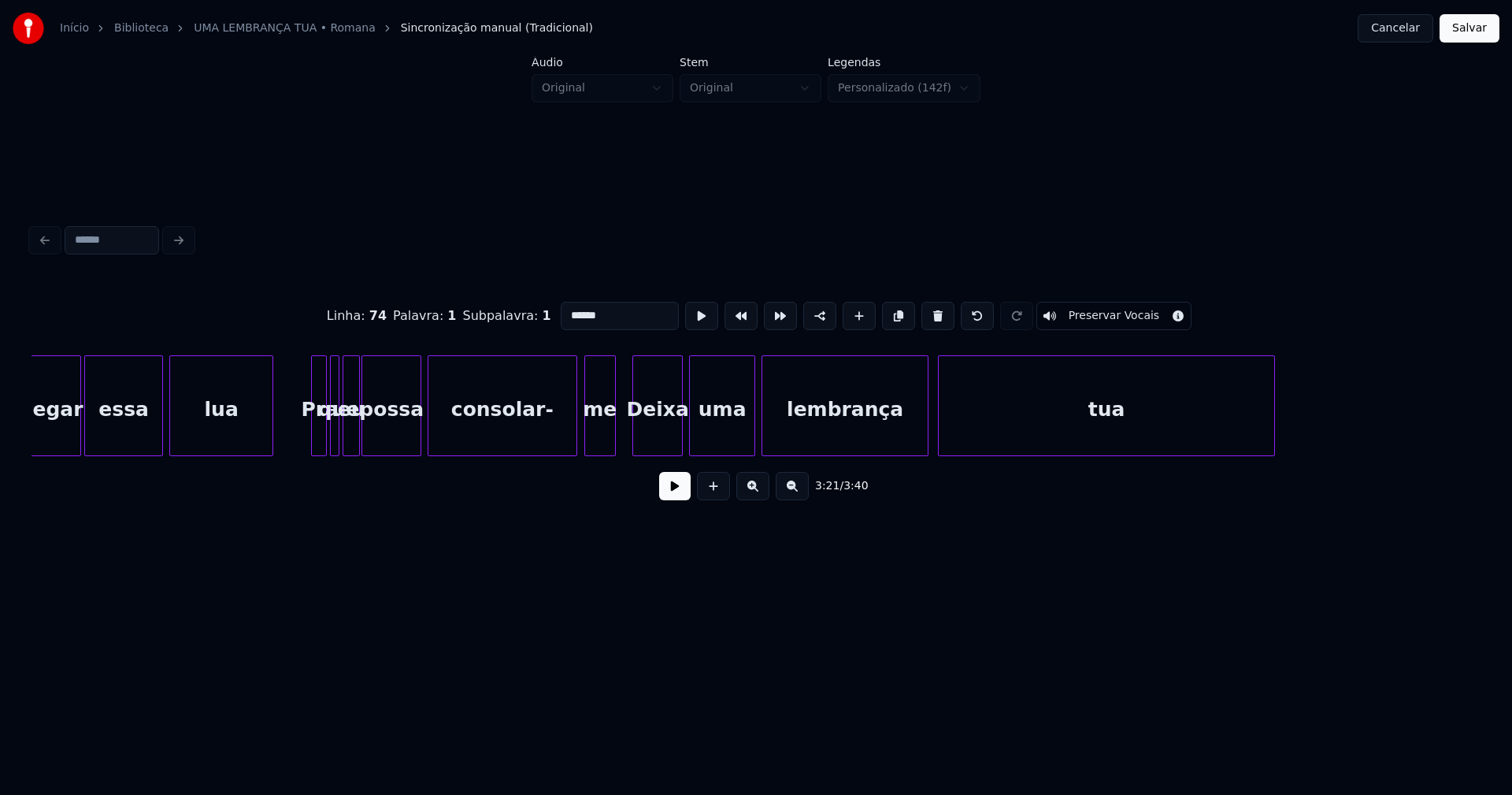
click at [671, 441] on div "Deixa" at bounding box center [657, 410] width 49 height 107
drag, startPoint x: 565, startPoint y: 308, endPoint x: 533, endPoint y: 314, distance: 32.6
click at [533, 314] on div "Linha : 76 [GEOGRAPHIC_DATA] : 1 Subpalavra : 1 ***** Preservar Vocais" at bounding box center [756, 316] width 1449 height 79
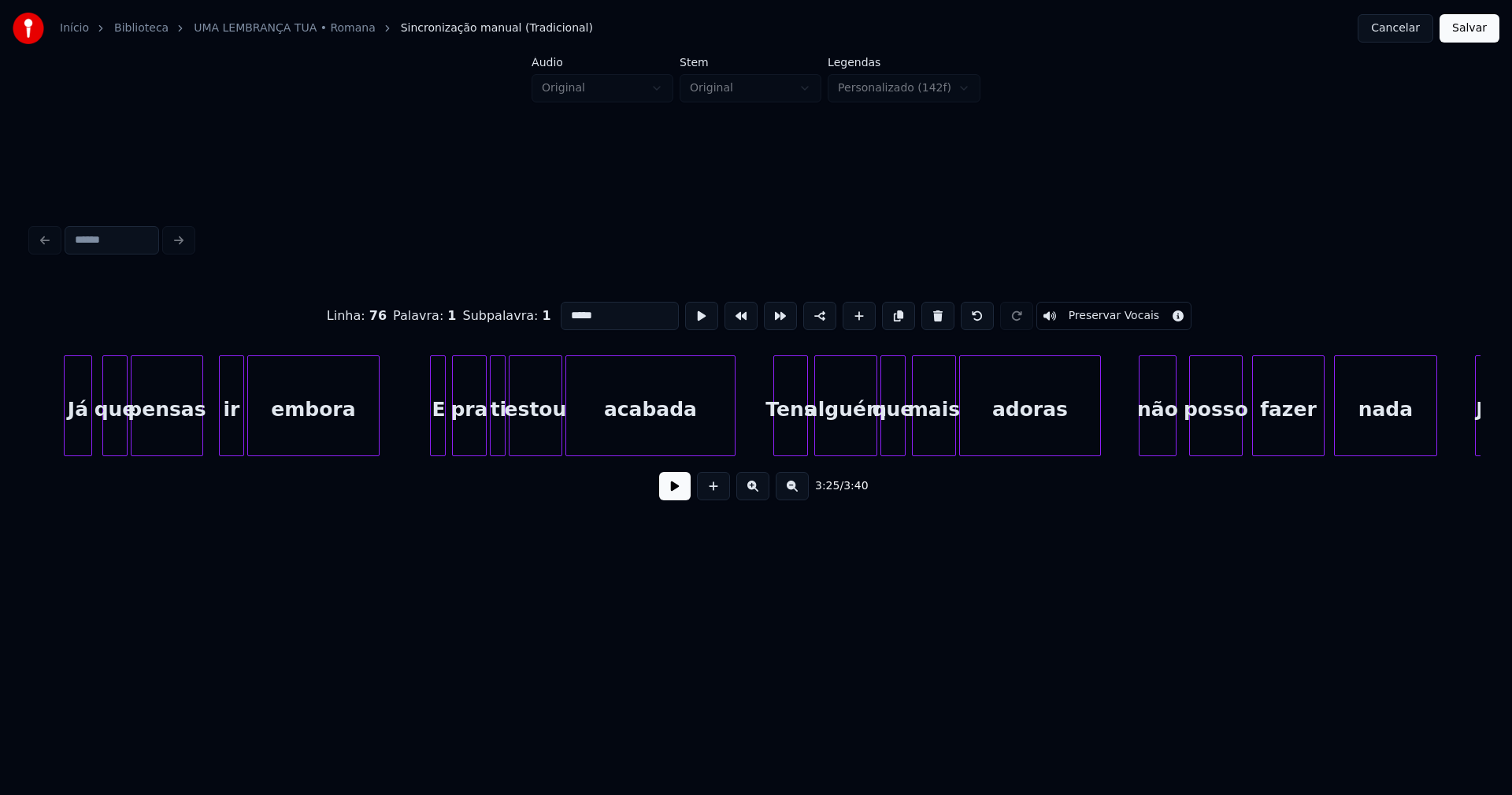
scroll to position [0, 2019]
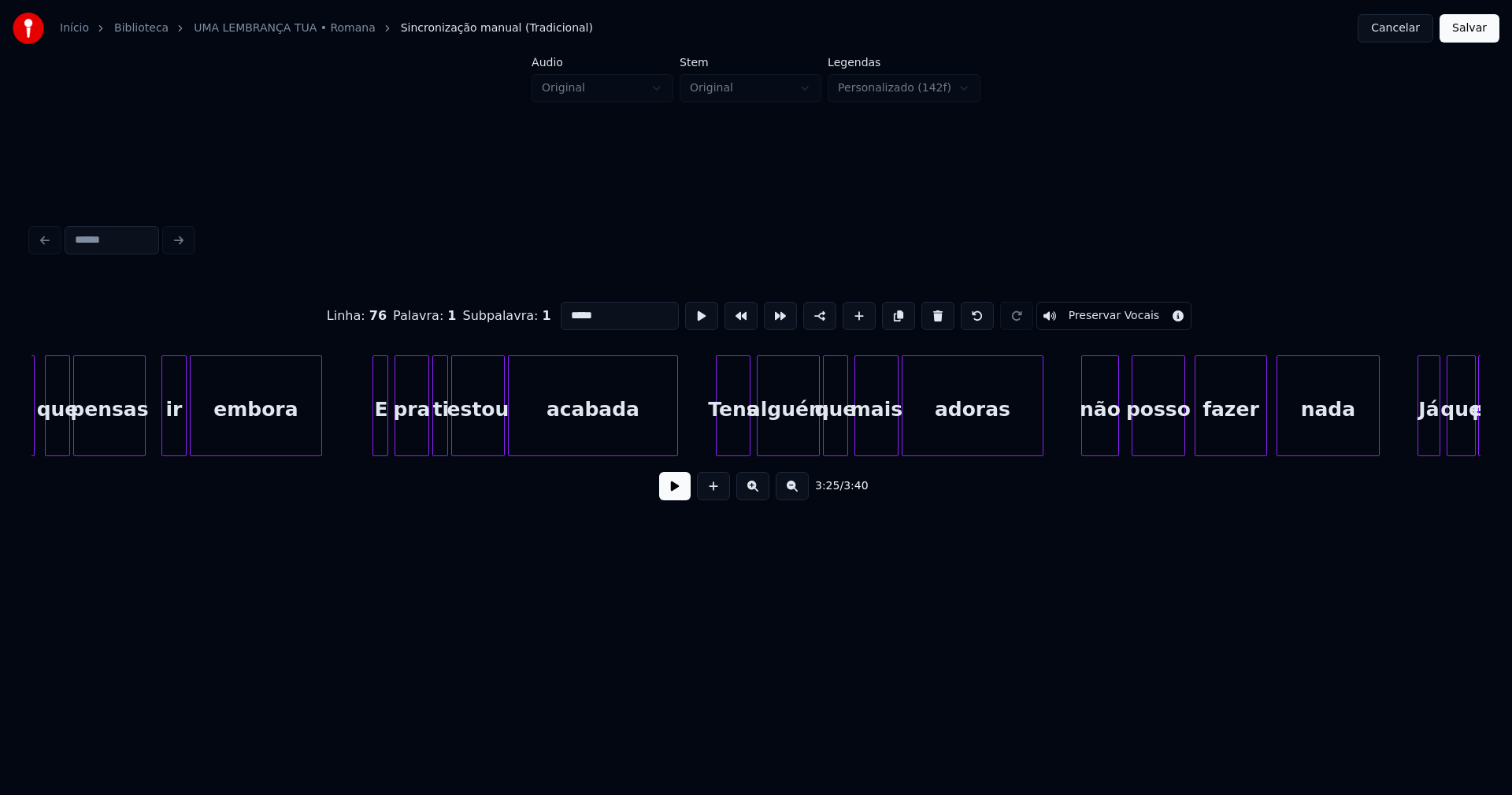
click at [378, 432] on div "E" at bounding box center [381, 410] width 16 height 107
drag, startPoint x: 560, startPoint y: 308, endPoint x: 548, endPoint y: 308, distance: 12.0
click at [556, 308] on input "*" at bounding box center [615, 316] width 118 height 28
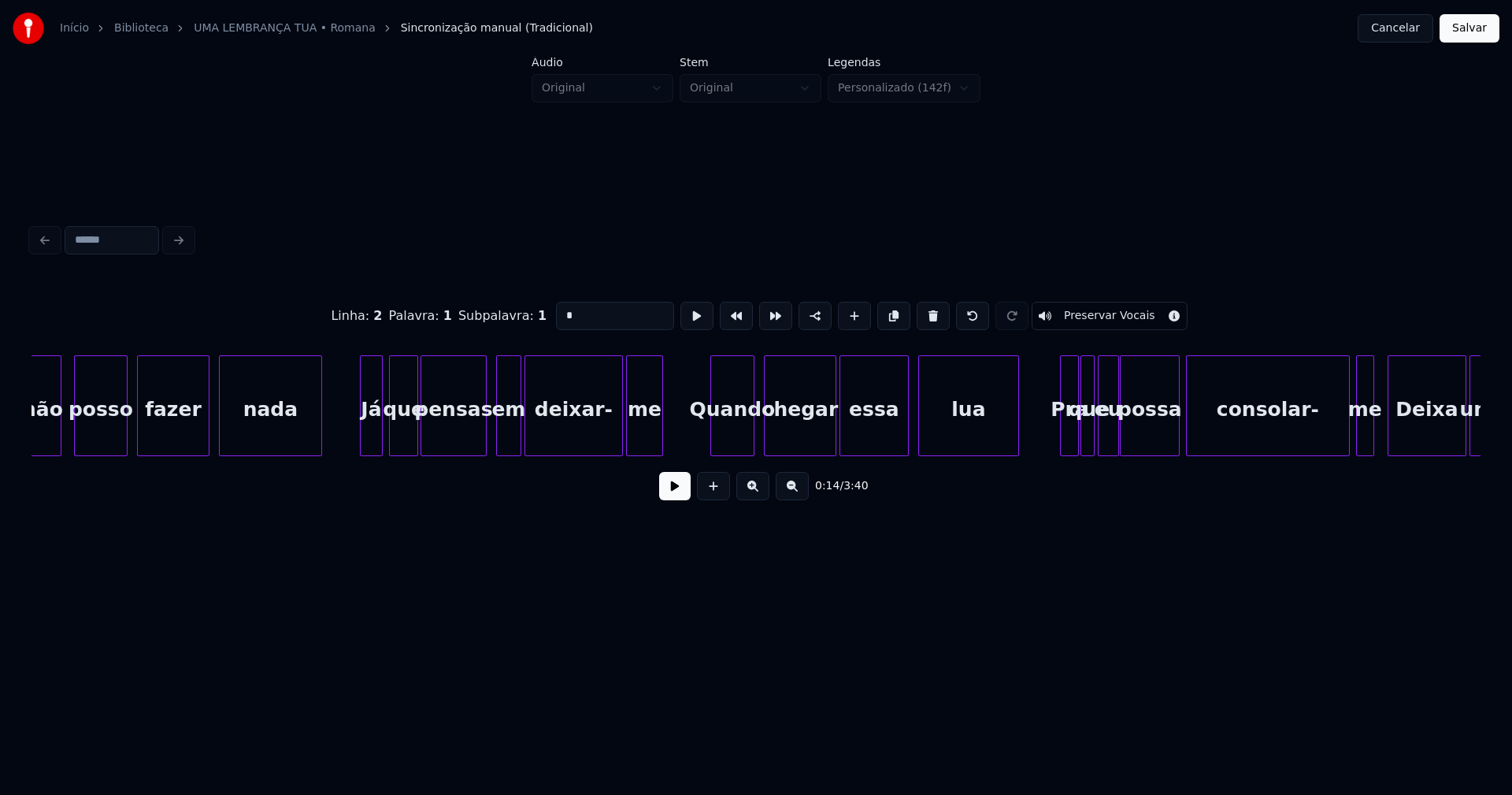
scroll to position [0, 3095]
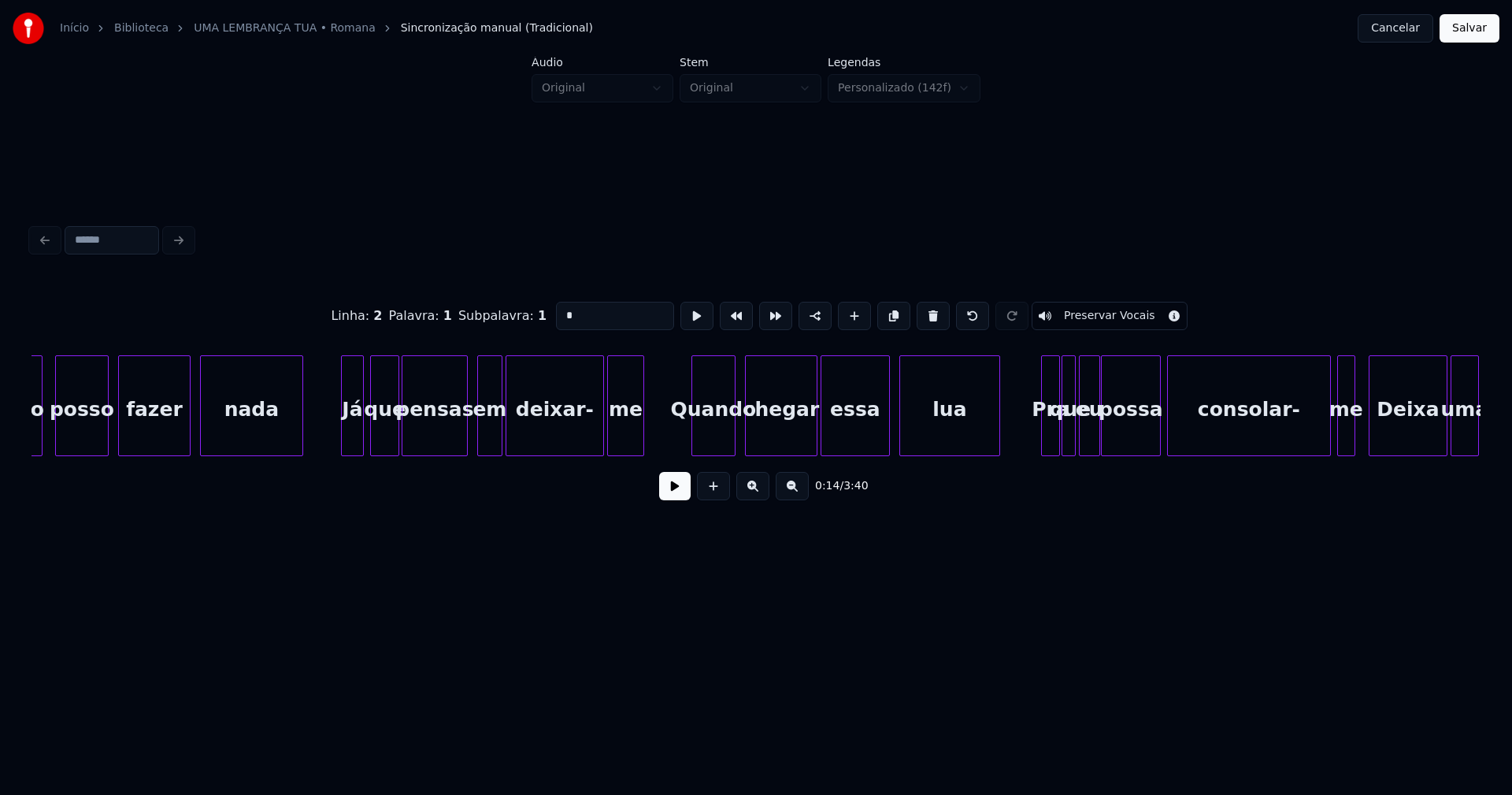
click at [718, 434] on div "Quando" at bounding box center [713, 410] width 42 height 107
drag, startPoint x: 563, startPoint y: 308, endPoint x: 532, endPoint y: 320, distance: 33.2
click at [532, 320] on div "Linha : 6 Palavra : 1 Subpalavra : 1 ****** Preservar Vocais" at bounding box center [756, 316] width 1449 height 79
click at [1399, 420] on div "Deixa" at bounding box center [1409, 410] width 77 height 107
drag, startPoint x: 562, startPoint y: 307, endPoint x: 543, endPoint y: 311, distance: 19.4
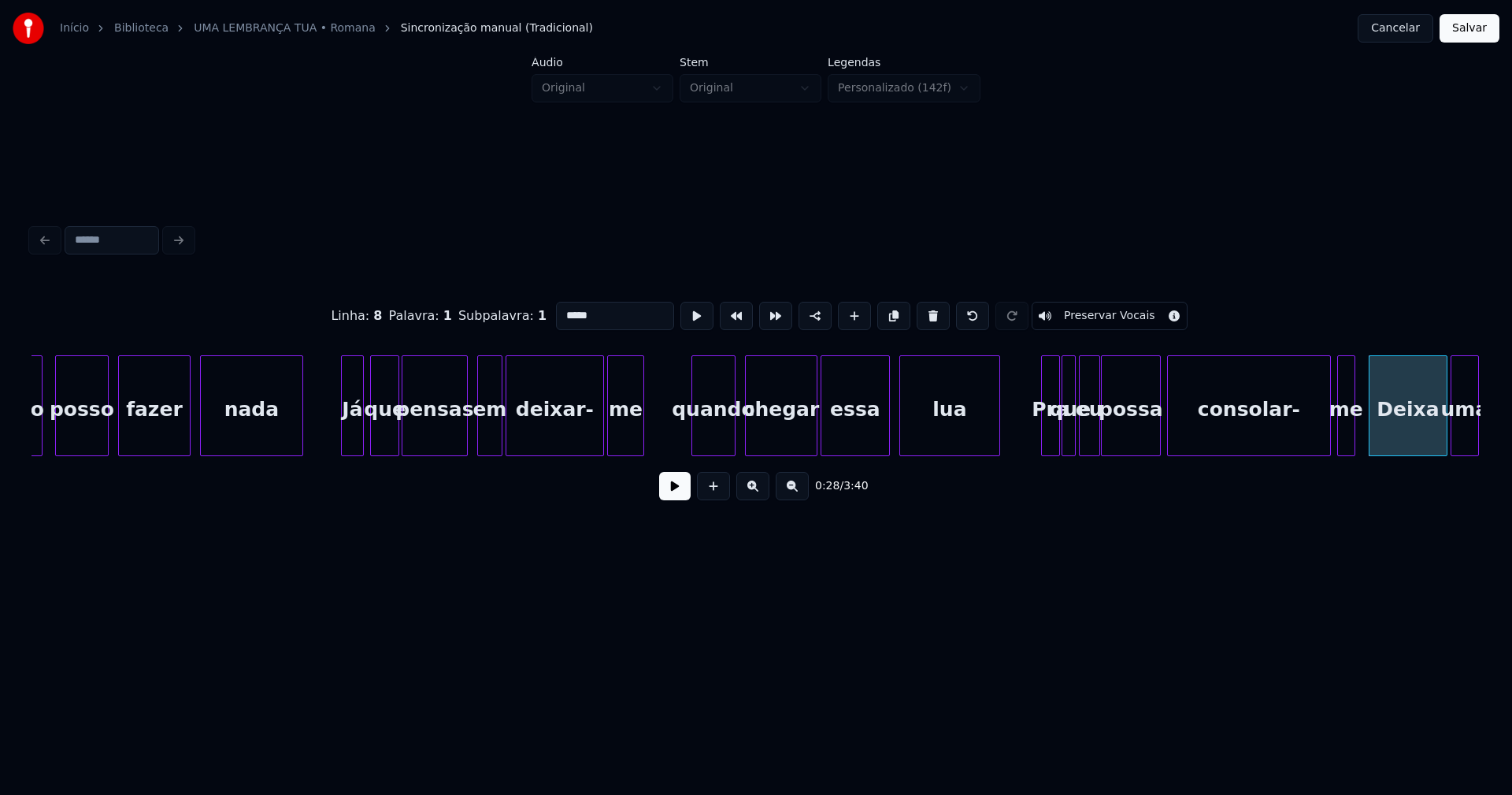
click at [543, 311] on div "Linha : 8 Palavra : 1 Subpalavra : 1 ***** Preservar Vocais" at bounding box center [756, 316] width 1449 height 79
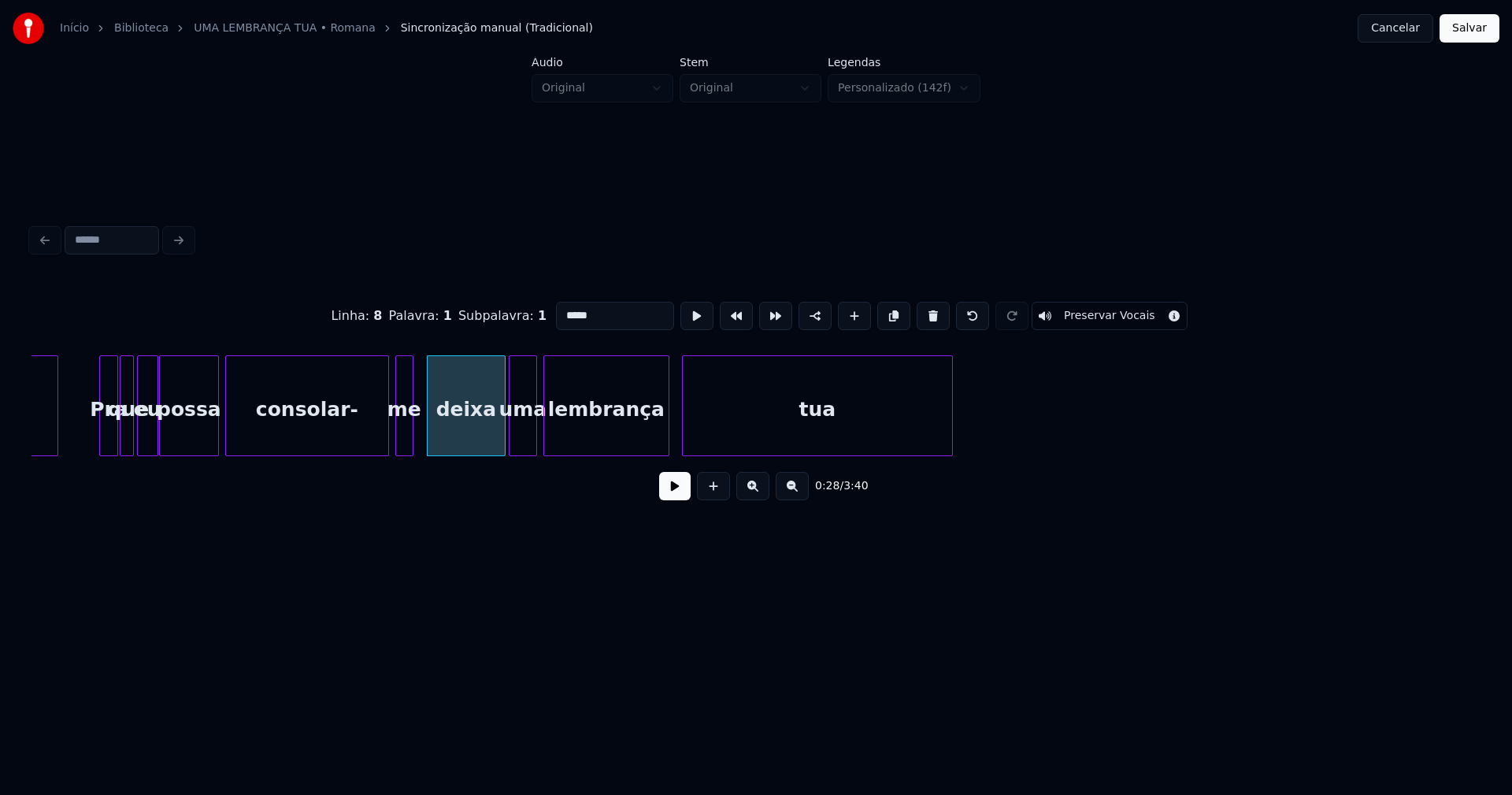
scroll to position [0, 4192]
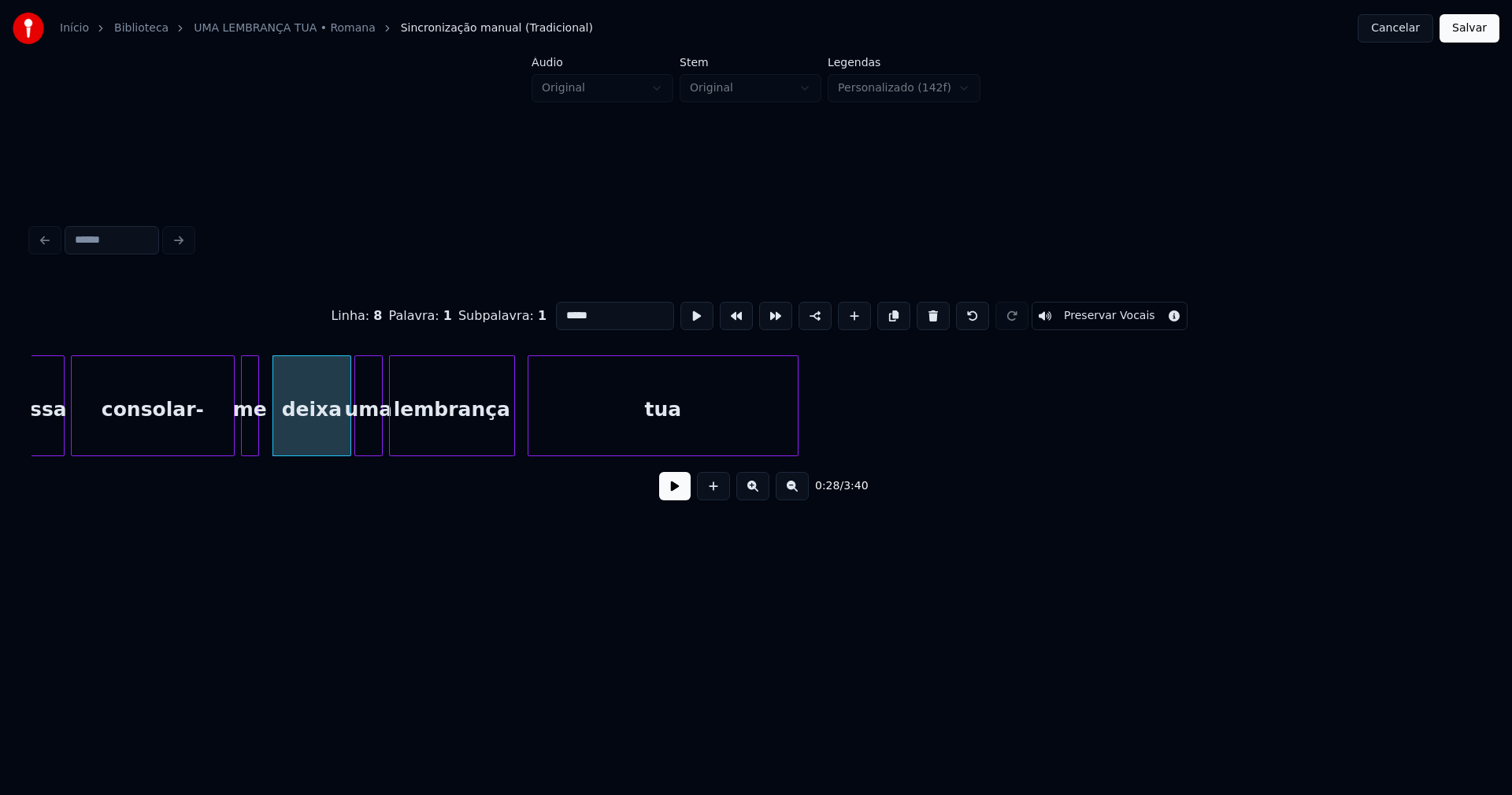
type input "*****"
click at [1465, 27] on button "Salvar" at bounding box center [1470, 28] width 60 height 28
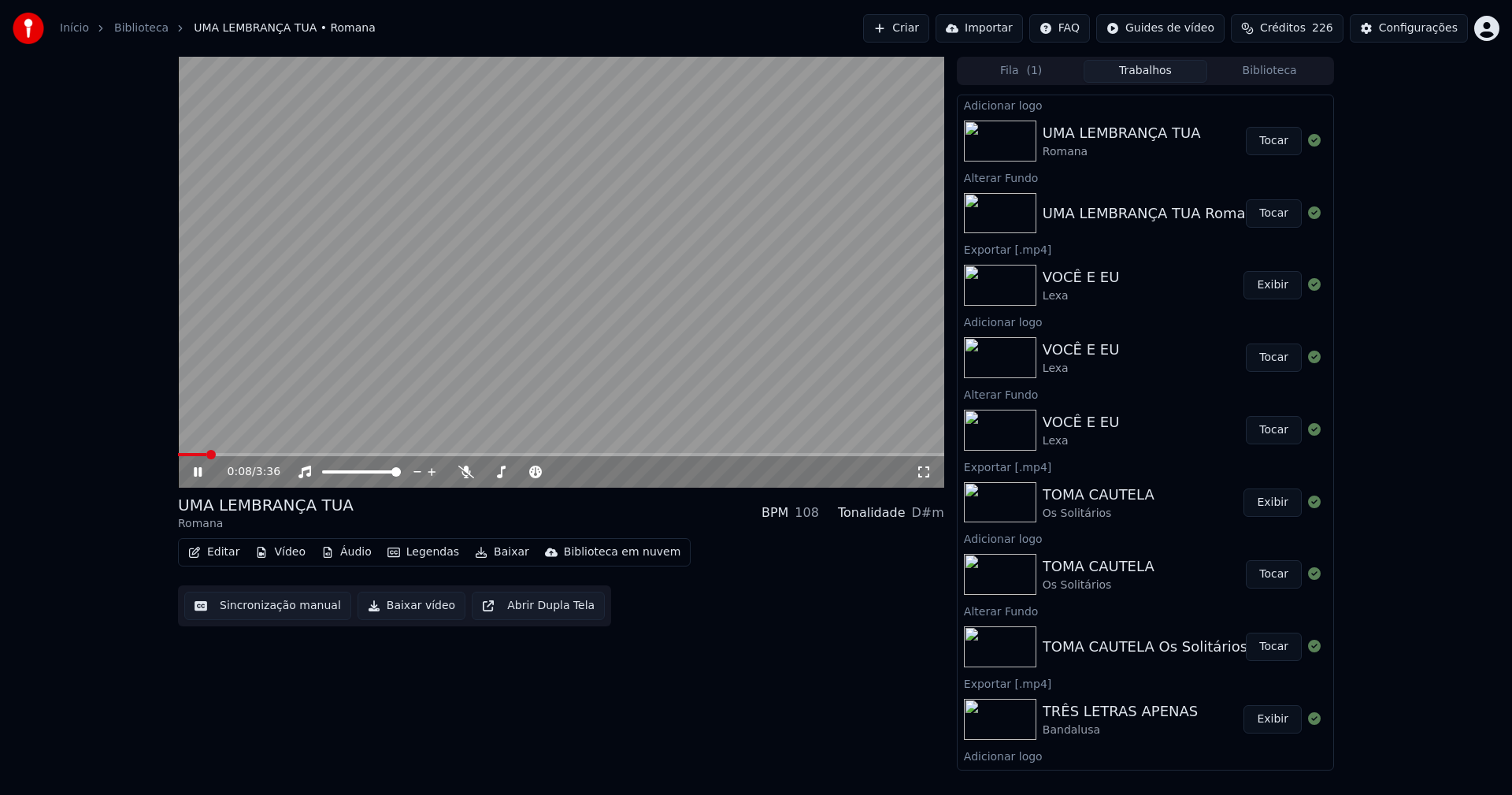
click at [926, 475] on icon at bounding box center [923, 472] width 16 height 12
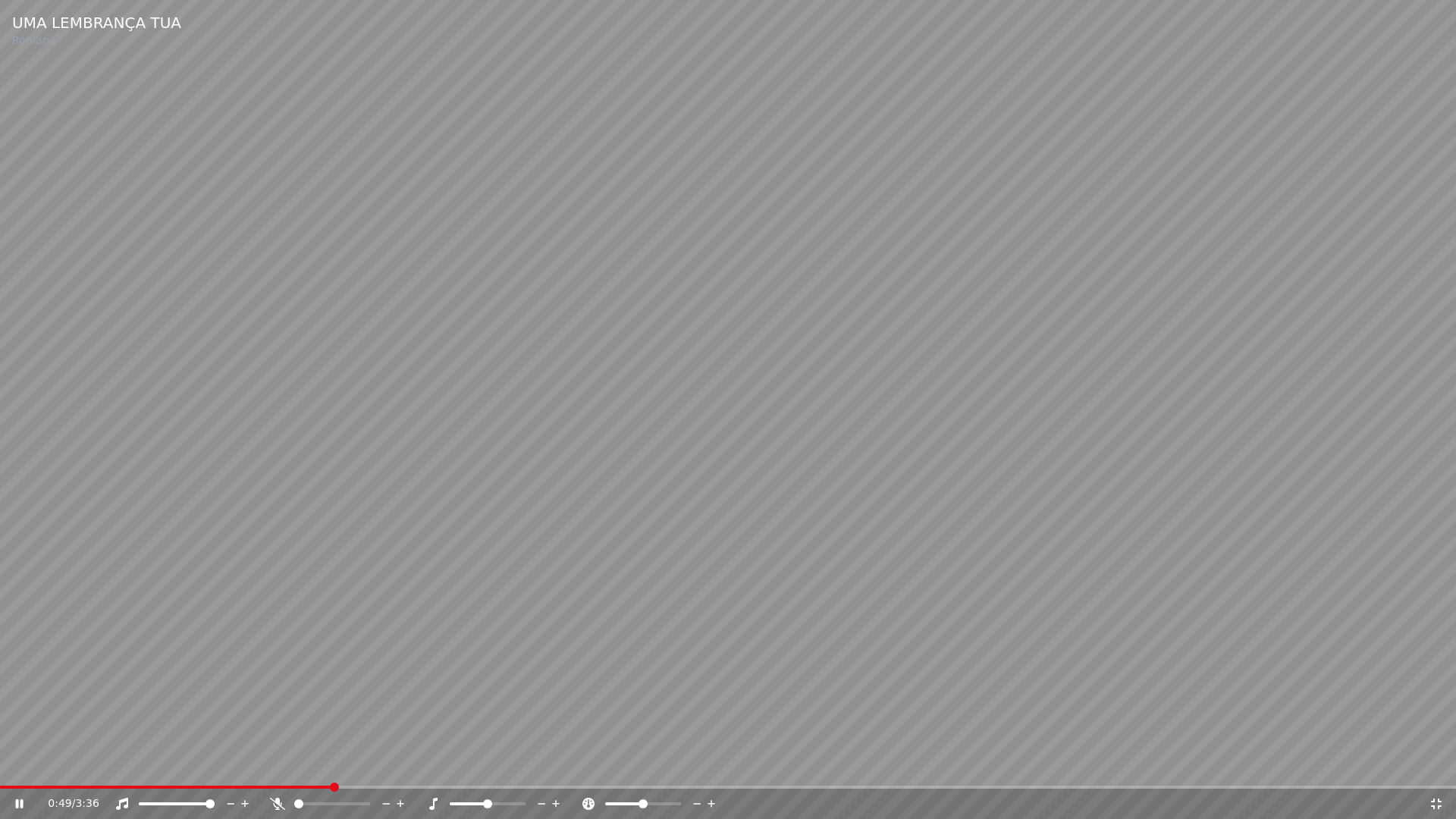
click at [1432, 764] on icon at bounding box center [1436, 803] width 15 height 12
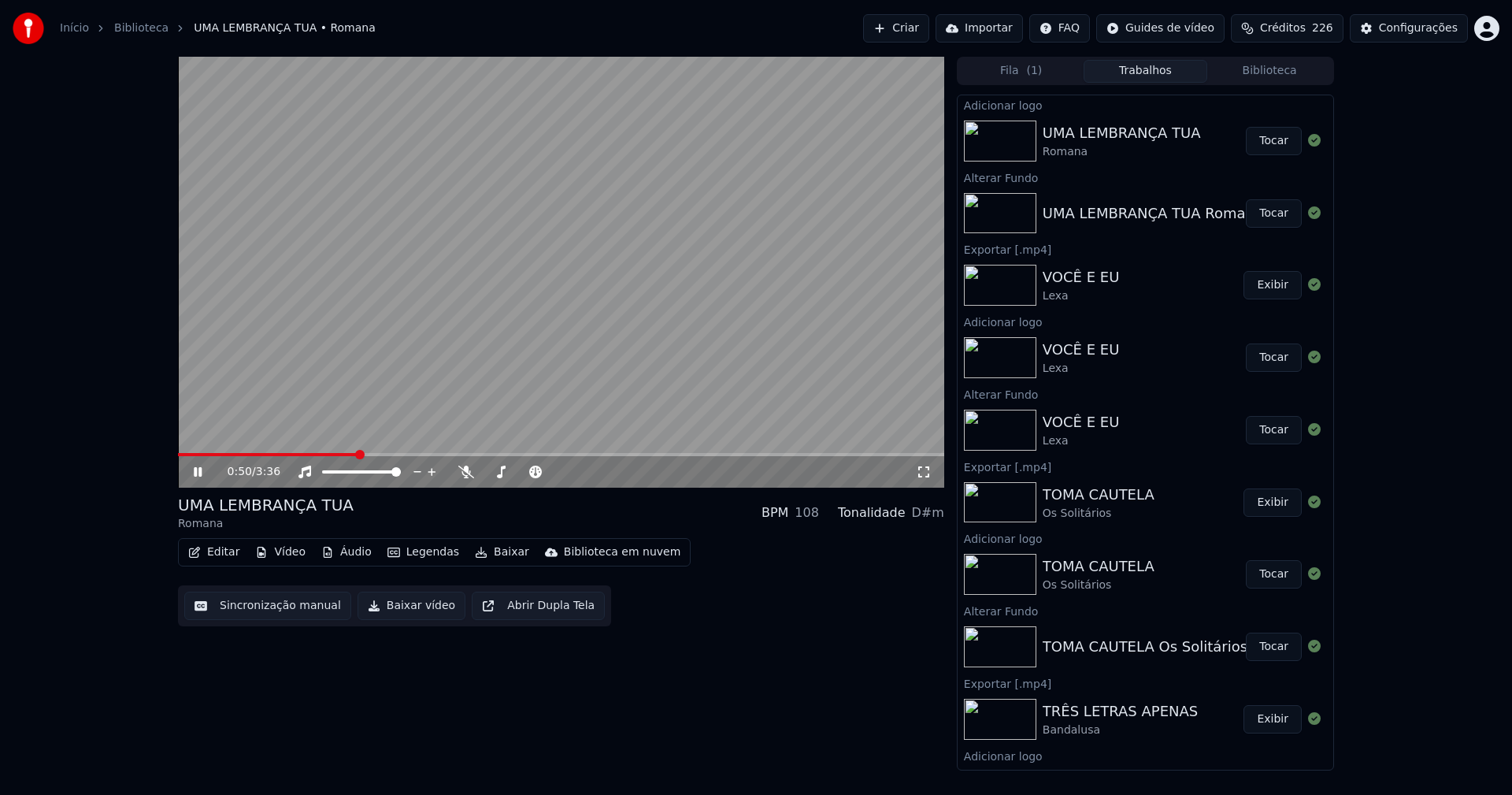
click at [195, 472] on icon at bounding box center [197, 472] width 8 height 9
drag, startPoint x: 407, startPoint y: 615, endPoint x: 438, endPoint y: 709, distance: 99.0
click at [408, 616] on button "Baixar vídeo" at bounding box center [411, 606] width 108 height 28
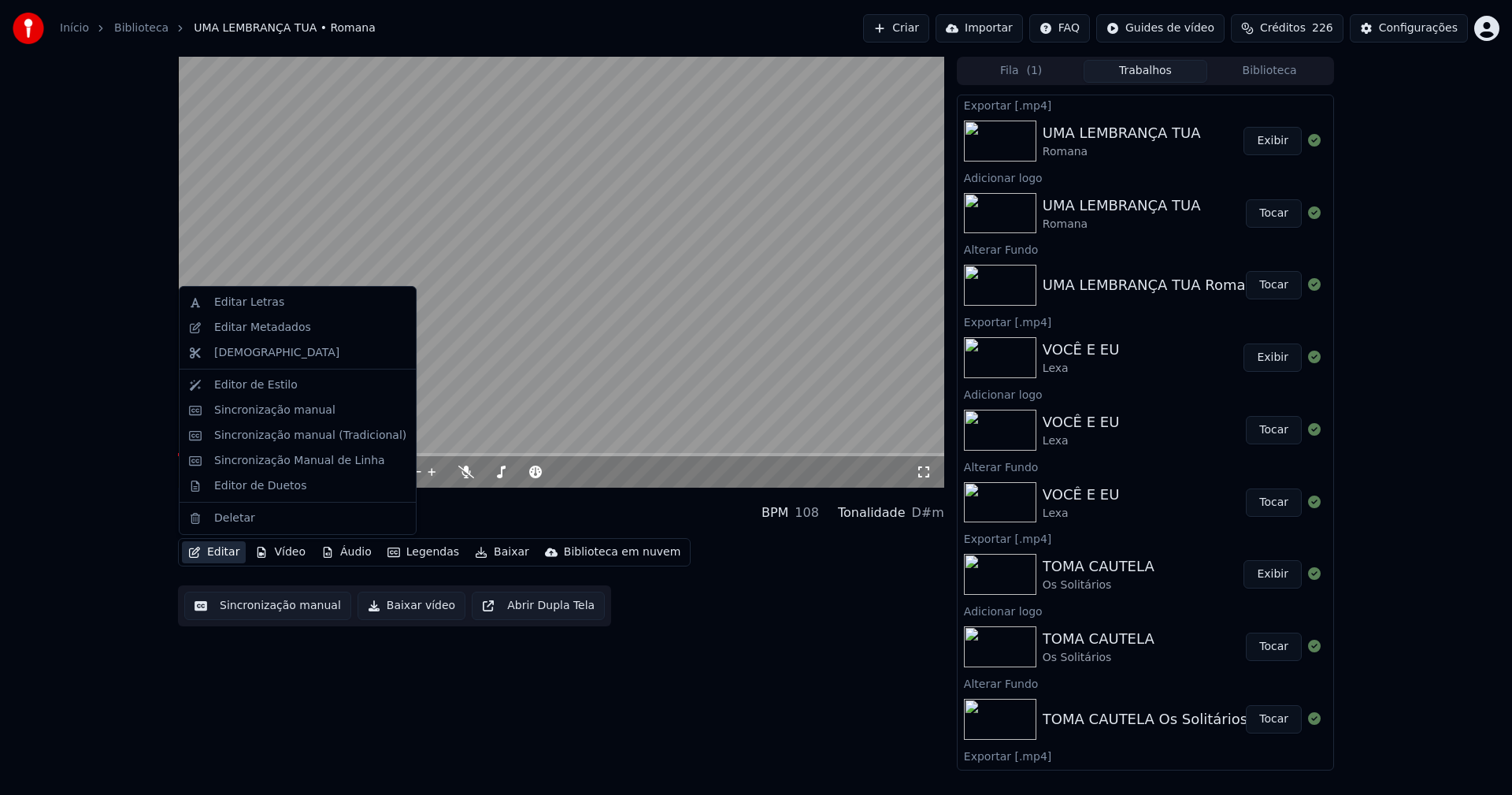
click at [220, 555] on button "Editar" at bounding box center [214, 552] width 64 height 22
click at [276, 331] on div "Editar Metadados" at bounding box center [262, 328] width 97 height 16
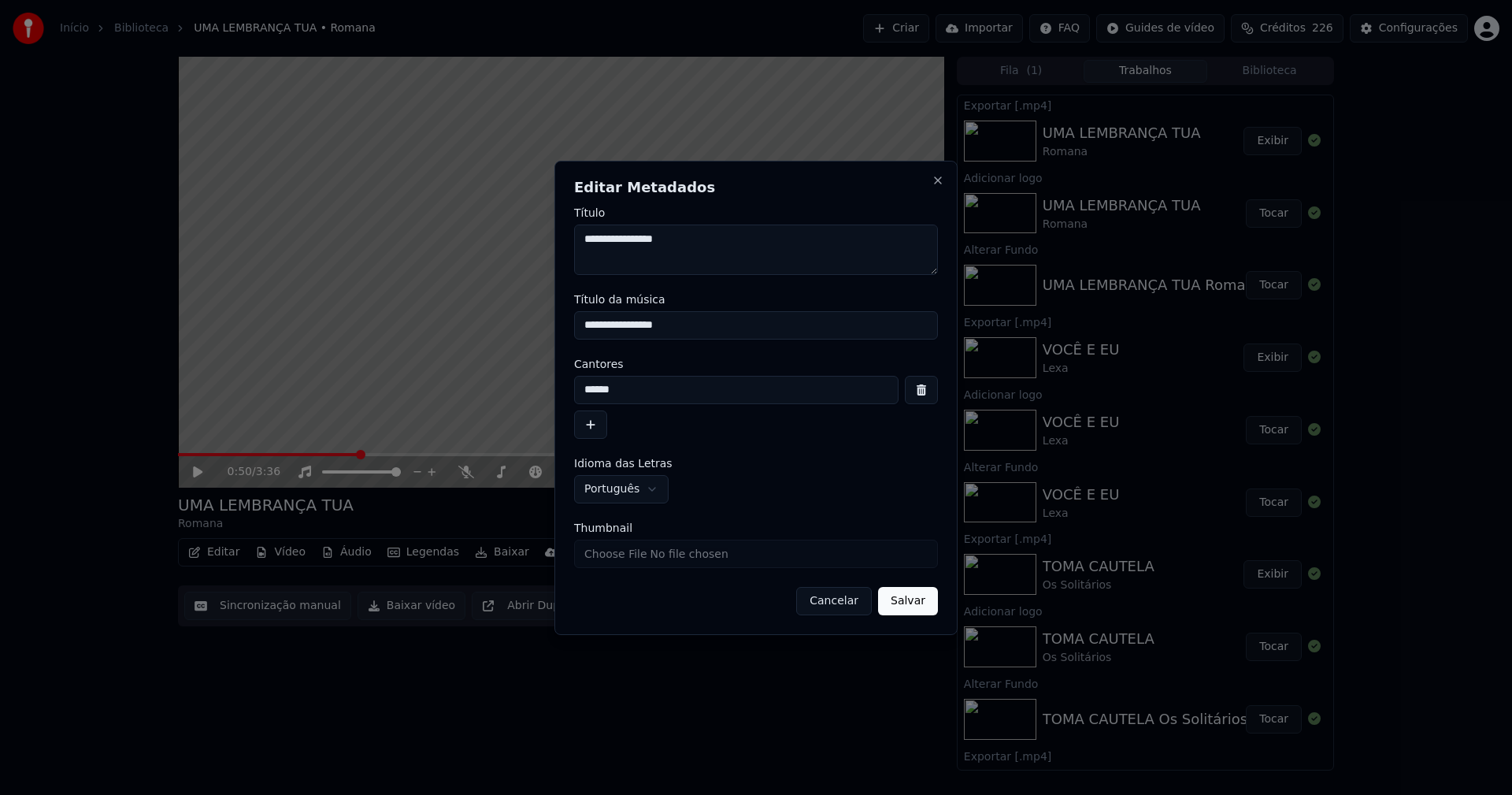
click at [637, 560] on input "Thumbnail" at bounding box center [756, 554] width 364 height 28
type input "**********"
click at [913, 600] on button "Salvar" at bounding box center [908, 601] width 60 height 28
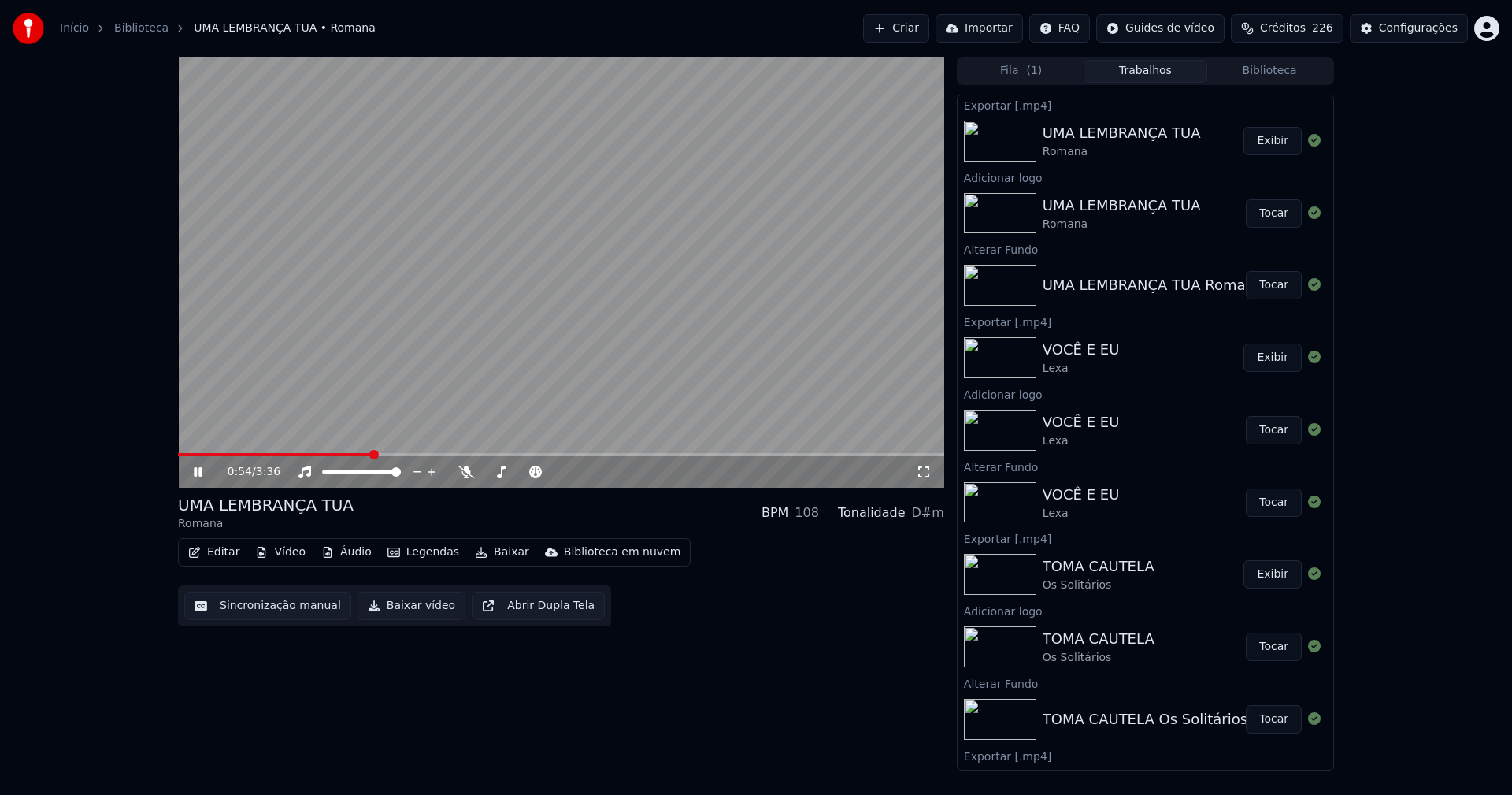
click at [200, 467] on icon at bounding box center [208, 472] width 37 height 12
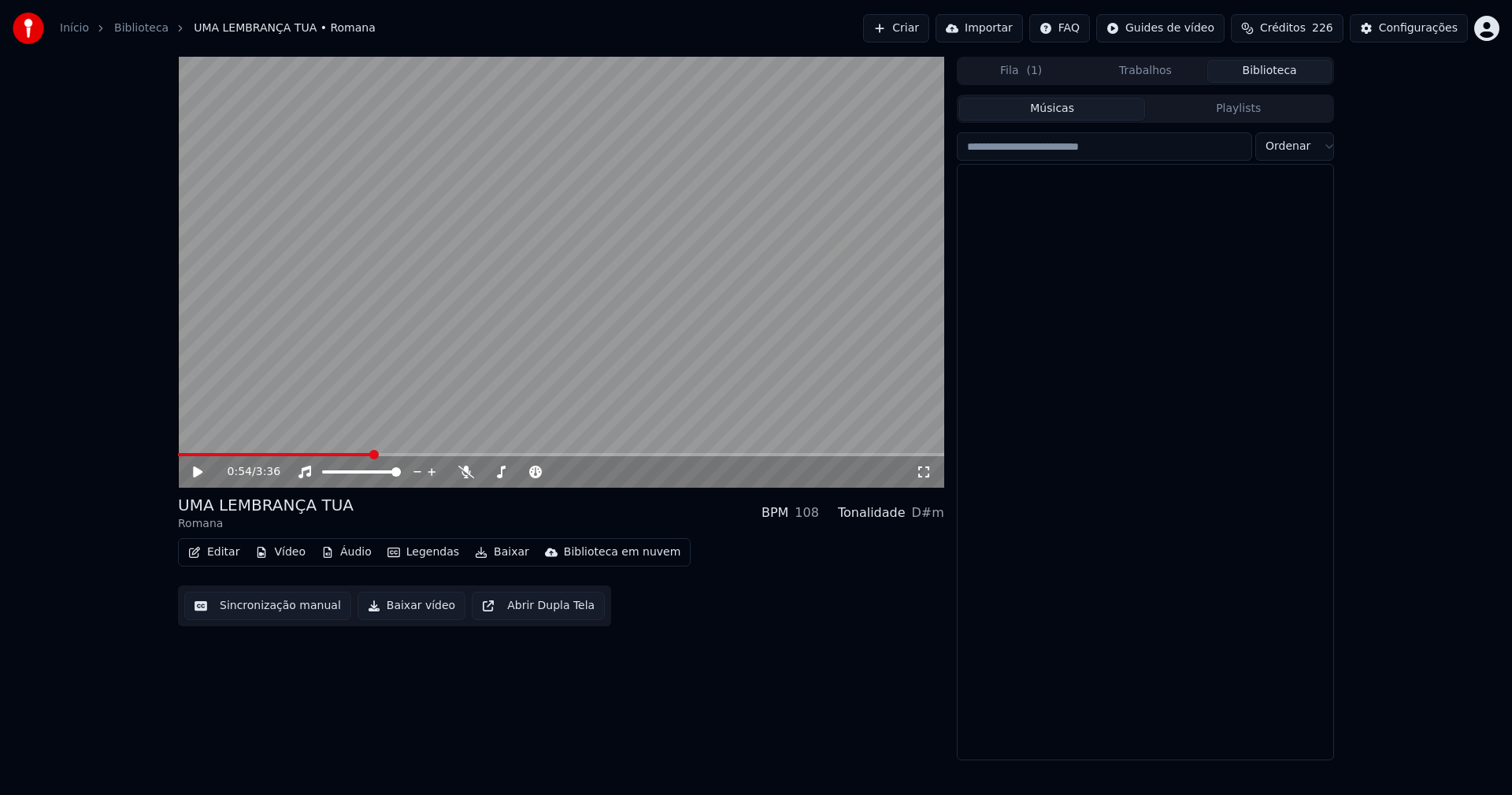
click at [1294, 79] on button "Biblioteca" at bounding box center [1270, 71] width 125 height 23
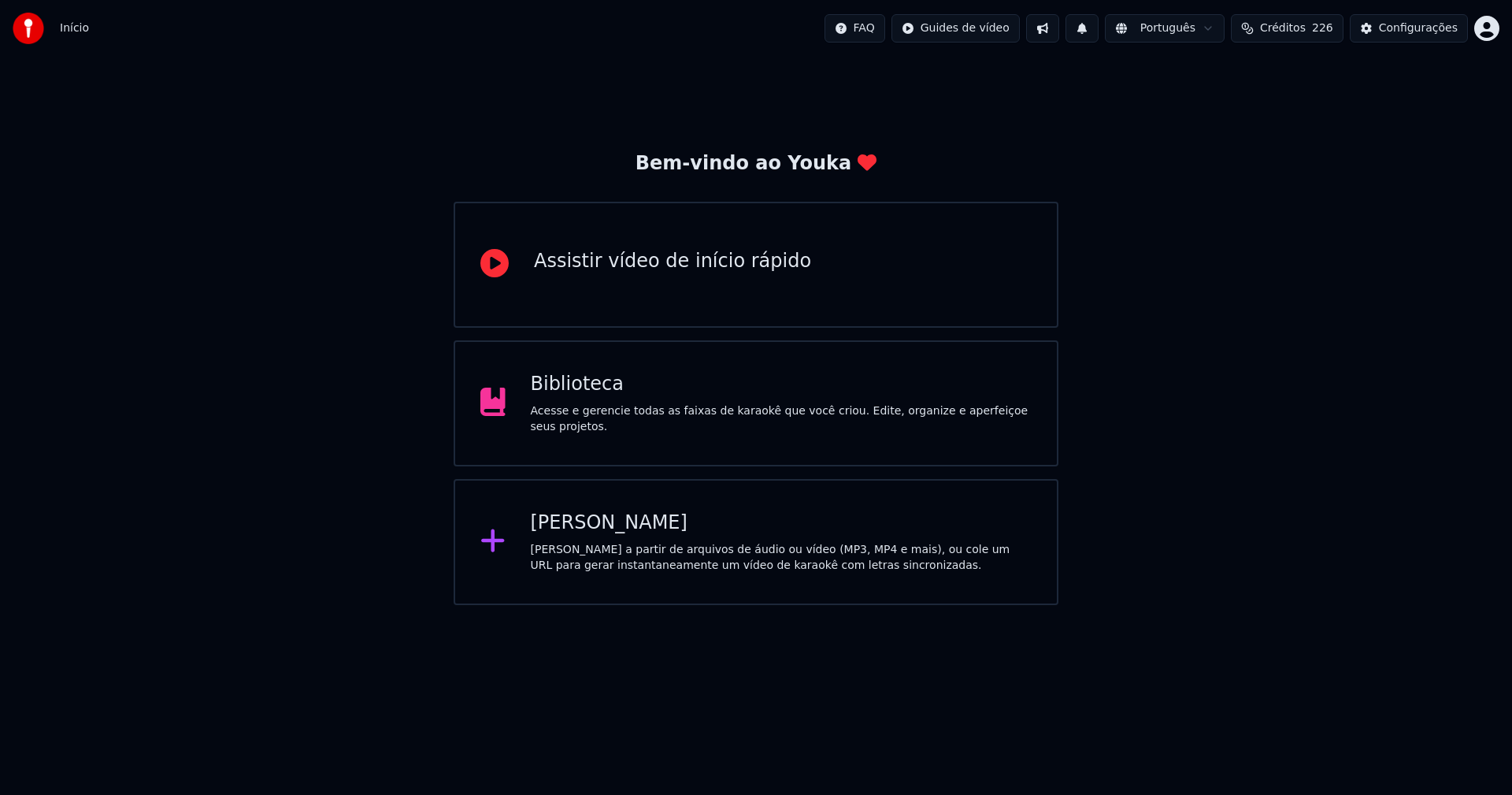
click at [569, 398] on div "Biblioteca" at bounding box center [781, 384] width 501 height 25
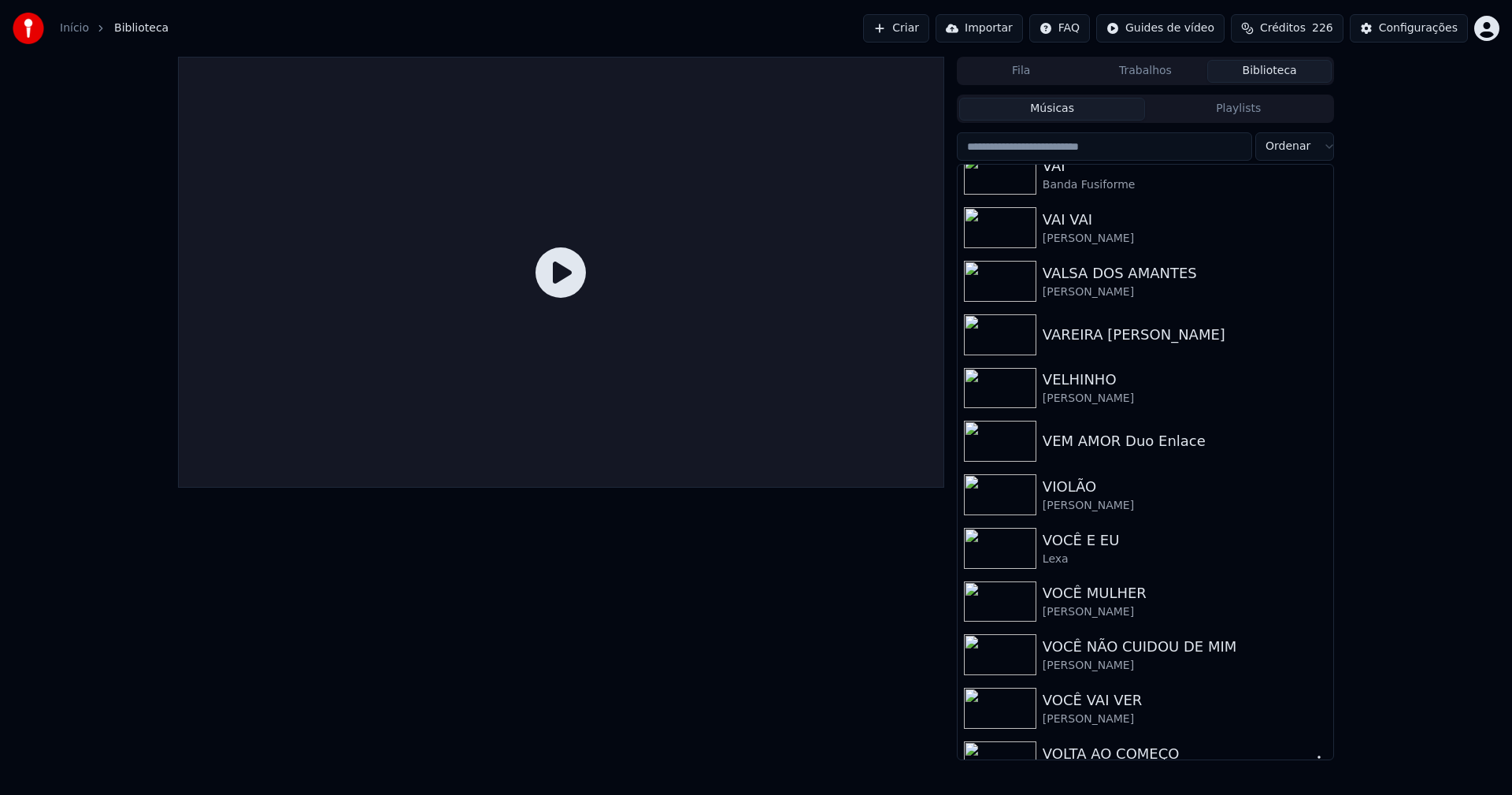
scroll to position [18594, 0]
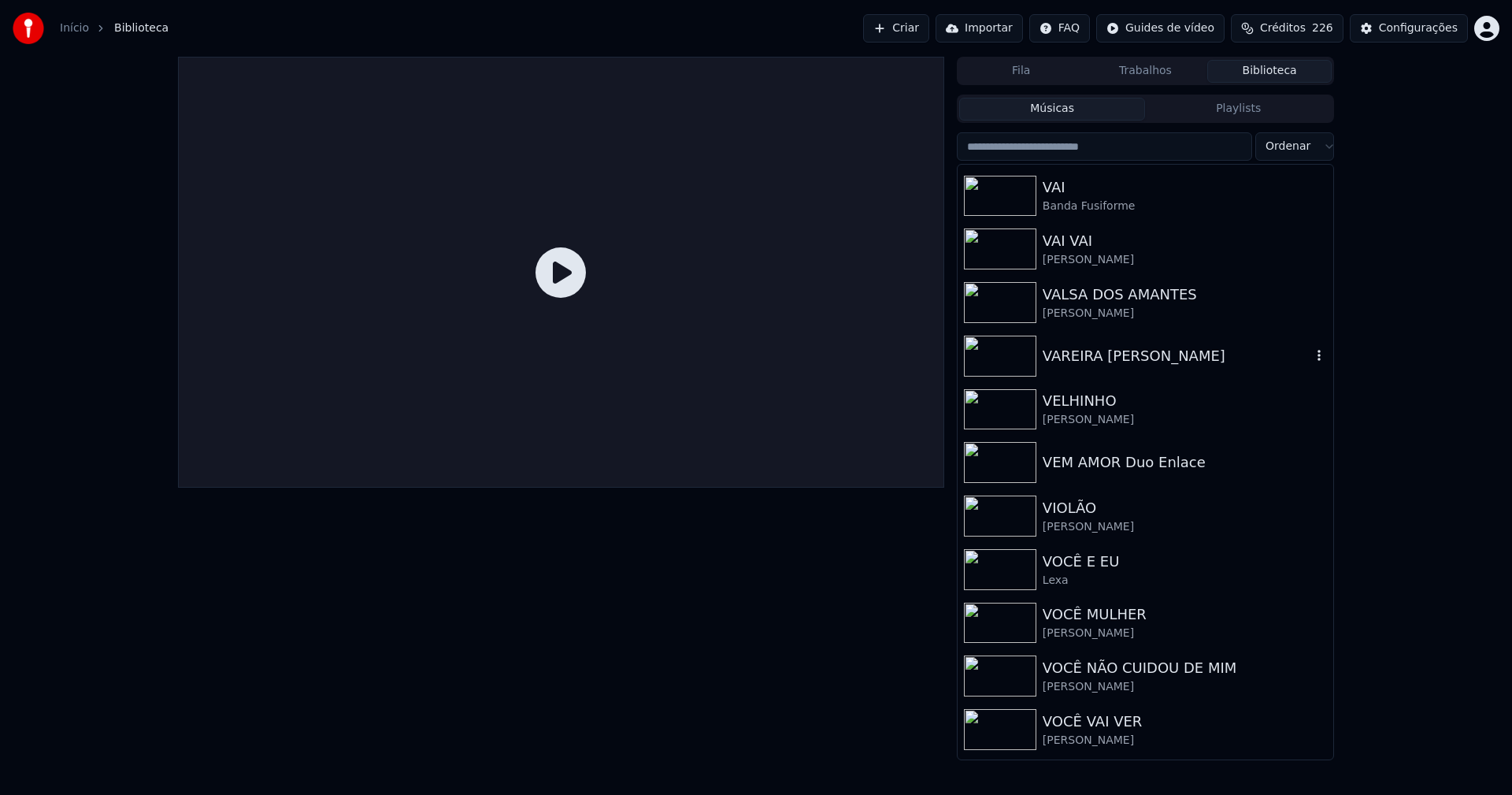
click at [1097, 353] on div "VAREIRA Lidia Sousa" at bounding box center [1178, 355] width 269 height 22
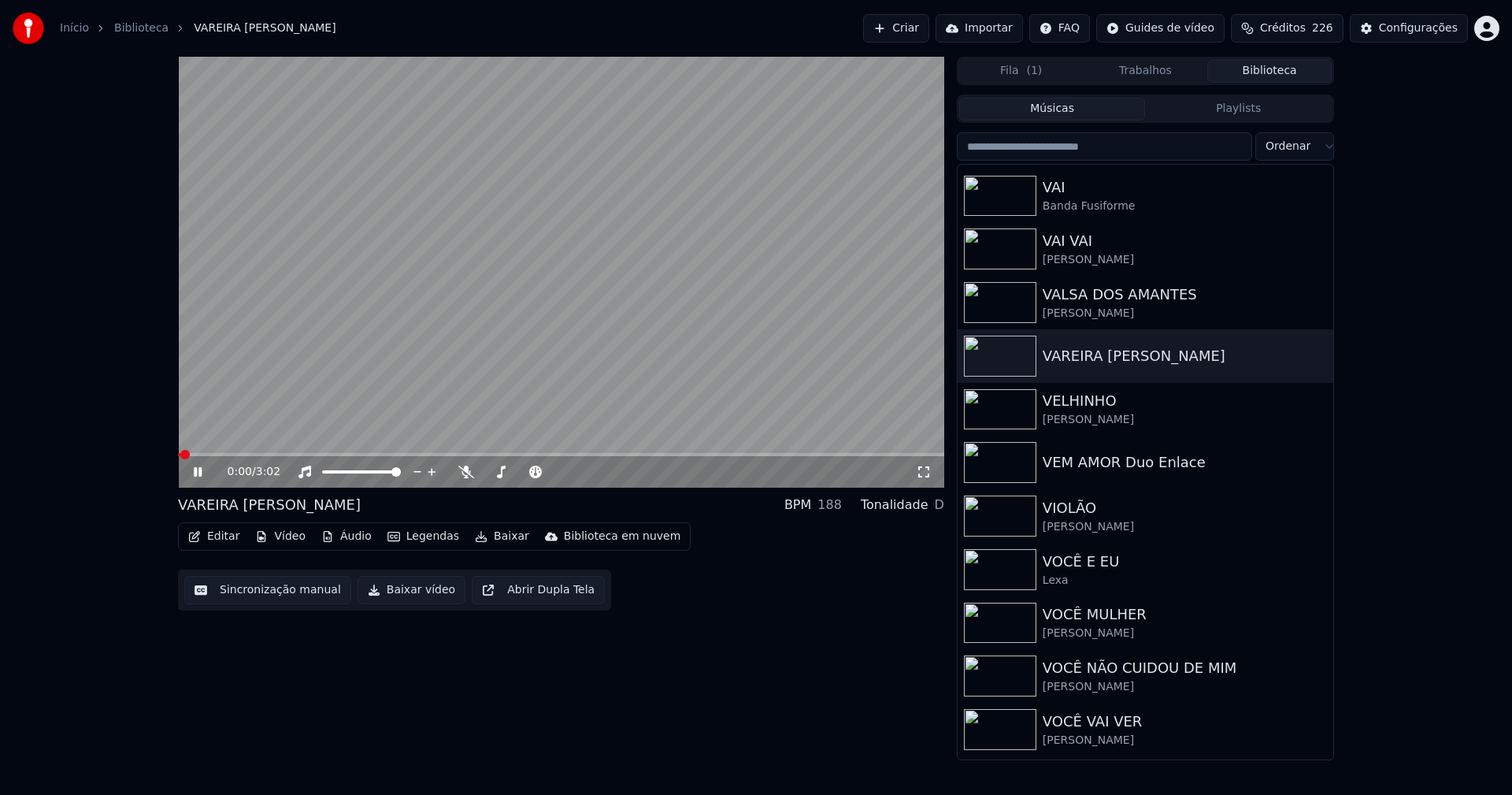
click at [199, 471] on icon at bounding box center [197, 472] width 8 height 9
click at [286, 540] on button "Vídeo" at bounding box center [280, 536] width 63 height 22
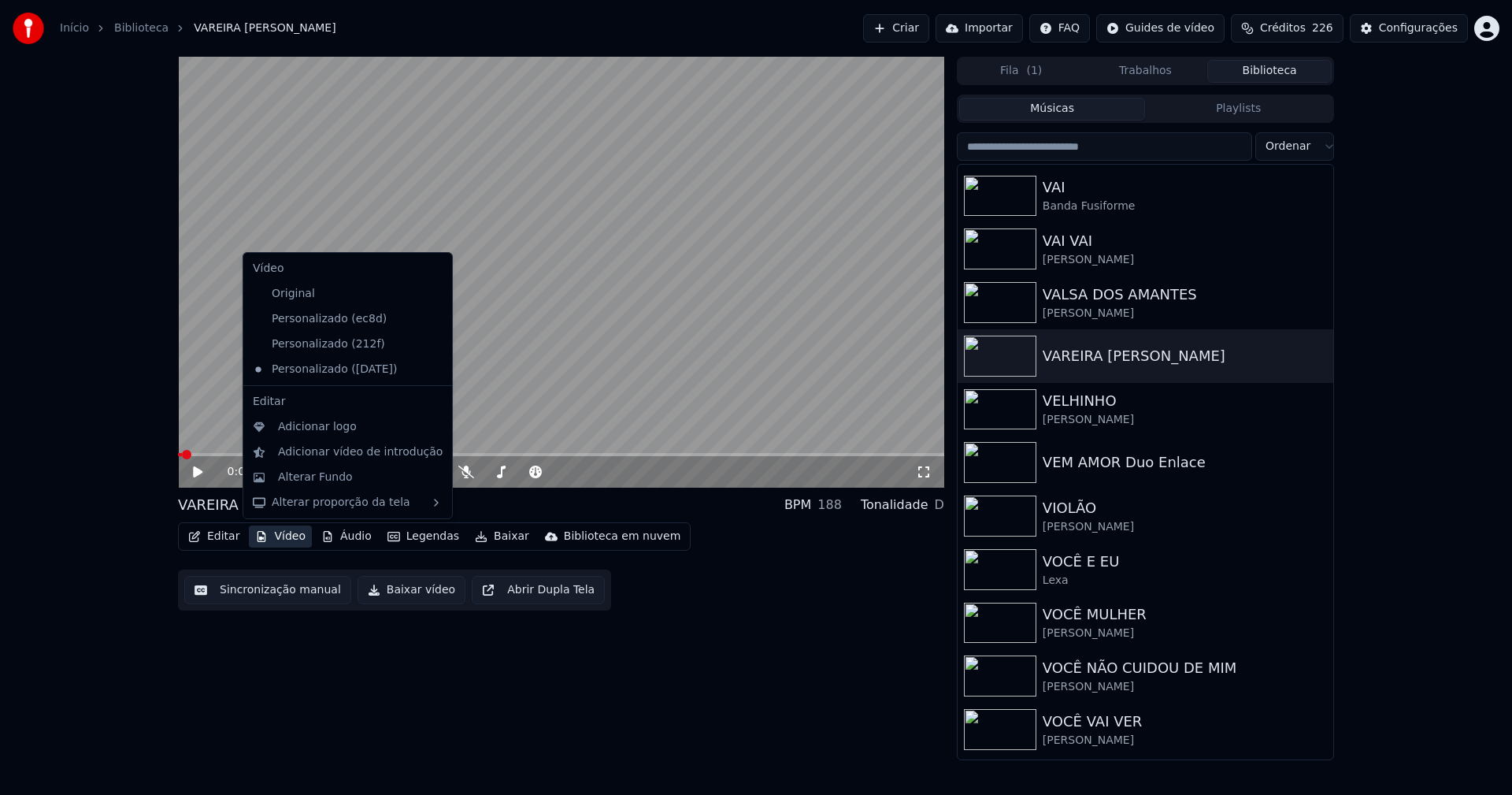
click at [432, 345] on icon at bounding box center [438, 344] width 11 height 12
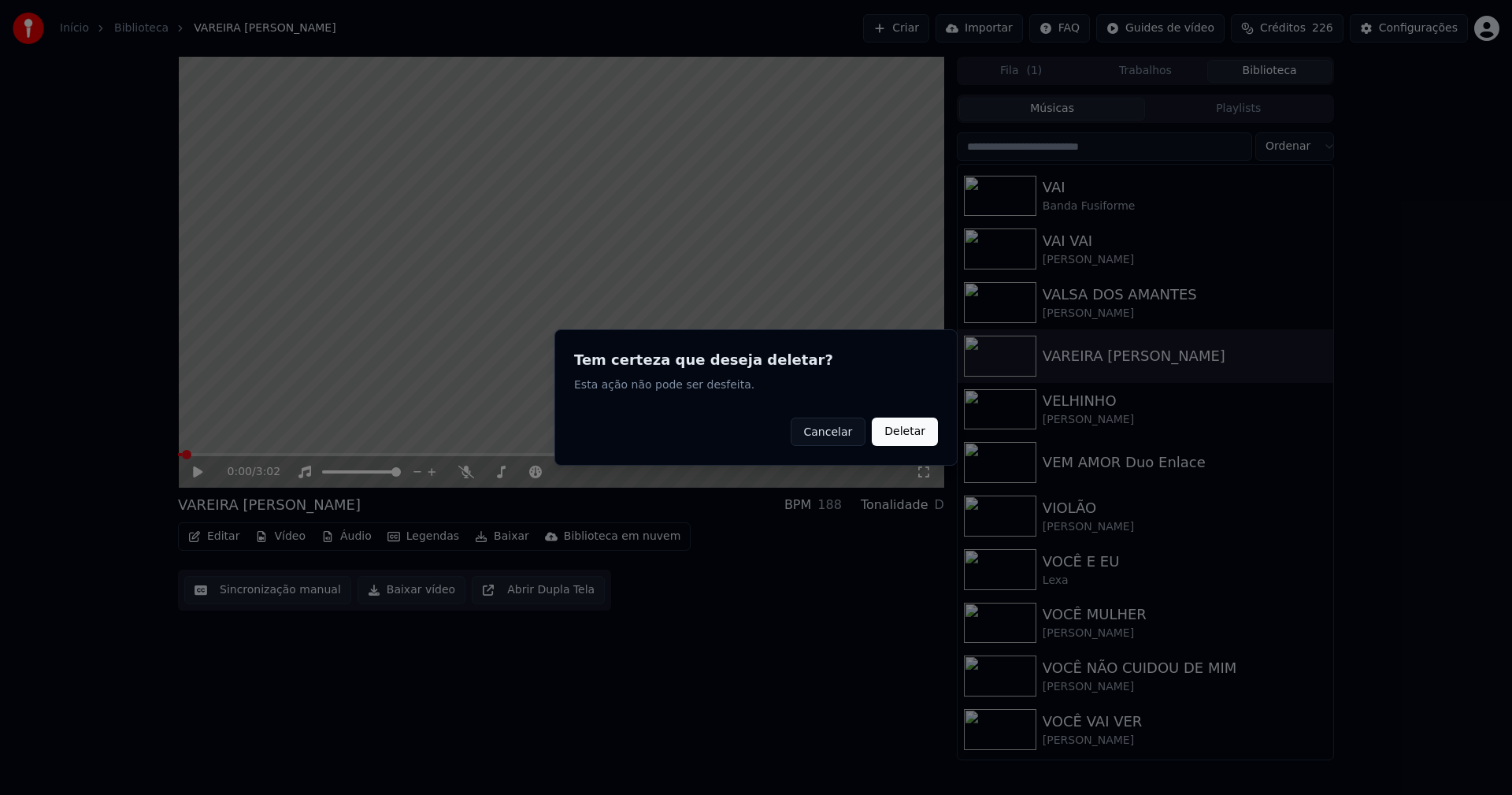
click at [913, 432] on button "Deletar" at bounding box center [905, 432] width 66 height 28
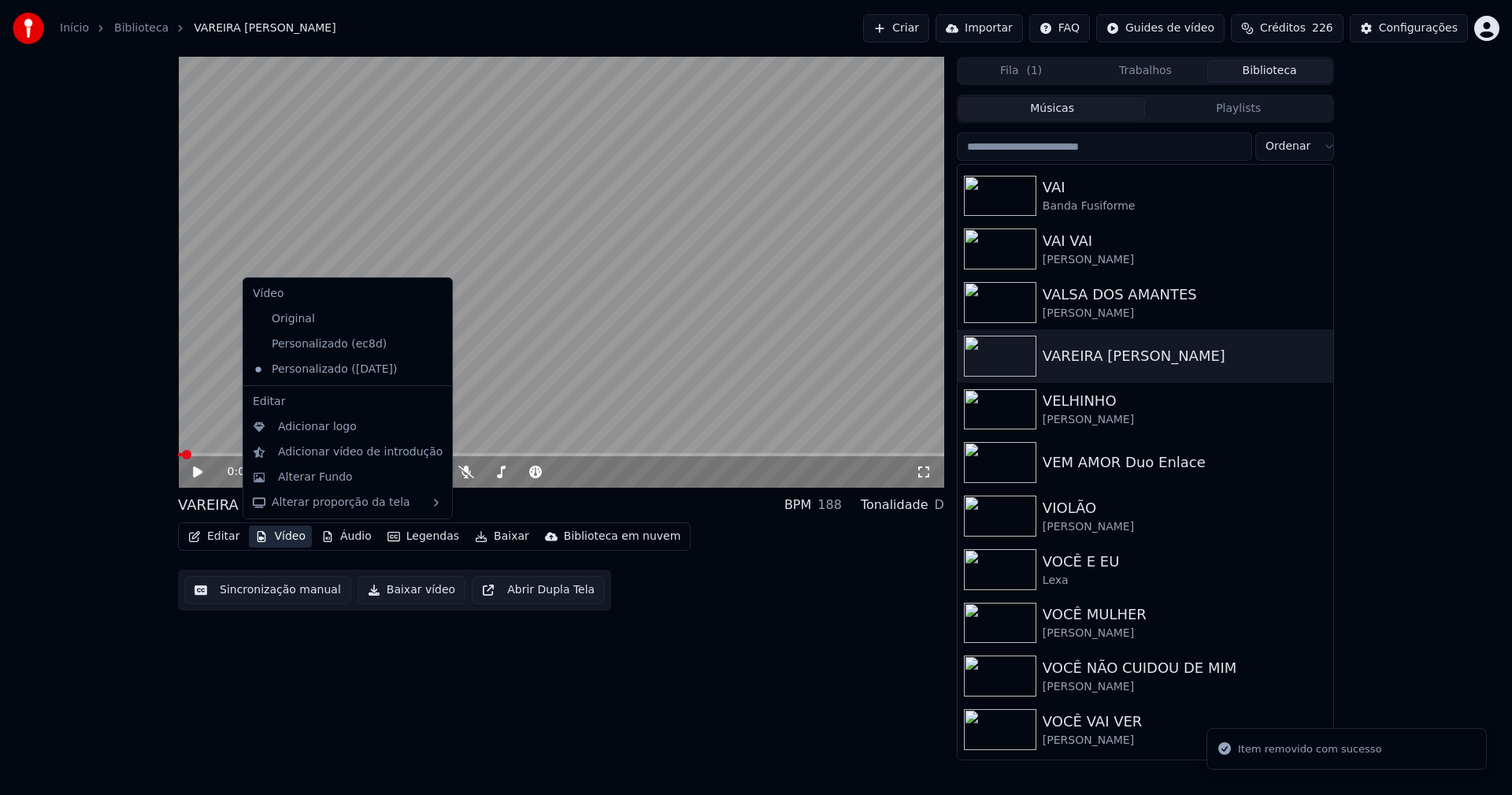
click at [277, 538] on button "Vídeo" at bounding box center [280, 536] width 63 height 22
click at [432, 344] on icon at bounding box center [440, 344] width 17 height 12
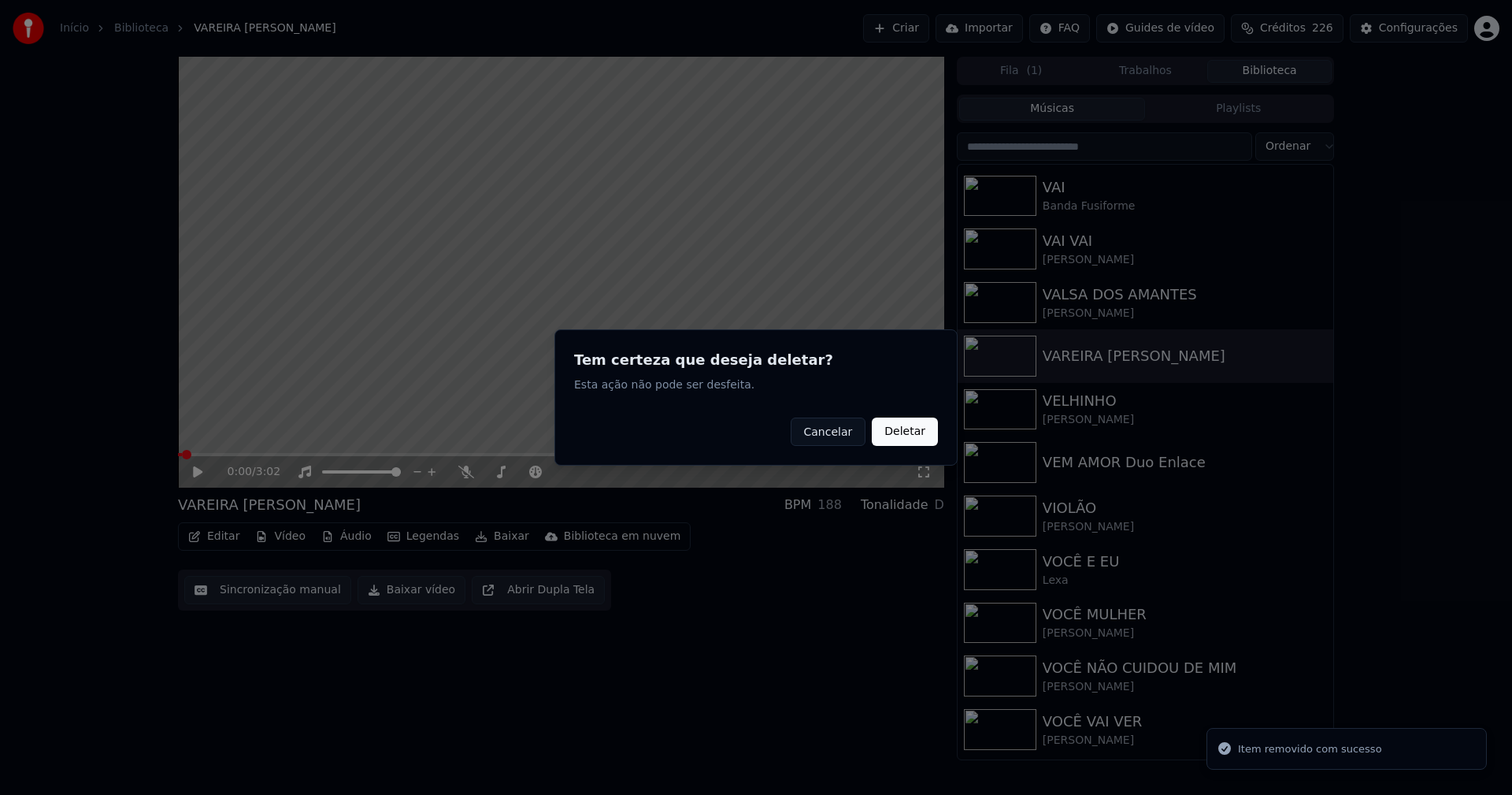
click at [921, 428] on button "Deletar" at bounding box center [905, 432] width 66 height 28
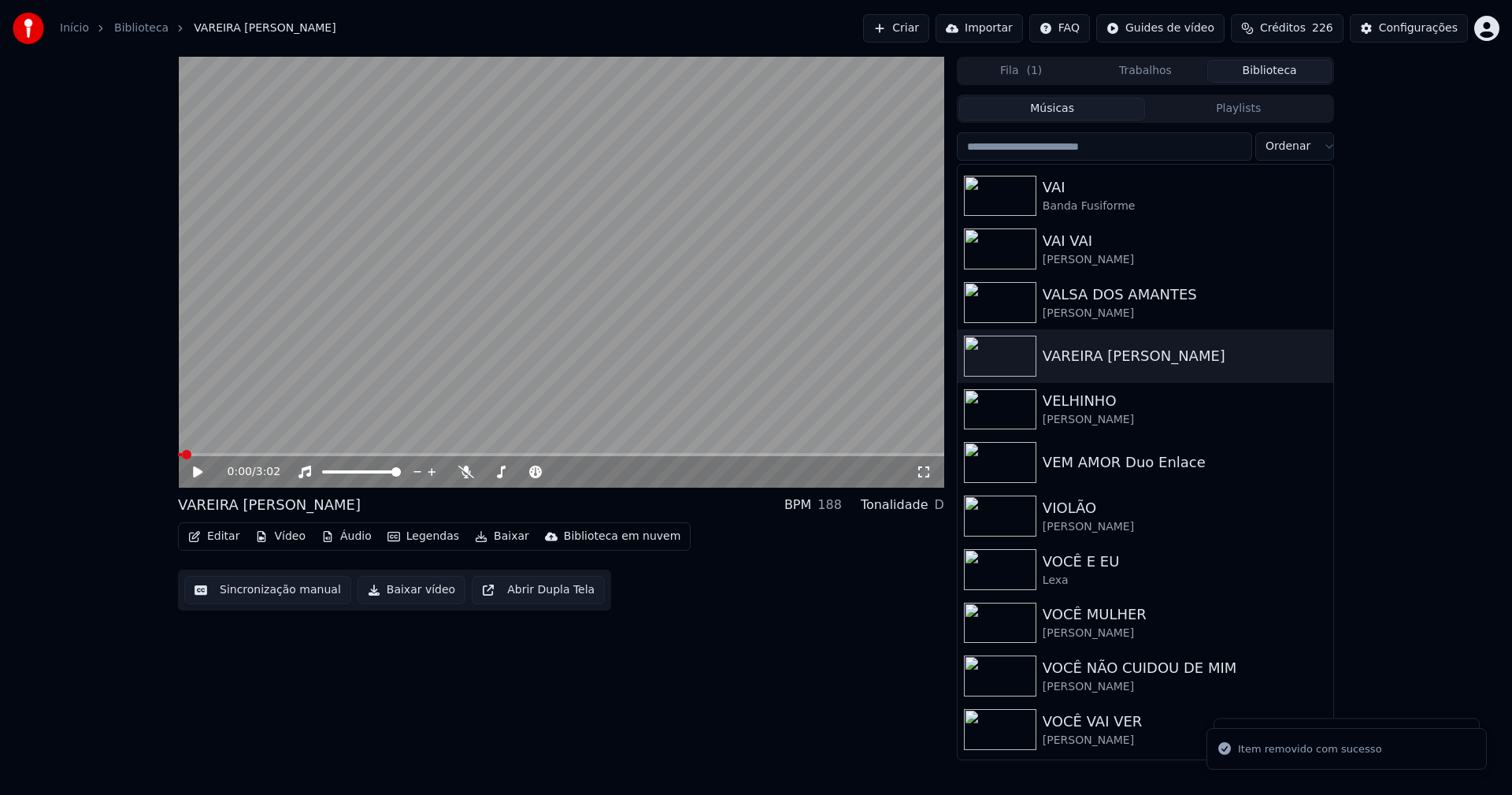
click at [295, 535] on button "Vídeo" at bounding box center [280, 536] width 63 height 22
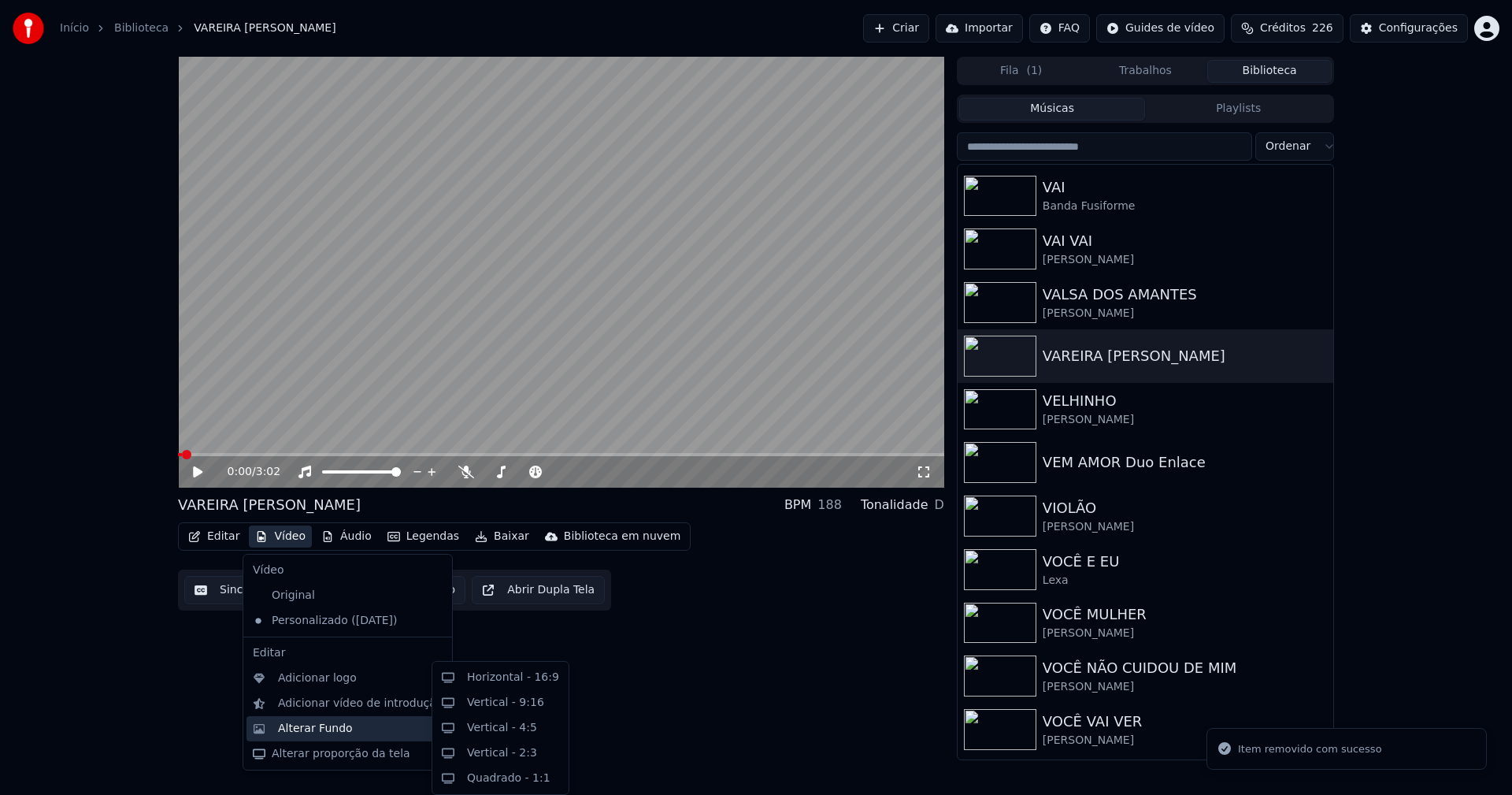
click at [334, 723] on div "Alterar Fundo" at bounding box center [316, 728] width 75 height 16
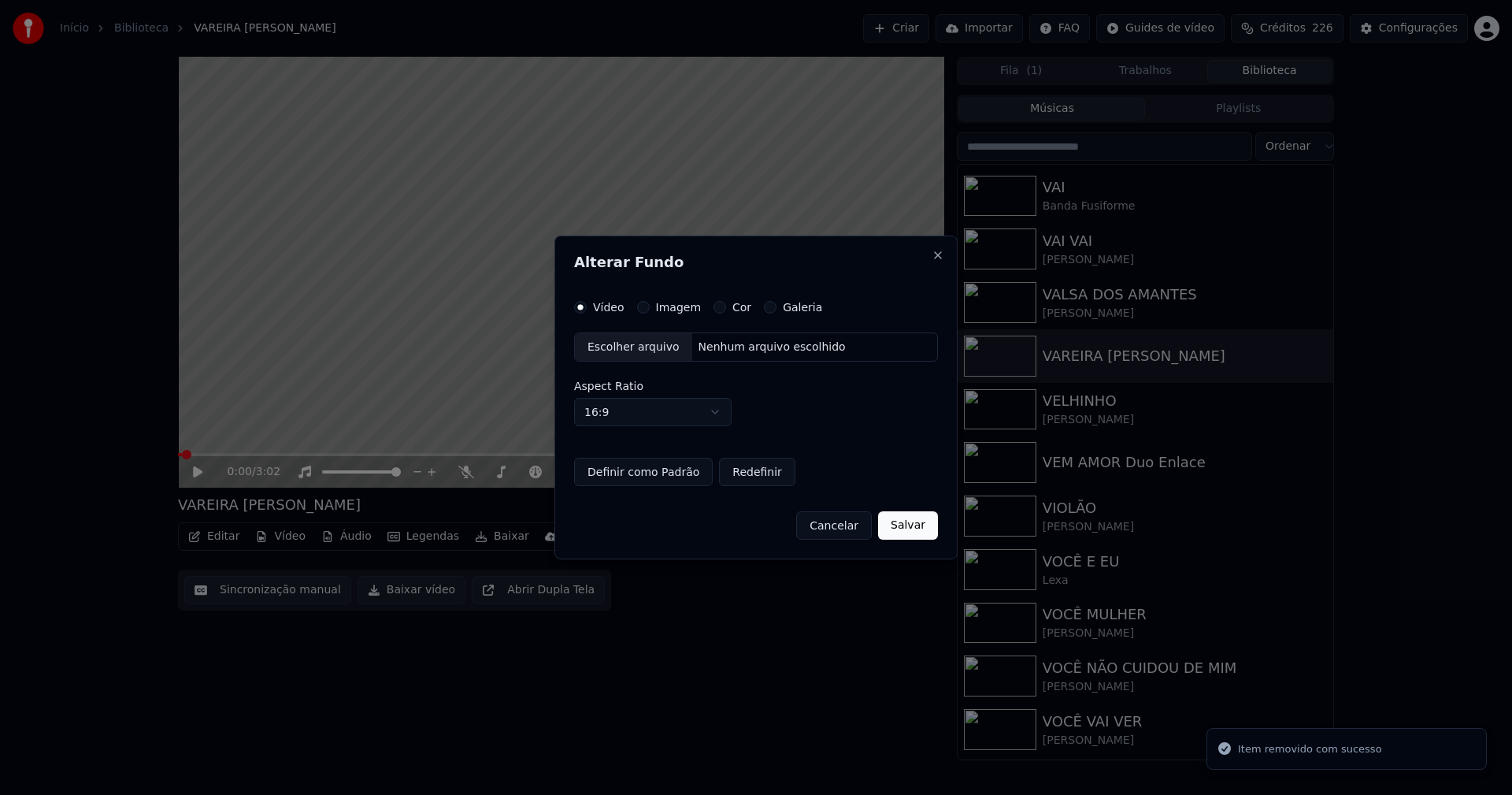
click at [638, 310] on div "Imagem" at bounding box center [670, 306] width 64 height 12
click at [646, 305] on button "Imagem" at bounding box center [643, 306] width 12 height 12
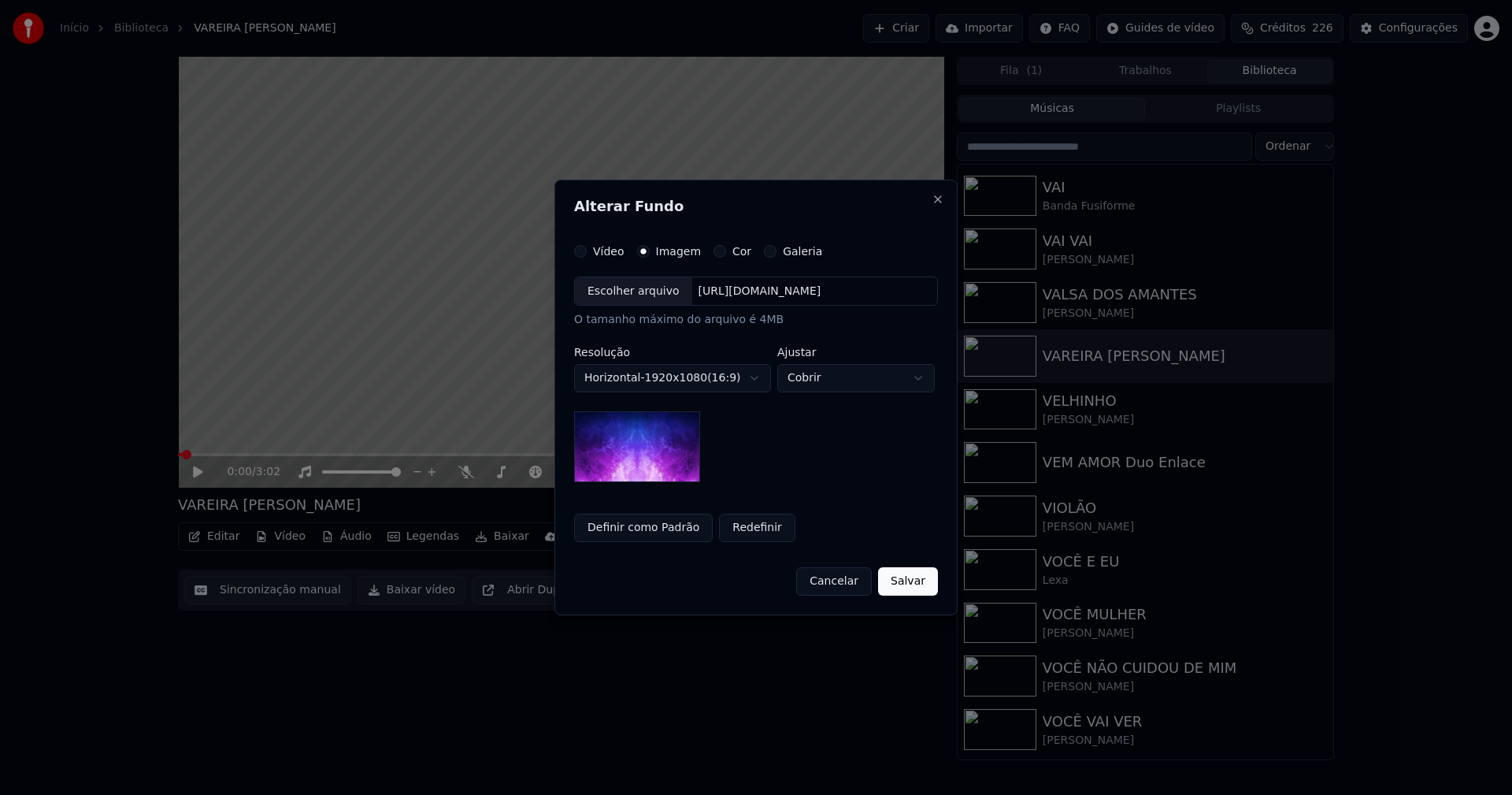
click at [636, 296] on div "Escolher arquivo" at bounding box center [633, 291] width 117 height 28
drag, startPoint x: 930, startPoint y: 580, endPoint x: 724, endPoint y: 565, distance: 206.5
click at [928, 581] on button "Salvar" at bounding box center [908, 582] width 60 height 28
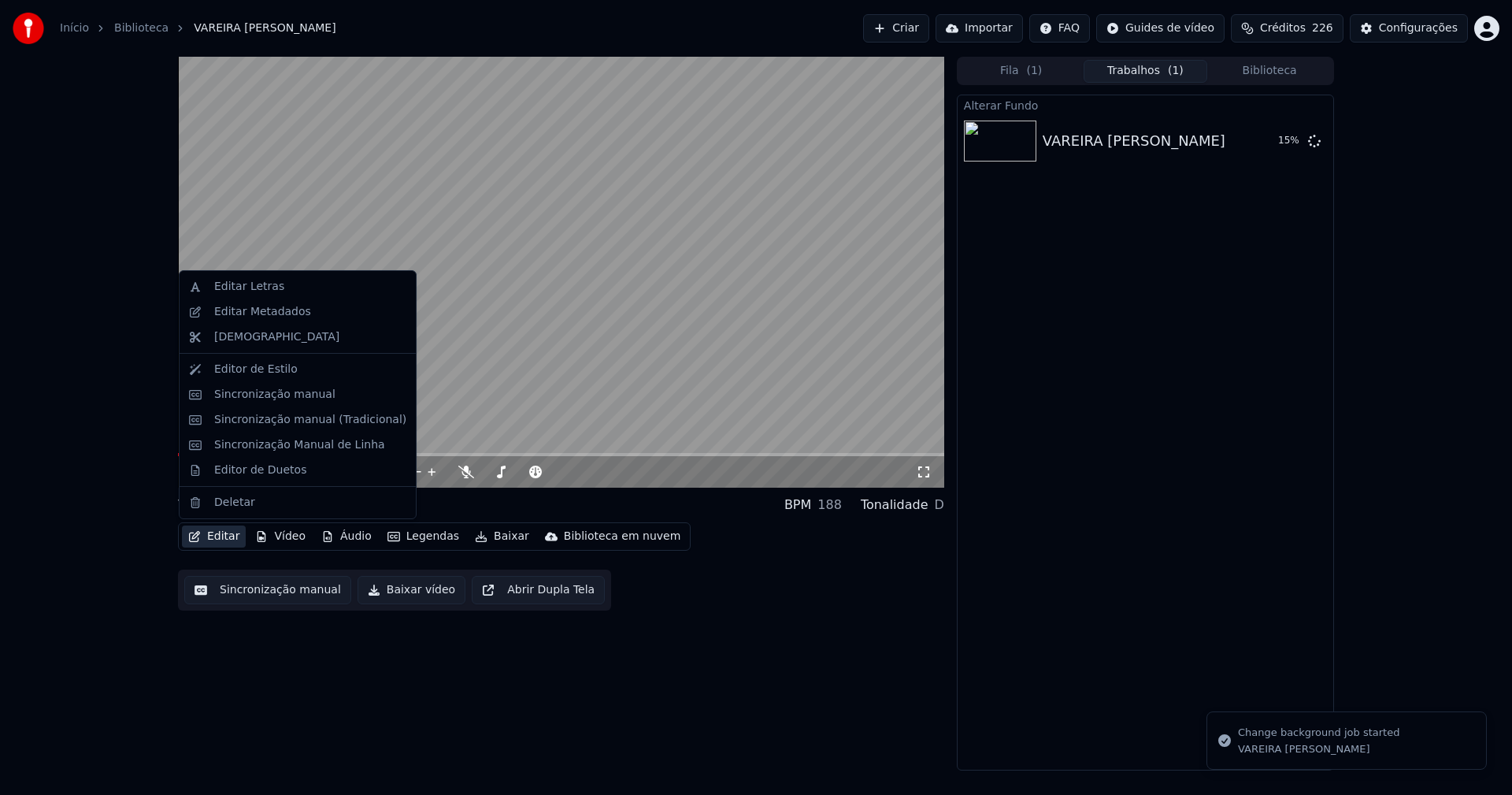
click at [227, 534] on button "Editar" at bounding box center [214, 536] width 64 height 22
click at [258, 306] on div "Editar Metadados" at bounding box center [262, 312] width 97 height 16
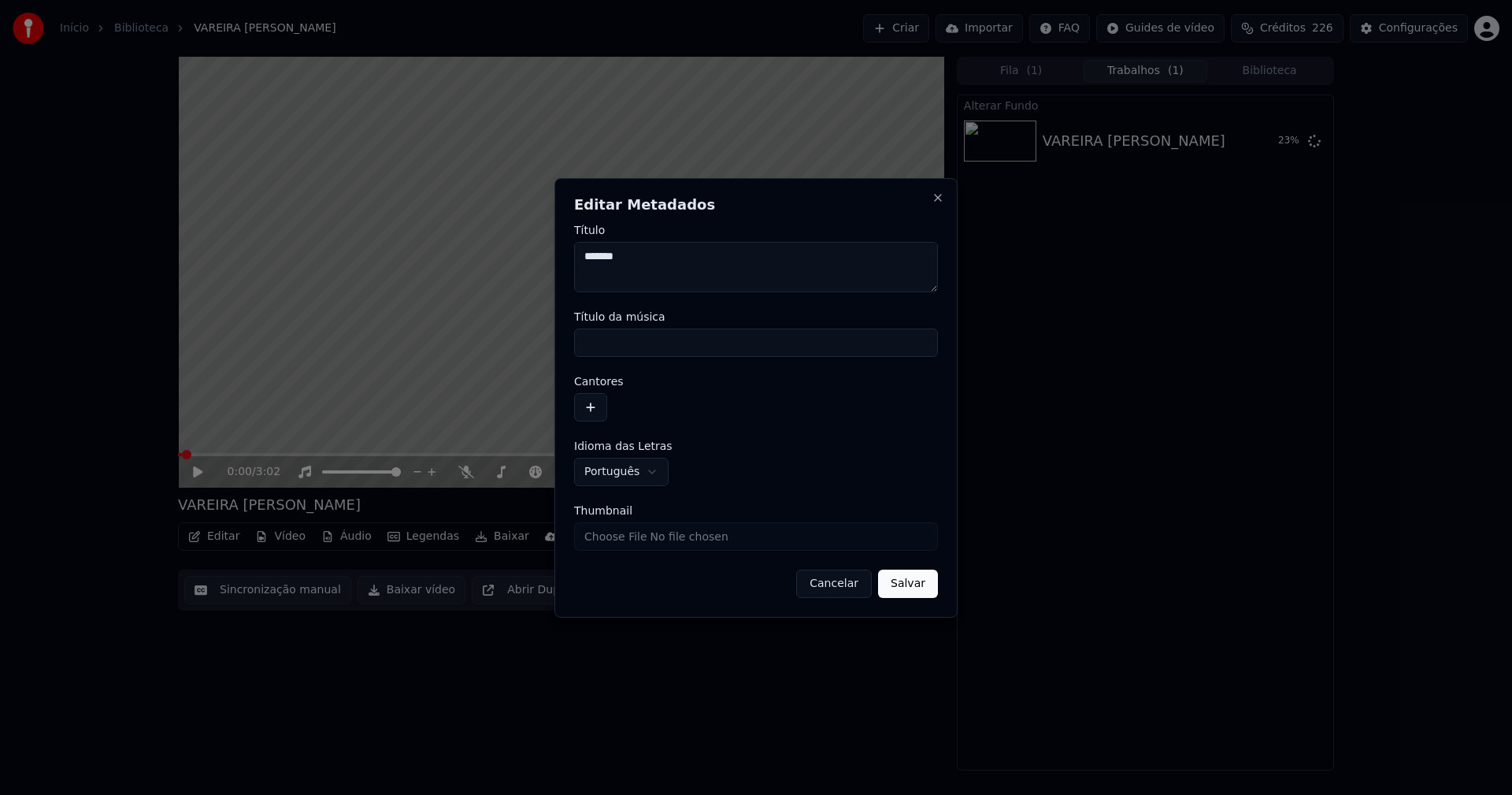
click at [639, 340] on input "Título da música" at bounding box center [756, 343] width 364 height 28
type input "*******"
click at [595, 407] on button "button" at bounding box center [590, 408] width 33 height 28
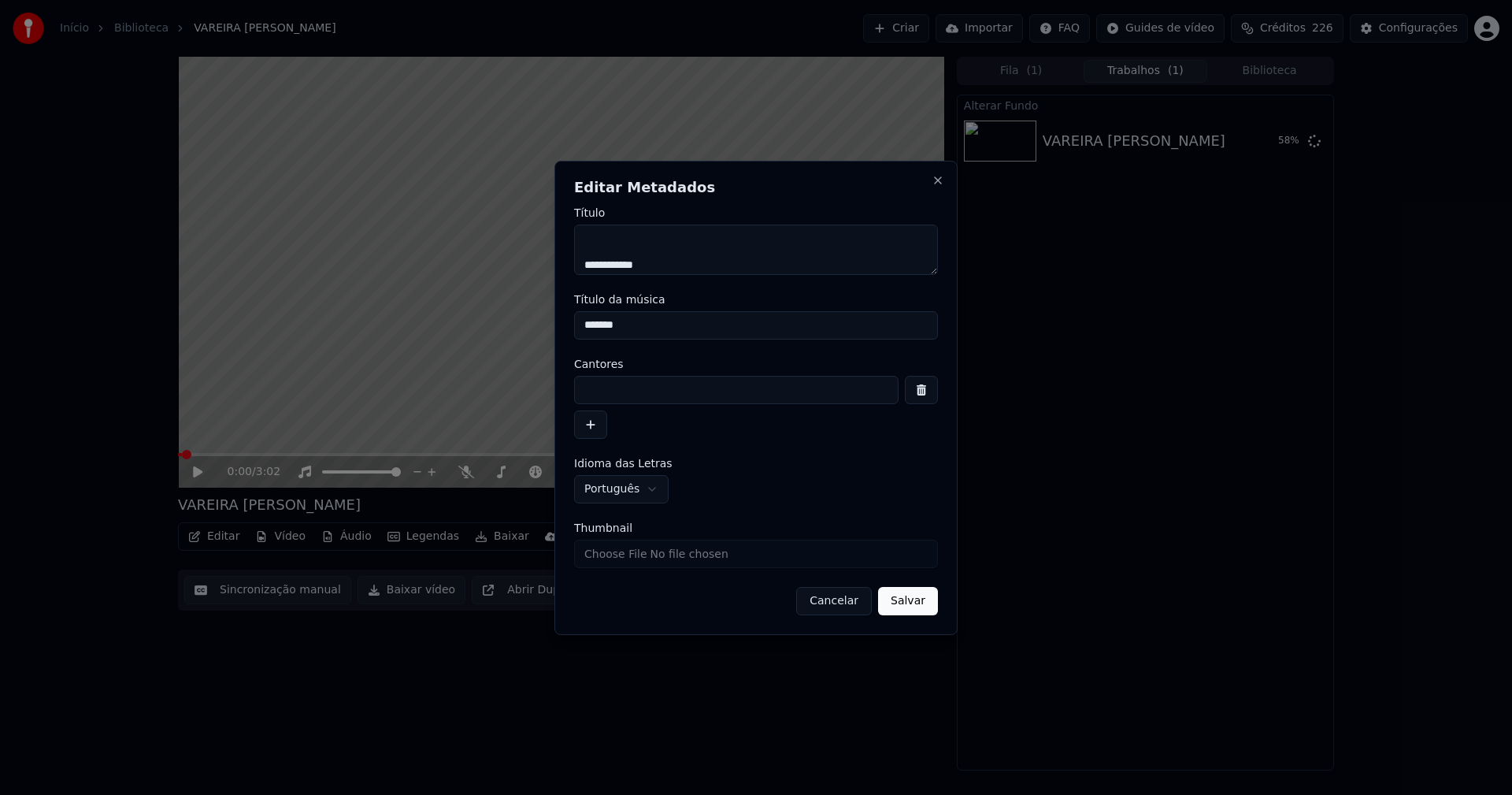
scroll to position [26, 0]
click at [622, 388] on input at bounding box center [736, 390] width 325 height 28
type input "**********"
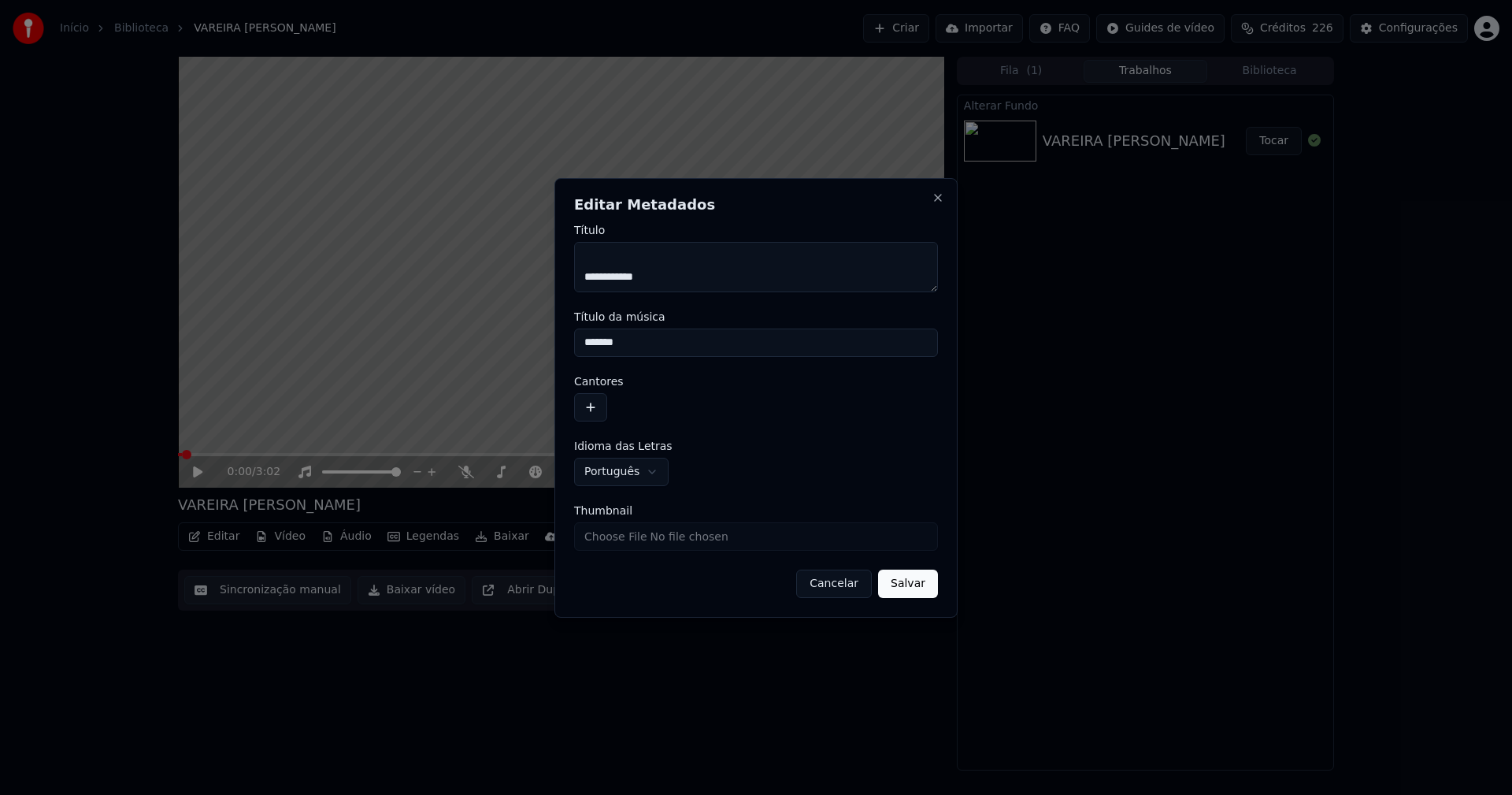
click at [919, 605] on div "**********" at bounding box center [755, 398] width 403 height 440
click at [596, 403] on button "button" at bounding box center [590, 408] width 33 height 28
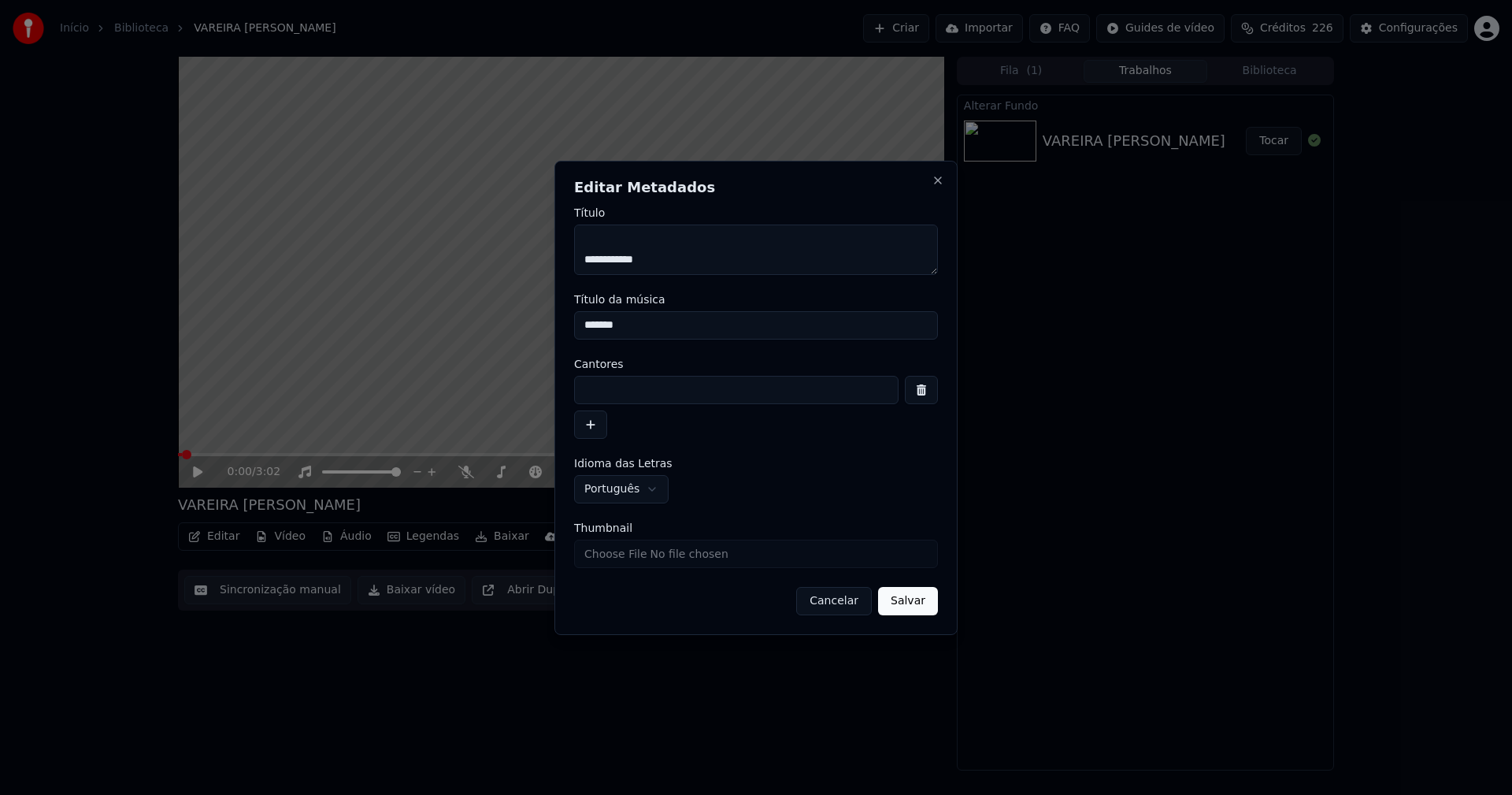
click at [631, 394] on input at bounding box center [736, 390] width 325 height 28
type input "**********"
click at [902, 608] on button "Salvar" at bounding box center [908, 601] width 60 height 28
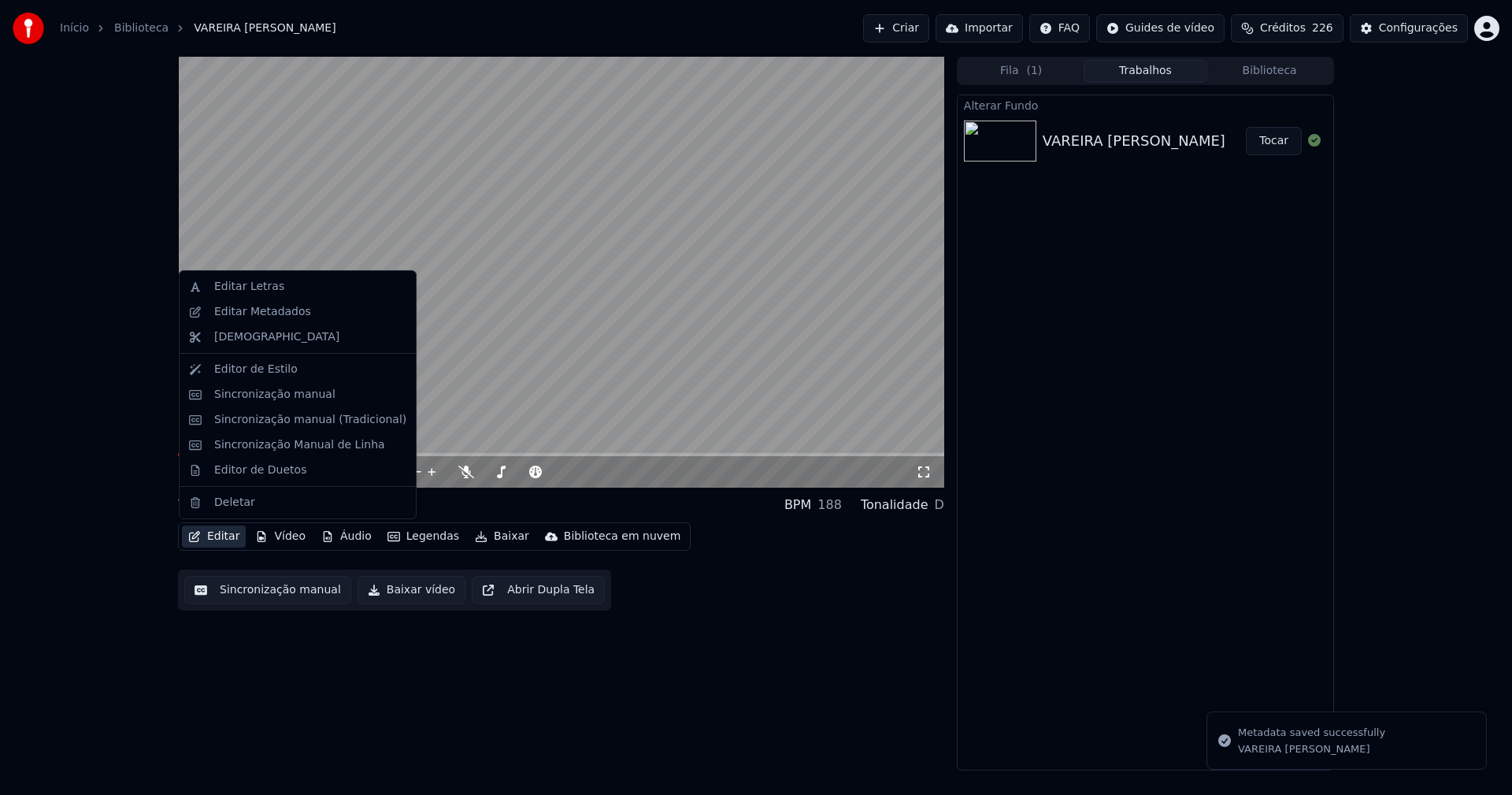
click at [209, 540] on button "Editar" at bounding box center [214, 536] width 64 height 22
click at [274, 316] on div "Editar Metadados" at bounding box center [262, 312] width 97 height 16
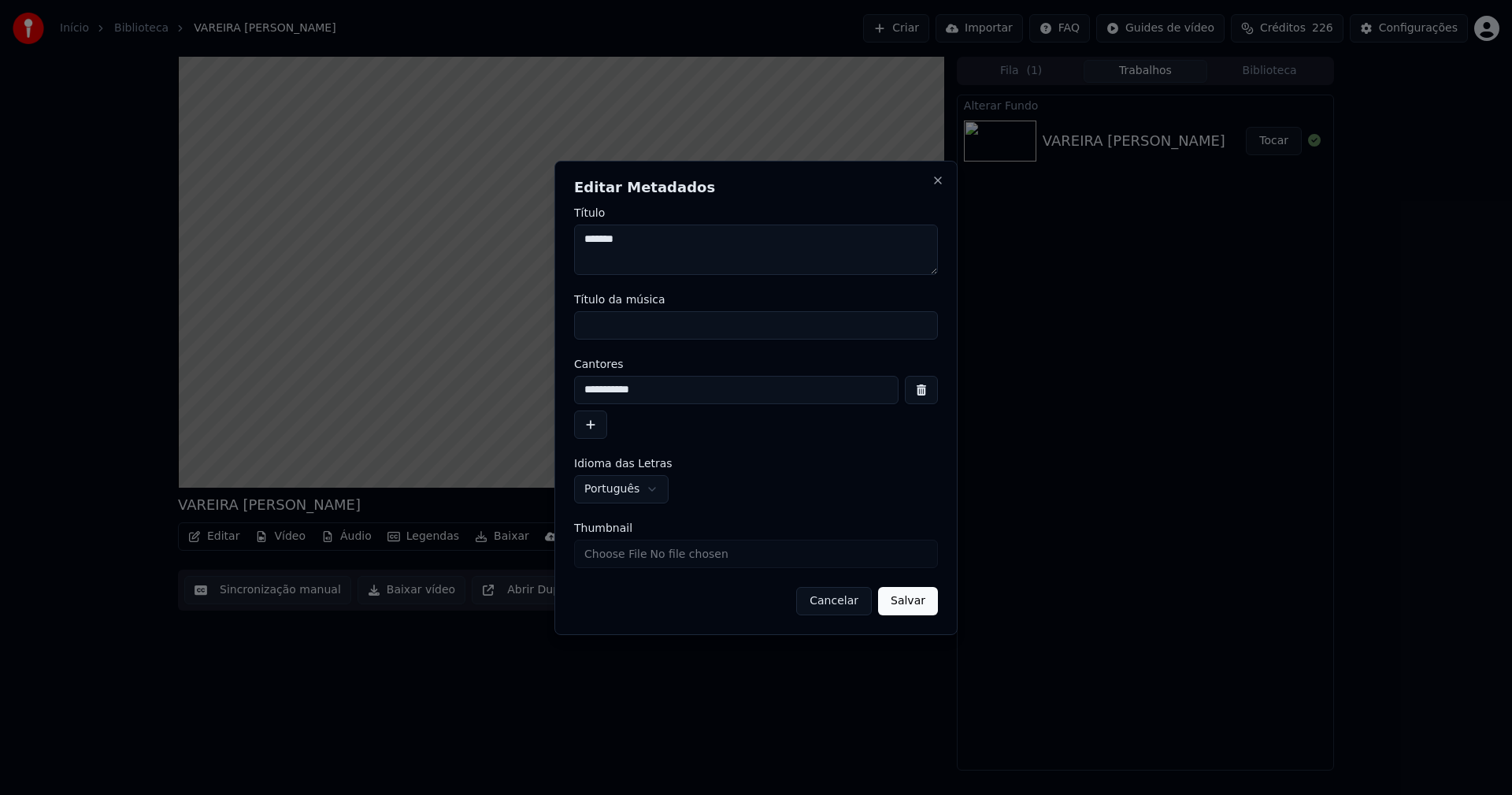
click at [622, 331] on input "Título da música" at bounding box center [756, 325] width 364 height 28
type input "*******"
click at [921, 598] on button "Salvar" at bounding box center [908, 601] width 60 height 28
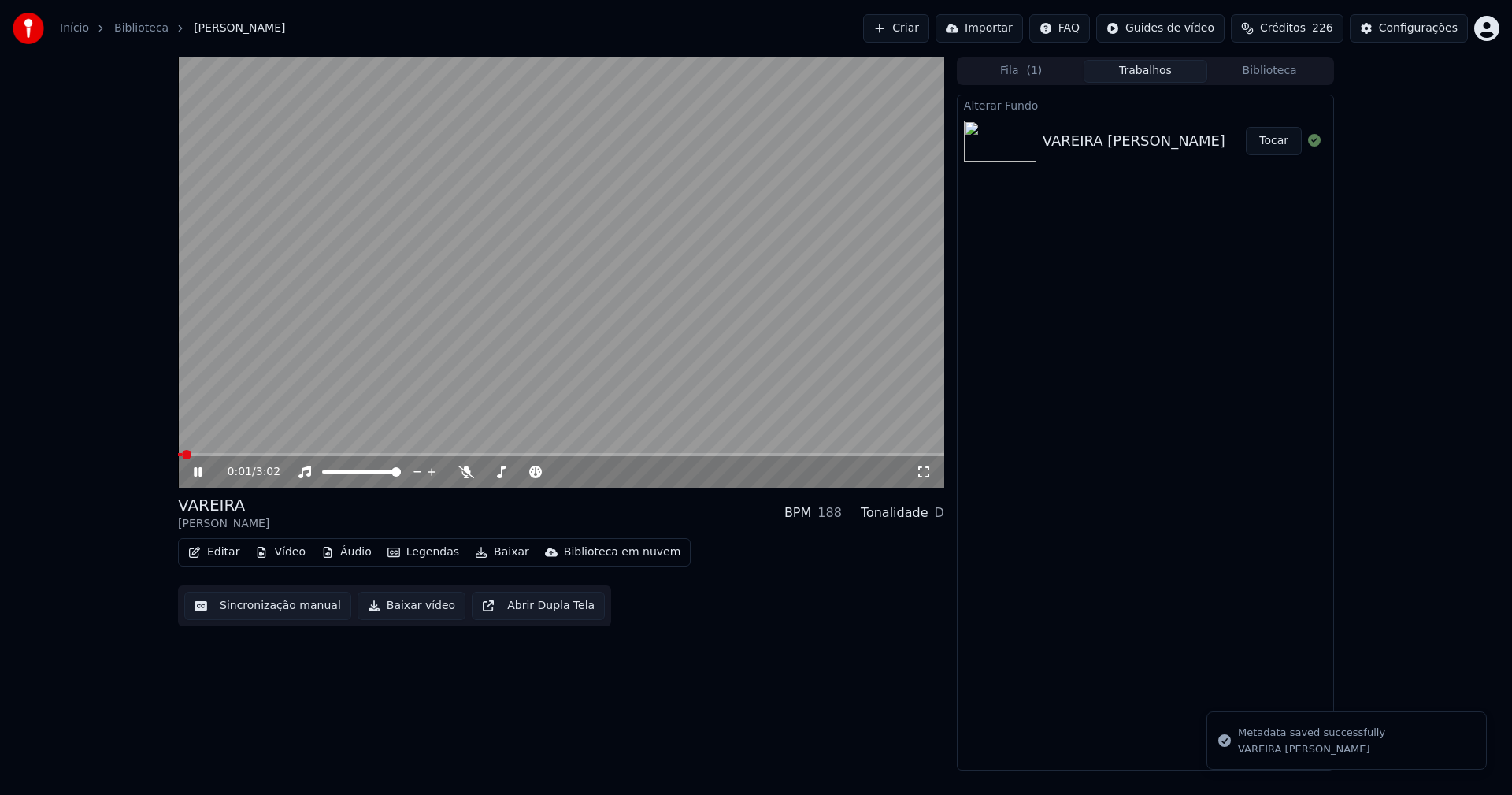
click at [182, 454] on span at bounding box center [180, 454] width 4 height 3
click at [1284, 141] on button "Tocar" at bounding box center [1274, 141] width 56 height 28
click at [274, 555] on button "Vídeo" at bounding box center [280, 552] width 63 height 22
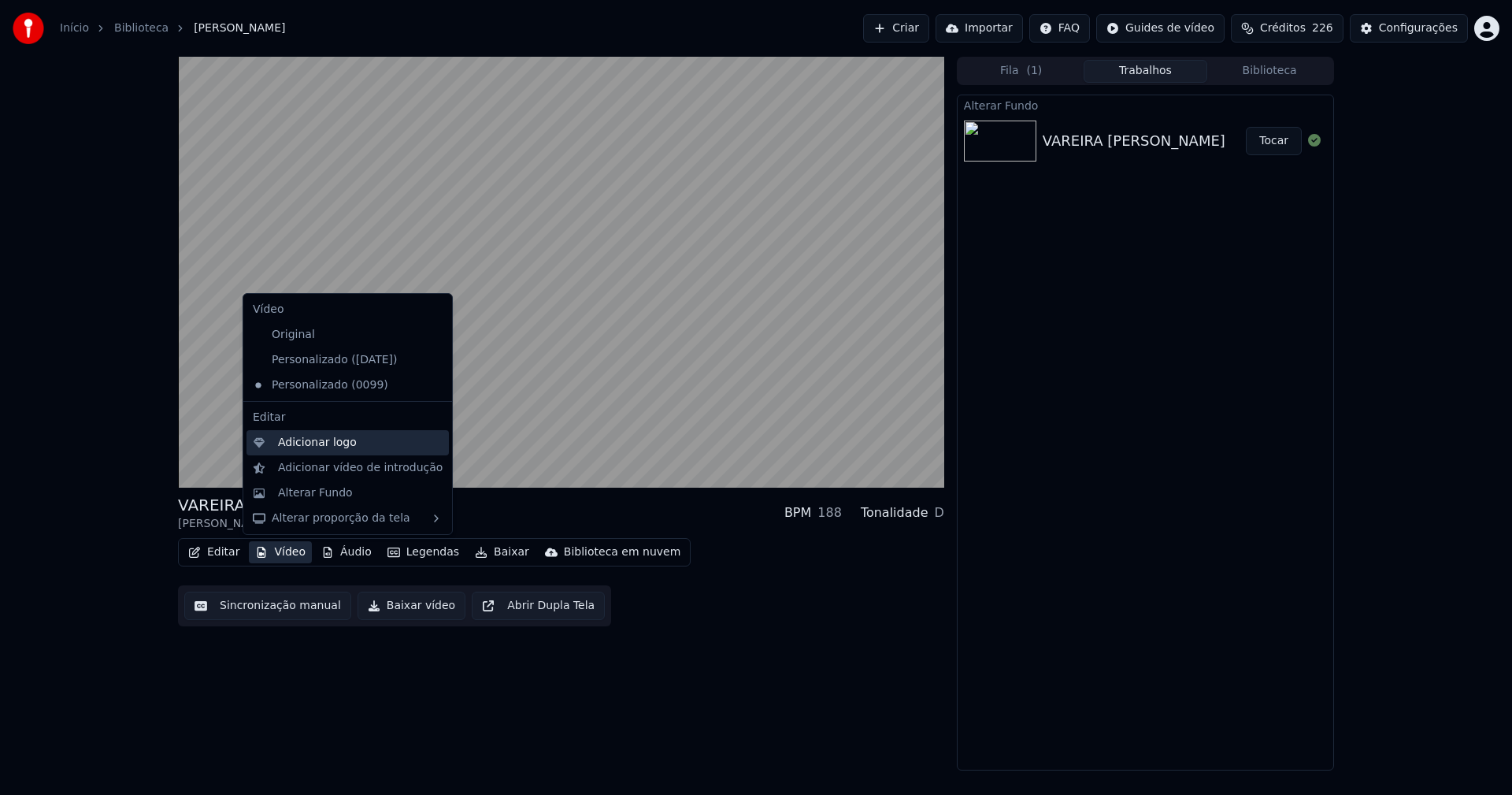
click at [303, 439] on div "Adicionar logo" at bounding box center [317, 443] width 79 height 16
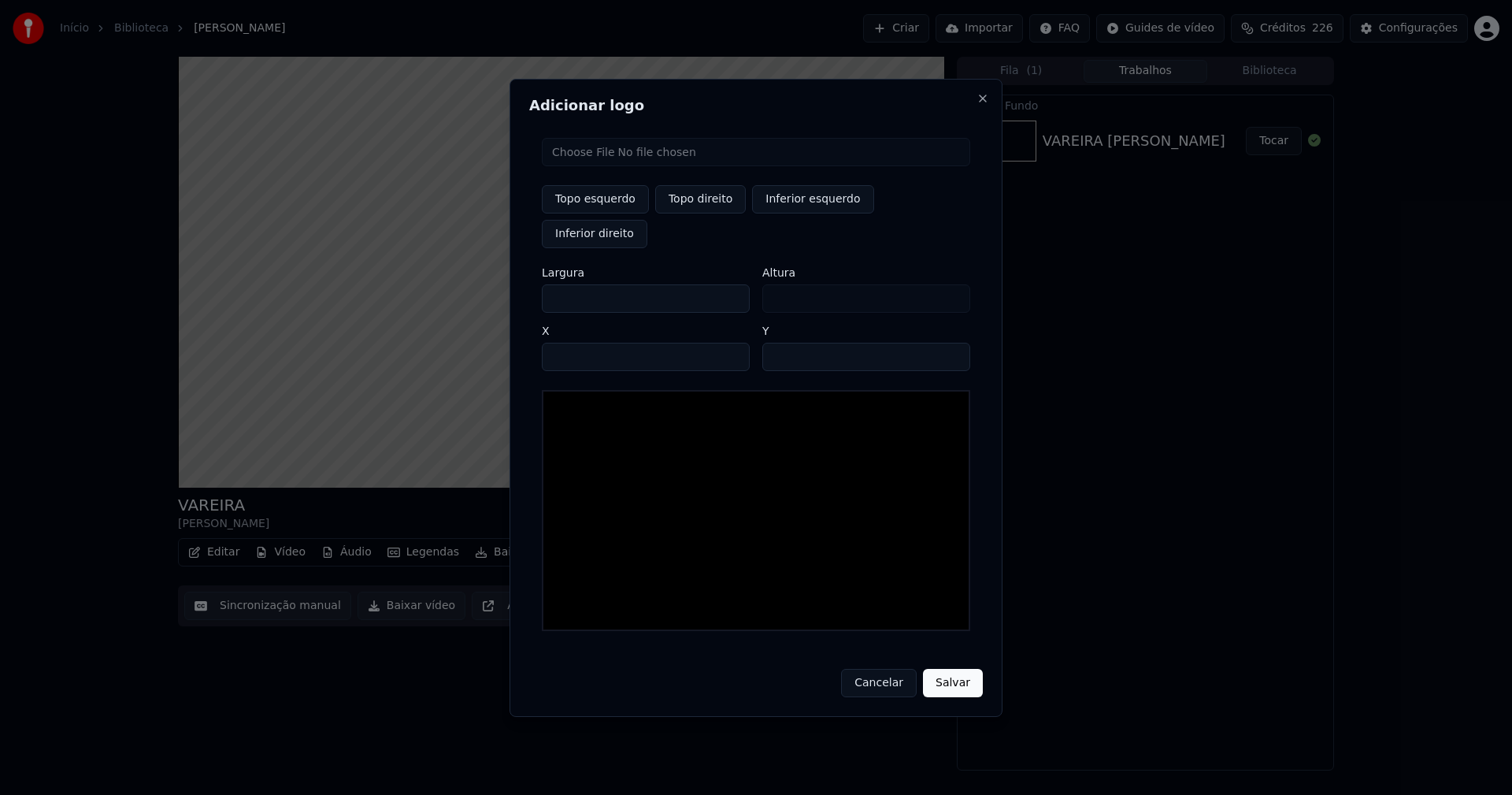
click at [604, 166] on input "file" at bounding box center [756, 152] width 428 height 28
type input "**********"
type input "***"
drag, startPoint x: 707, startPoint y: 218, endPoint x: 593, endPoint y: 309, distance: 145.9
click at [706, 213] on button "Topo direito" at bounding box center [701, 199] width 90 height 28
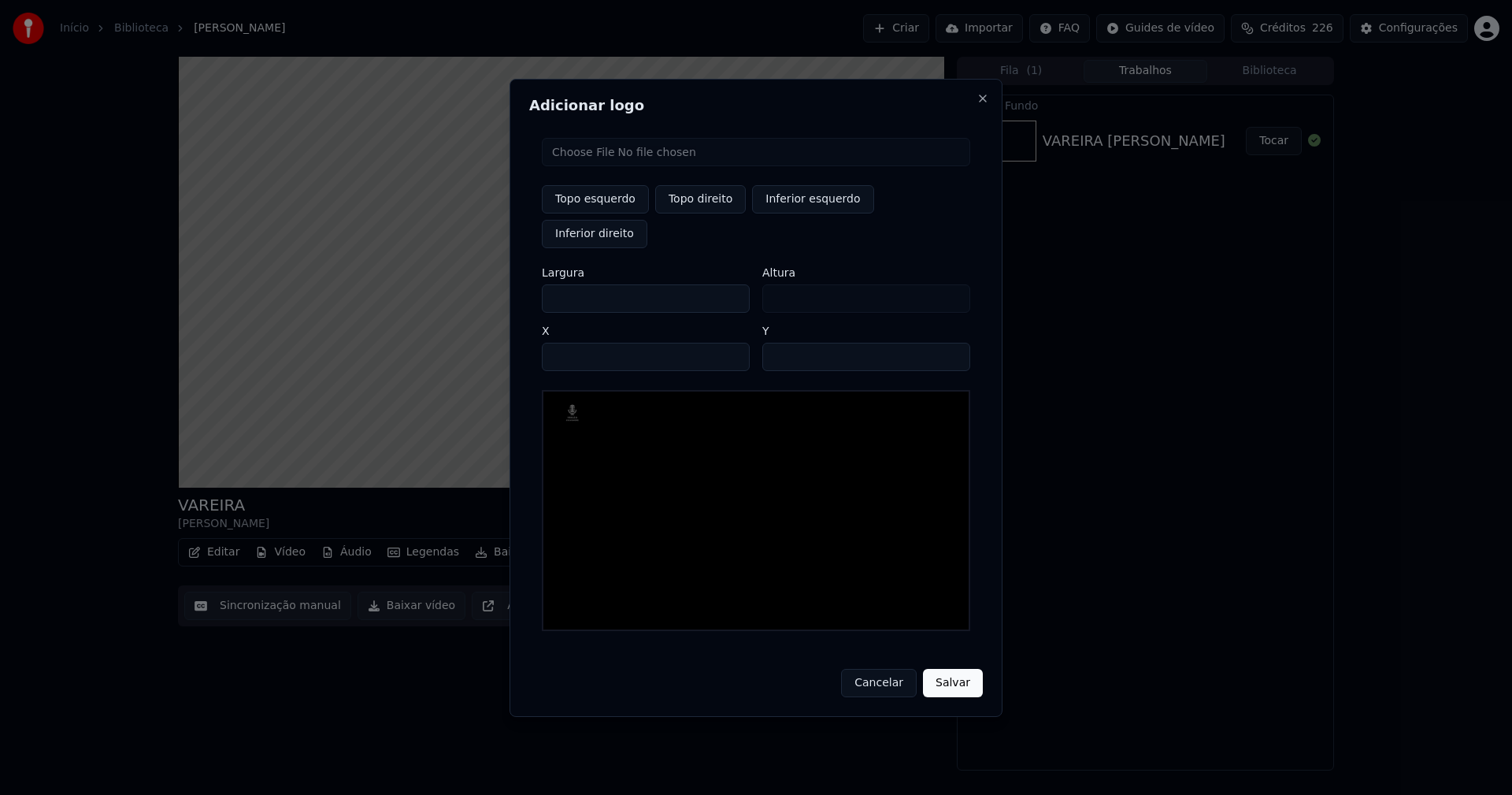
type input "****"
drag, startPoint x: 568, startPoint y: 281, endPoint x: 490, endPoint y: 294, distance: 79.1
click at [490, 294] on body "Início Biblioteca VAREIRA • Lidia Sousa Criar Importar FAQ Guides de vídeo Créd…" at bounding box center [756, 398] width 1512 height 795
type input "**"
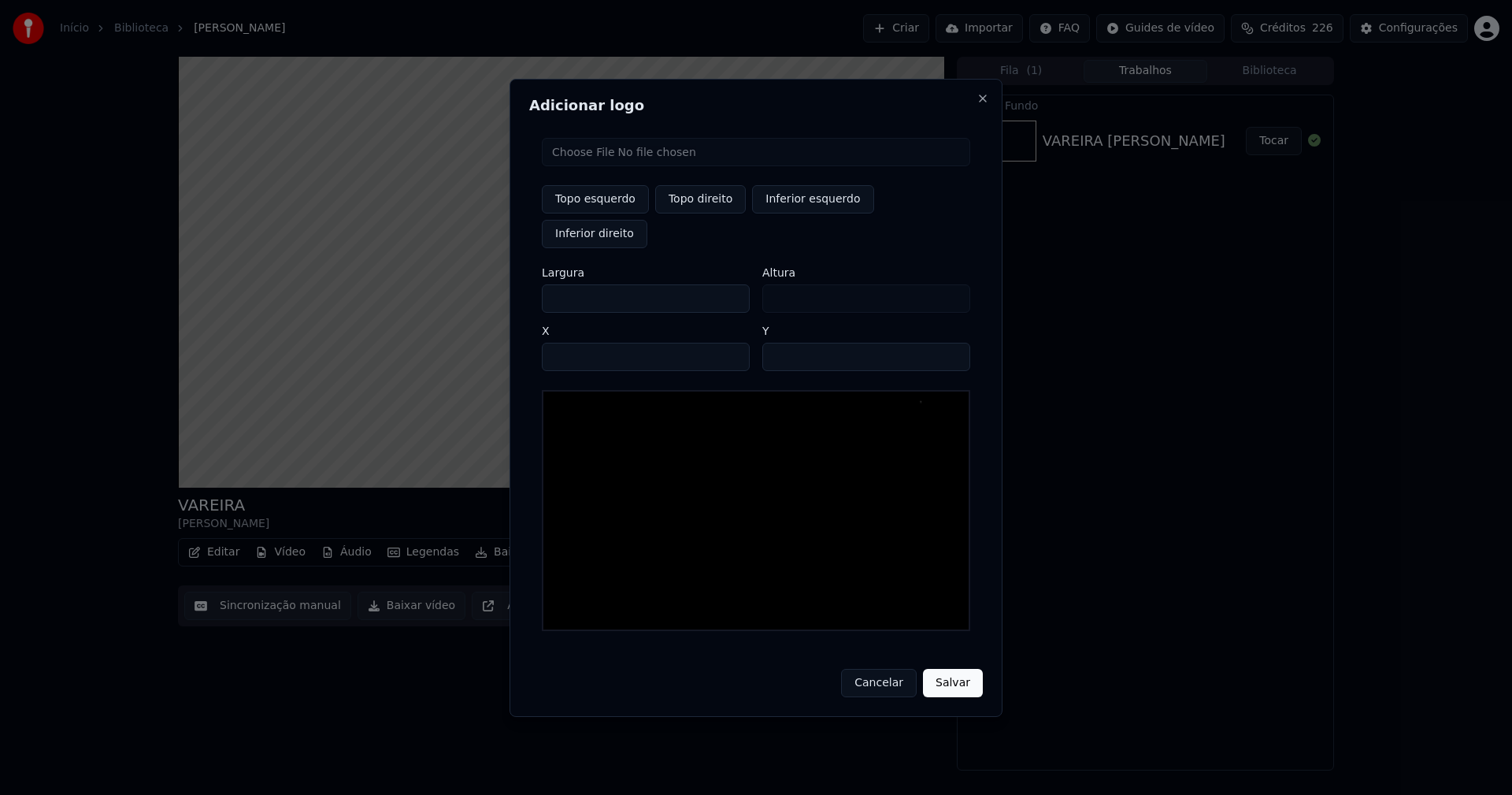
type input "***"
click at [573, 343] on input "****" at bounding box center [645, 357] width 208 height 28
type input "****"
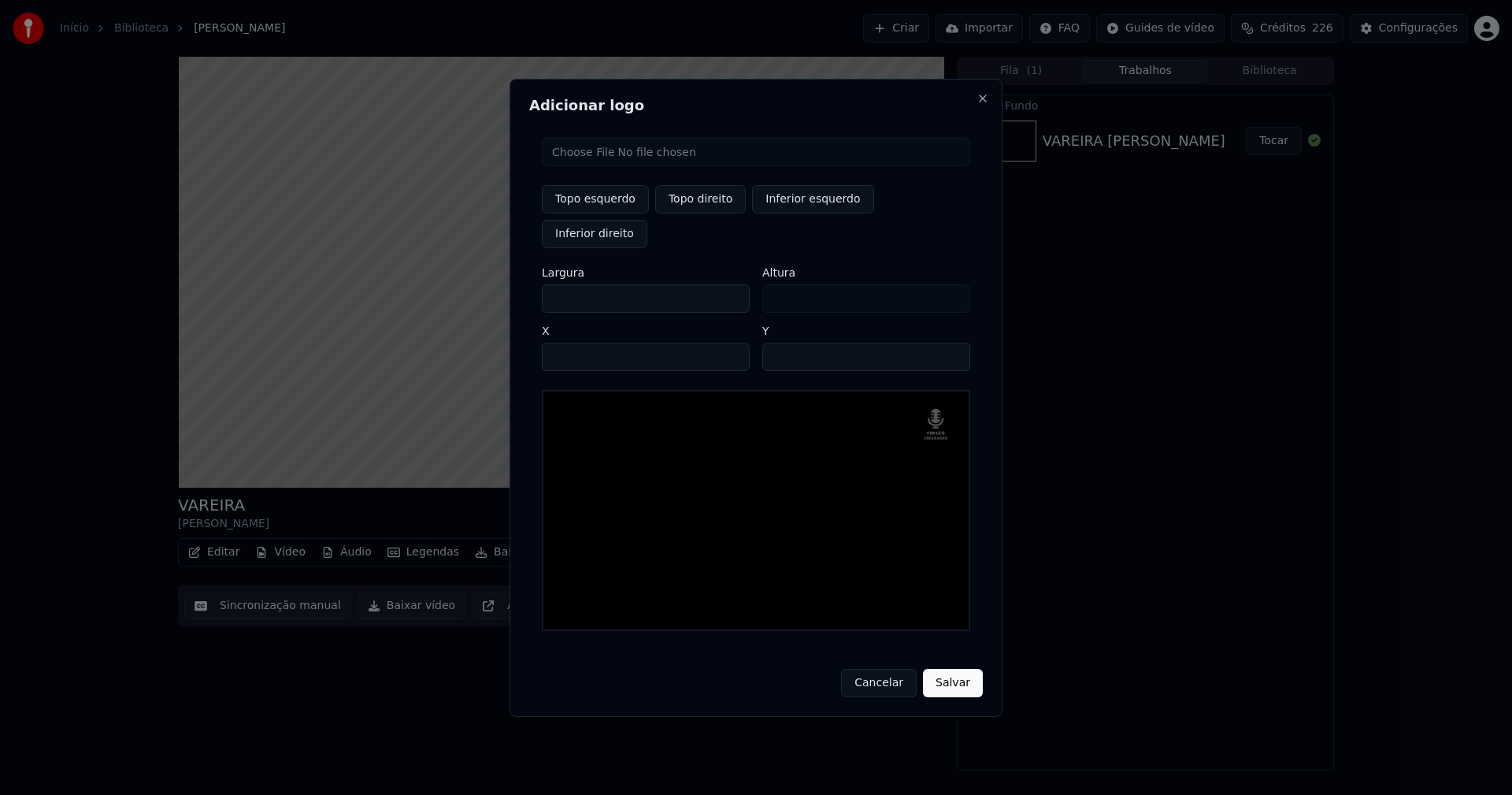
click at [950, 343] on input "**" at bounding box center [866, 357] width 208 height 28
type input "**"
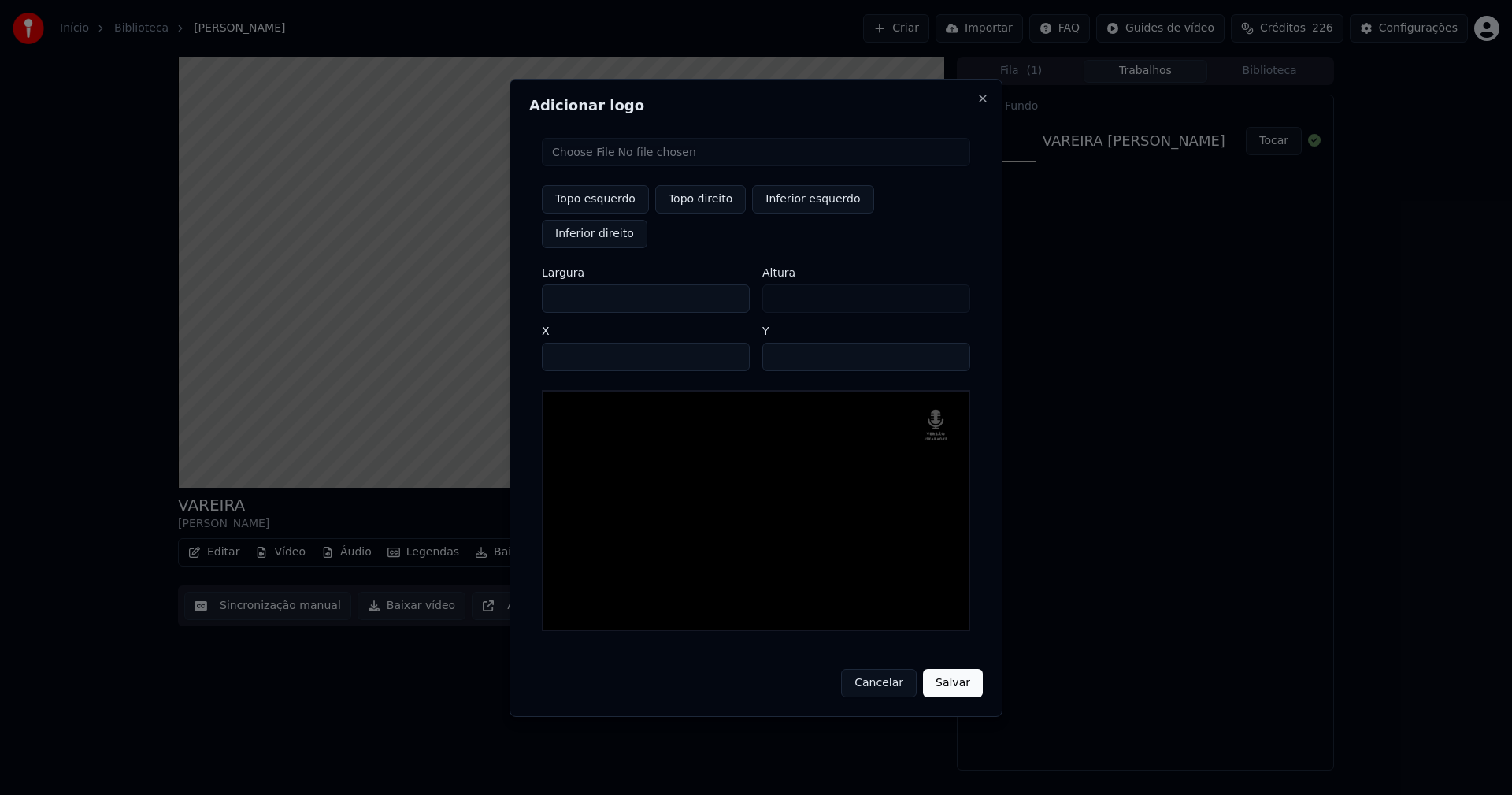
click at [950, 343] on input "**" at bounding box center [866, 357] width 208 height 28
click at [956, 672] on button "Salvar" at bounding box center [953, 683] width 60 height 28
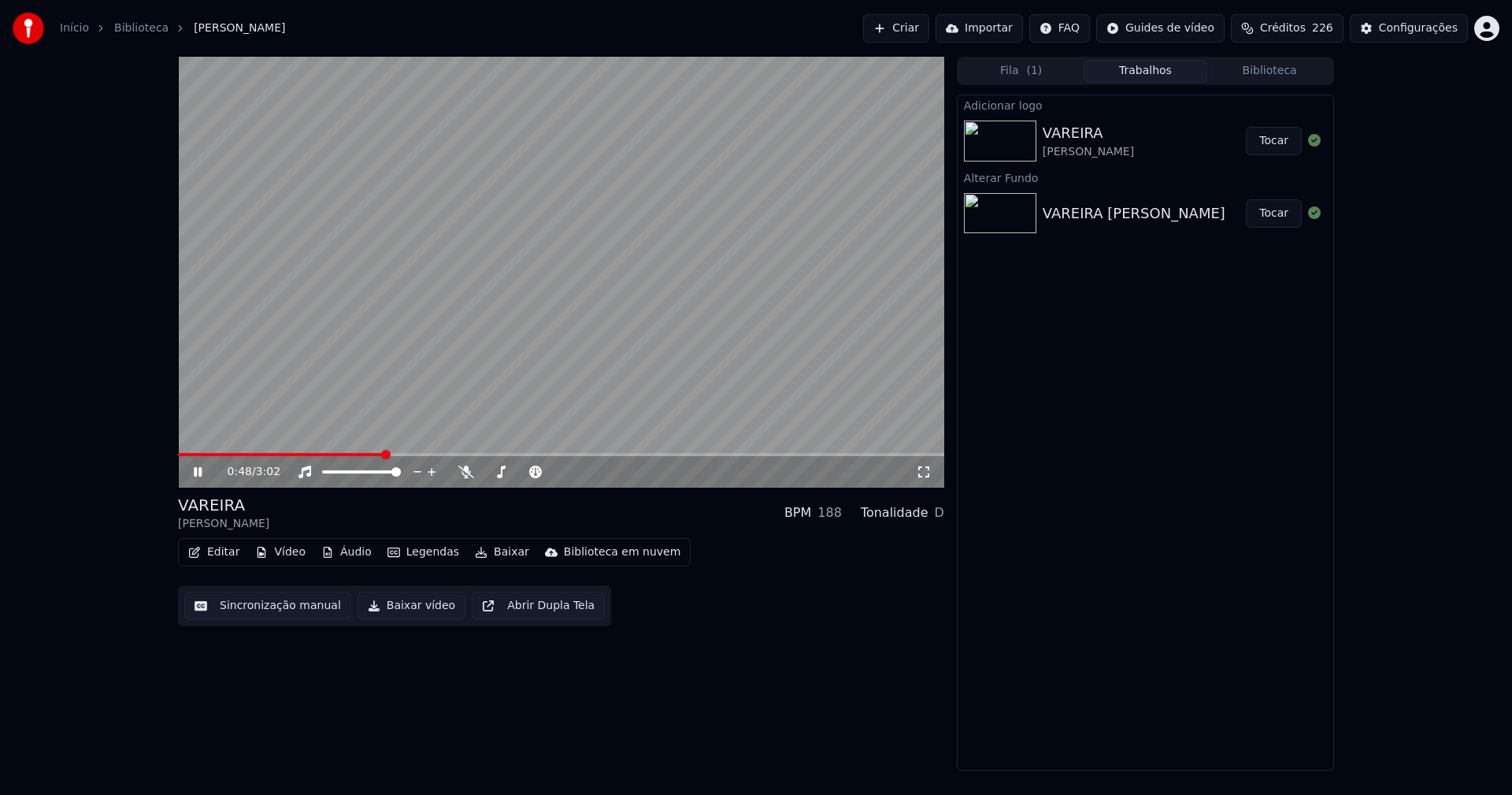
click at [1273, 149] on button "Tocar" at bounding box center [1274, 141] width 56 height 28
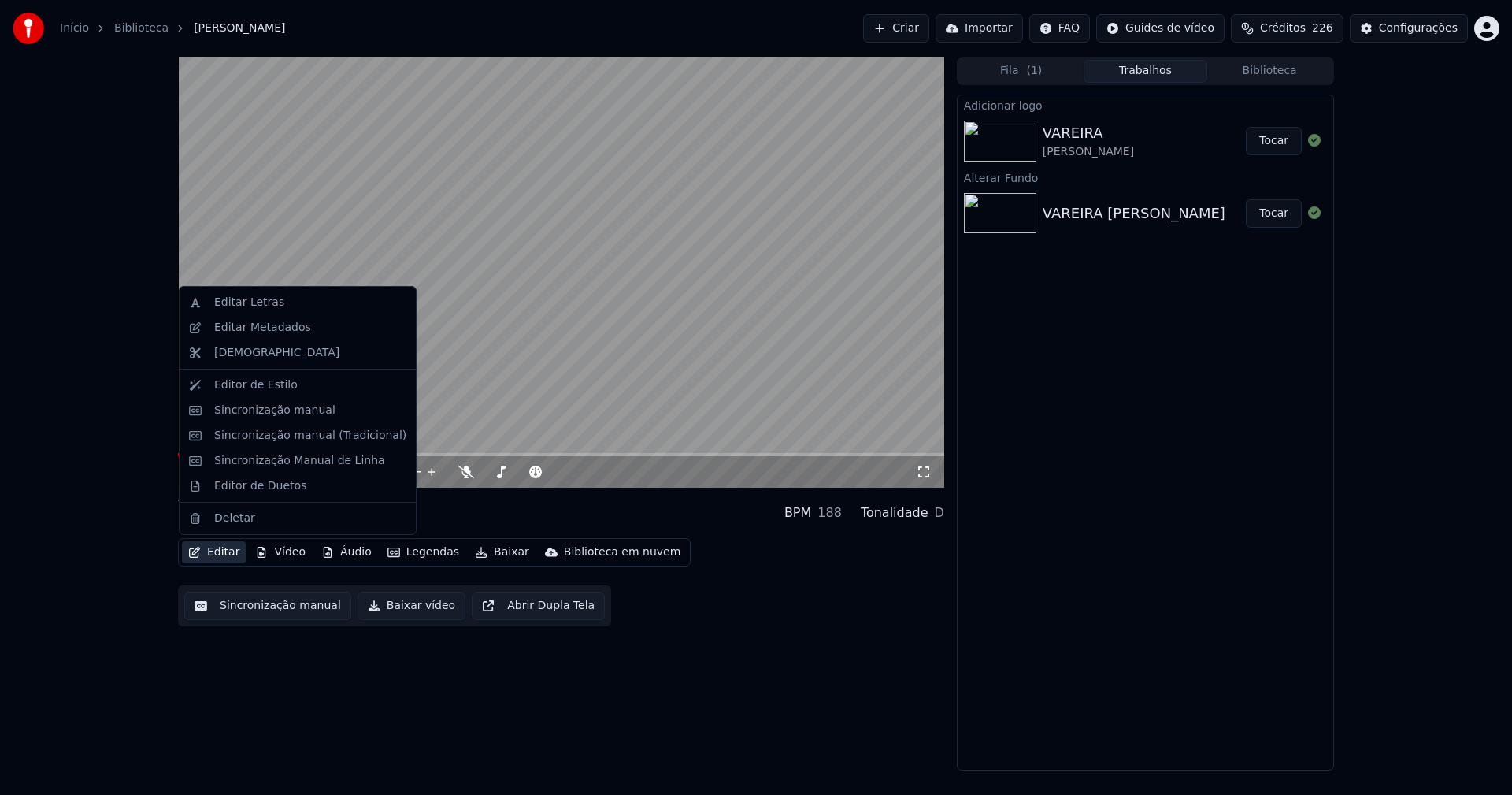
click at [235, 551] on button "Editar" at bounding box center [214, 552] width 64 height 22
click at [268, 435] on div "Sincronização manual (Tradicional)" at bounding box center [310, 435] width 193 height 16
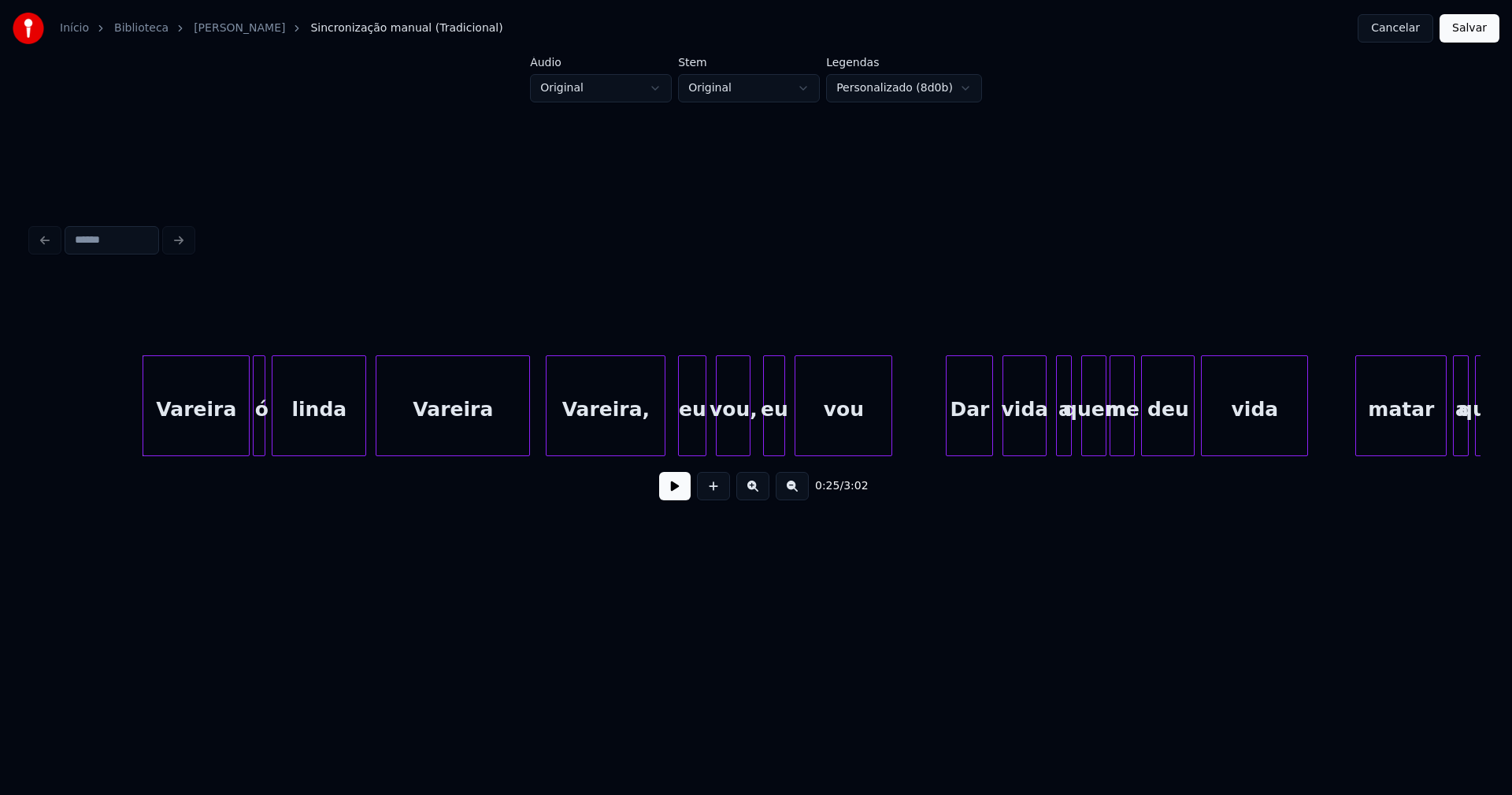
scroll to position [0, 3811]
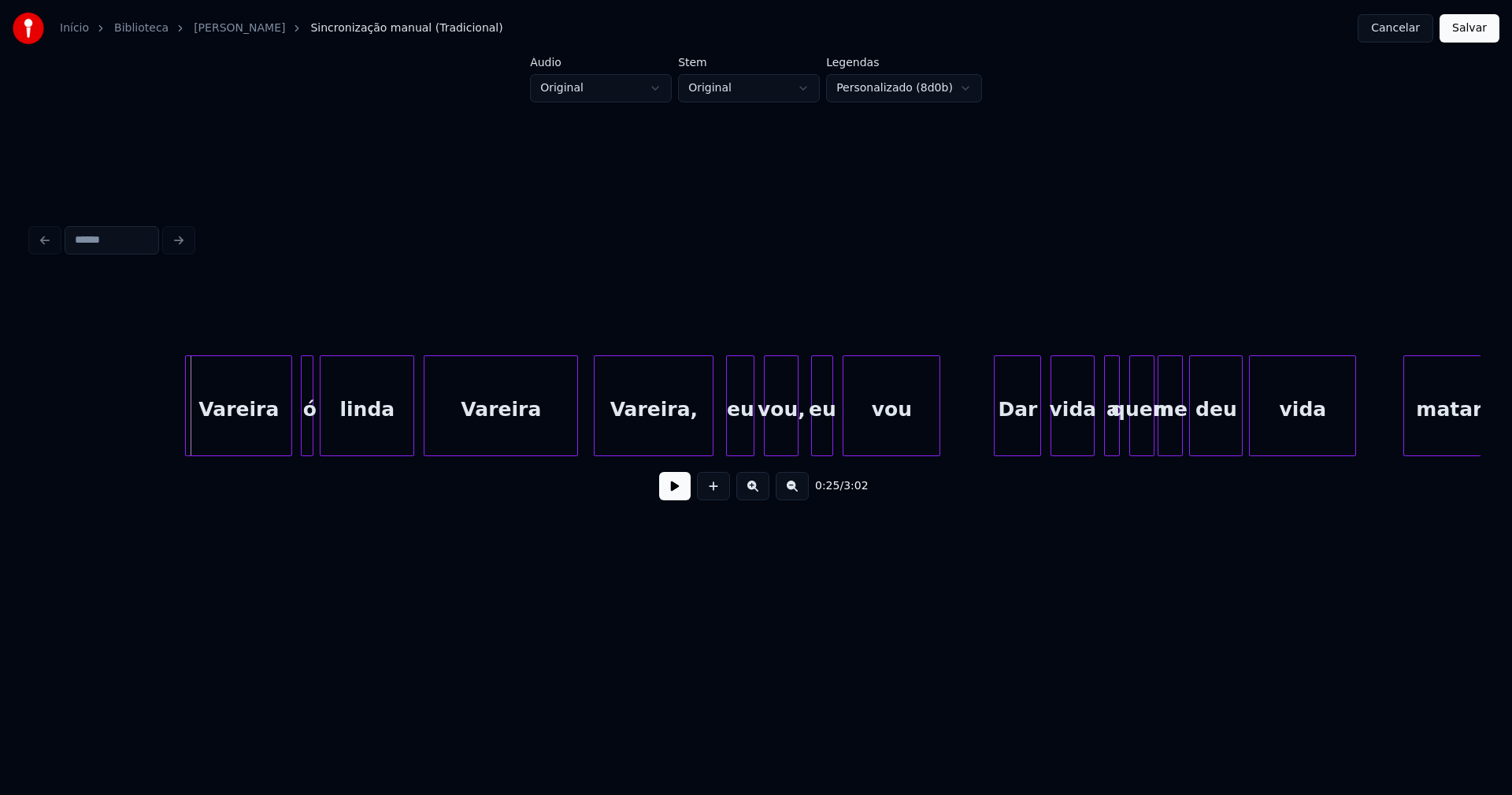
click at [233, 429] on div "Vareira" at bounding box center [239, 410] width 105 height 107
click at [294, 449] on div "ó" at bounding box center [303, 405] width 20 height 101
click at [672, 497] on button at bounding box center [675, 486] width 32 height 28
click at [570, 436] on div at bounding box center [569, 406] width 5 height 100
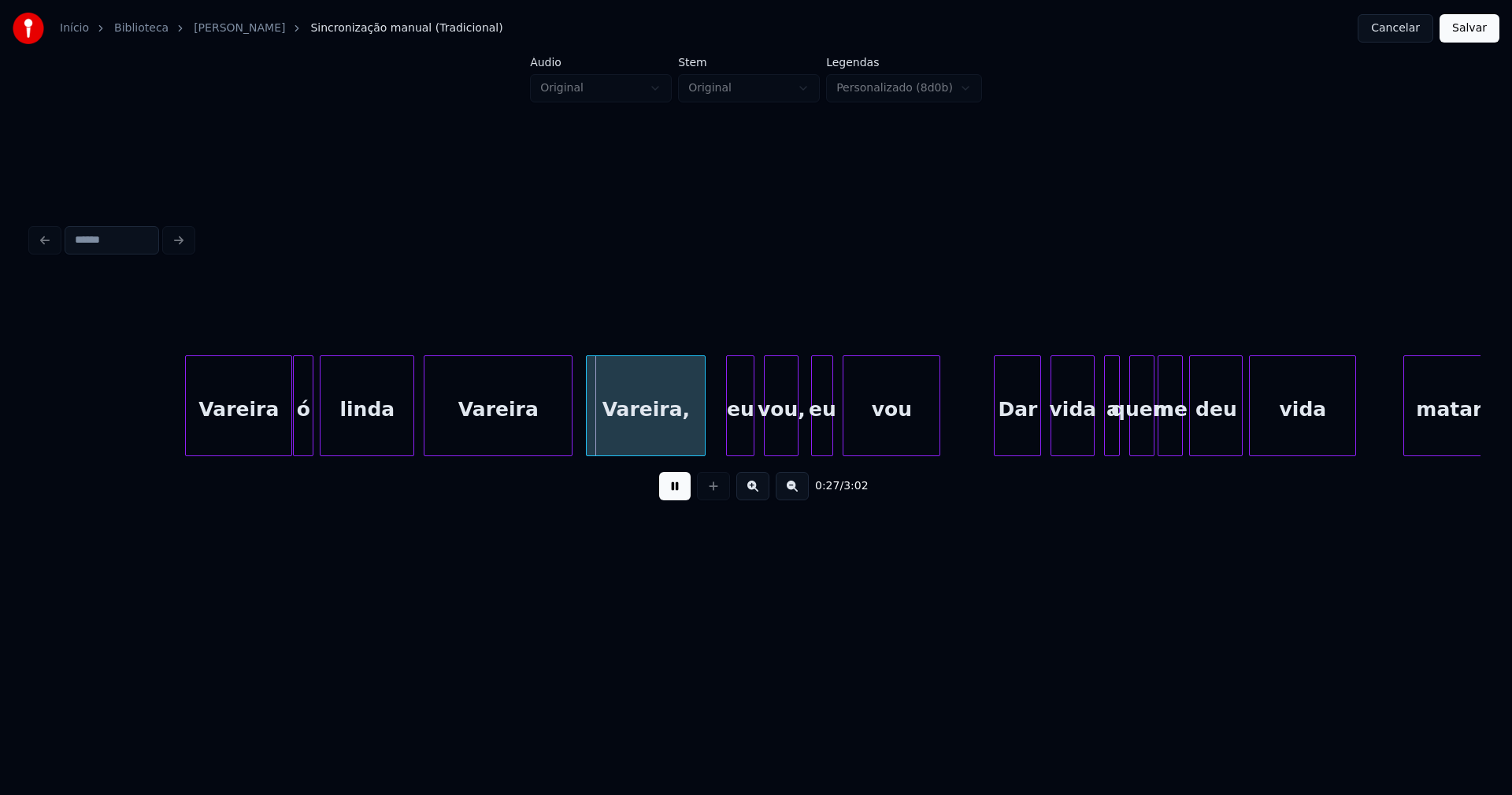
click at [660, 418] on div "Vareira," at bounding box center [646, 410] width 118 height 107
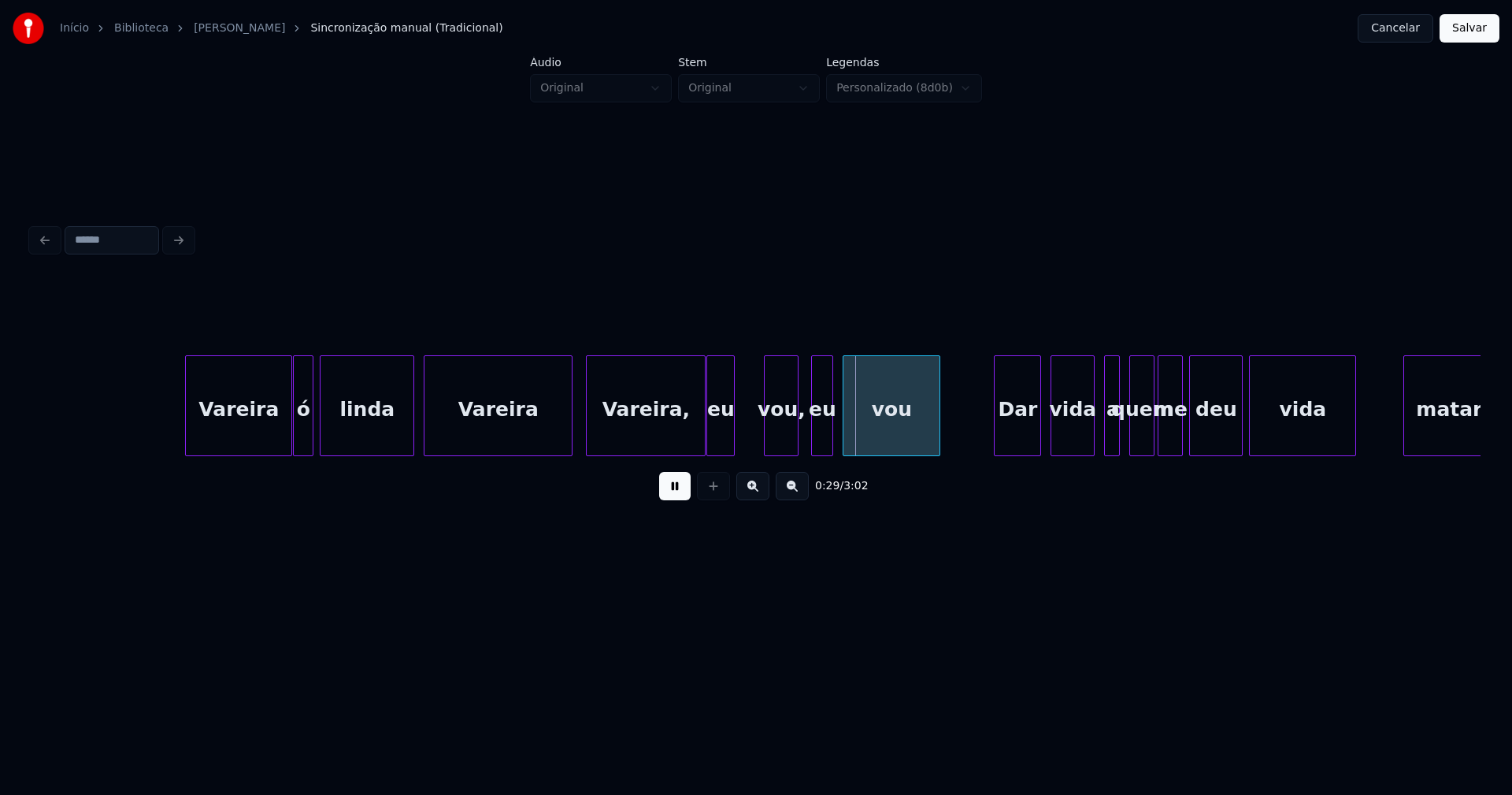
click at [720, 444] on div "eu" at bounding box center [720, 410] width 27 height 107
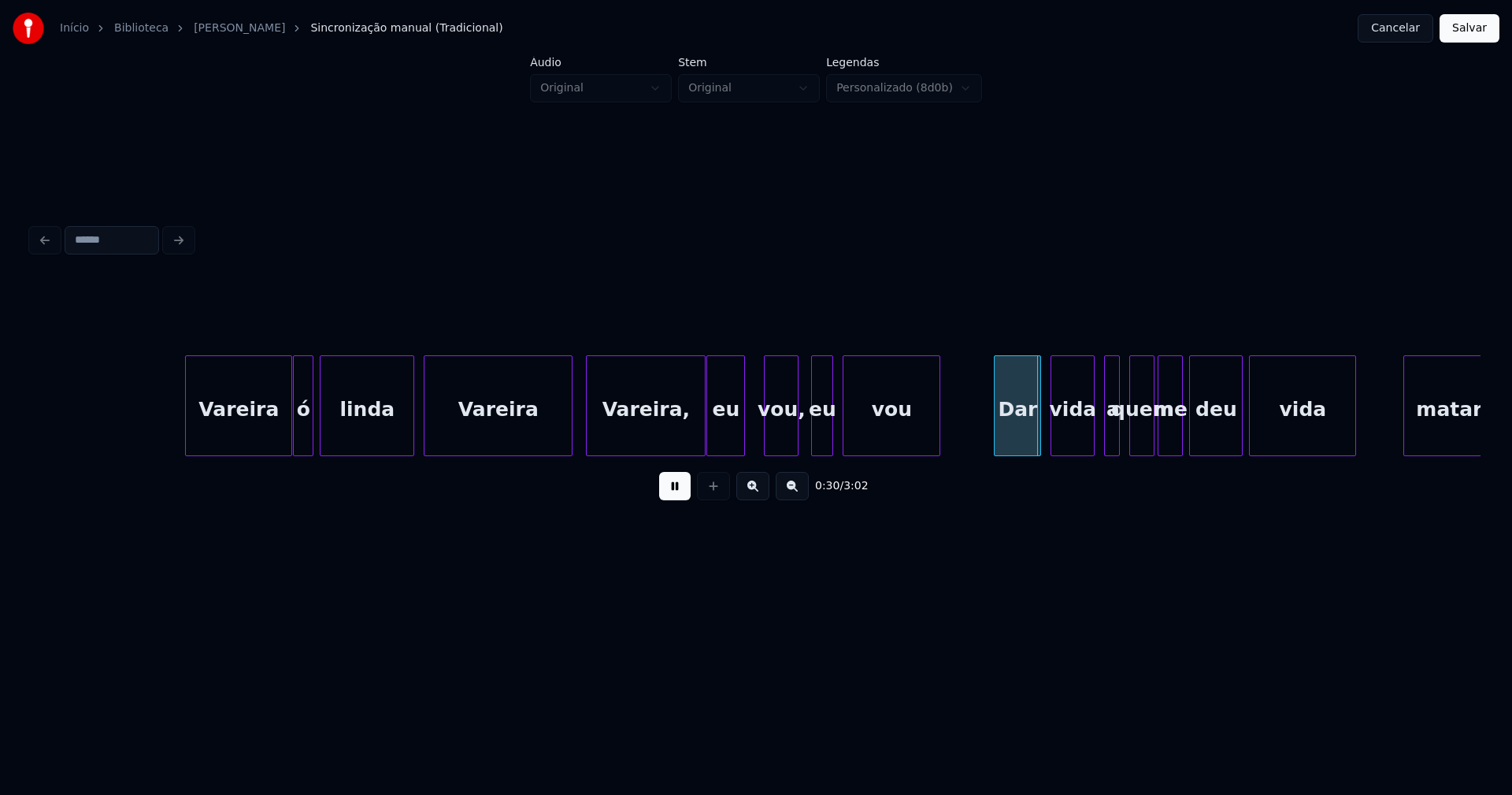
click at [744, 438] on div at bounding box center [742, 406] width 5 height 100
